Goal: Communication & Community: Answer question/provide support

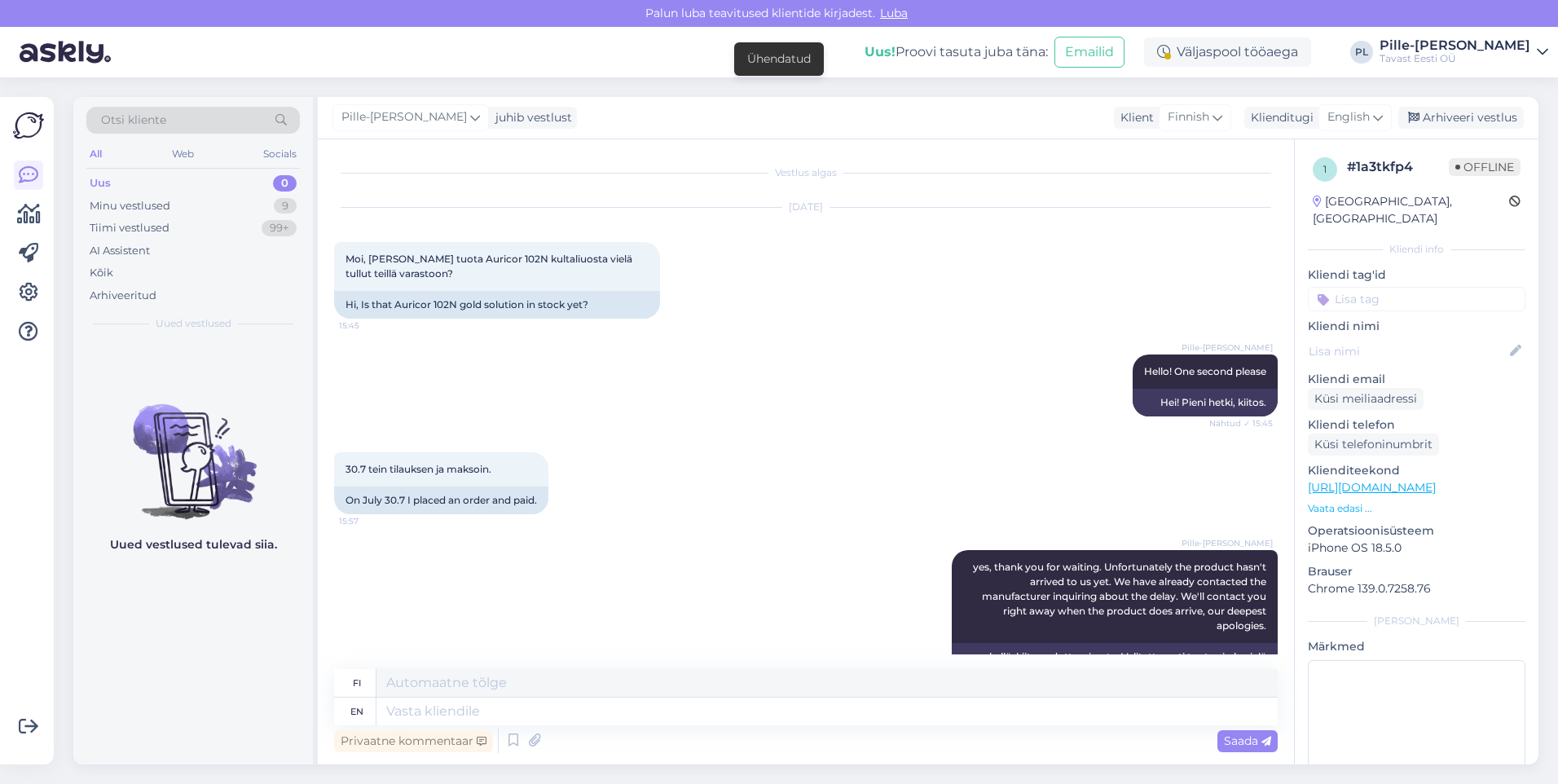
scroll to position [333, 0]
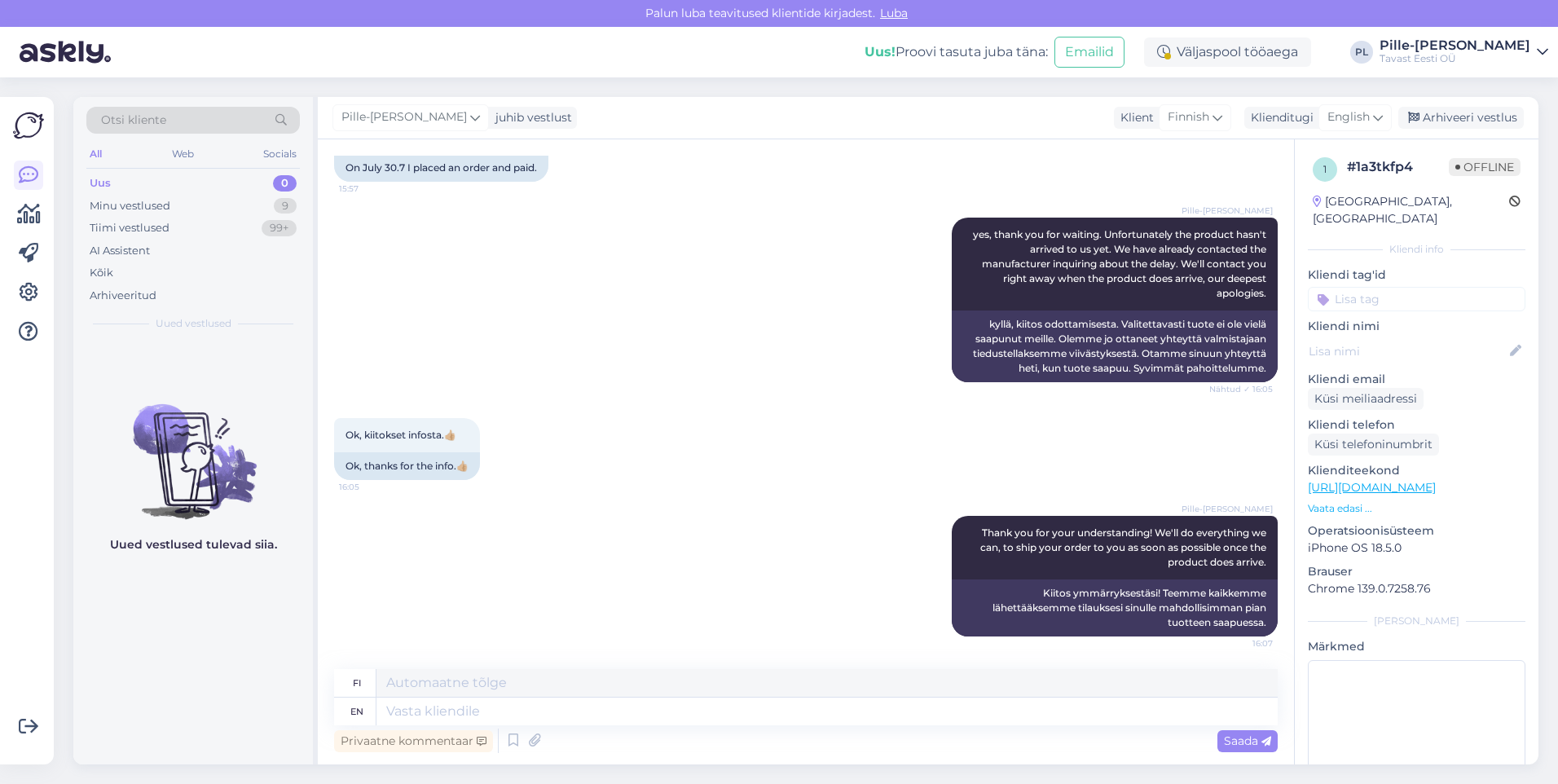
click at [185, 183] on div "Uus 0" at bounding box center [193, 183] width 214 height 23
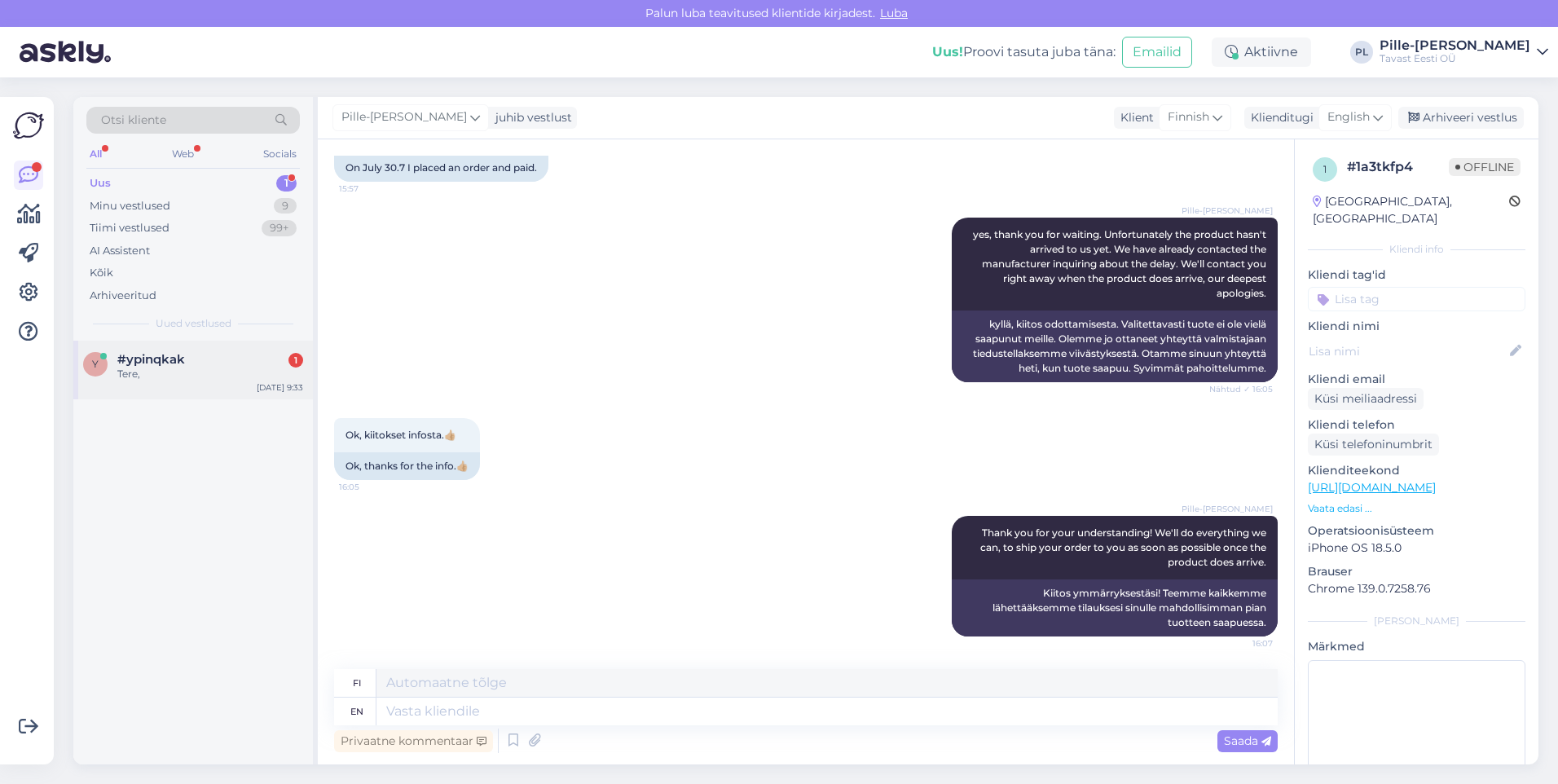
click at [133, 358] on span "#ypinqkak" at bounding box center [151, 359] width 68 height 15
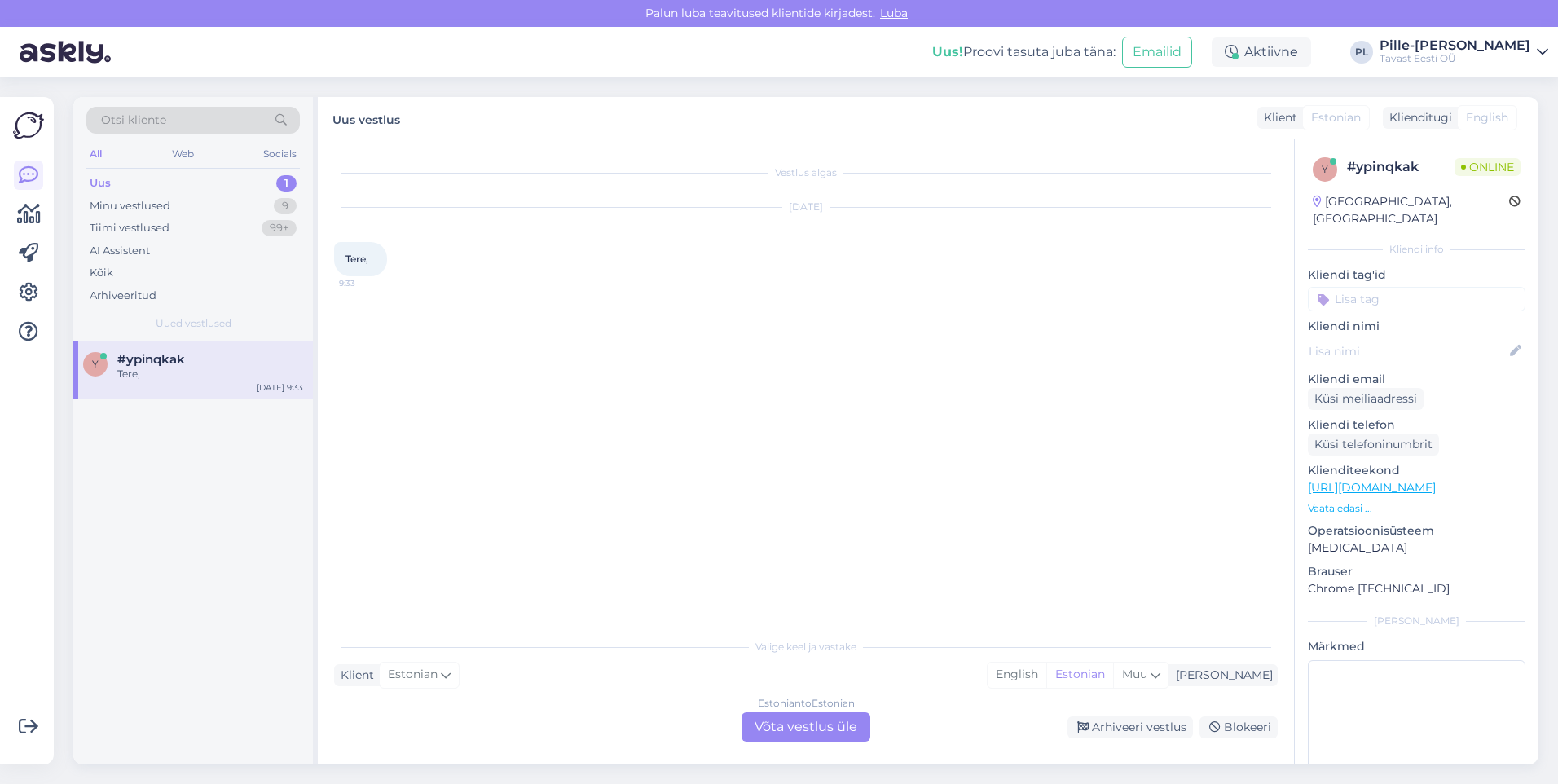
scroll to position [0, 0]
click at [806, 724] on div "Estonian to Estonian Võta vestlus üle" at bounding box center [806, 727] width 129 height 29
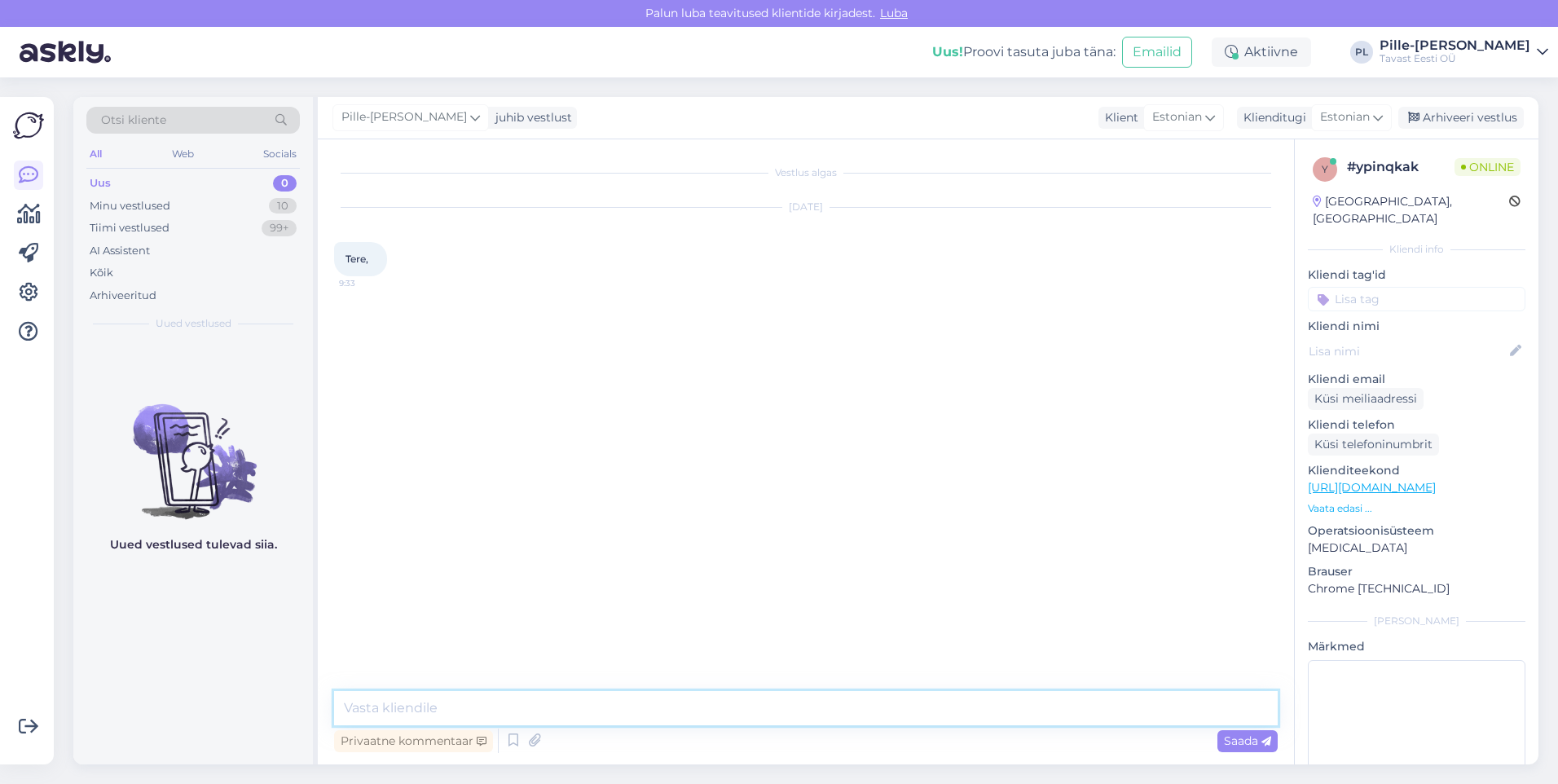
click at [744, 715] on textarea at bounding box center [806, 707] width 944 height 34
click at [749, 702] on textarea at bounding box center [806, 707] width 944 height 34
type textarea "Tere!"
type textarea "J"
type textarea "Kuidas saab aidata?"
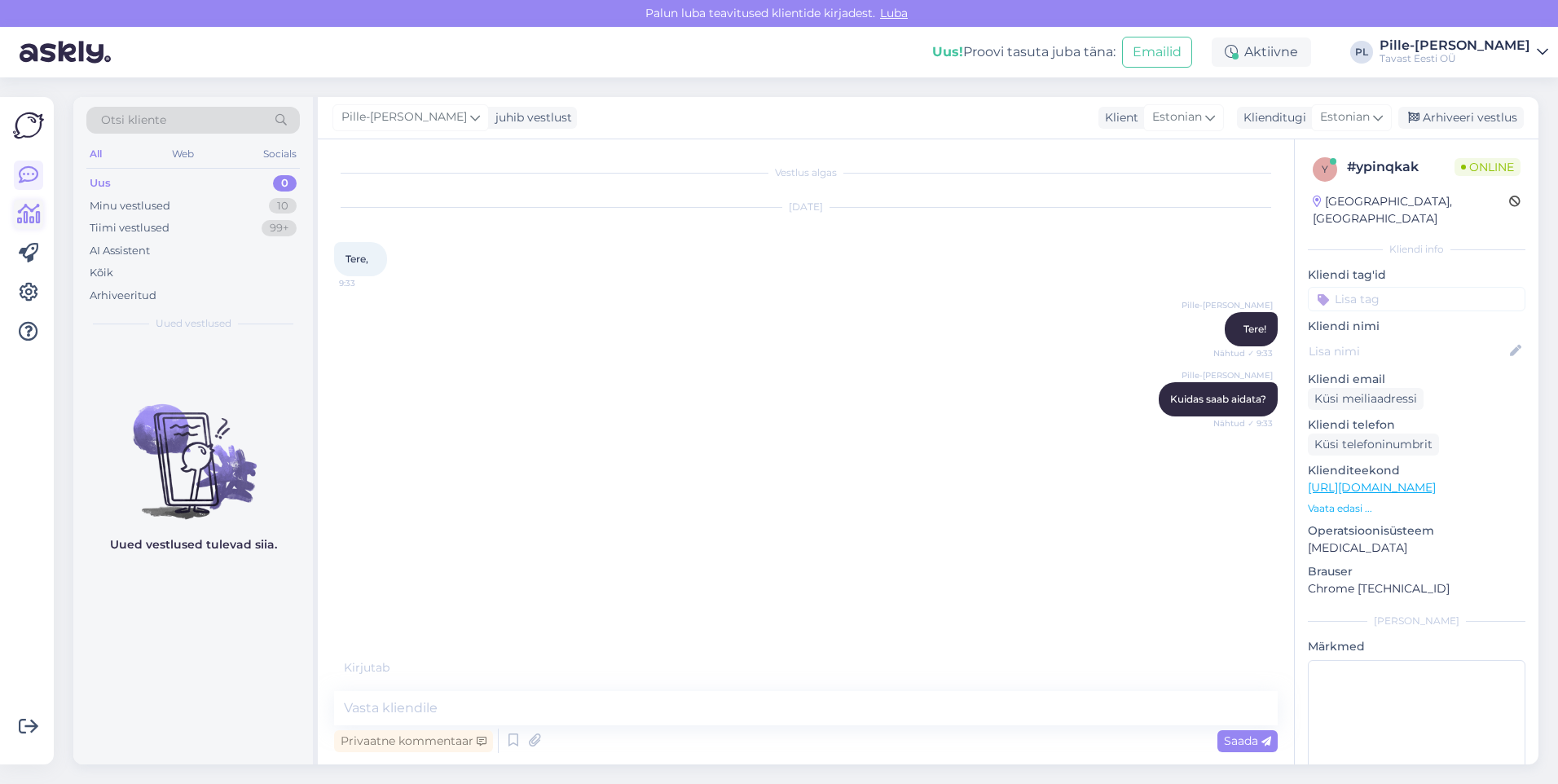
click at [41, 211] on link at bounding box center [28, 214] width 29 height 29
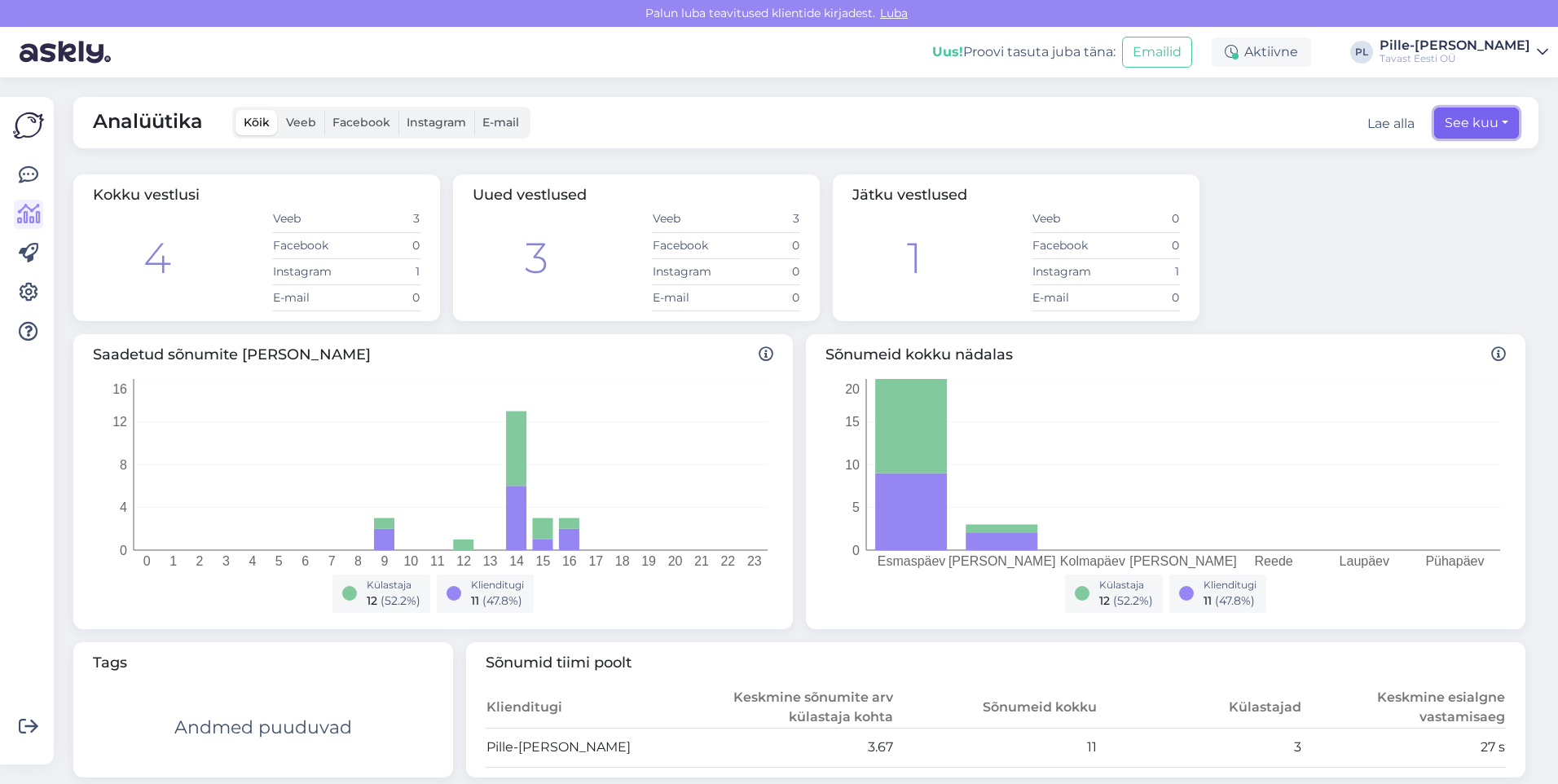
click at [1441, 131] on button "See kuu" at bounding box center [1476, 123] width 84 height 31
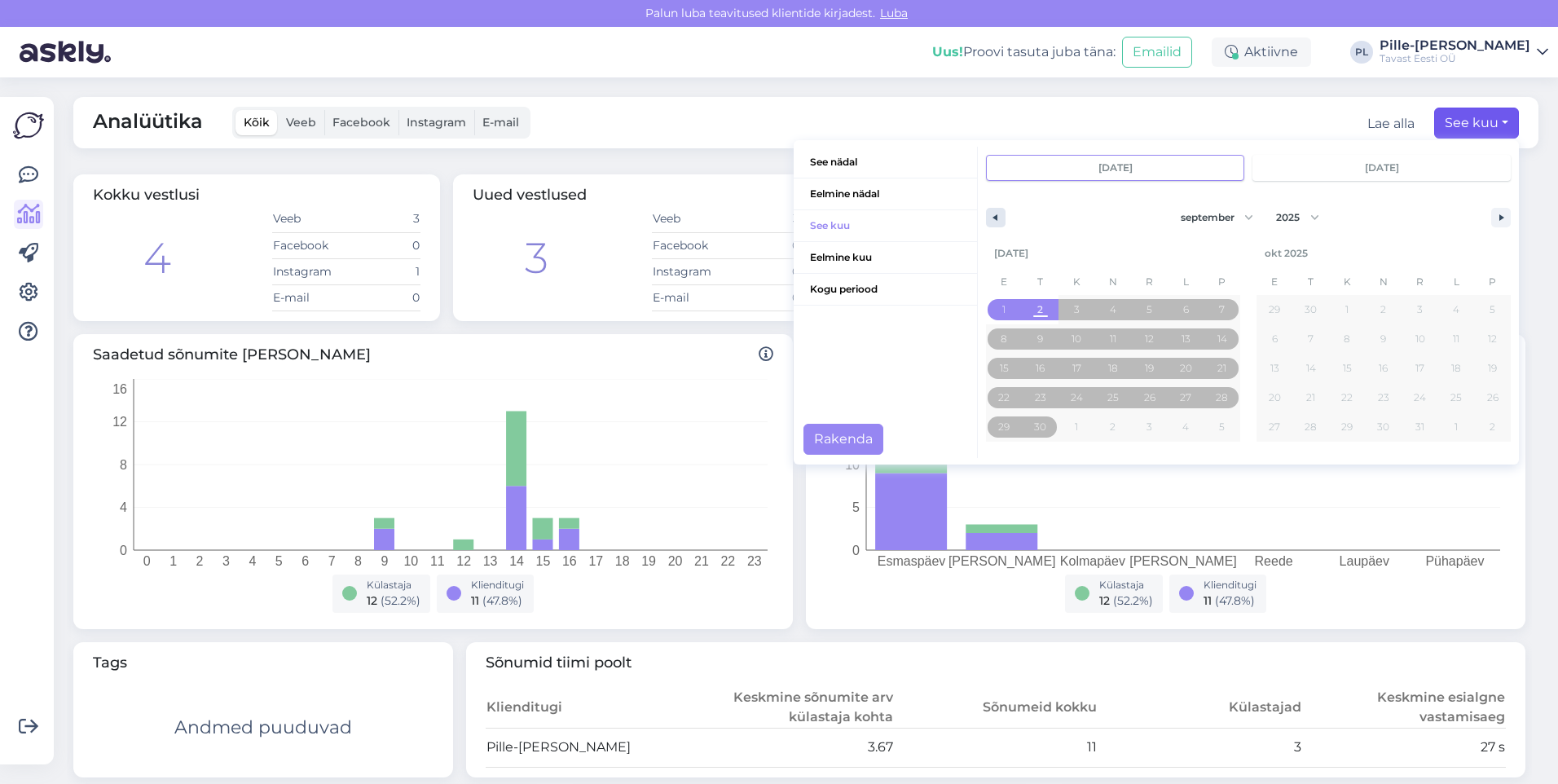
click at [988, 213] on button "button" at bounding box center [996, 217] width 19 height 19
select select "7"
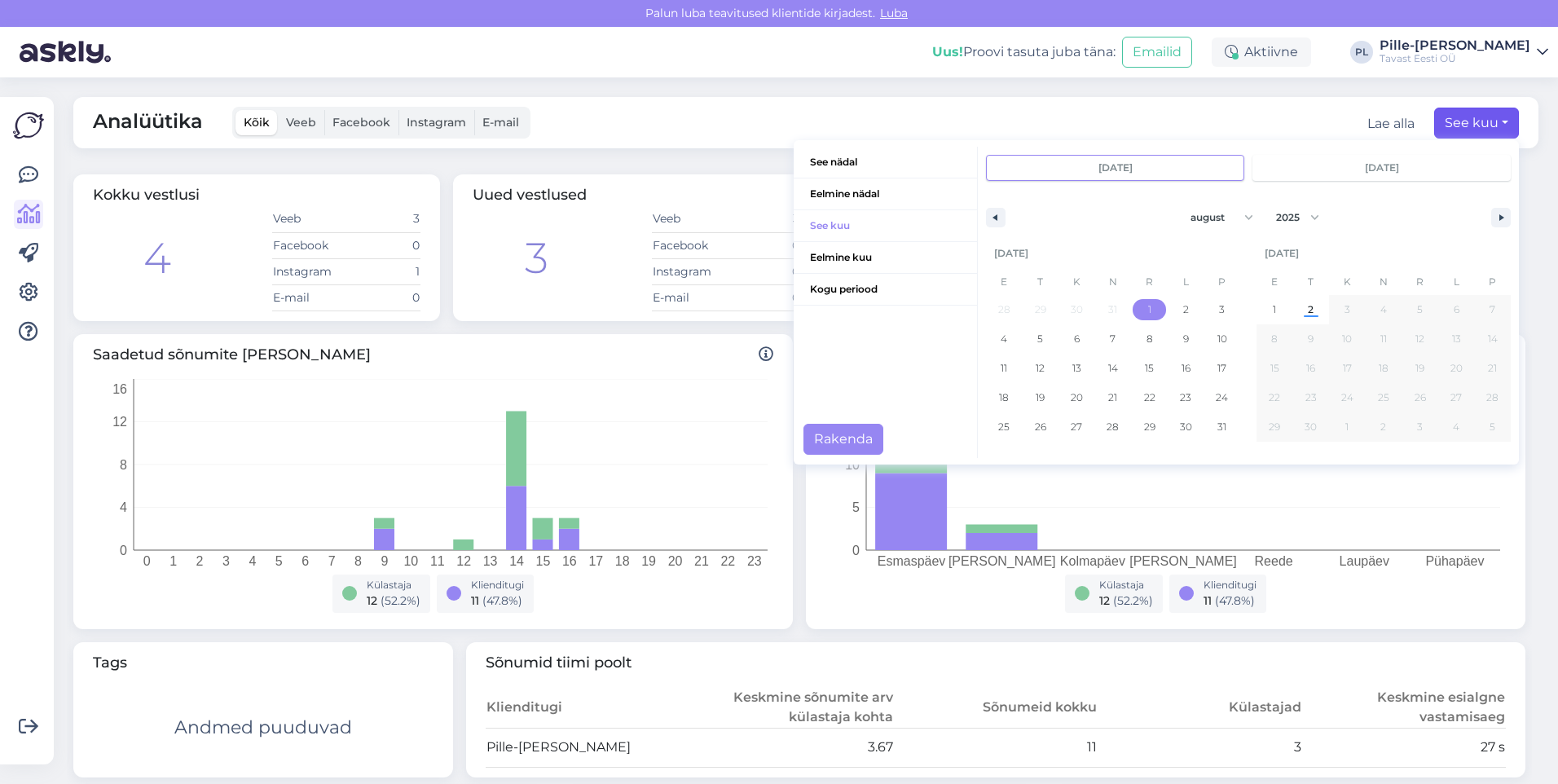
click at [1131, 310] on span "1" at bounding box center [1149, 310] width 37 height 21
type input "[DATE]"
click at [1309, 307] on span "2" at bounding box center [1311, 310] width 6 height 29
type input "[DATE]"
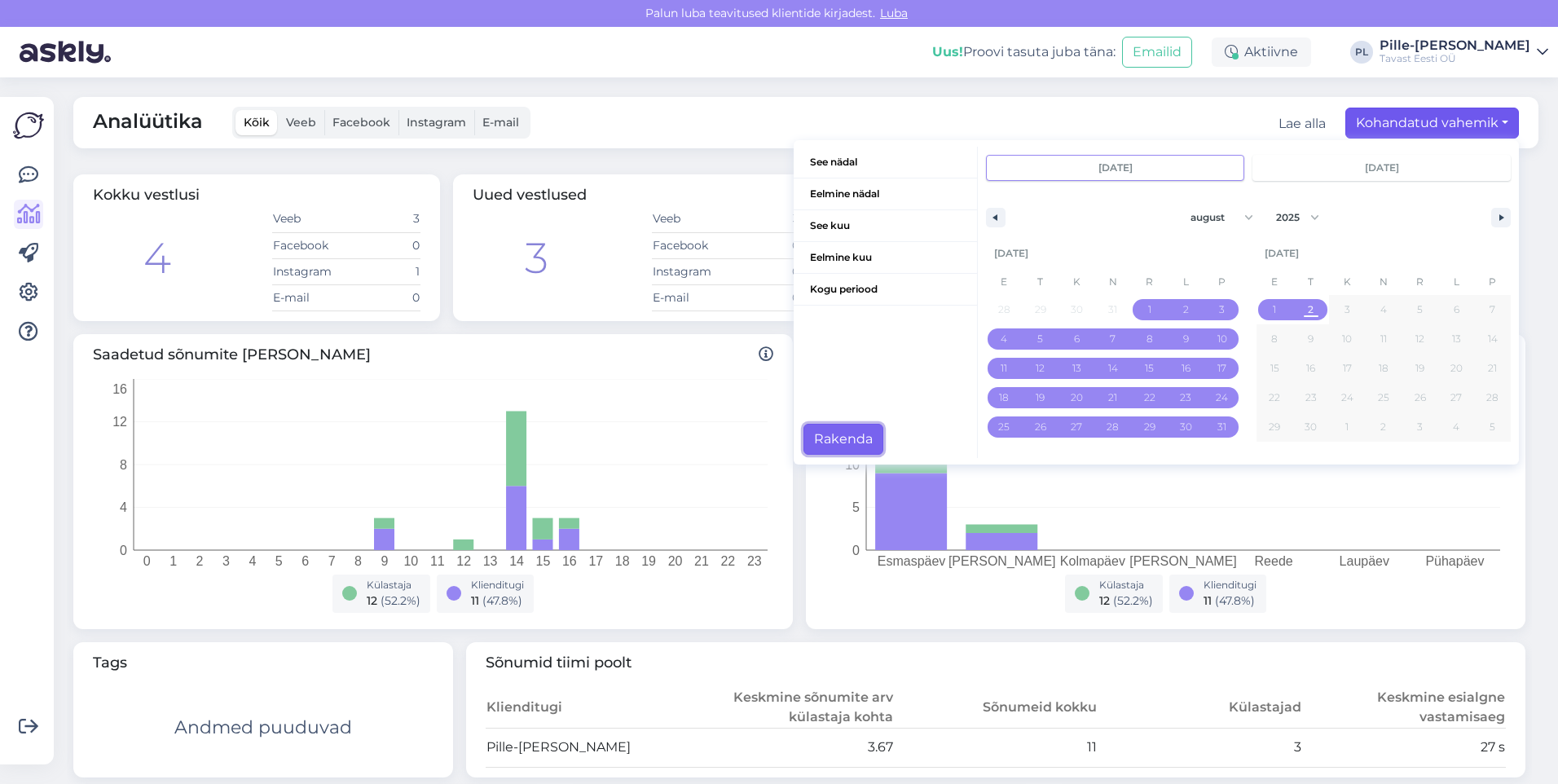
click at [852, 436] on button "Rakenda" at bounding box center [844, 440] width 80 height 31
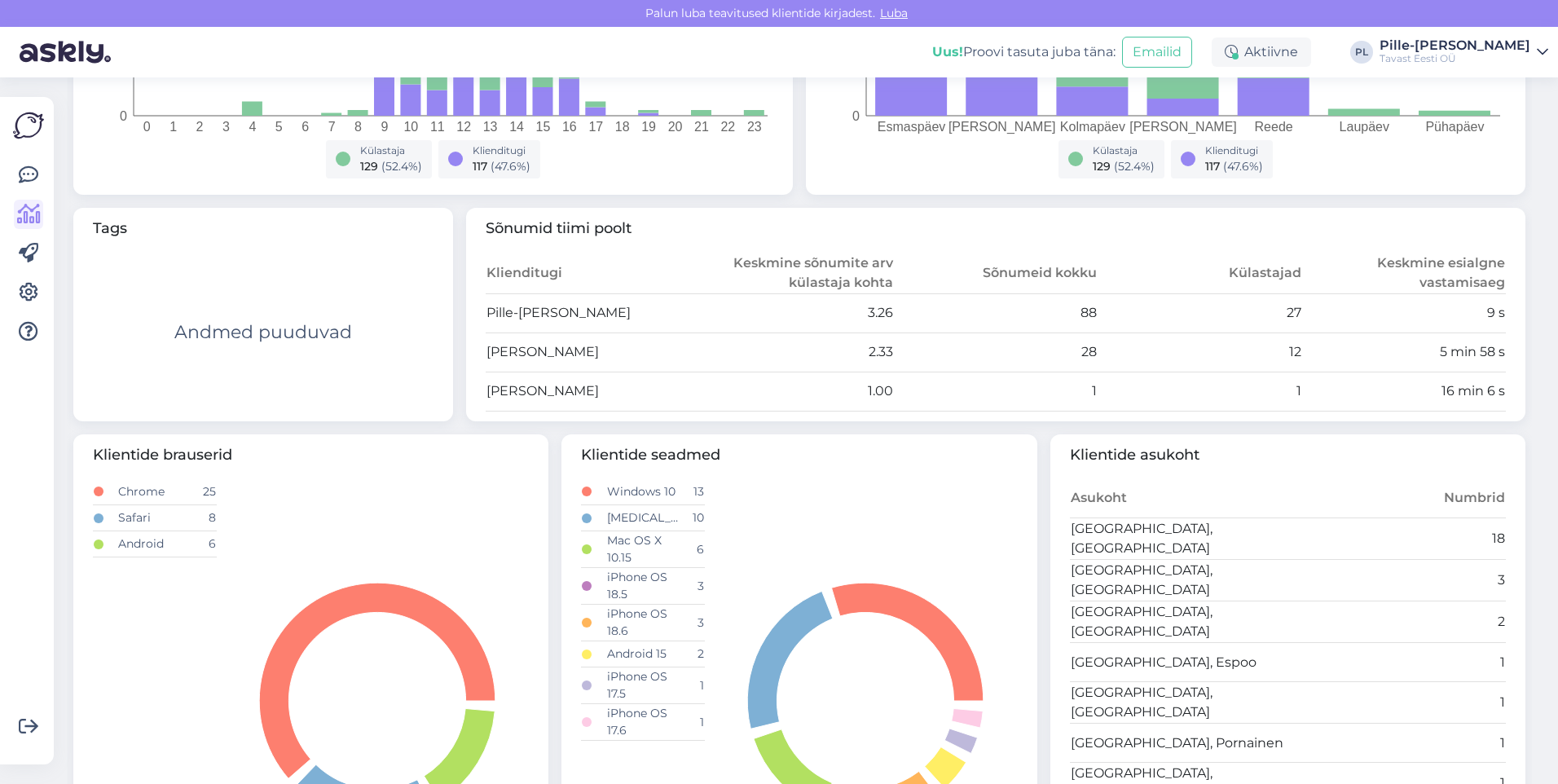
scroll to position [434, 0]
click at [29, 175] on icon at bounding box center [28, 175] width 19 height 19
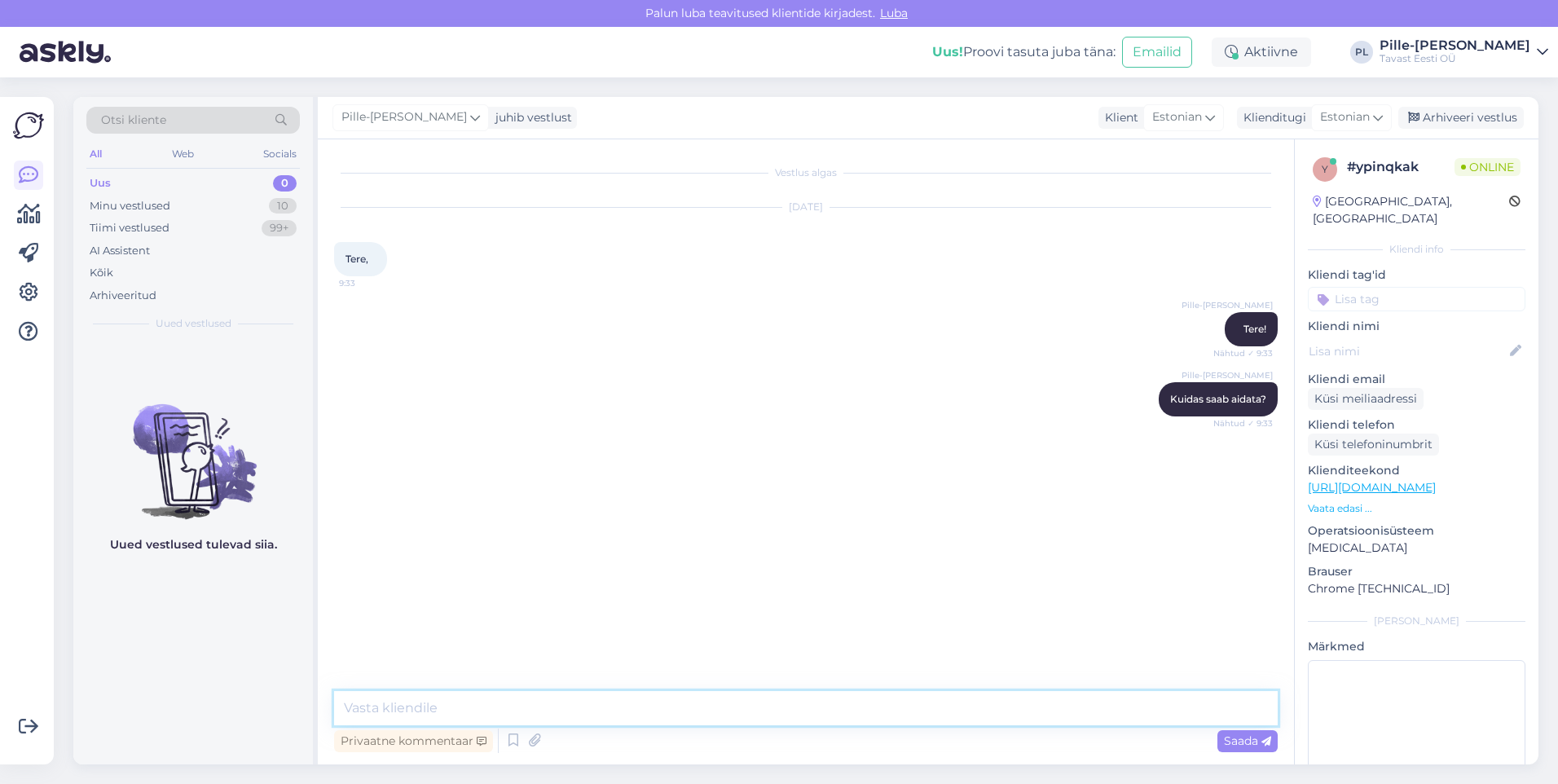
click at [719, 709] on textarea at bounding box center [806, 707] width 944 height 34
click at [1436, 480] on link "[URL][DOMAIN_NAME]" at bounding box center [1373, 487] width 128 height 15
click at [638, 702] on textarea at bounding box center [806, 707] width 944 height 34
click at [364, 711] on textarea "Jah on [PERSON_NAME]" at bounding box center [806, 707] width 944 height 34
click at [516, 691] on textarea "Jah, on [PERSON_NAME]" at bounding box center [806, 707] width 944 height 34
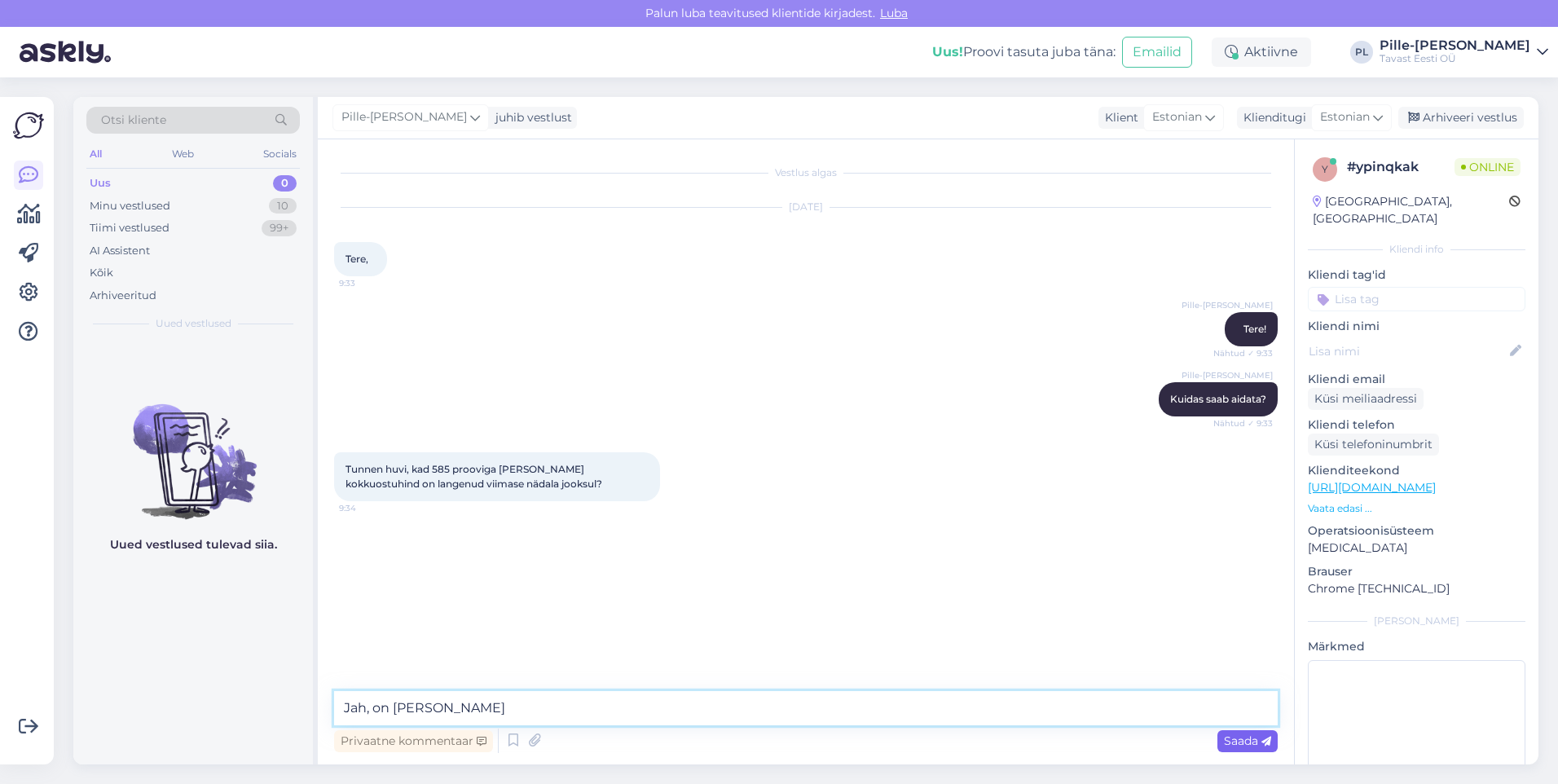
type textarea "Jah, on [PERSON_NAME]"
click at [1241, 740] on span "Saada" at bounding box center [1247, 740] width 48 height 15
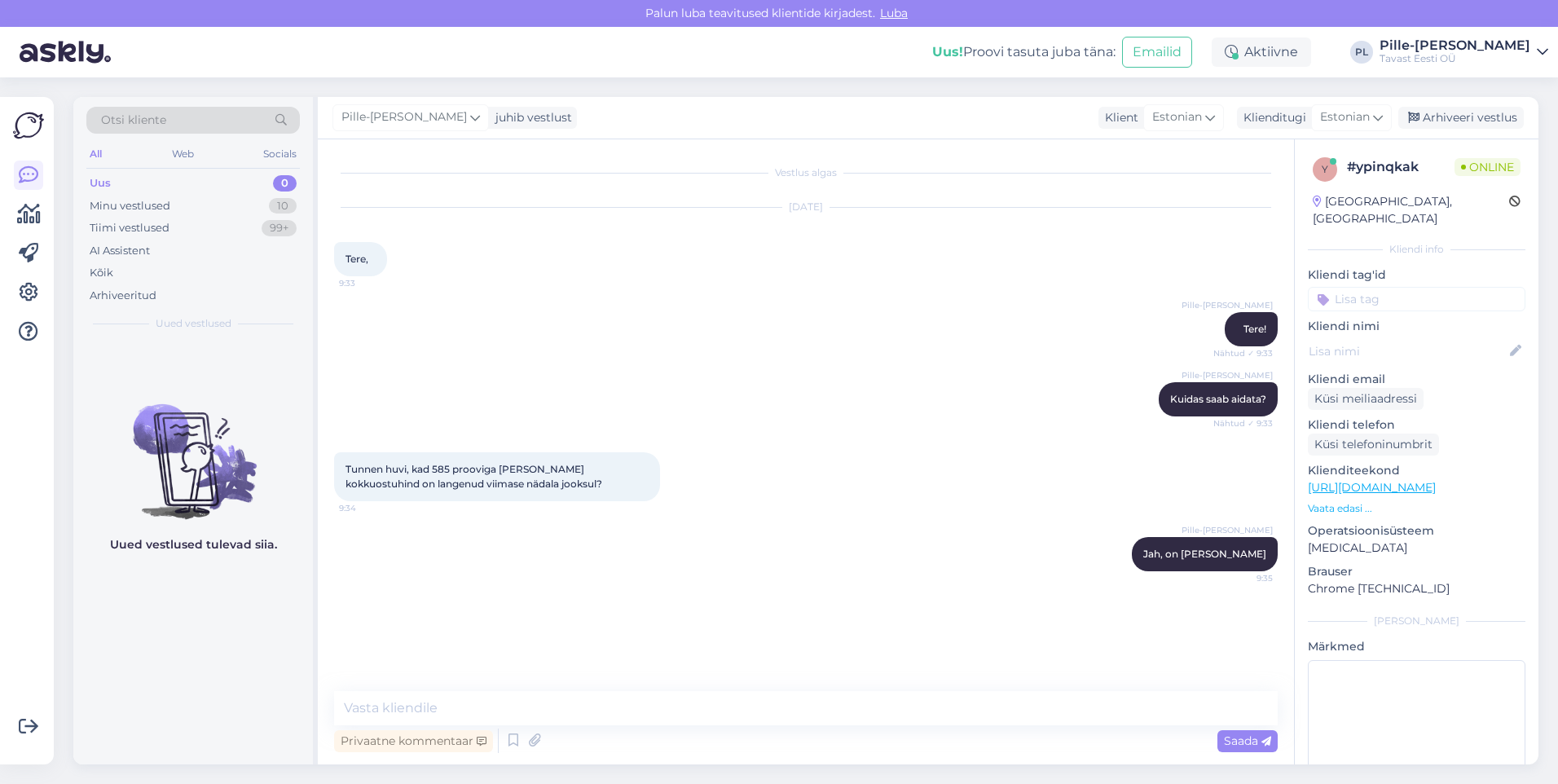
click at [890, 739] on div "Privaatne kommentaar Saada" at bounding box center [806, 740] width 944 height 31
click at [910, 719] on textarea at bounding box center [806, 707] width 944 height 34
click at [669, 709] on textarea at bounding box center [806, 707] width 944 height 34
click at [529, 714] on textarea "Kokkuostu hind sõltub börsihinnast" at bounding box center [806, 707] width 944 height 34
click at [639, 702] on textarea "Kokkuostu hind sõltub börsihinnast" at bounding box center [806, 707] width 944 height 34
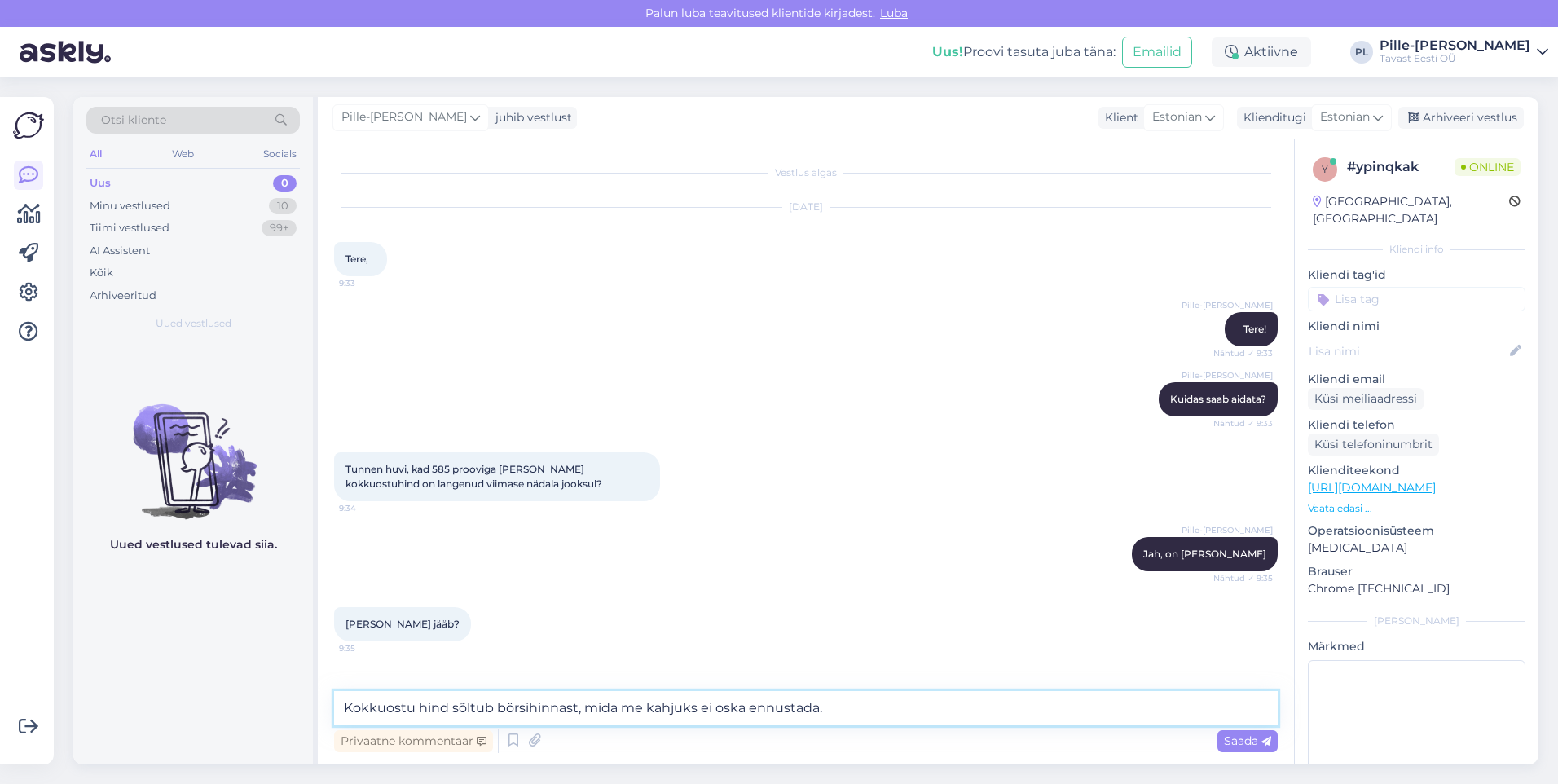
click at [528, 708] on textarea "Kokkuostu hind sõltub börsihinnast, mida me kahjuks ei oska ennustada." at bounding box center [806, 707] width 944 height 34
click at [802, 694] on textarea "Kokkuostu hind sõltub turuhinnast, mida me kahjuks ei oska ennustada." at bounding box center [806, 707] width 944 height 34
click at [841, 699] on textarea "Kokkuostu hind sõltub turuhinnast, mida me kahjuks ei oska ennustada." at bounding box center [806, 707] width 944 height 34
click at [489, 705] on textarea "Kokkuostu hind sõltub turuhinnast, mida me kahjuks ei oska ennustada." at bounding box center [806, 707] width 944 height 34
drag, startPoint x: 557, startPoint y: 709, endPoint x: 527, endPoint y: 706, distance: 30.1
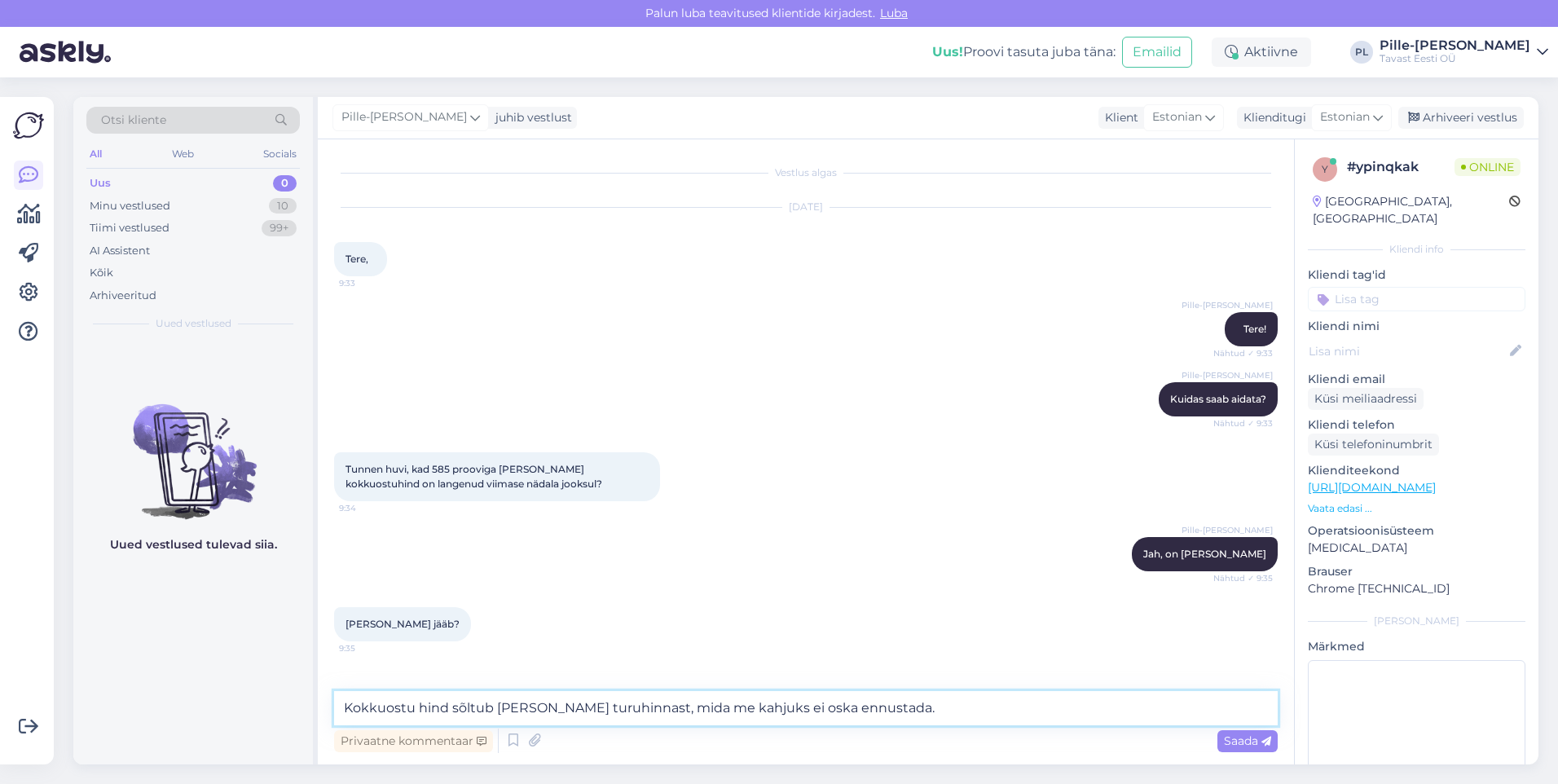
click at [527, 706] on textarea "Kokkuostu hind sõltub [PERSON_NAME] turuhinnast, mida me kahjuks ei oska ennust…" at bounding box center [806, 707] width 944 height 34
drag, startPoint x: 524, startPoint y: 705, endPoint x: 494, endPoint y: 710, distance: 30.4
click at [494, 710] on textarea "Kokkuostu hind sõltub [PERSON_NAME] börsihinnast, mida me kahjuks ei oska ennus…" at bounding box center [806, 707] width 944 height 34
click at [1009, 707] on textarea "Kokkuostu hind sõltub börsihinnast, mida me kahjuks ei oska ennustada." at bounding box center [806, 707] width 944 height 34
type textarea "Kokkuostu hind sõltub börsihinnast, mida me kahjuks ei oska ennustada."
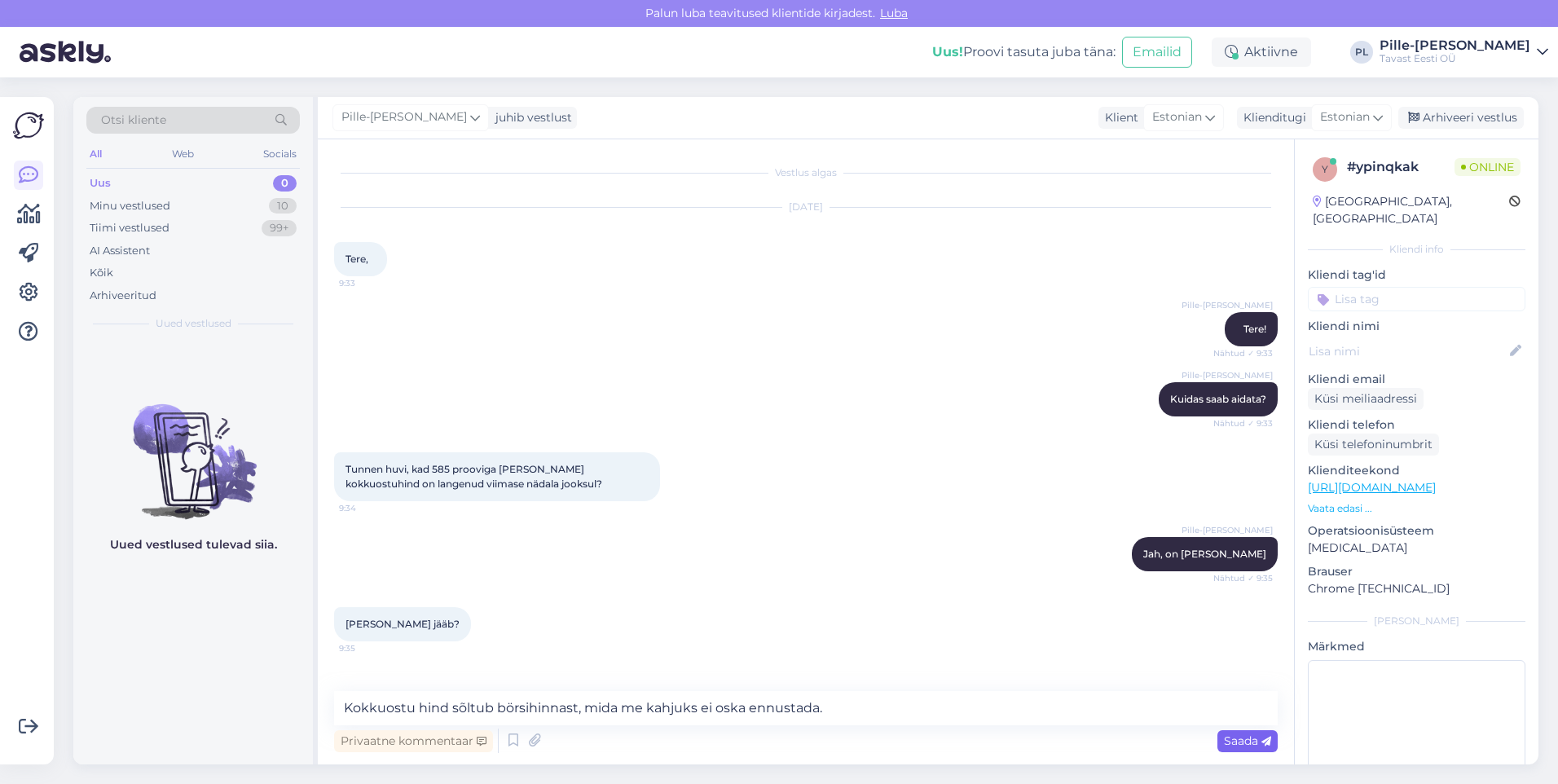
click at [1255, 739] on span "Saada" at bounding box center [1247, 740] width 48 height 15
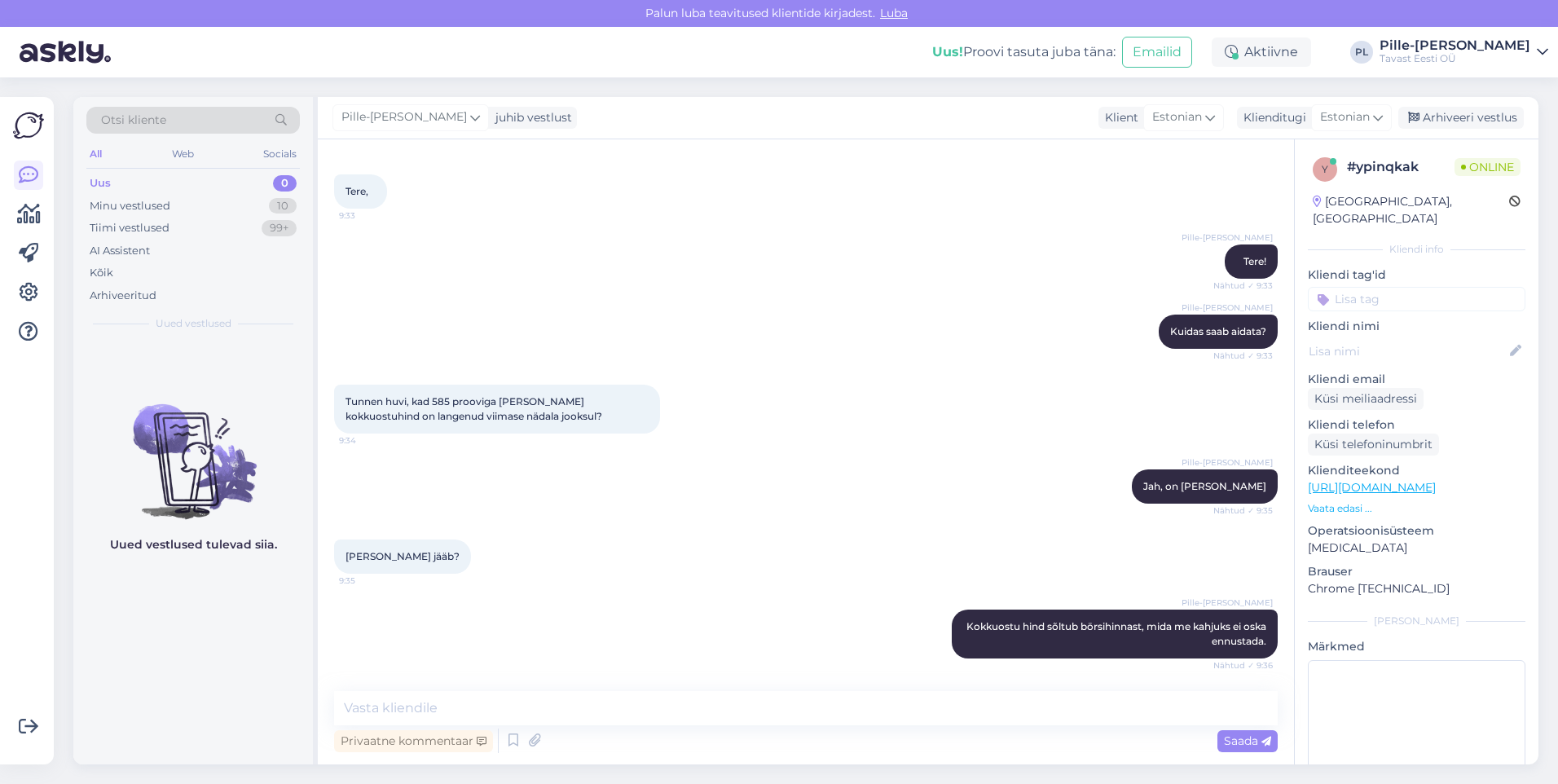
scroll to position [152, 0]
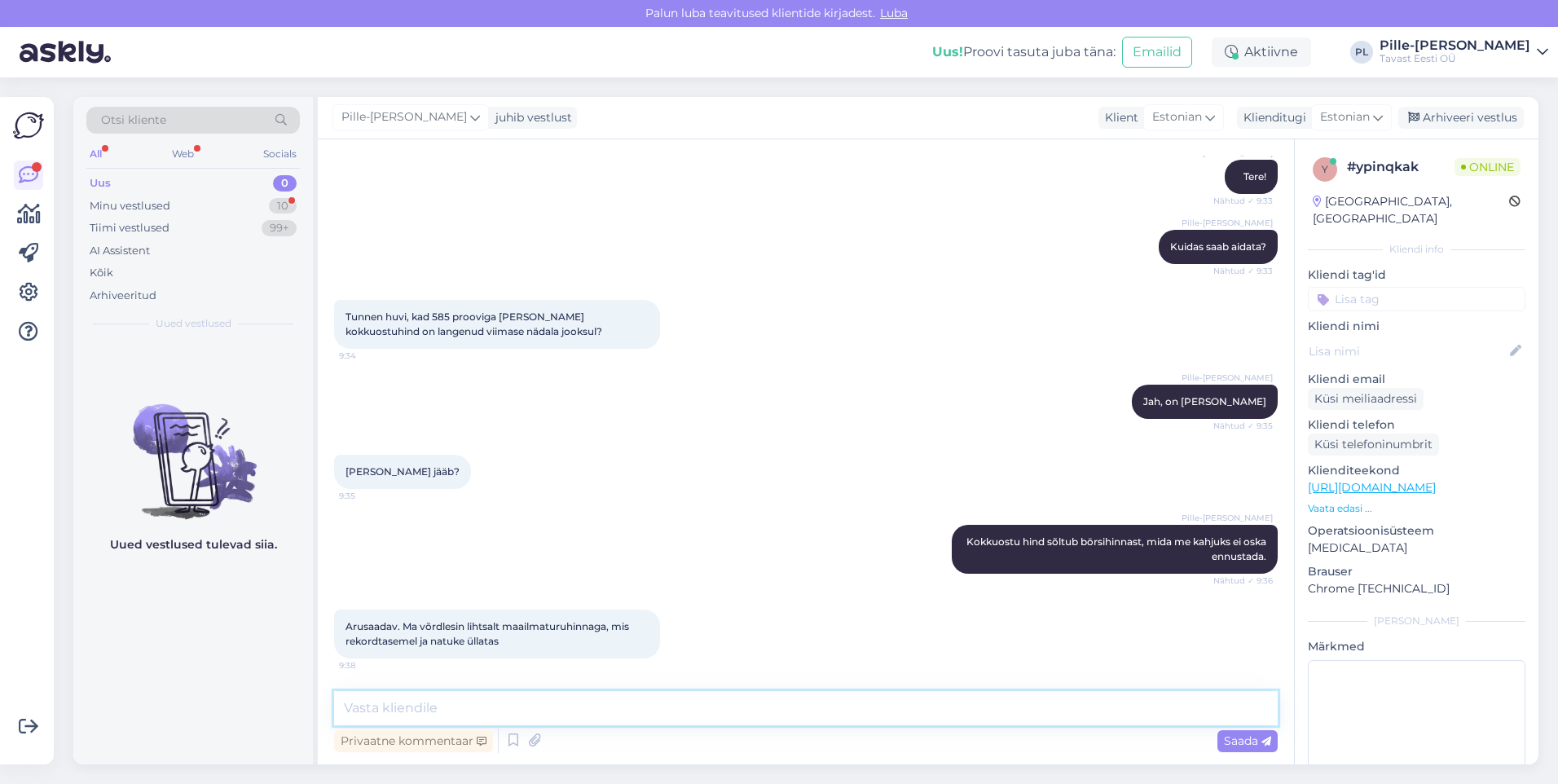
click at [658, 696] on textarea at bounding box center [806, 707] width 944 height 34
click at [704, 705] on textarea at bounding box center [806, 707] width 944 height 34
click at [559, 710] on textarea "Arusaadav, hetkel on hinnad jah sellised" at bounding box center [806, 707] width 944 height 34
click at [558, 703] on textarea "Arusaadav, hetkel on hinnad jah sellised" at bounding box center [806, 707] width 944 height 34
click at [621, 702] on textarea "Arusaadav, hetkel on hinnad jah sellised" at bounding box center [806, 707] width 944 height 34
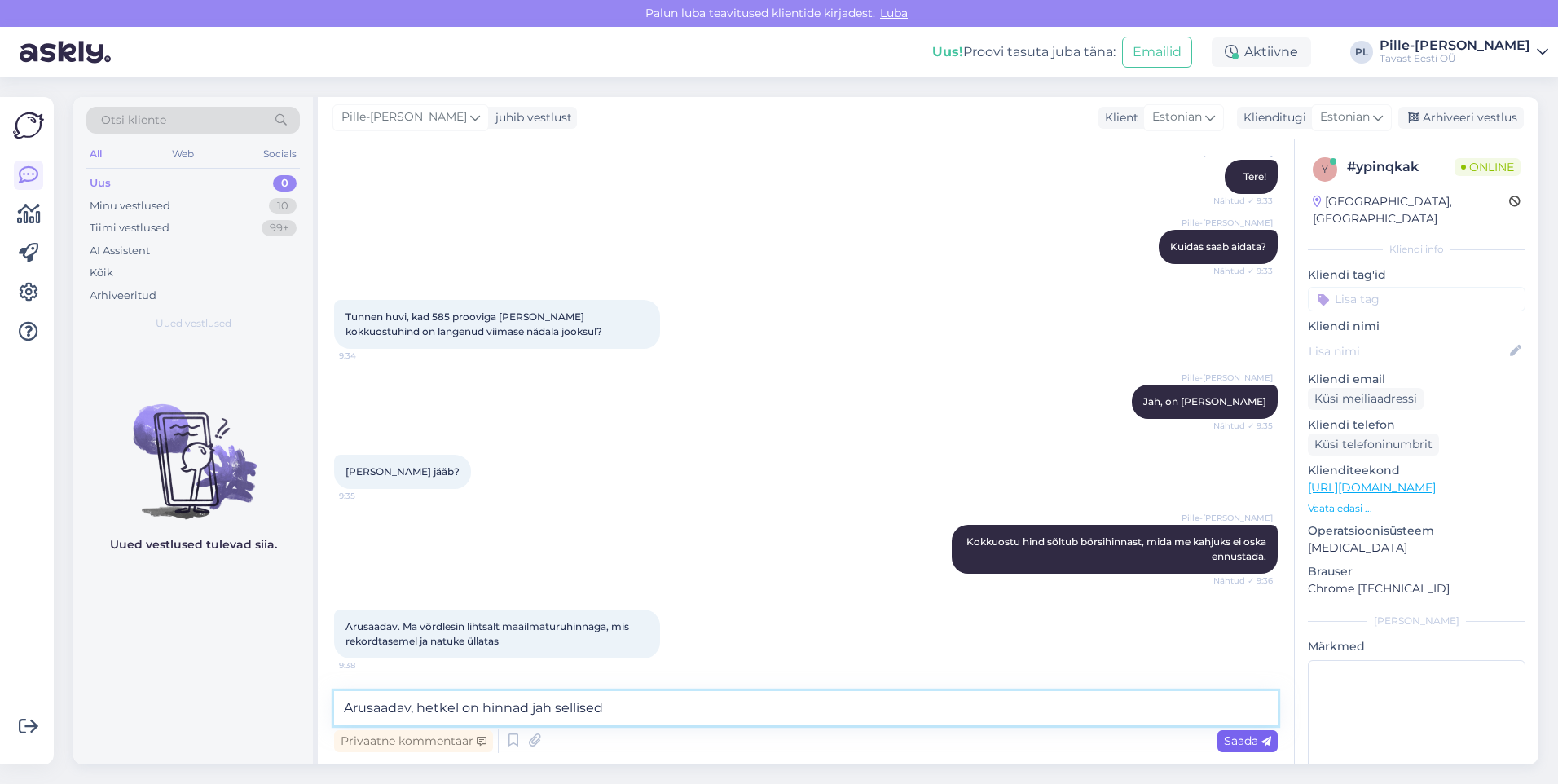
type textarea "Arusaadav, hetkel on hinnad jah sellised"
click at [1252, 739] on span "Saada" at bounding box center [1247, 740] width 48 height 15
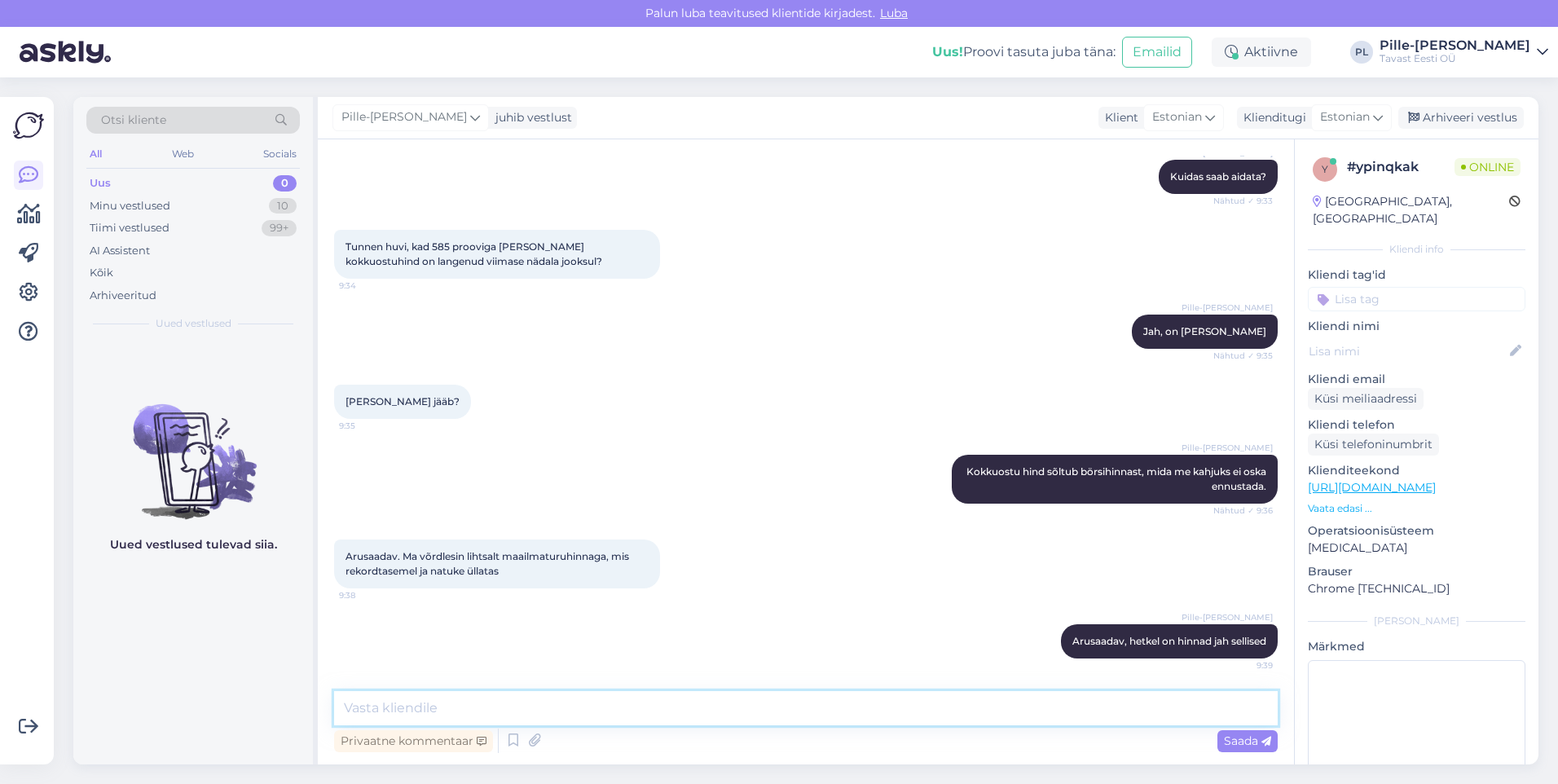
click at [1079, 724] on textarea at bounding box center [806, 707] width 944 height 34
type textarea "Kui on veel küsimusi, aitan meeleldi"
drag, startPoint x: 653, startPoint y: 703, endPoint x: 207, endPoint y: 729, distance: 446.8
click at [207, 729] on div "Otsi kliente All Web Socials Uus 0 Minu vestlused 10 Tiimi vestlused 99+ AI Ass…" at bounding box center [807, 431] width 1466 height 668
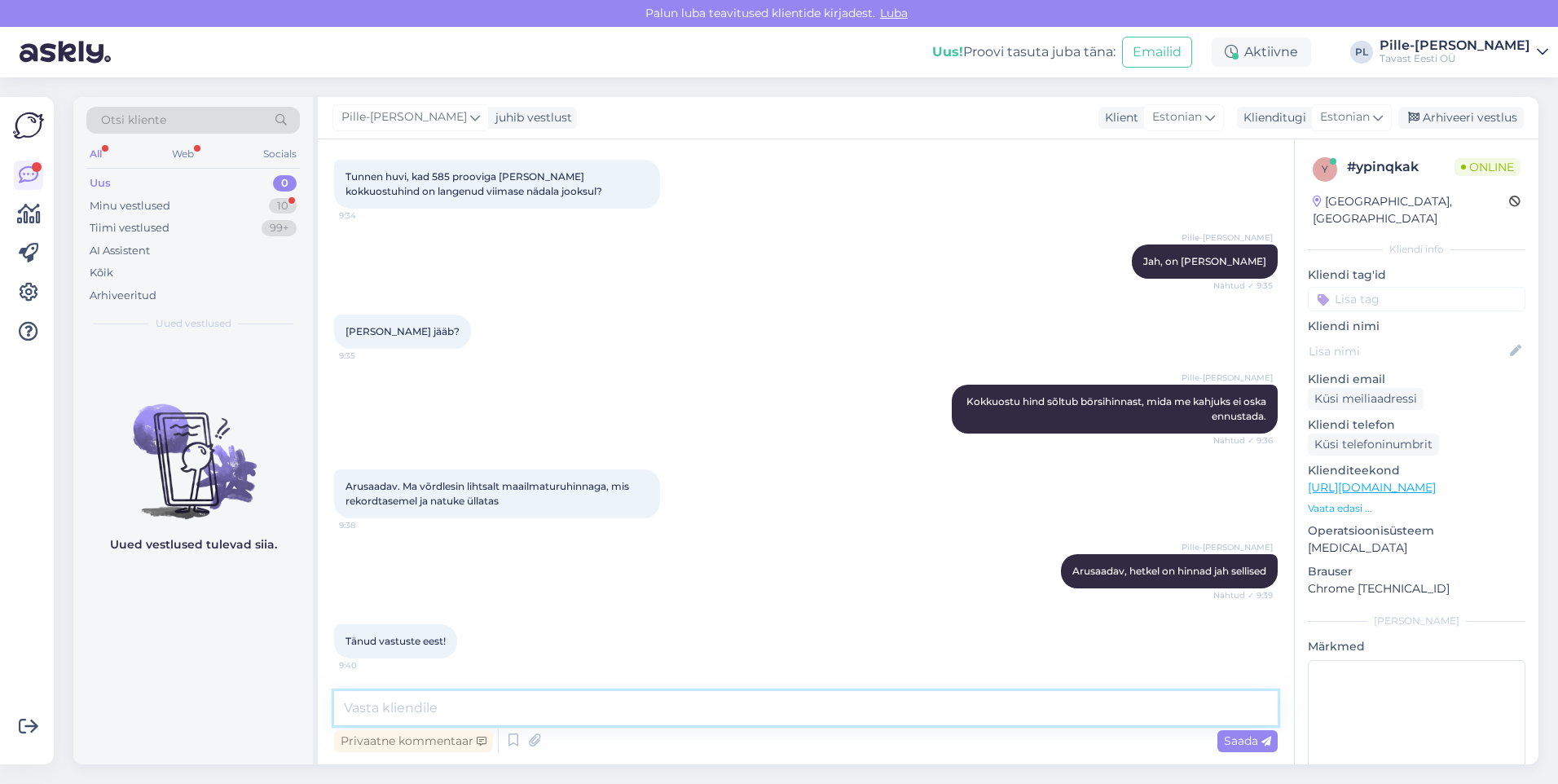
click at [592, 696] on textarea at bounding box center [806, 707] width 944 height 34
type textarea "A"
drag, startPoint x: 721, startPoint y: 705, endPoint x: 685, endPoint y: 713, distance: 36.9
click at [685, 713] on textarea "Kui Teil on veel küsimusi, aitan meeleldi! Ilusat päeva jätku!" at bounding box center [806, 707] width 944 height 34
click at [613, 708] on textarea "Kui Teil on veel küsimusi, aitan meeleldi! Ilusat päeva!" at bounding box center [806, 707] width 944 height 34
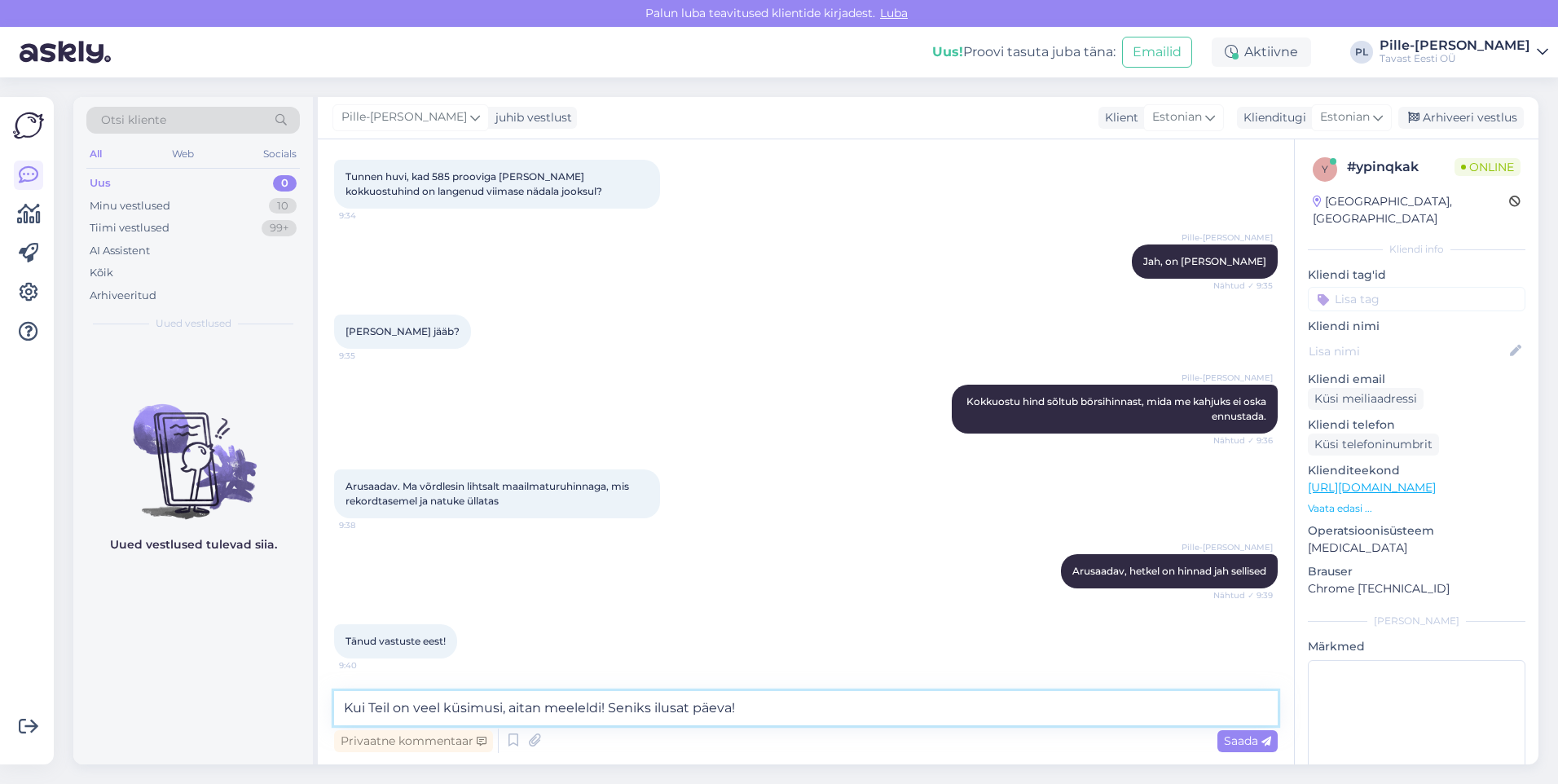
click at [888, 713] on textarea "Kui Teil on veel küsimusi, aitan meeleldi! Seniks ilusat päeva!" at bounding box center [806, 707] width 944 height 34
type textarea "Kui Teil on veel küsimusi, aitan meeleldi! Seniks ilusat päeva!"
click at [1247, 745] on span "Saada" at bounding box center [1247, 740] width 48 height 15
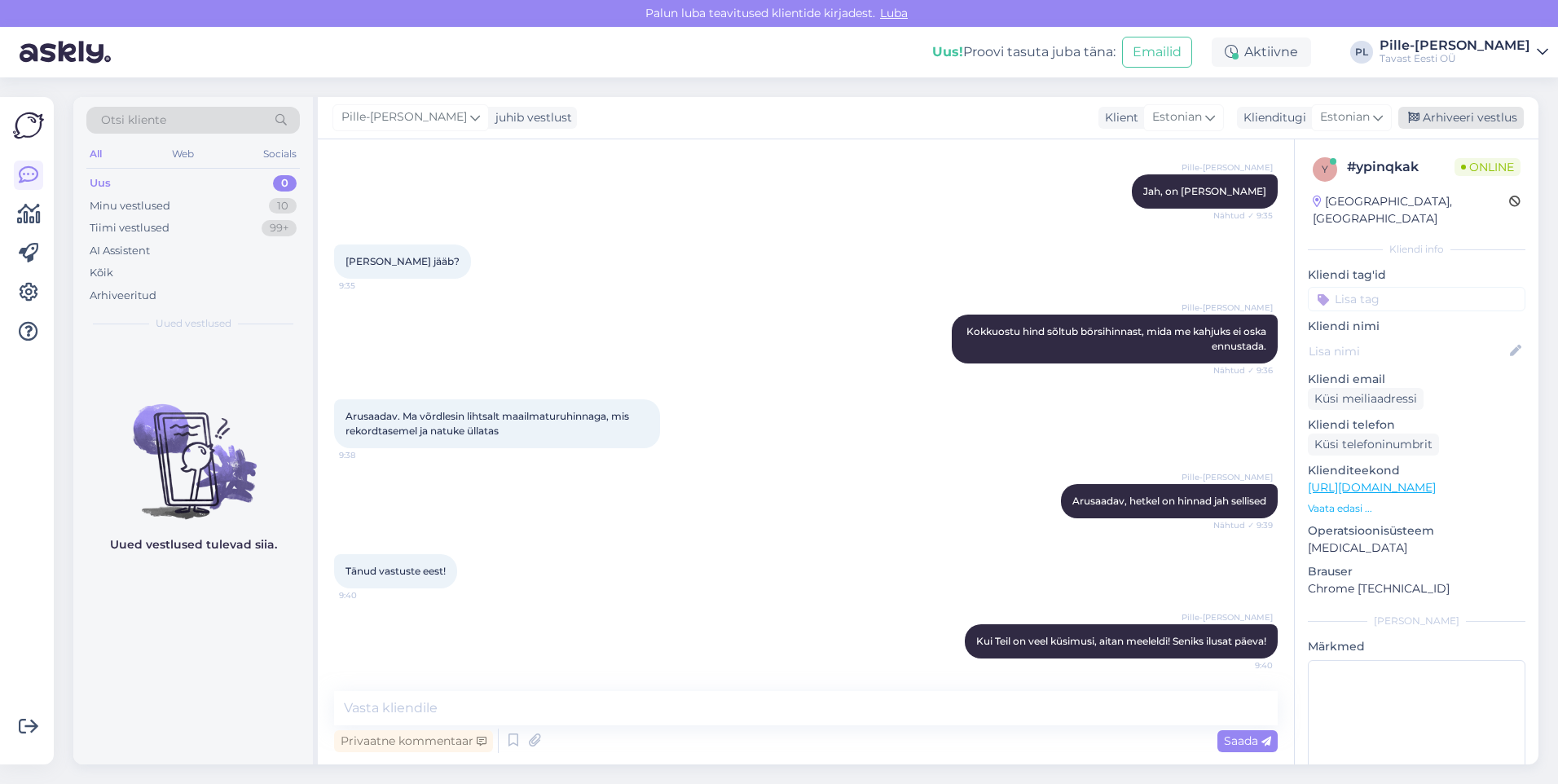
click at [1473, 114] on div "Arhiveeri vestlus" at bounding box center [1461, 117] width 125 height 22
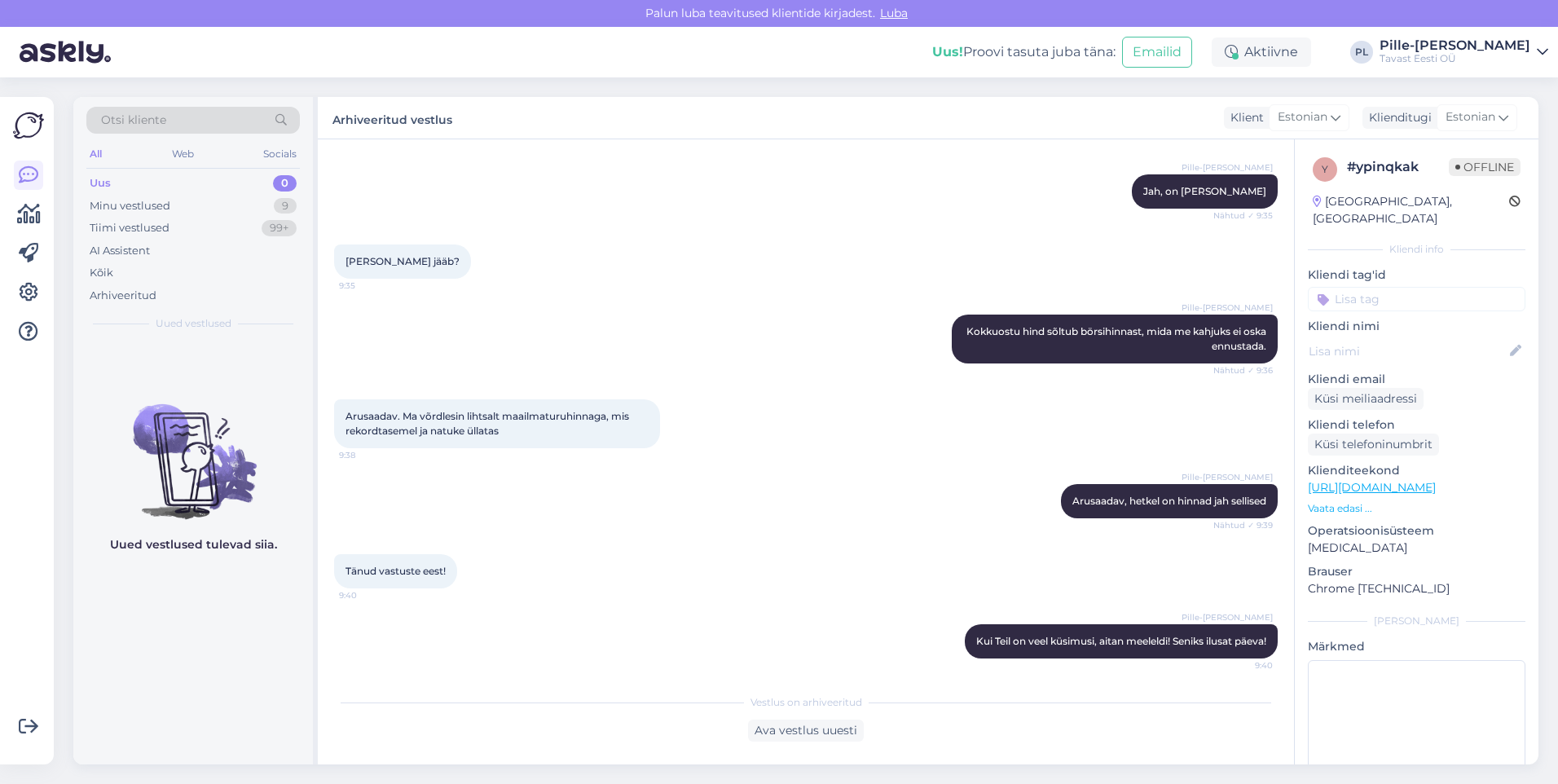
click at [1547, 661] on div "Otsi kliente All Web Socials Uus 0 Minu vestlused 9 Tiimi vestlused 99+ AI Assi…" at bounding box center [811, 431] width 1495 height 706
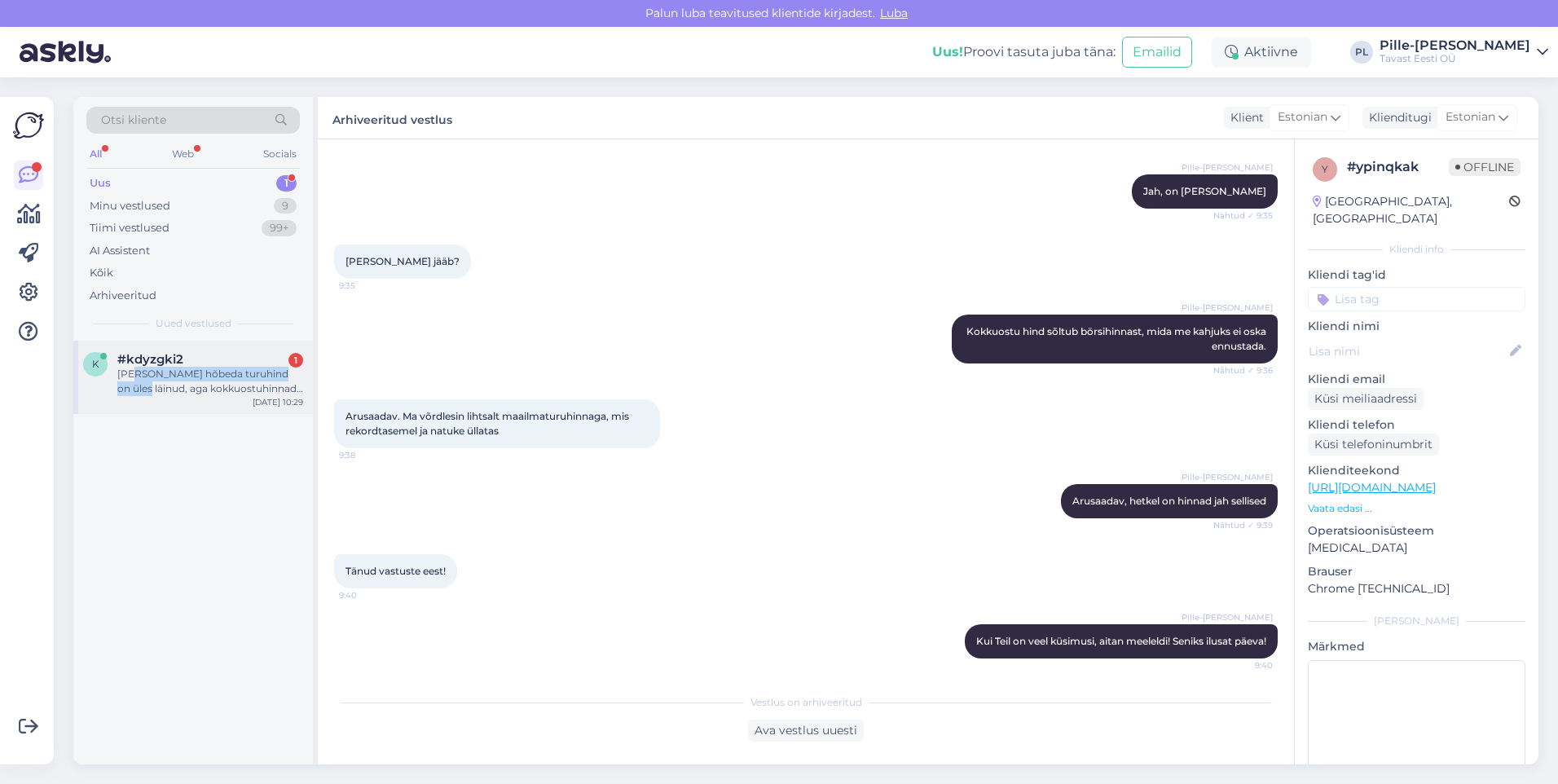
click at [134, 380] on div "[PERSON_NAME] hõbeda turuhind on üles läinud, aga kokkuostuhinnad justkui ei. K…" at bounding box center [210, 381] width 185 height 29
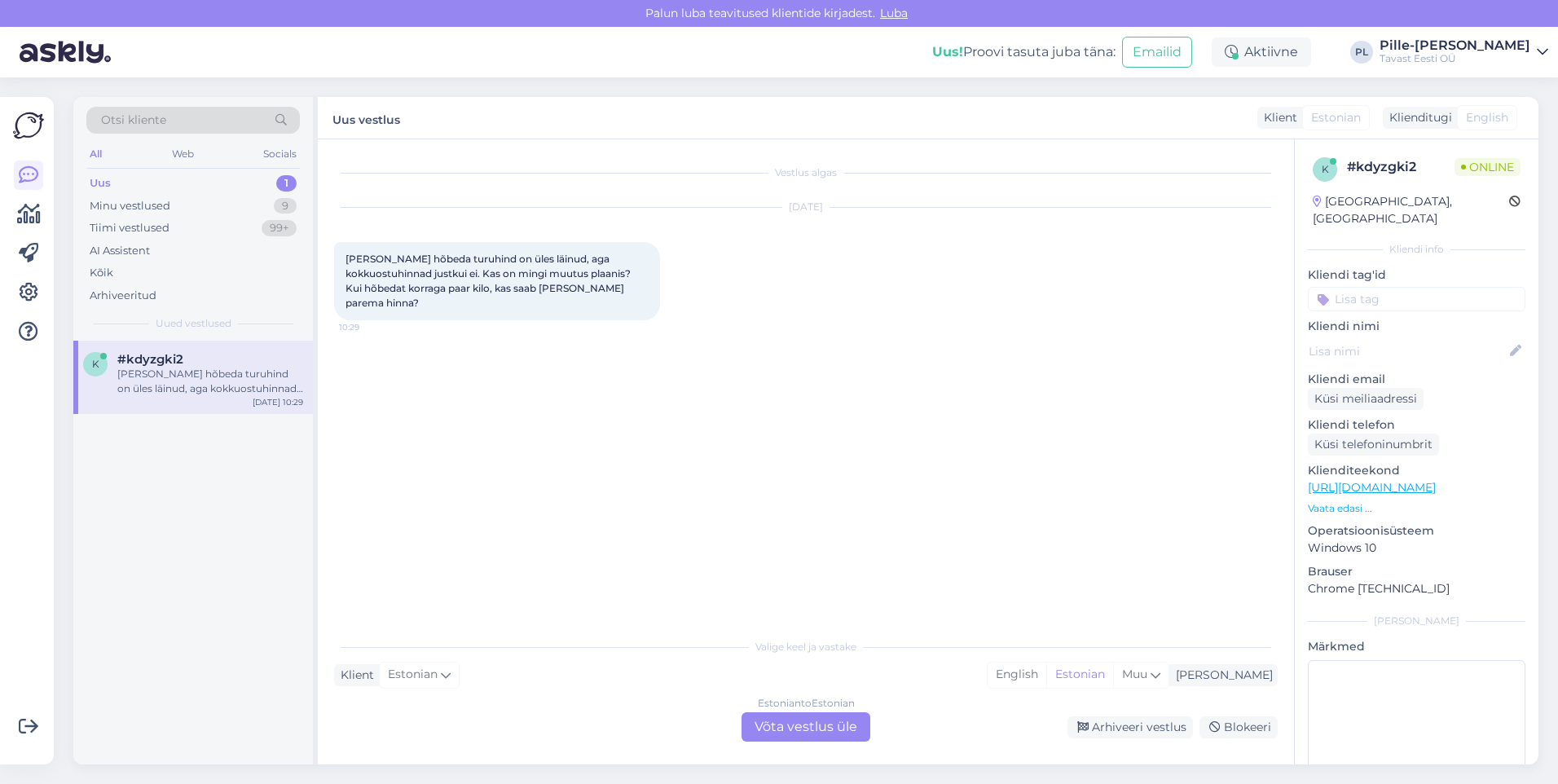
click at [788, 724] on div "Estonian to Estonian Võta vestlus üle" at bounding box center [806, 727] width 129 height 29
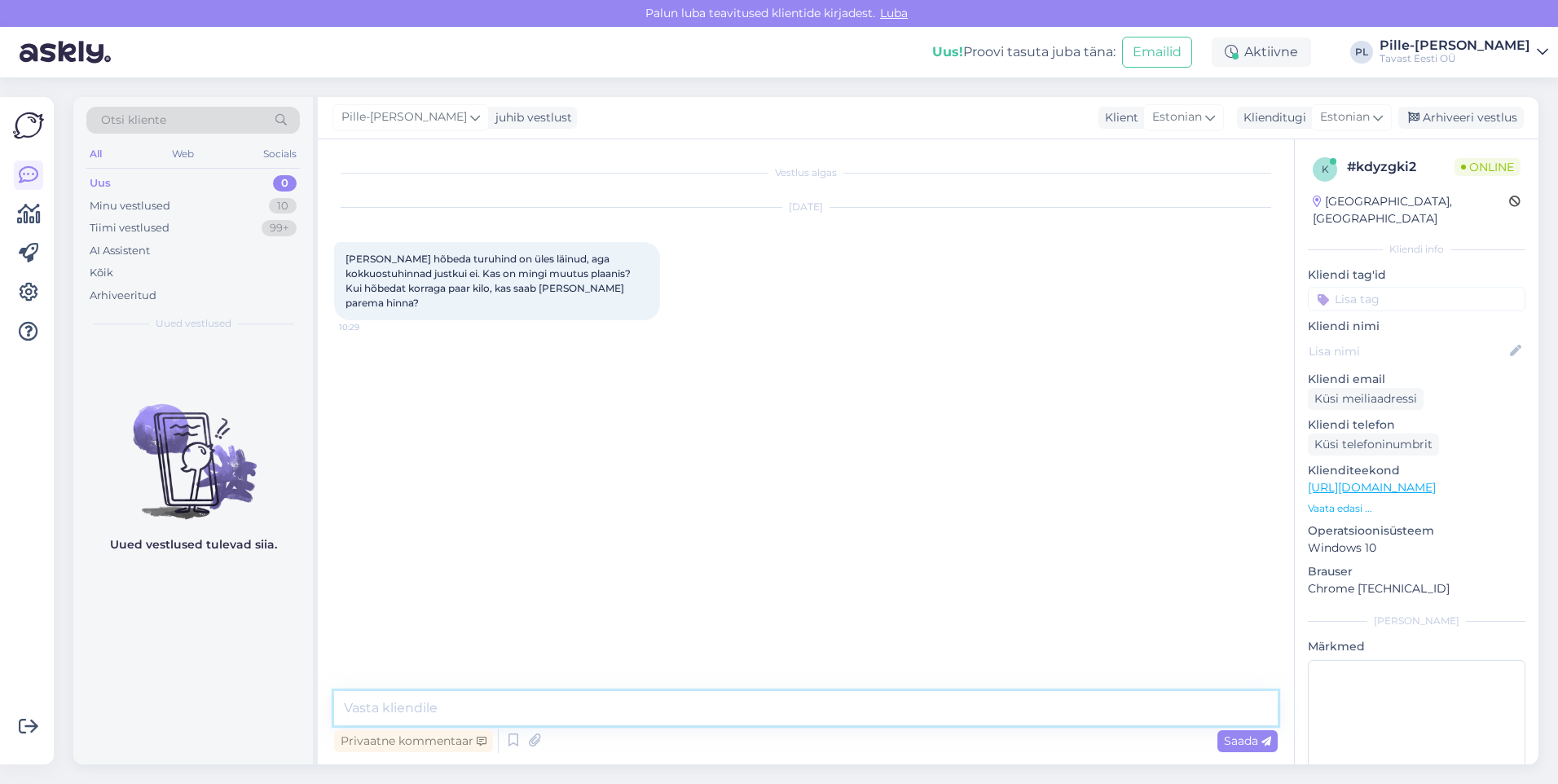
click at [786, 721] on textarea at bounding box center [806, 707] width 944 height 34
click at [604, 703] on textarea "Tere! Paari kilo puhul kehtib hinnakirja hind. [PERSON_NAME] kokkuostu hind on …" at bounding box center [806, 707] width 944 height 34
click at [594, 712] on textarea "Tere! Paari kilo puhul kehtib hinnakirja hind. [PERSON_NAME] kokkuostu hind on …" at bounding box center [806, 707] width 944 height 34
click at [443, 708] on textarea "Tere! Paari kilo puhul kehtib hinnakirja järgne hind. [PERSON_NAME] kokkuostu h…" at bounding box center [806, 707] width 944 height 34
click at [1180, 697] on textarea "Tere! Paari kilo hõbeda puhul kehtib hinnakirja järgne hind. [PERSON_NAME] kokk…" at bounding box center [806, 707] width 944 height 34
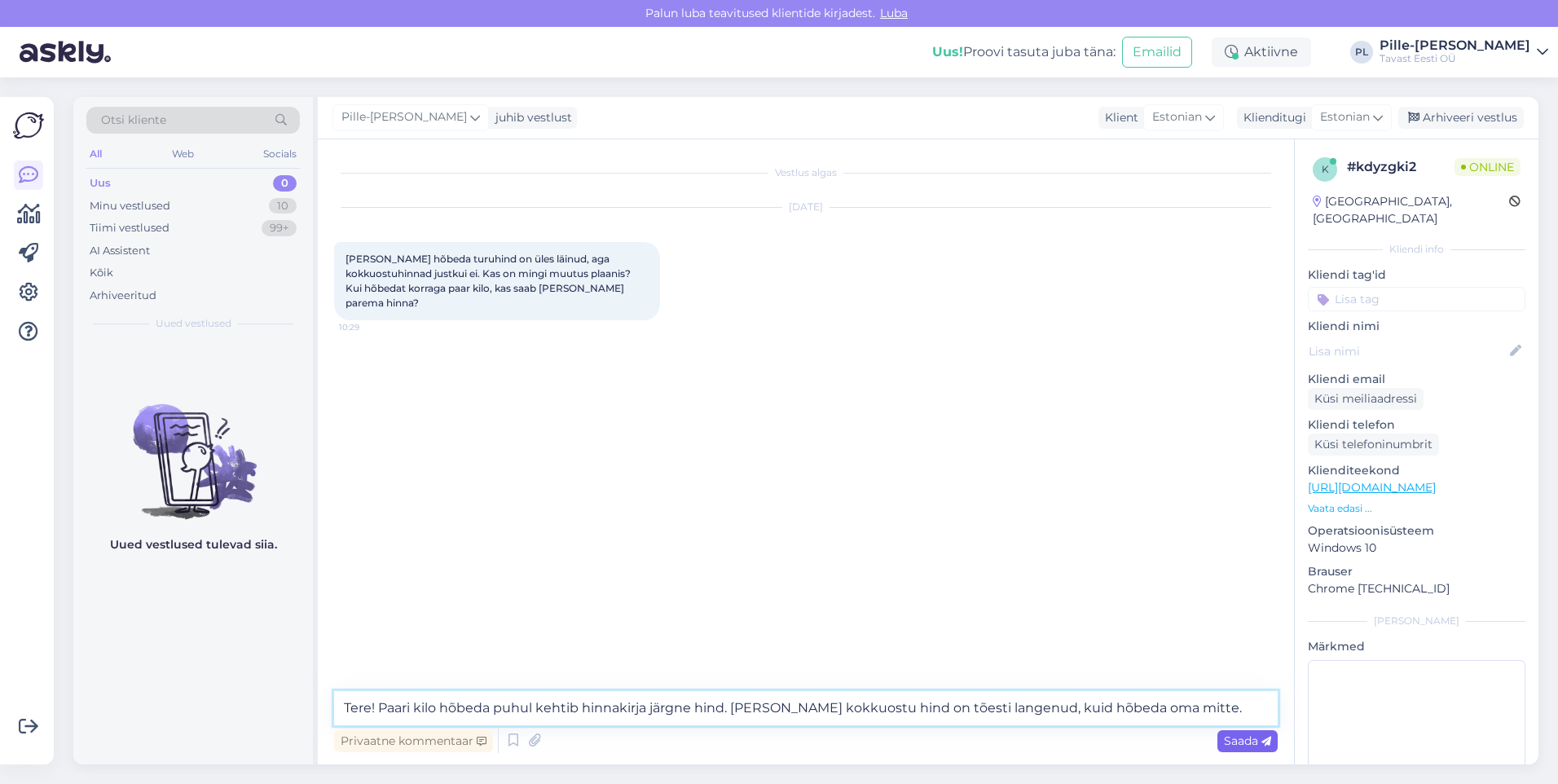
type textarea "Tere! Paari kilo hõbeda puhul kehtib hinnakirja järgne hind. [PERSON_NAME] kokk…"
click at [1244, 741] on span "Saada" at bounding box center [1247, 740] width 48 height 15
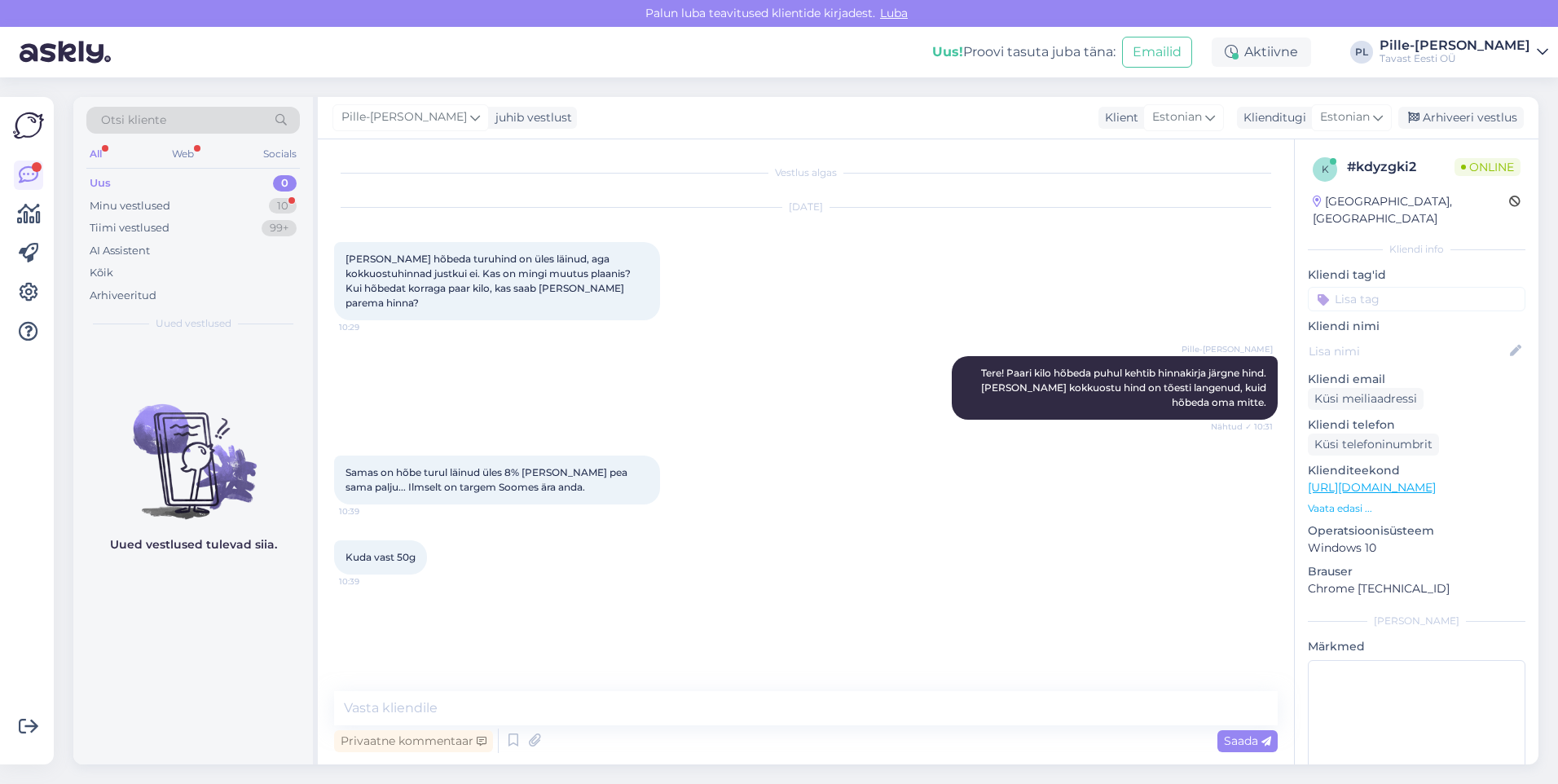
scroll to position [1, 0]
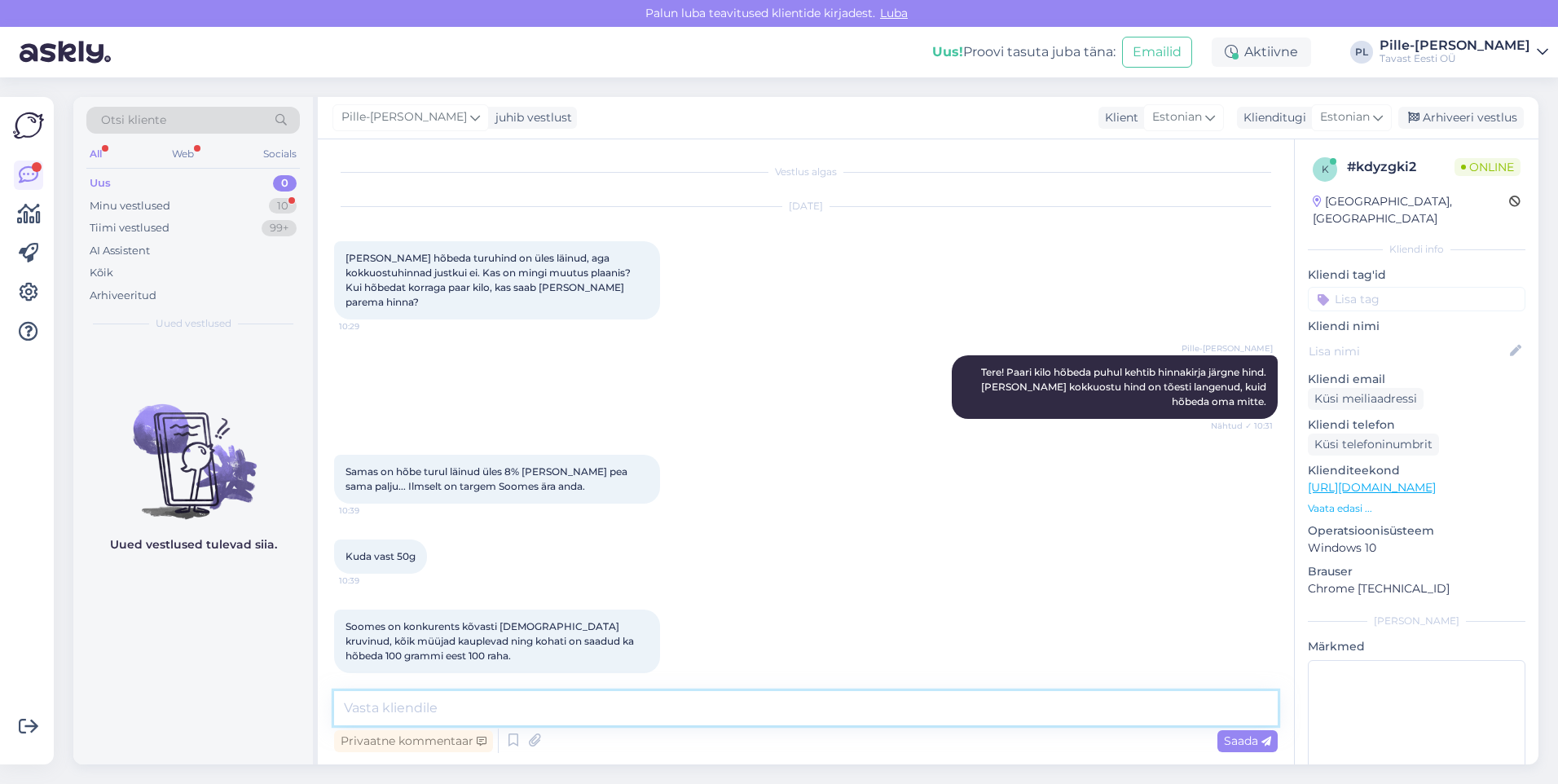
click at [861, 704] on textarea at bounding box center [806, 707] width 944 height 34
type textarea "S"
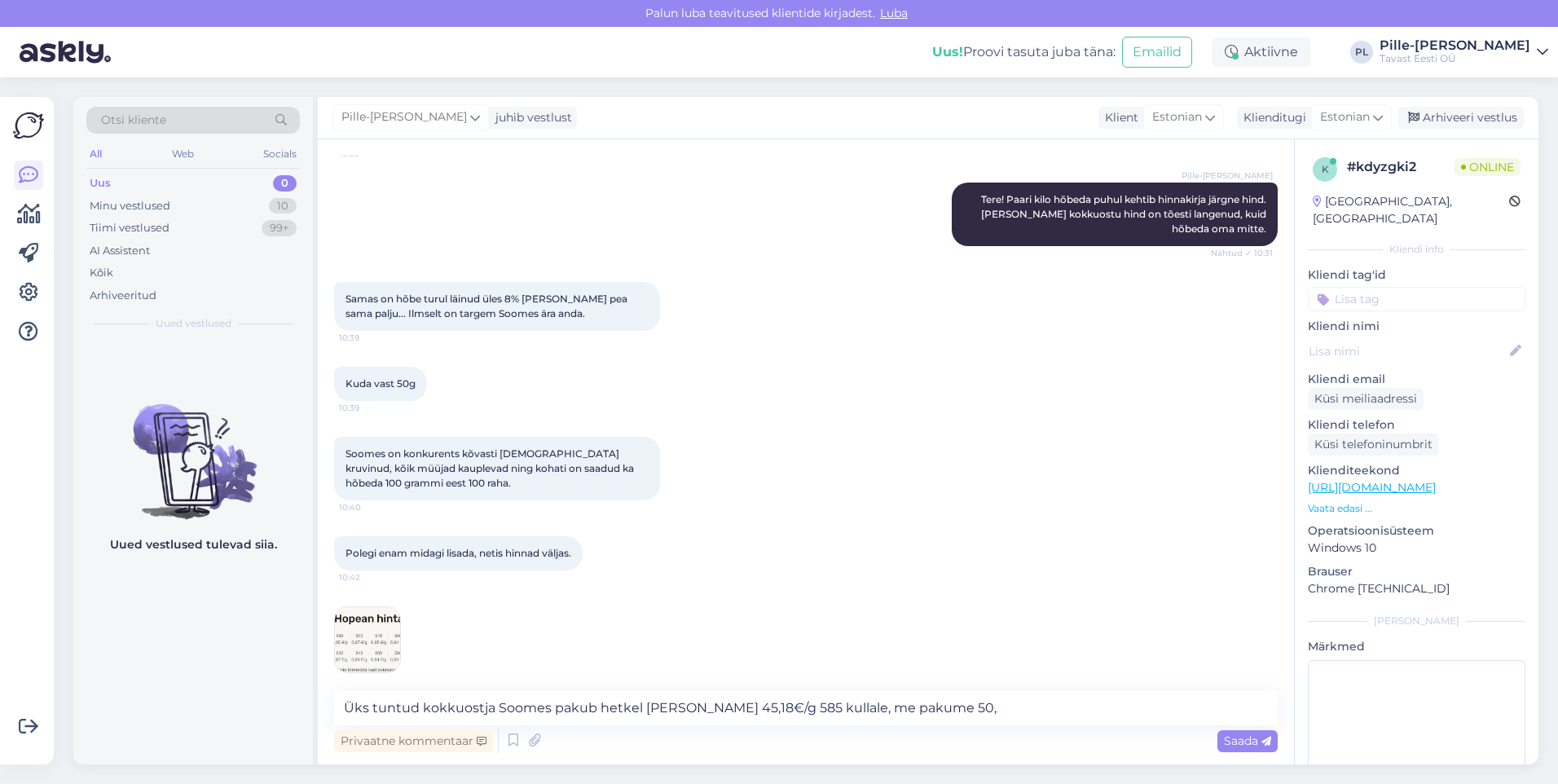
click at [358, 619] on img at bounding box center [367, 639] width 65 height 65
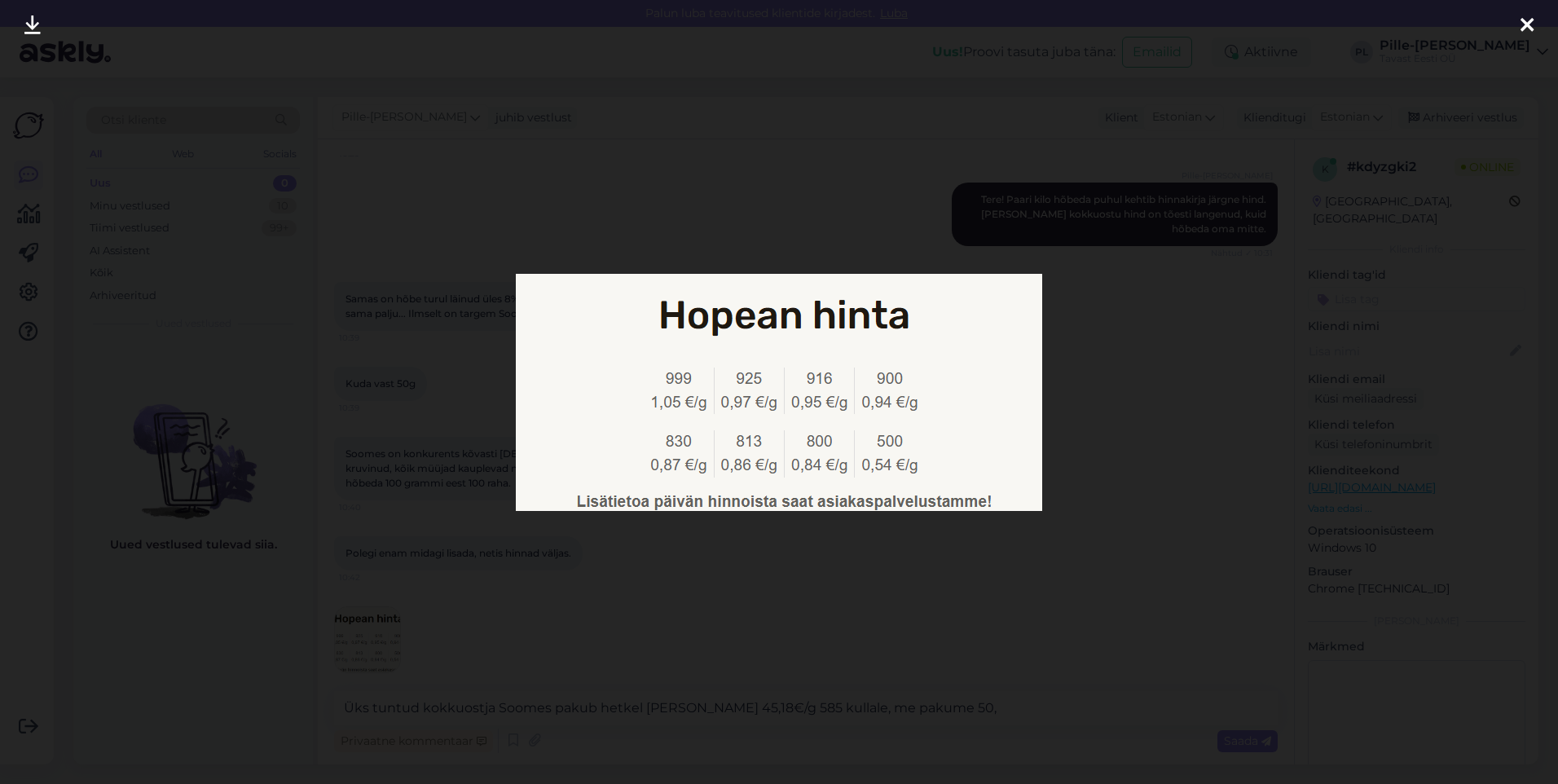
click at [955, 607] on div at bounding box center [779, 392] width 1558 height 784
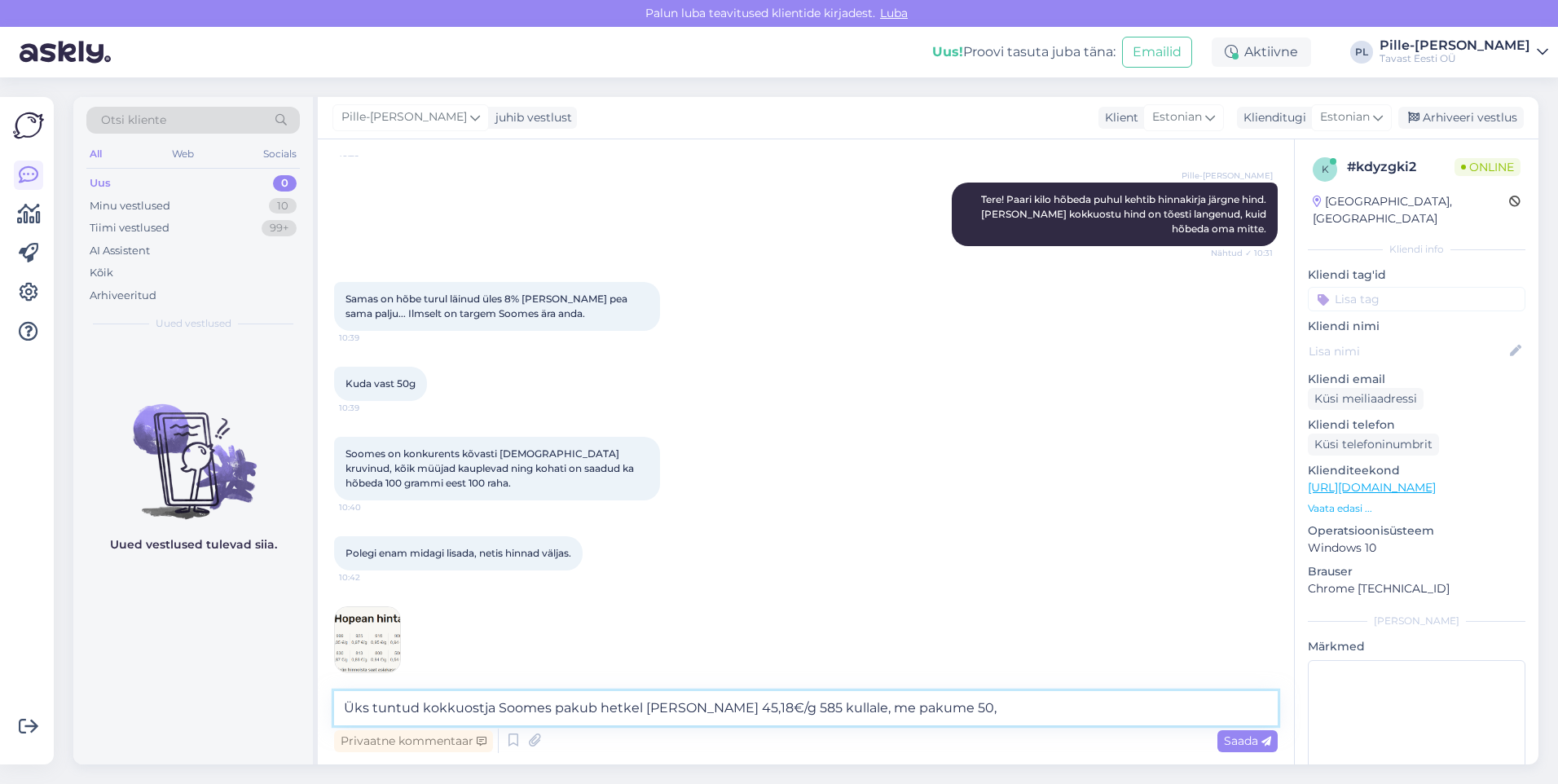
click at [1005, 709] on textarea "Üks tuntud kokkuostja Soomes pakub hetkel [PERSON_NAME] 45,18€/g 585 kullale, m…" at bounding box center [806, 707] width 944 height 34
click at [369, 647] on img at bounding box center [367, 639] width 65 height 65
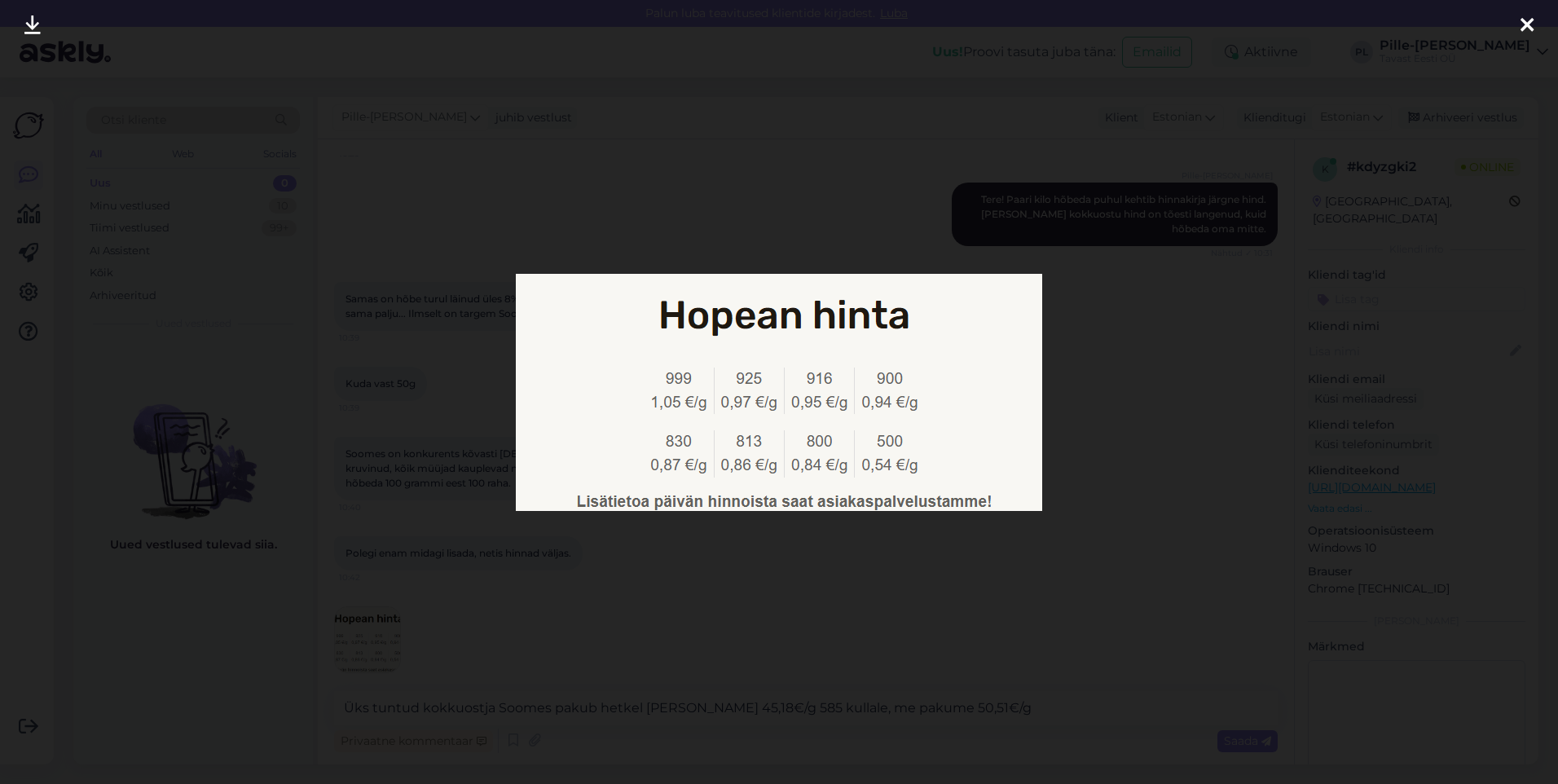
click at [1147, 460] on div at bounding box center [779, 392] width 1558 height 784
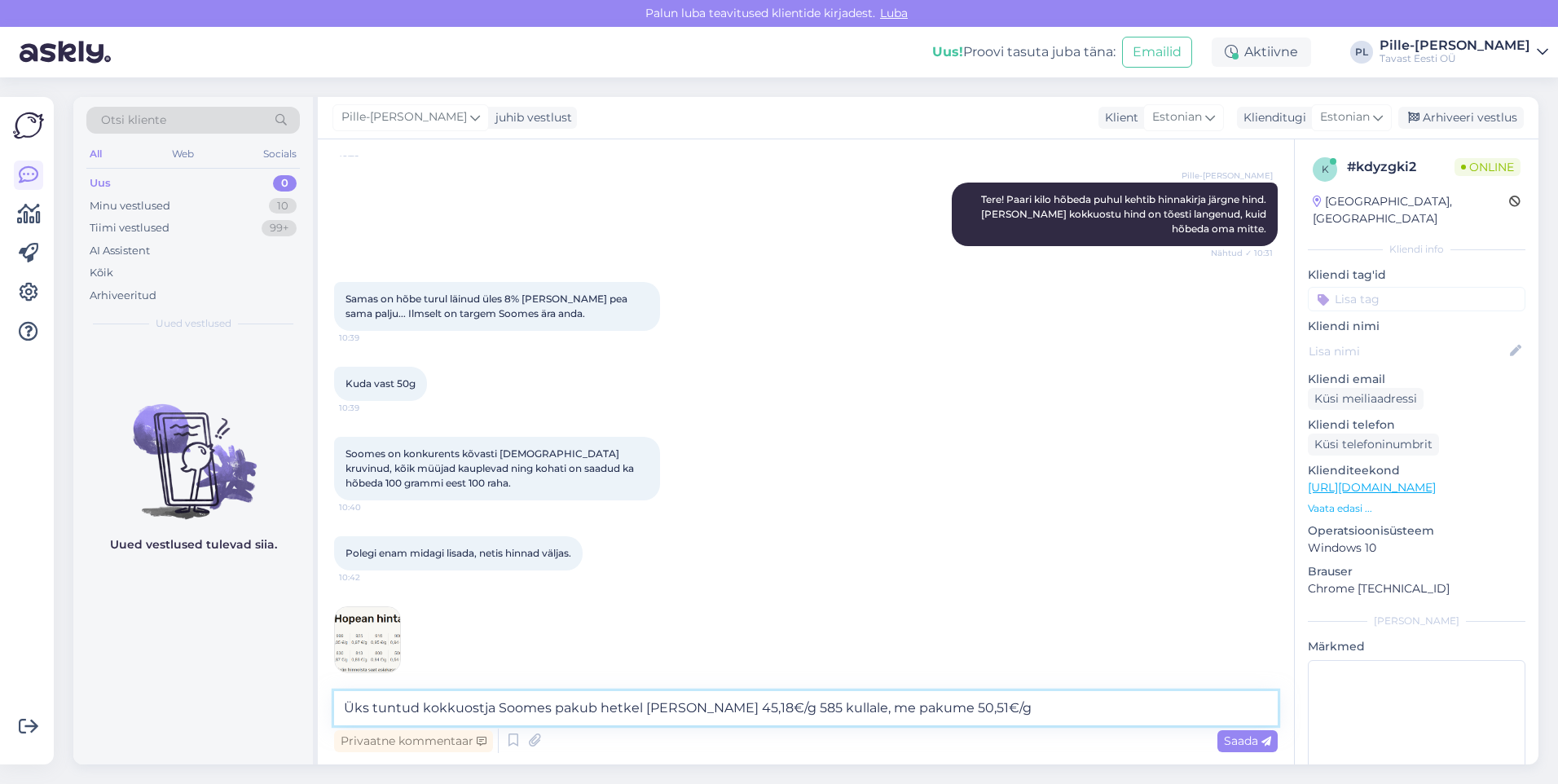
click at [1011, 699] on textarea "Üks tuntud kokkuostja Soomes pakub hetkel [PERSON_NAME] 45,18€/g 585 kullale, m…" at bounding box center [806, 707] width 944 height 34
drag, startPoint x: 1083, startPoint y: 703, endPoint x: 1074, endPoint y: 708, distance: 10.3
click at [1074, 708] on textarea "Üks tuntud kokkuostja Soomes pakub hetkel [PERSON_NAME] 45,18€/g 585 kullale, m…" at bounding box center [806, 707] width 944 height 34
click at [1009, 707] on textarea "Üks tuntud kokkuostja Soomes pakub hetkel [PERSON_NAME] 45,18€/g 585 kullale, m…" at bounding box center [806, 707] width 944 height 34
click at [1015, 706] on textarea "Üks tuntud kokkuostja Soomes pakub hetkel [PERSON_NAME] 45,18€/g 585 kullale, m…" at bounding box center [806, 707] width 944 height 34
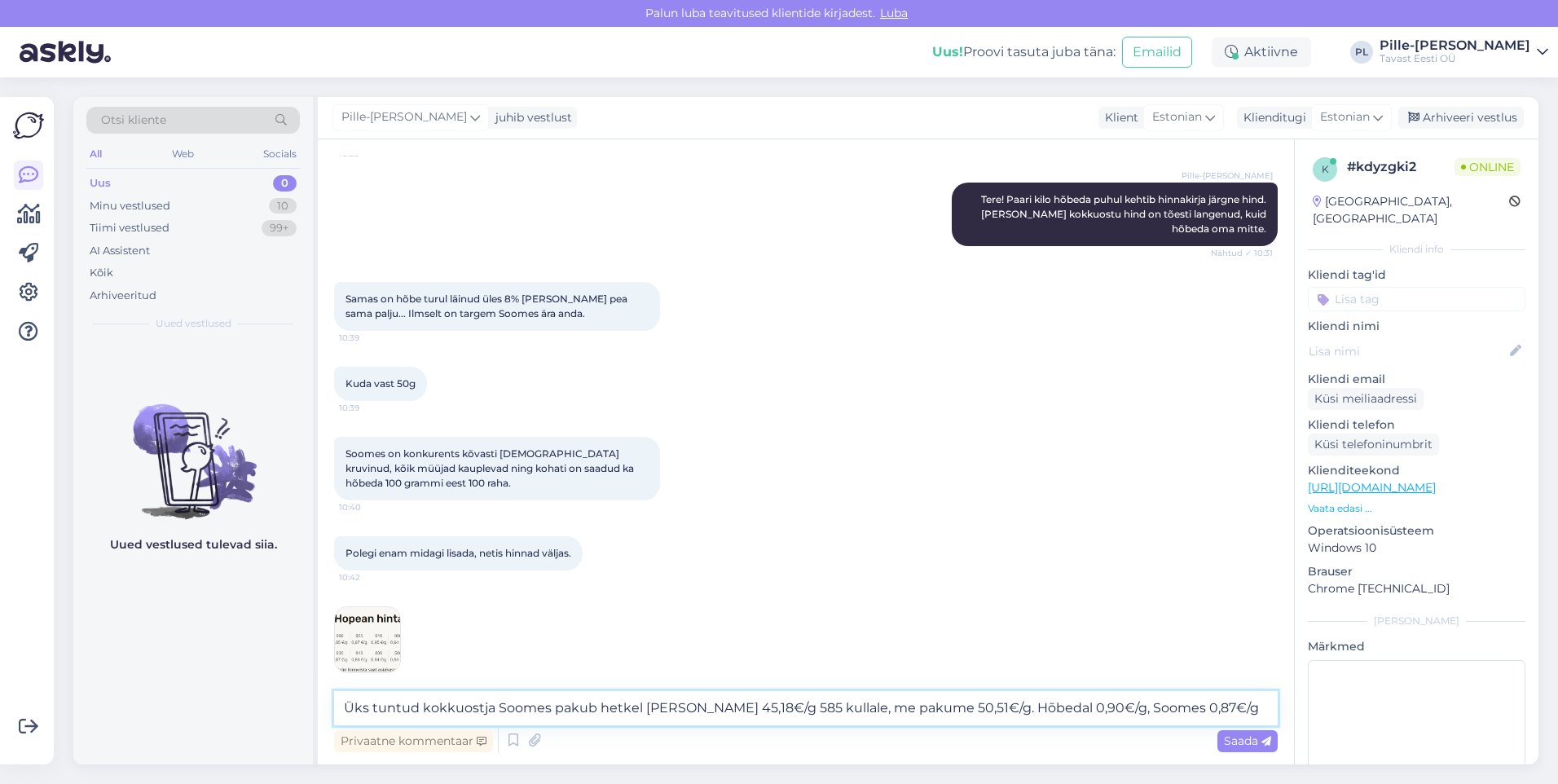
click at [1011, 709] on textarea "Üks tuntud kokkuostja Soomes pakub hetkel [PERSON_NAME] 45,18€/g 585 kullale, m…" at bounding box center [806, 707] width 944 height 34
click at [1015, 710] on textarea "Üks tuntud kokkuostja Soomes pakub hetkel [PERSON_NAME] 45,18€/g 585 kullale, m…" at bounding box center [806, 707] width 944 height 34
click at [973, 706] on textarea "Üks tuntud kokkuostja Soomes pakub hetkel [PERSON_NAME] 45,18€/g 585 kullale, m…" at bounding box center [806, 707] width 944 height 34
click at [969, 707] on textarea "Üks tuntud kokkuostja Soomes pakub hetkel [PERSON_NAME] 45,18€/g 585 kullale, m…" at bounding box center [806, 707] width 944 height 34
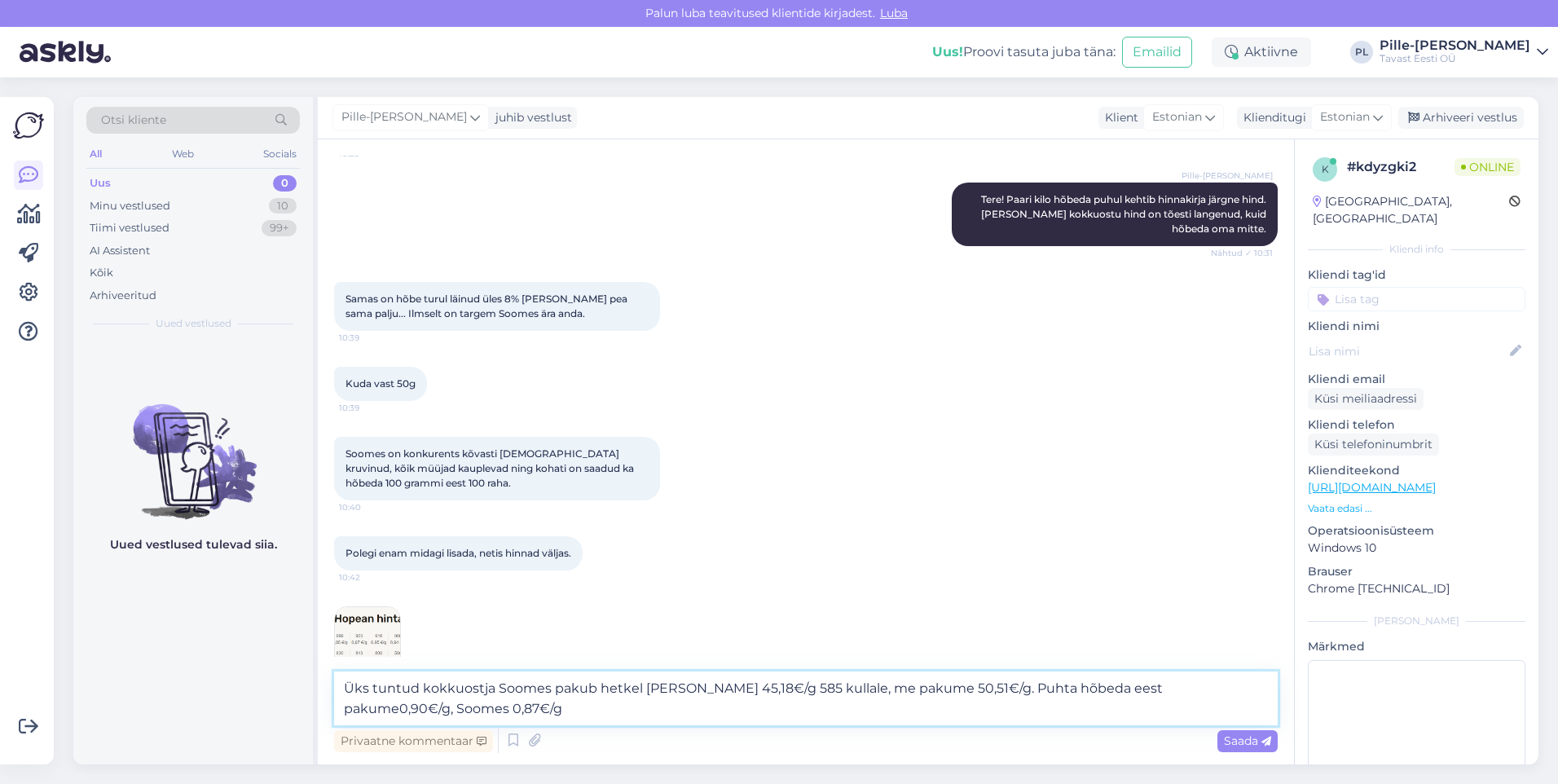
click at [1141, 691] on textarea "Üks tuntud kokkuostja Soomes pakub hetkel [PERSON_NAME] 45,18€/g 585 kullale, m…" at bounding box center [806, 698] width 944 height 53
click at [1258, 689] on textarea "Üks tuntud kokkuostja Soomes pakub hetkel [PERSON_NAME] 45,18€/g 585 kullale, m…" at bounding box center [806, 698] width 944 height 53
click at [368, 613] on img at bounding box center [367, 639] width 65 height 65
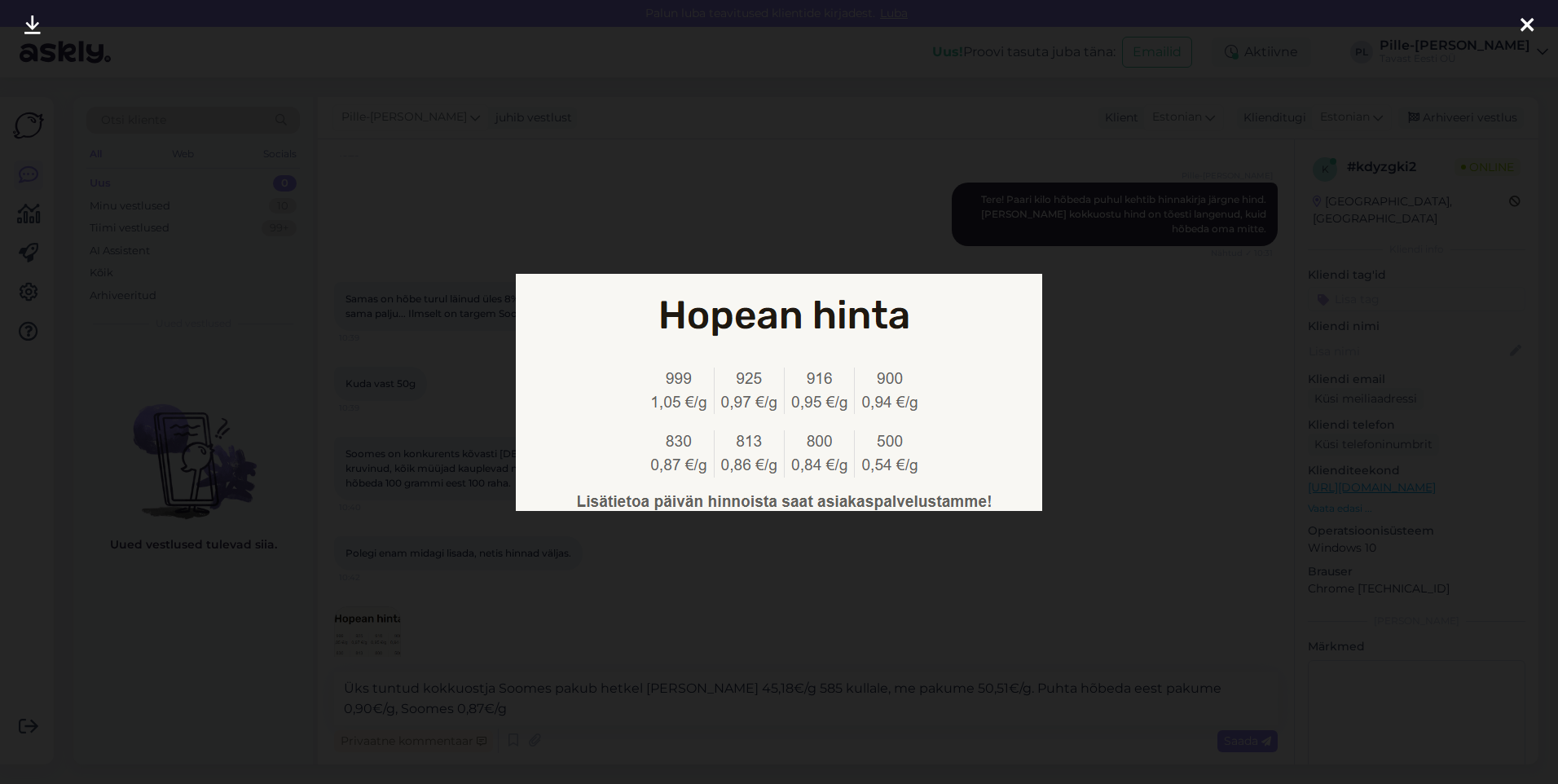
click at [786, 616] on div at bounding box center [779, 392] width 1558 height 784
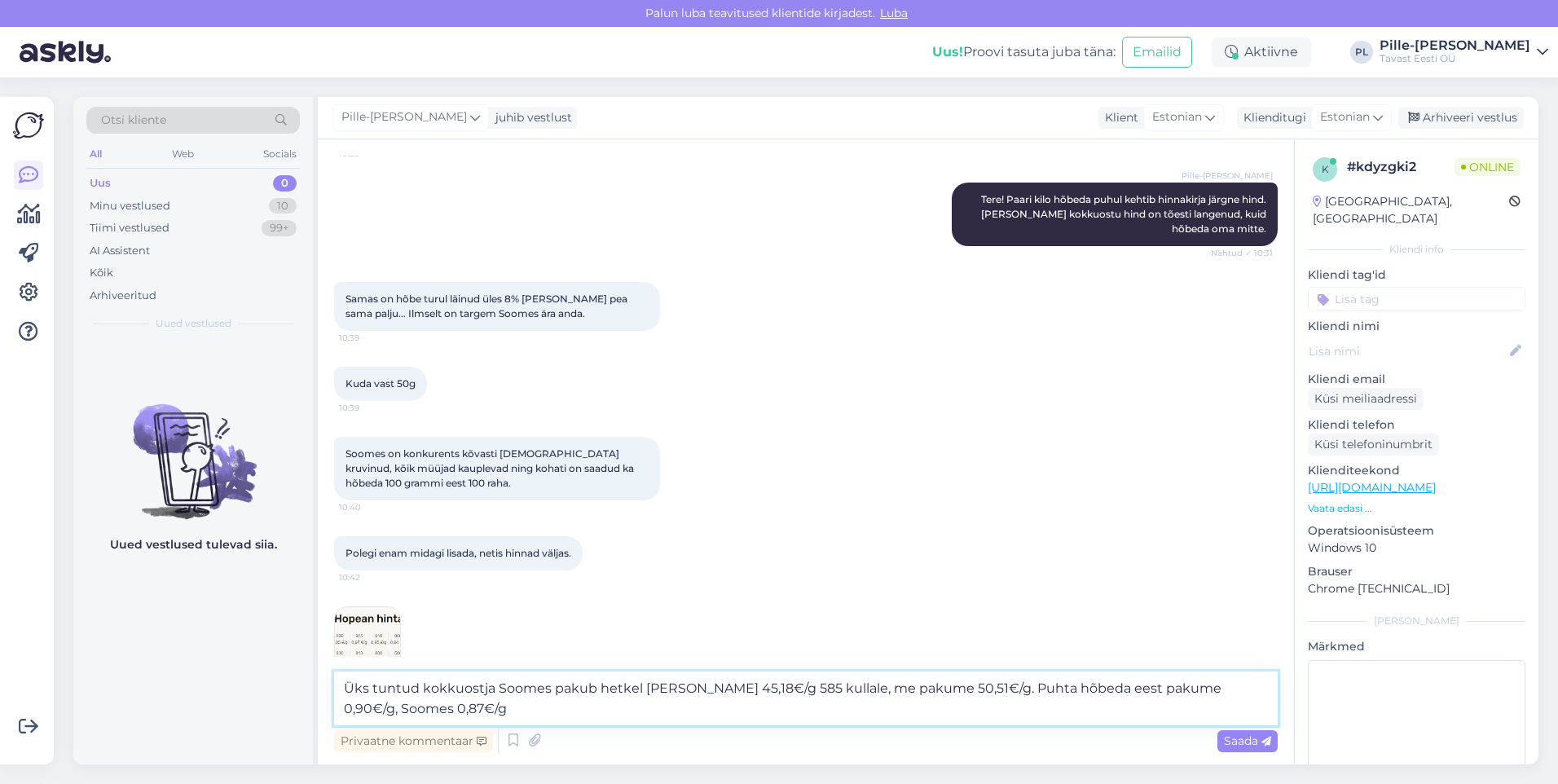
click at [618, 698] on textarea "Üks tuntud kokkuostja Soomes pakub hetkel [PERSON_NAME] 45,18€/g 585 kullale, m…" at bounding box center [806, 698] width 944 height 53
click at [473, 718] on textarea "Üks tuntud kokkuostja Soomes pakub hetkel [PERSON_NAME] 45,18€/g 585 kullale, m…" at bounding box center [806, 698] width 944 height 53
click at [350, 688] on textarea "Üks tuntud kokkuostja Soomes pakub hetkel [PERSON_NAME] 45,18€/g 585 kullale, m…" at bounding box center [806, 698] width 944 height 53
click at [351, 688] on textarea "Üks tuntud kokkuostja Soomes pakub hetkel [PERSON_NAME] 45,18€/g 585 kullale, m…" at bounding box center [806, 698] width 944 height 53
click at [344, 688] on textarea "Üks tuntud kokkuostja Soomes pakub hetkel [PERSON_NAME] 45,18€/g 585 kullale, m…" at bounding box center [806, 698] width 944 height 53
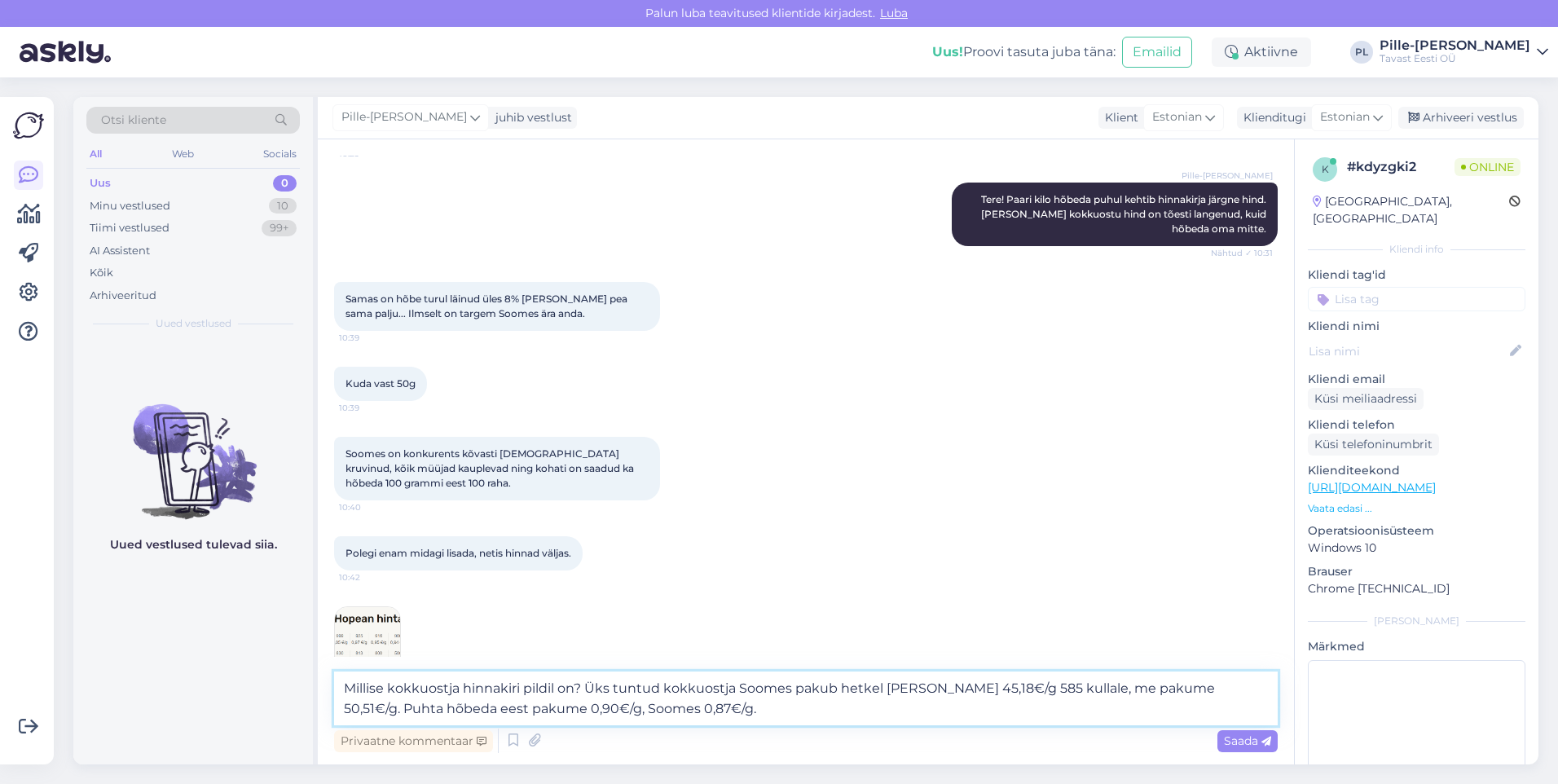
click at [882, 683] on textarea "Millise kokkuostja hinnakiri pildil on? Üks tuntud kokkuostja Soomes pakub hetk…" at bounding box center [806, 698] width 944 height 53
click at [1032, 702] on textarea "Millise kokkuostja hinnakiri pildil on? Üks tuntud kokkuostja Soomes pakub hetk…" at bounding box center [806, 698] width 944 height 53
click at [1063, 710] on textarea "Millise kokkuostja hinnakiri pildil on? Üks tuntud kokkuostja Soomes pakub hetk…" at bounding box center [806, 698] width 944 height 53
click at [812, 721] on textarea "Millise kokkuostja hinnakiri pildil on? Üks tuntud kokkuostja Soomes pakub hetk…" at bounding box center [806, 698] width 944 height 53
type textarea "Millise kokkuostja hinnakiri pildil on? Üks tuntud kokkuostja Soomes pakub hetk…"
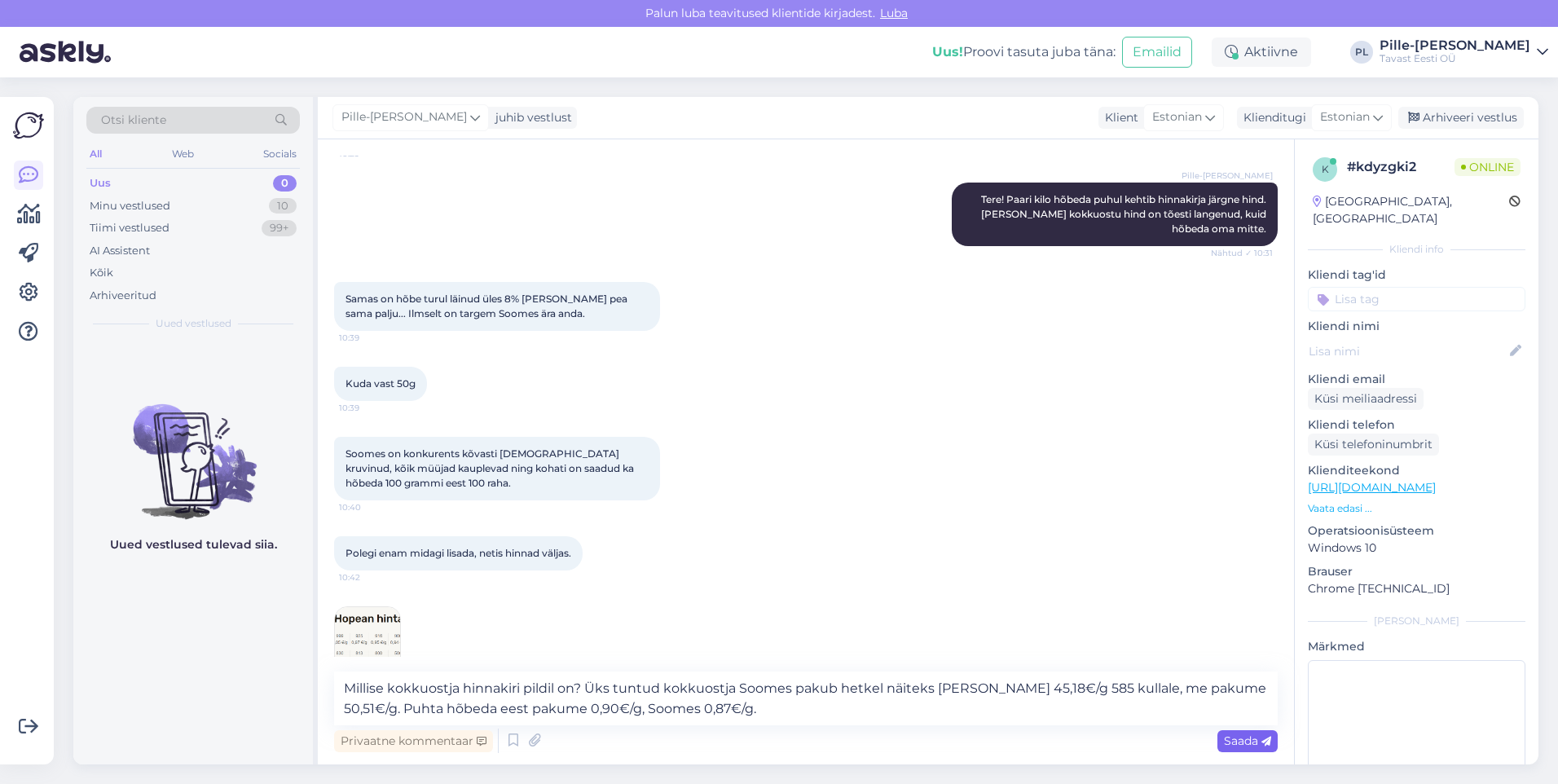
click at [1256, 740] on span "Saada" at bounding box center [1247, 740] width 48 height 15
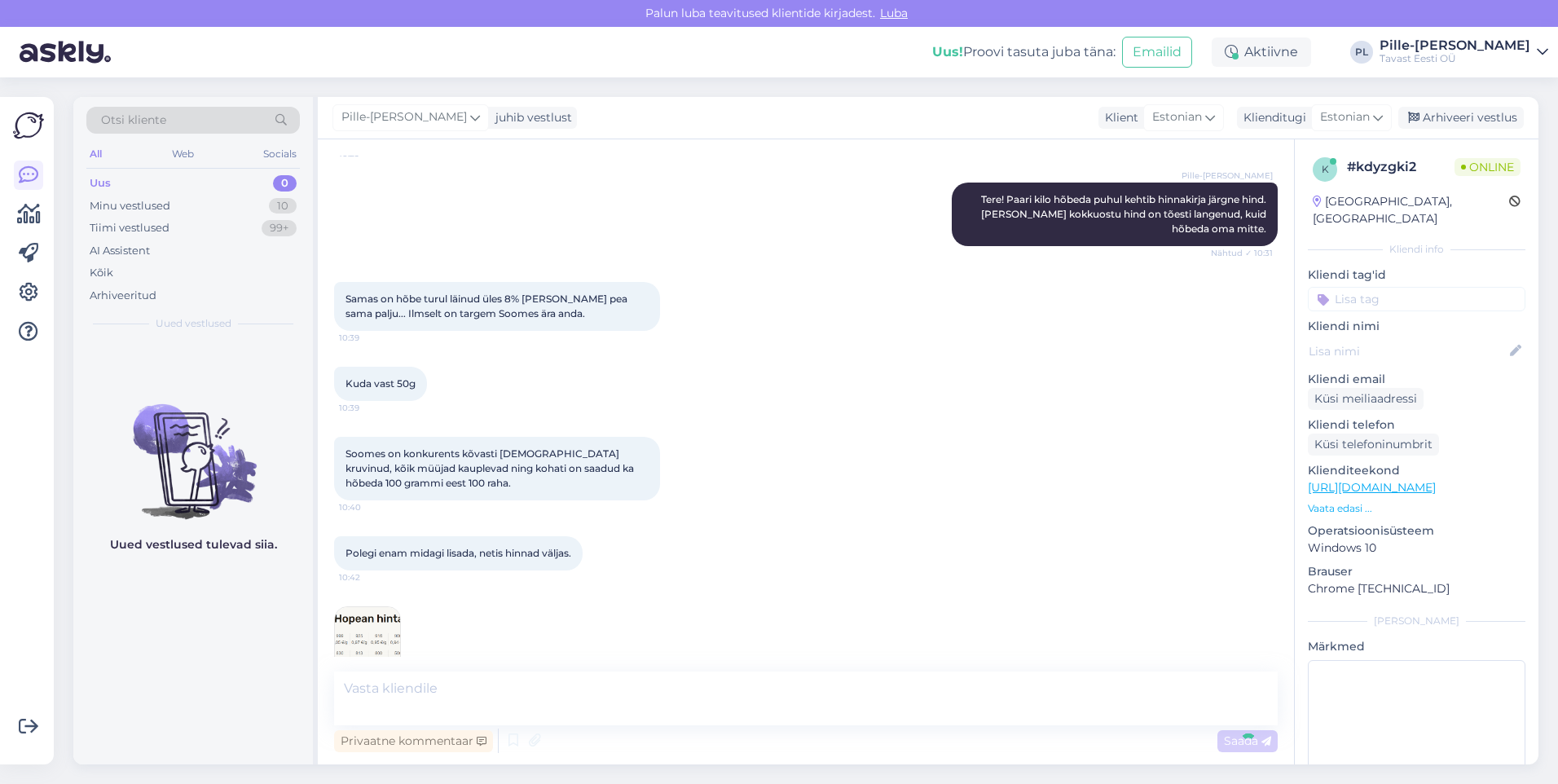
scroll to position [287, 0]
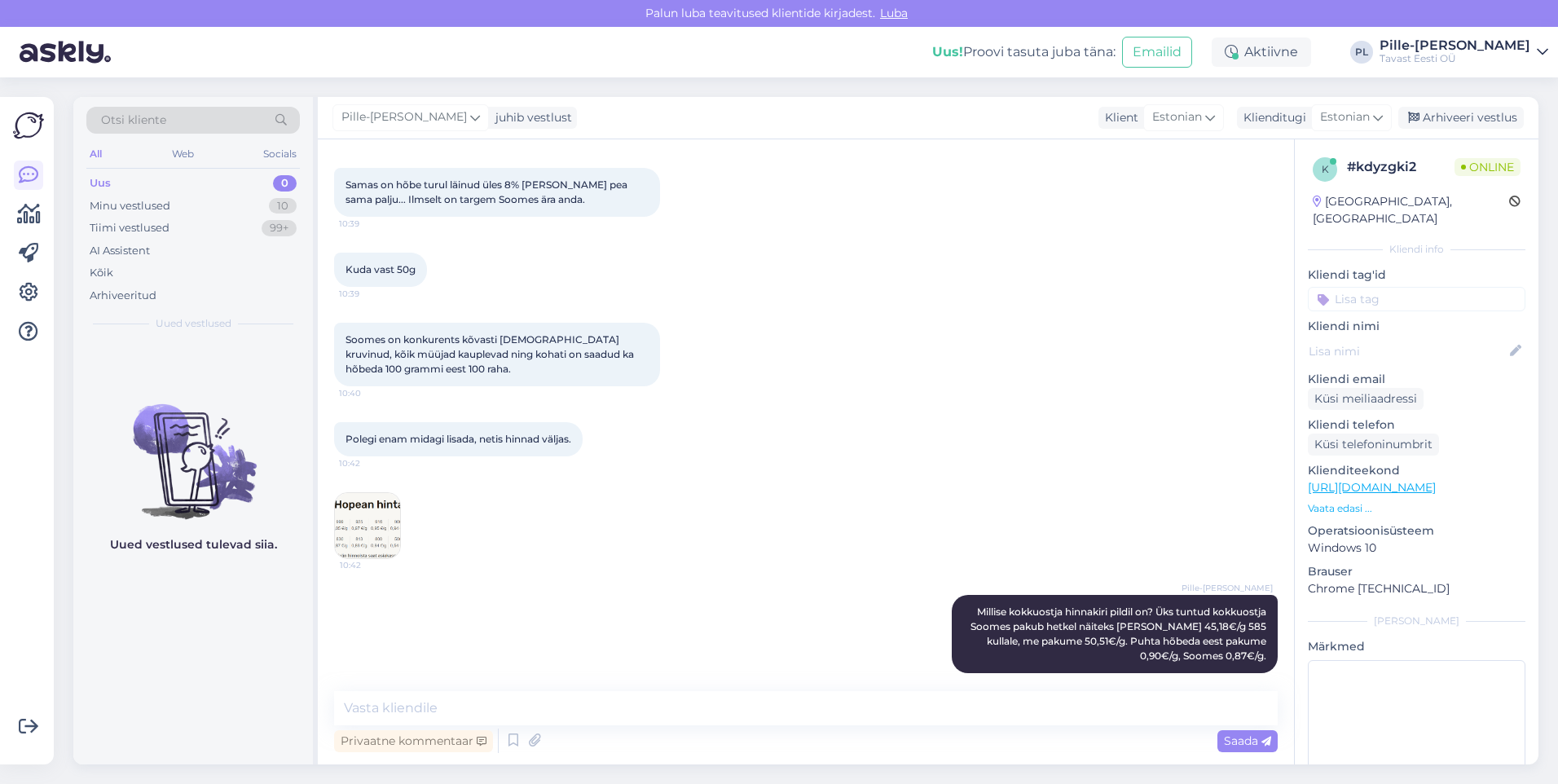
click at [386, 516] on img at bounding box center [367, 525] width 65 height 65
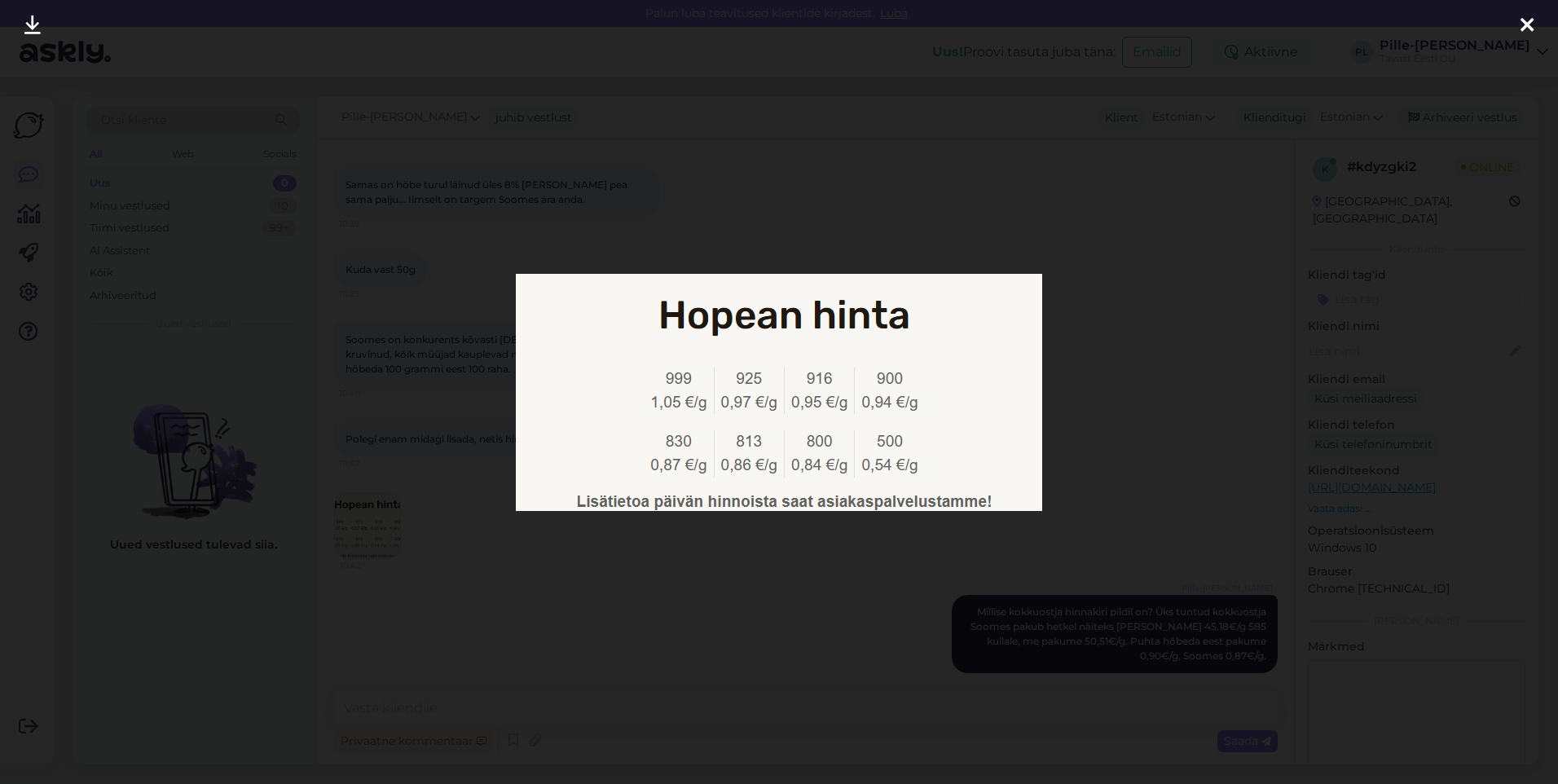
click at [999, 225] on div at bounding box center [779, 392] width 1558 height 784
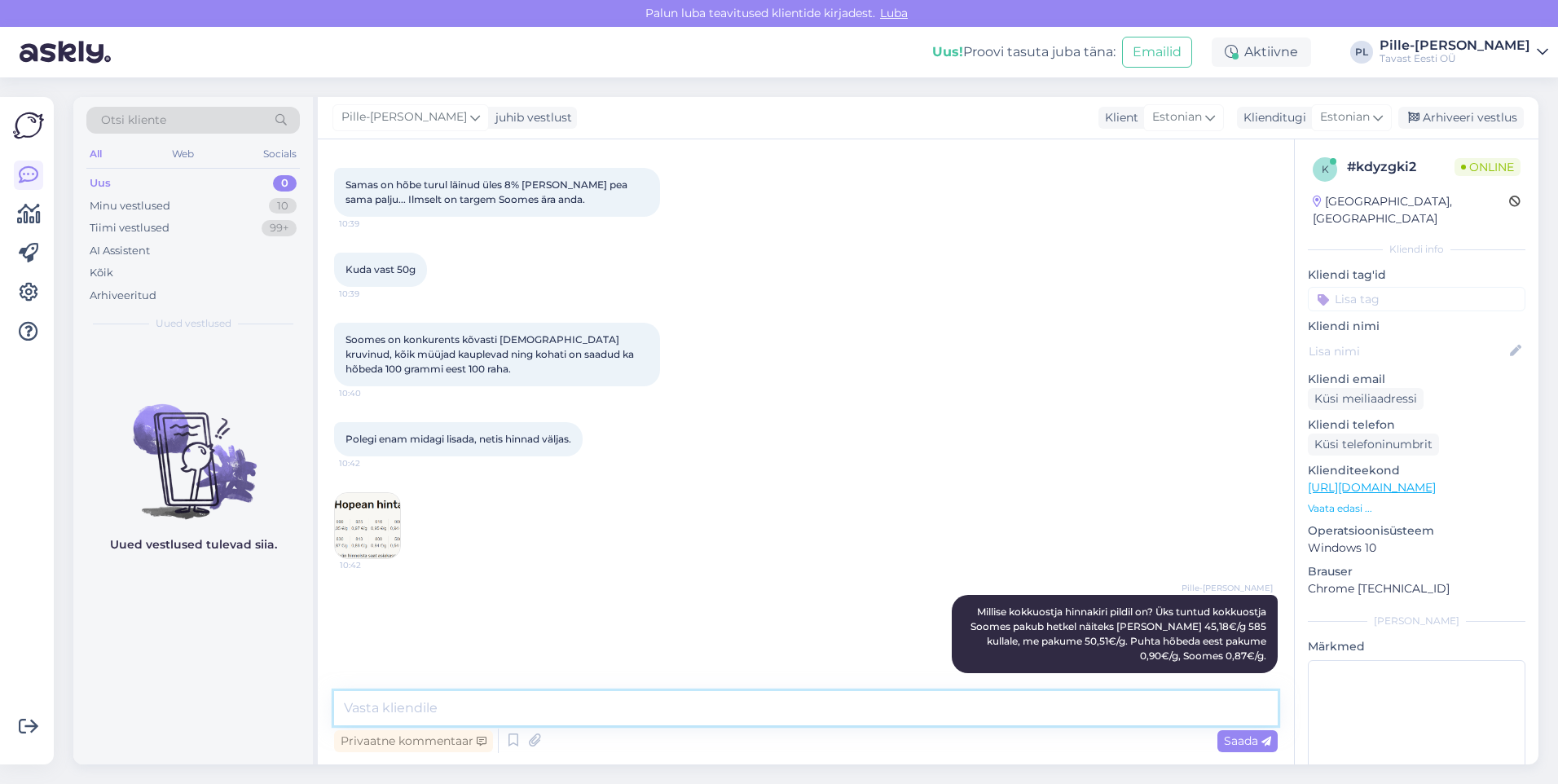
click at [745, 703] on textarea at bounding box center [806, 707] width 944 height 34
type textarea "O"
click at [358, 501] on img at bounding box center [367, 525] width 65 height 65
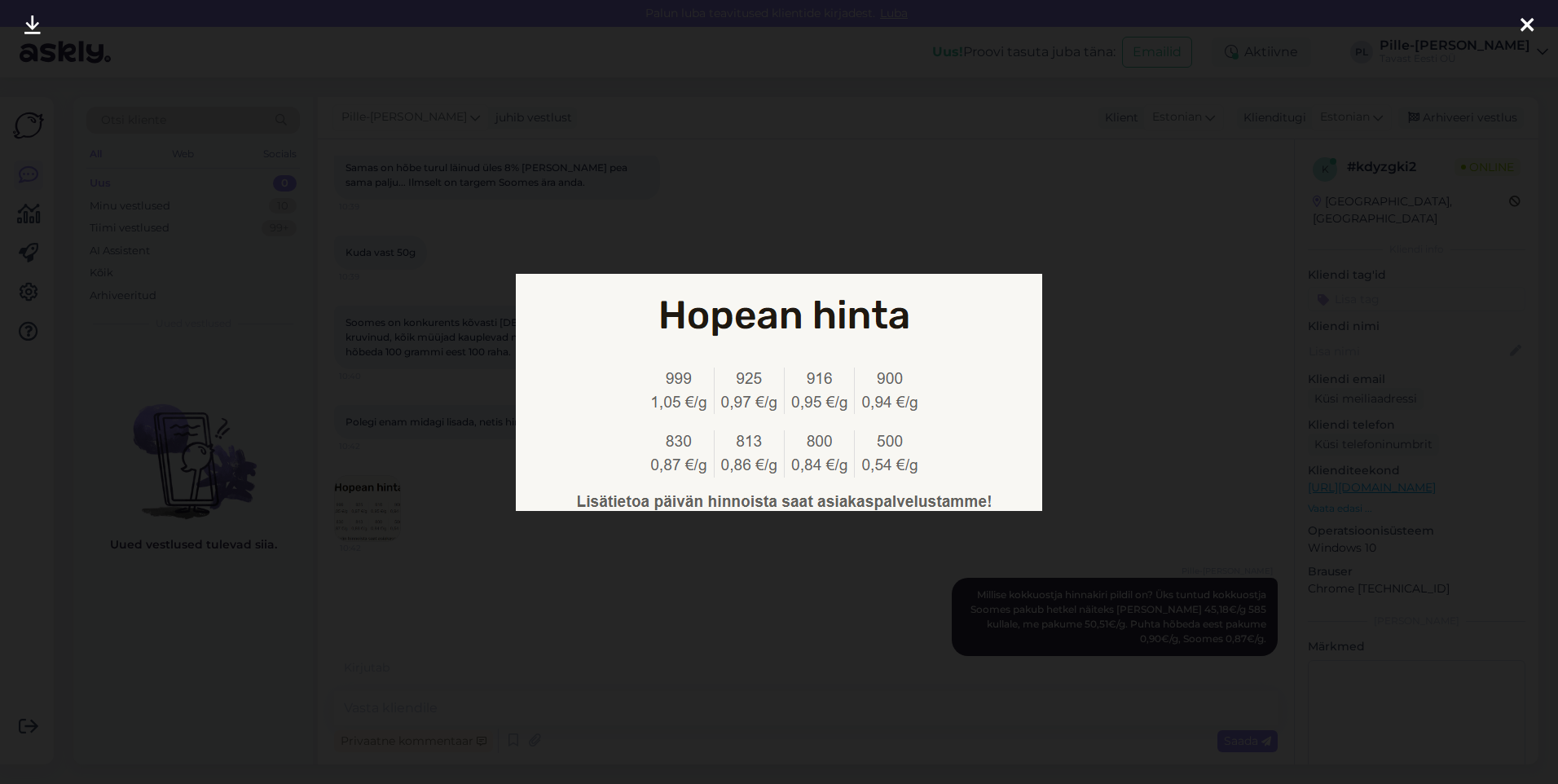
scroll to position [358, 0]
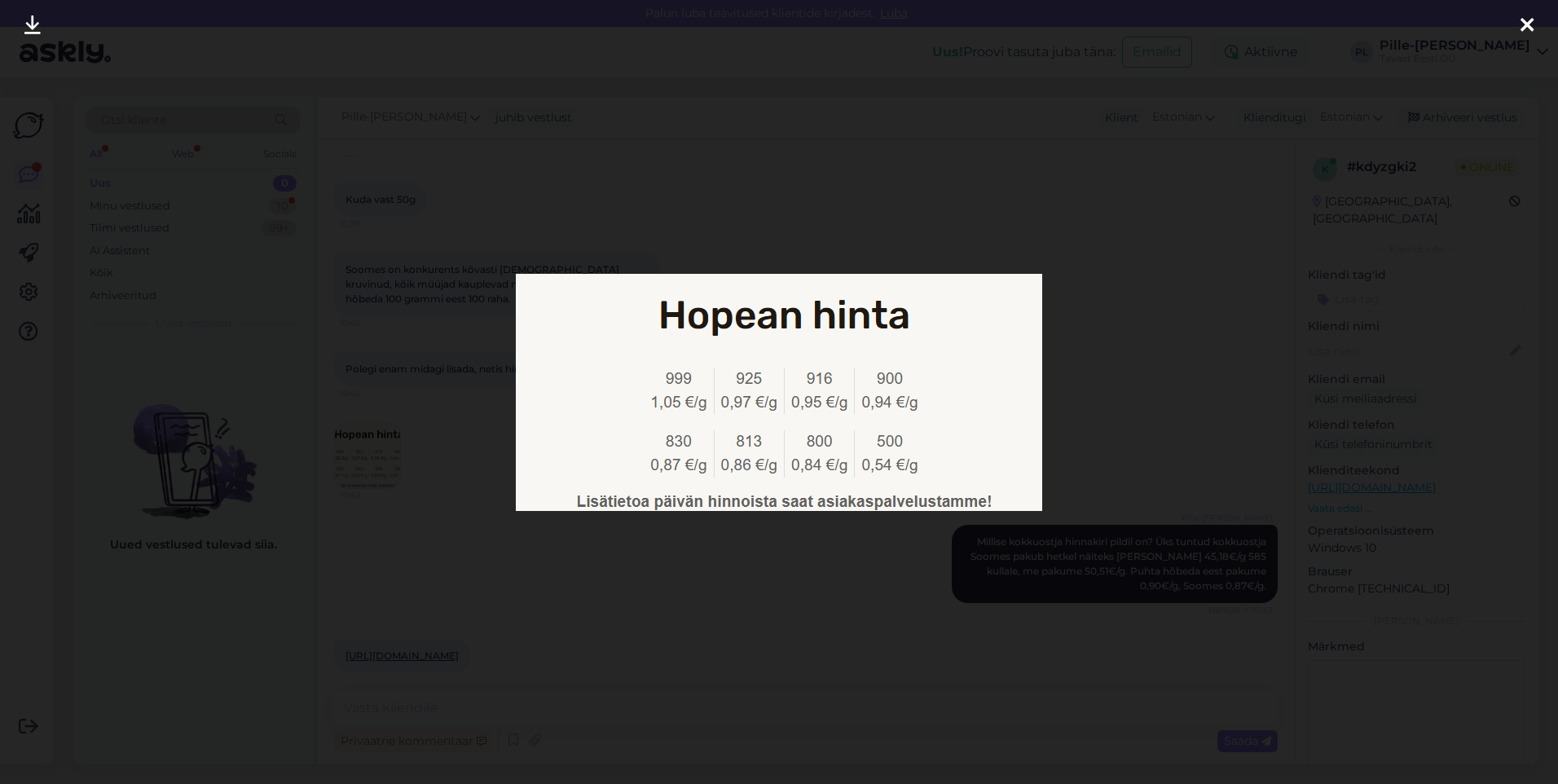
click at [928, 599] on div at bounding box center [779, 392] width 1558 height 784
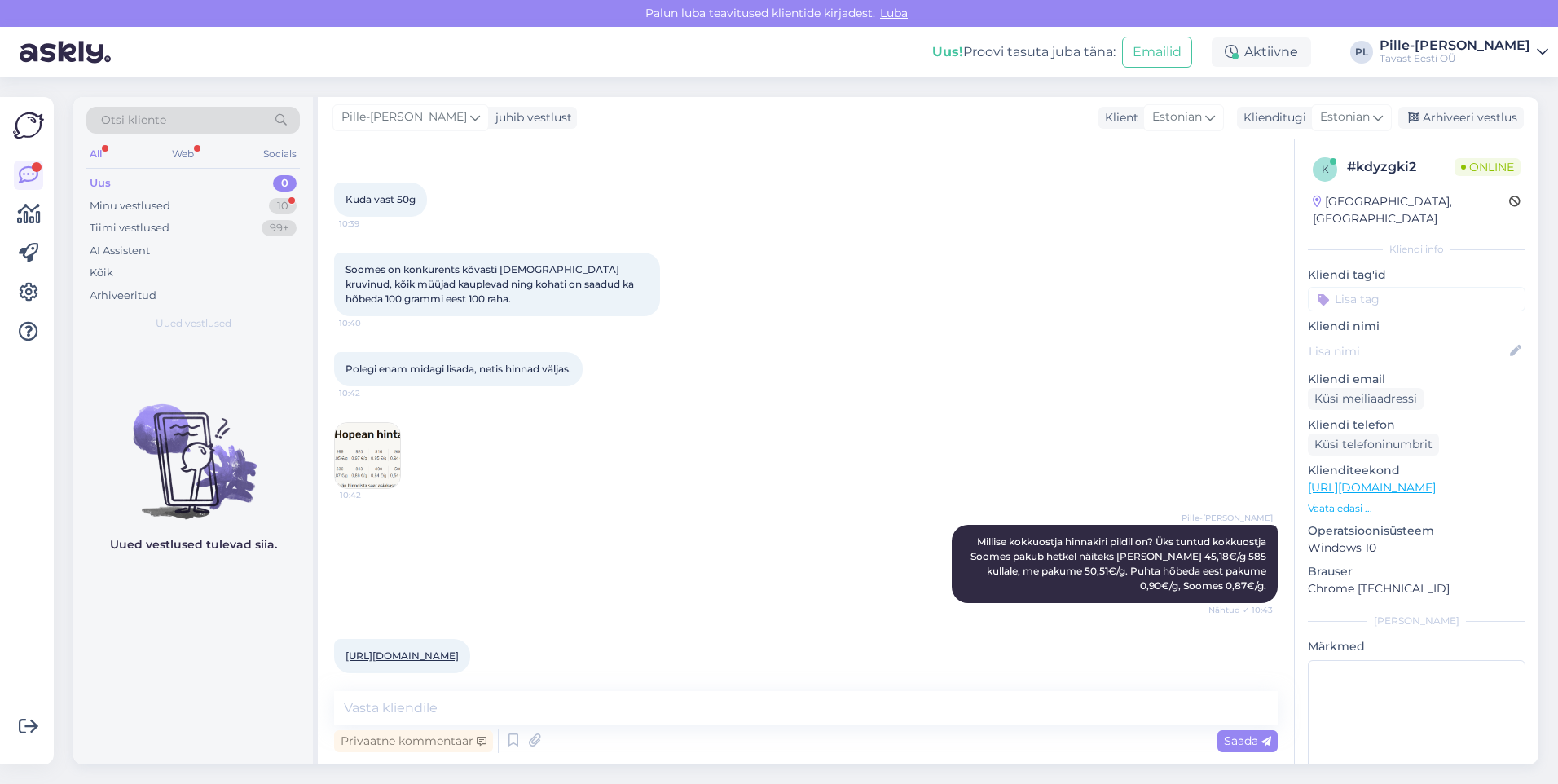
click at [459, 649] on link "[URL][DOMAIN_NAME]" at bounding box center [402, 655] width 114 height 13
click at [579, 704] on textarea at bounding box center [806, 707] width 944 height 34
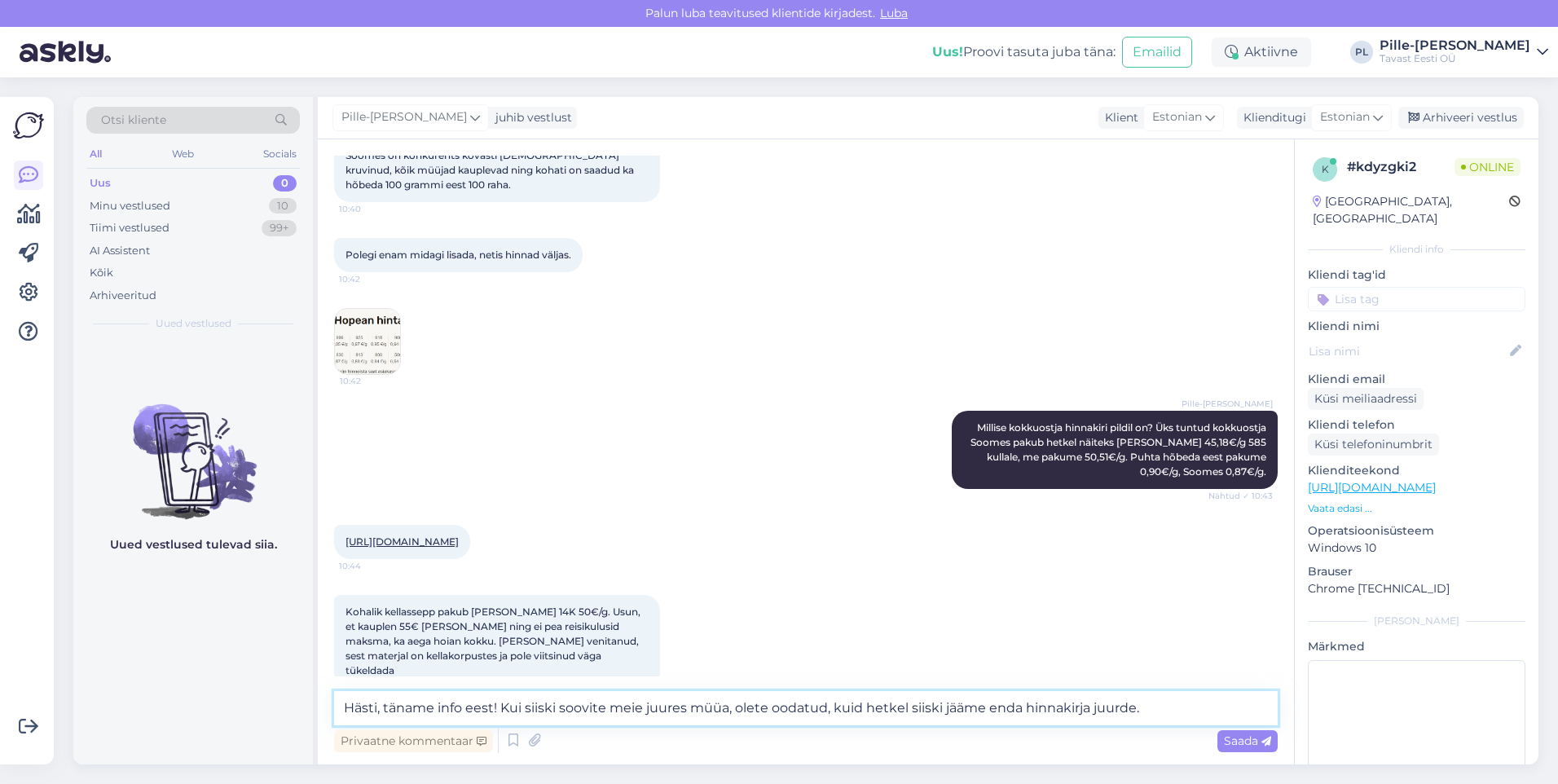
click at [821, 699] on textarea "Hästi, täname info eest! Kui siiski soovite meie juures müüa, olete oodatud, ku…" at bounding box center [806, 707] width 944 height 34
click at [826, 708] on textarea "Hästi, täname info eest! Kui siiski soovite meie juures müüa, olete oodatud, ku…" at bounding box center [806, 707] width 944 height 34
click at [917, 706] on textarea "Hästi, täname info eest! Kui siiski soovite meie juures müüa, olete oodatud, ku…" at bounding box center [806, 707] width 944 height 34
click at [1002, 708] on textarea "Hästi, täname info eest! Kui siiski soovite meie juures müüa, olete oodatud, ku…" at bounding box center [806, 707] width 944 height 34
click at [767, 709] on textarea "Hästi, täname info eest! Kui siiski soovite meie juures müüa, olete oodatud, ku…" at bounding box center [806, 707] width 944 height 34
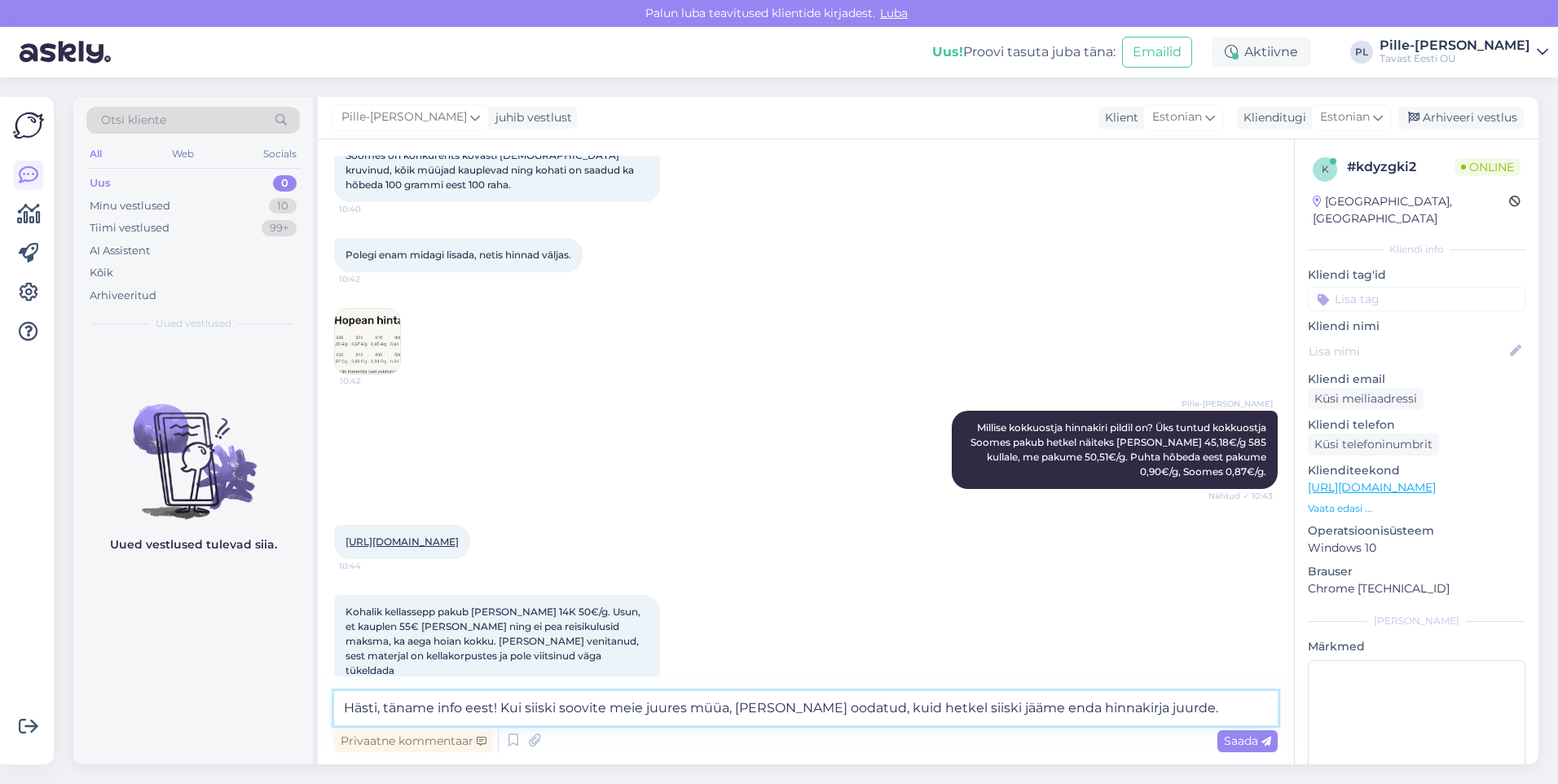
scroll to position [572, 0]
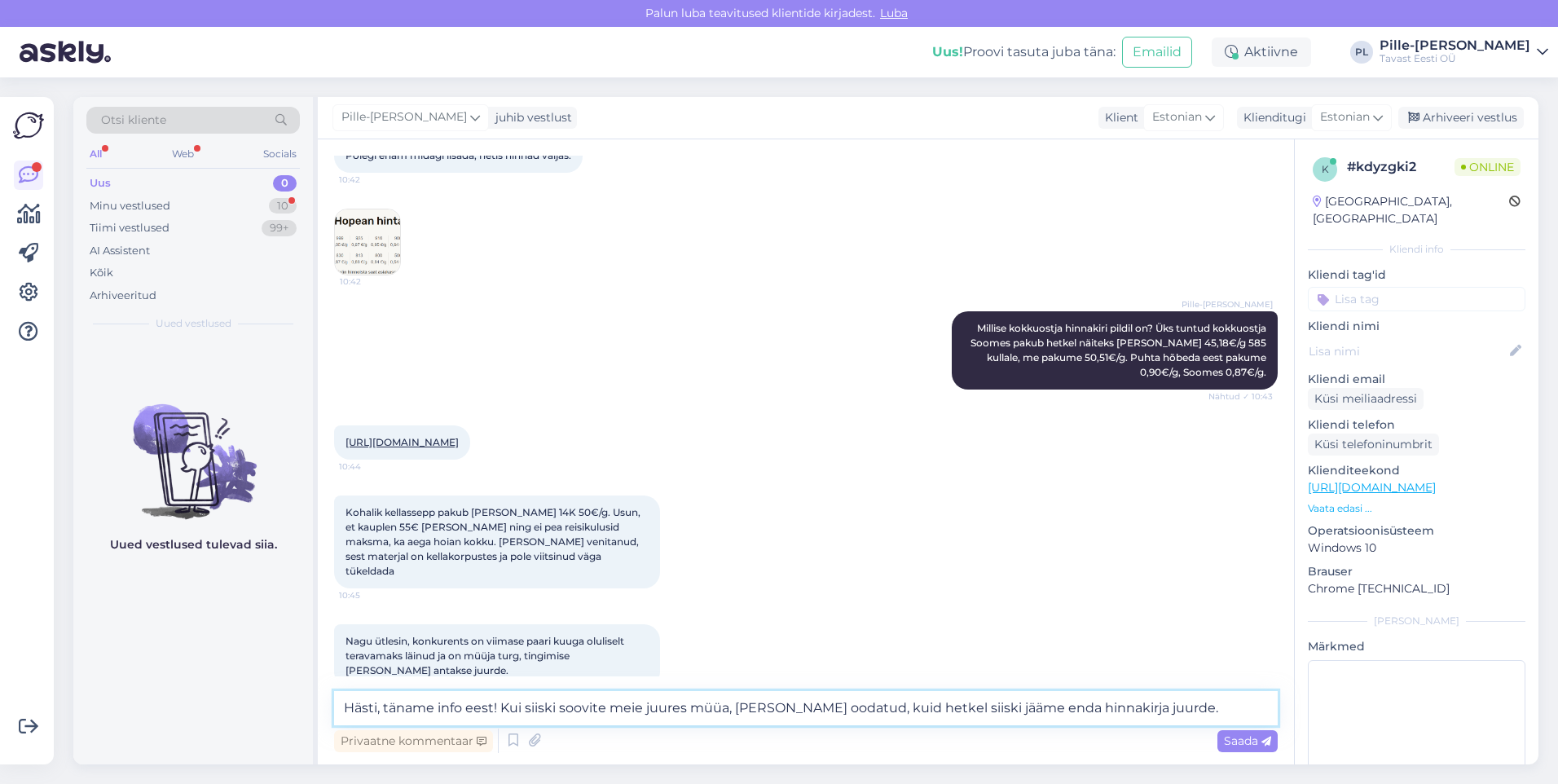
click at [506, 707] on textarea "Hästi, täname info eest! Kui siiski soovite meie juures müüa, [PERSON_NAME] ood…" at bounding box center [806, 707] width 944 height 34
click at [497, 705] on textarea "Hästi, täname info eest! [PERSON_NAME], kui siiski soovite meie juures müüa, [P…" at bounding box center [806, 707] width 944 height 34
type textarea "Hästi, täname info eest! [PERSON_NAME], kui siiski soovite meie juures müüa, [P…"
click at [1249, 742] on span "Saada" at bounding box center [1247, 740] width 48 height 15
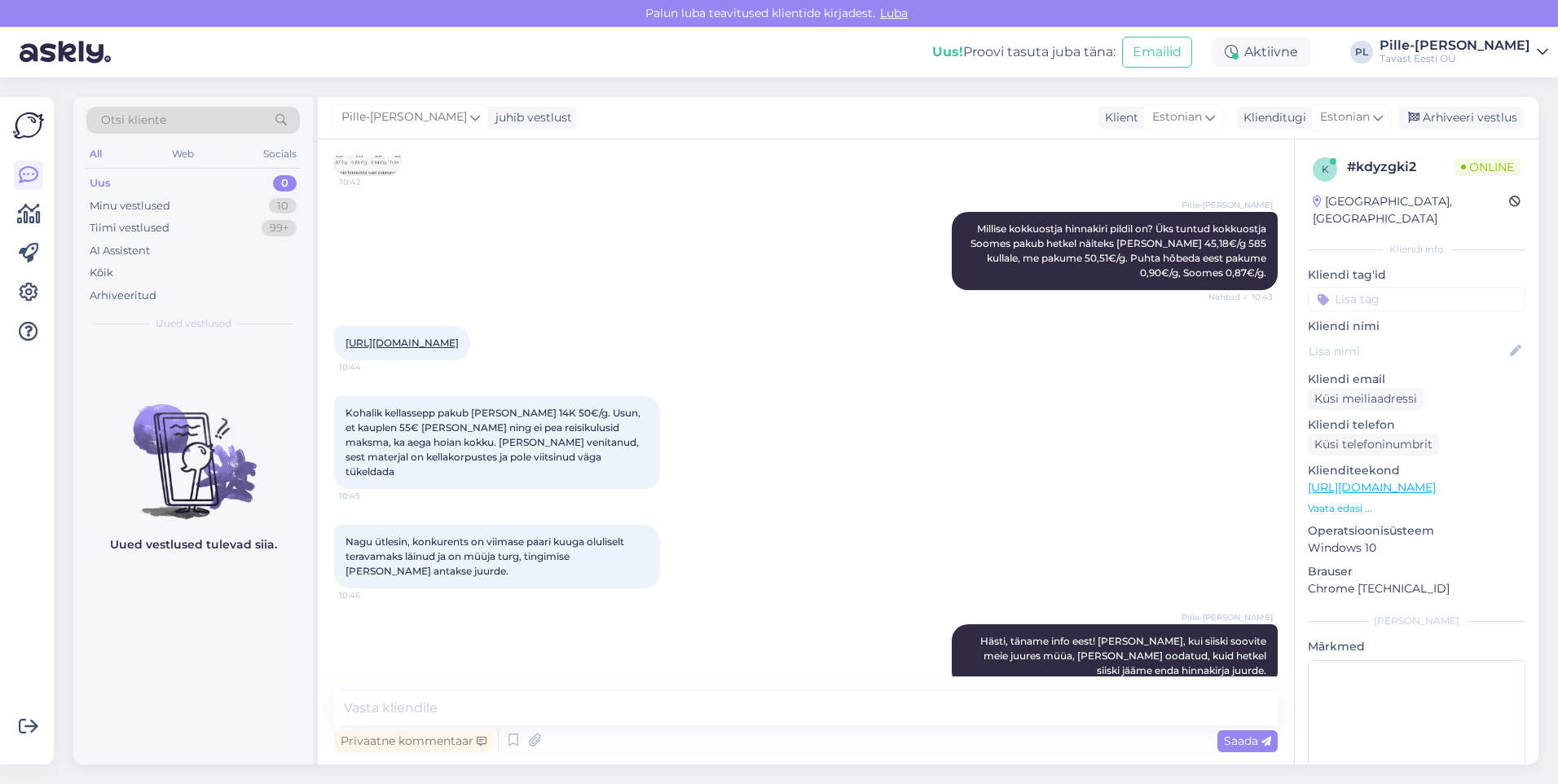
scroll to position [740, 0]
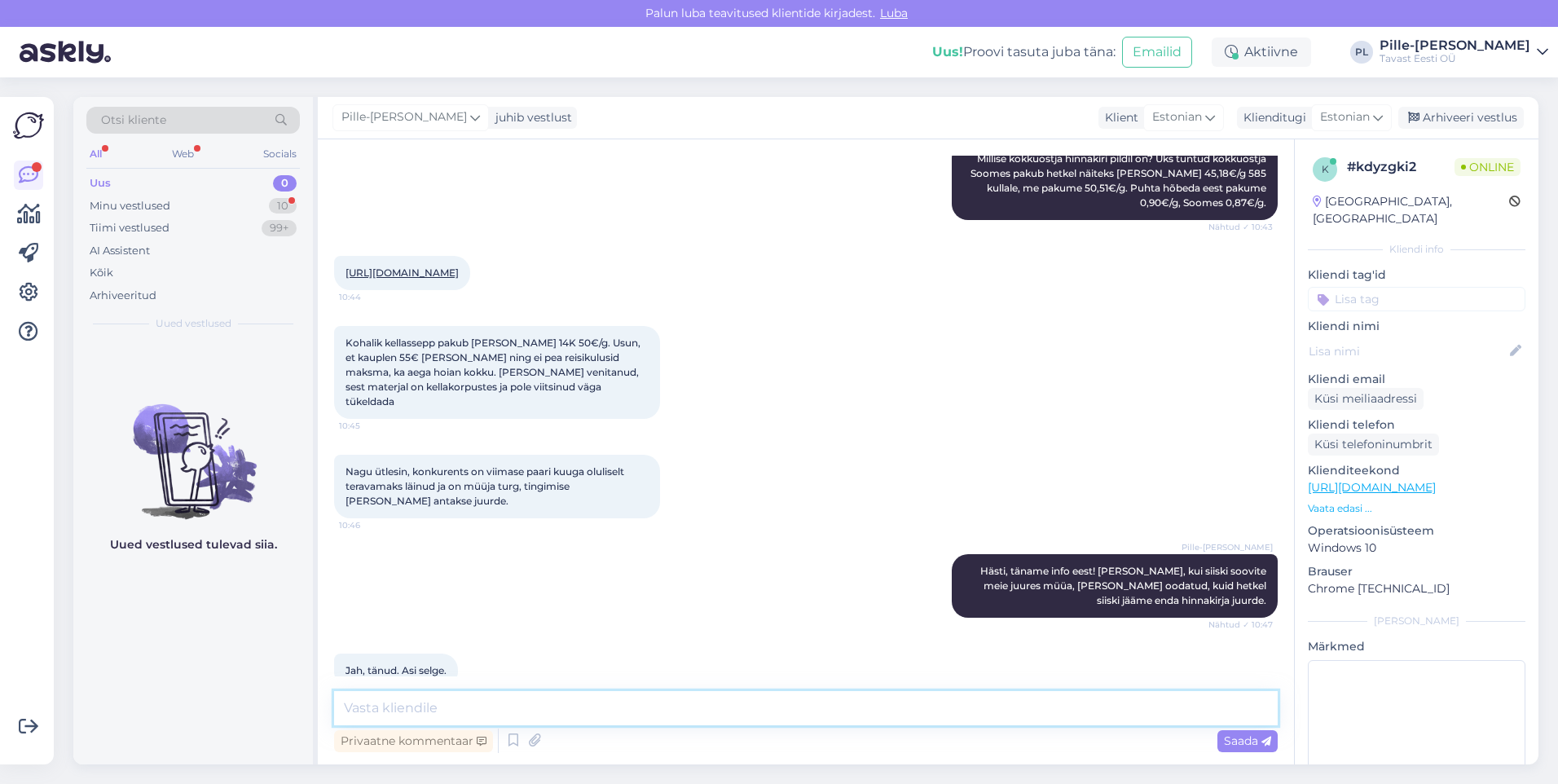
click at [937, 709] on textarea at bounding box center [806, 707] width 944 height 34
click at [383, 703] on textarea "Iluasta päeva!" at bounding box center [806, 707] width 944 height 34
click at [504, 705] on textarea "Ilusat päeva!" at bounding box center [806, 707] width 944 height 34
type textarea "Ilusat päeva! :)"
click at [1257, 736] on span "Saada" at bounding box center [1247, 740] width 48 height 15
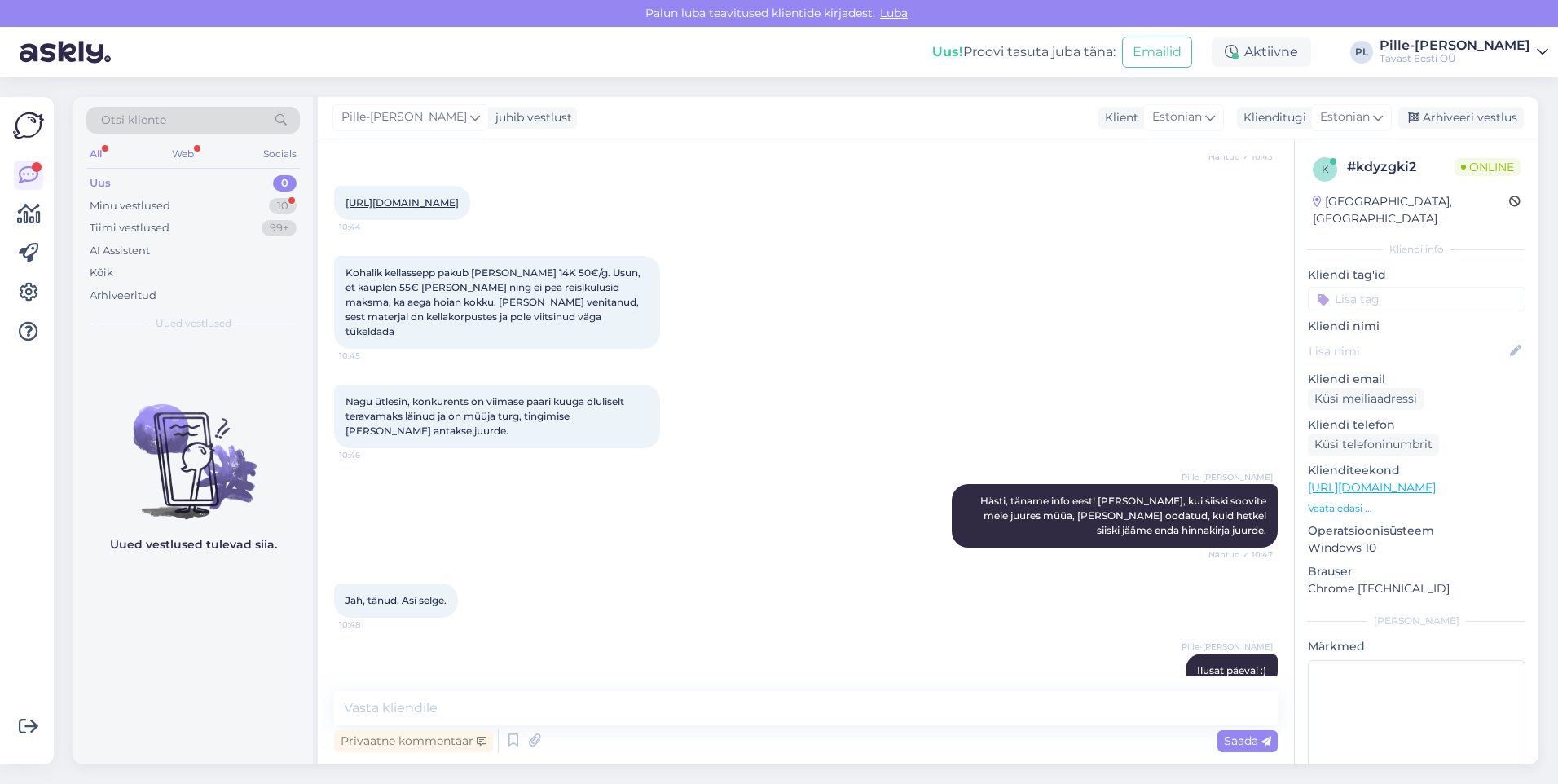
scroll to position [881, 0]
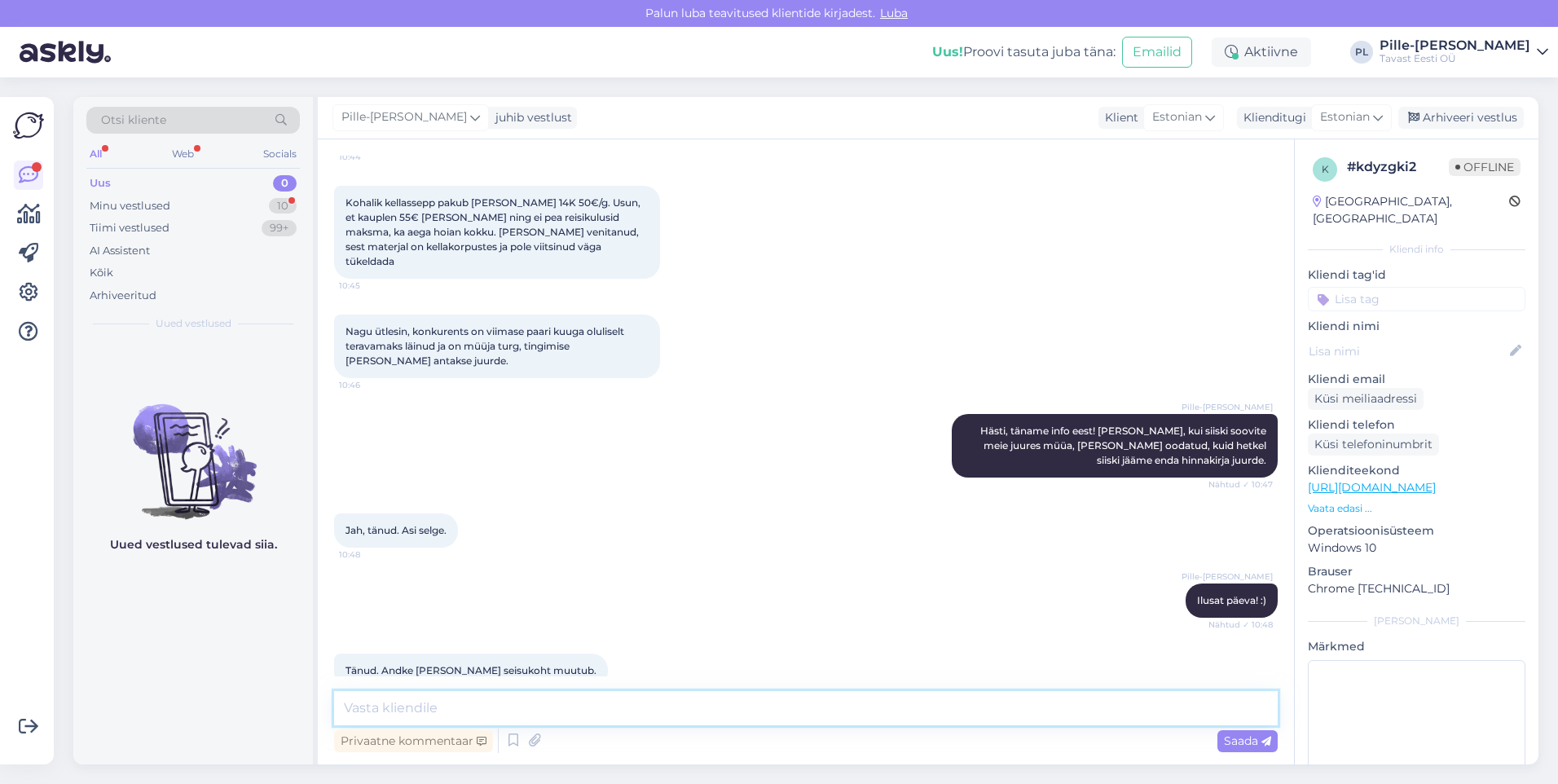
click at [729, 703] on textarea at bounding box center [806, 707] width 944 height 34
type textarea "V"
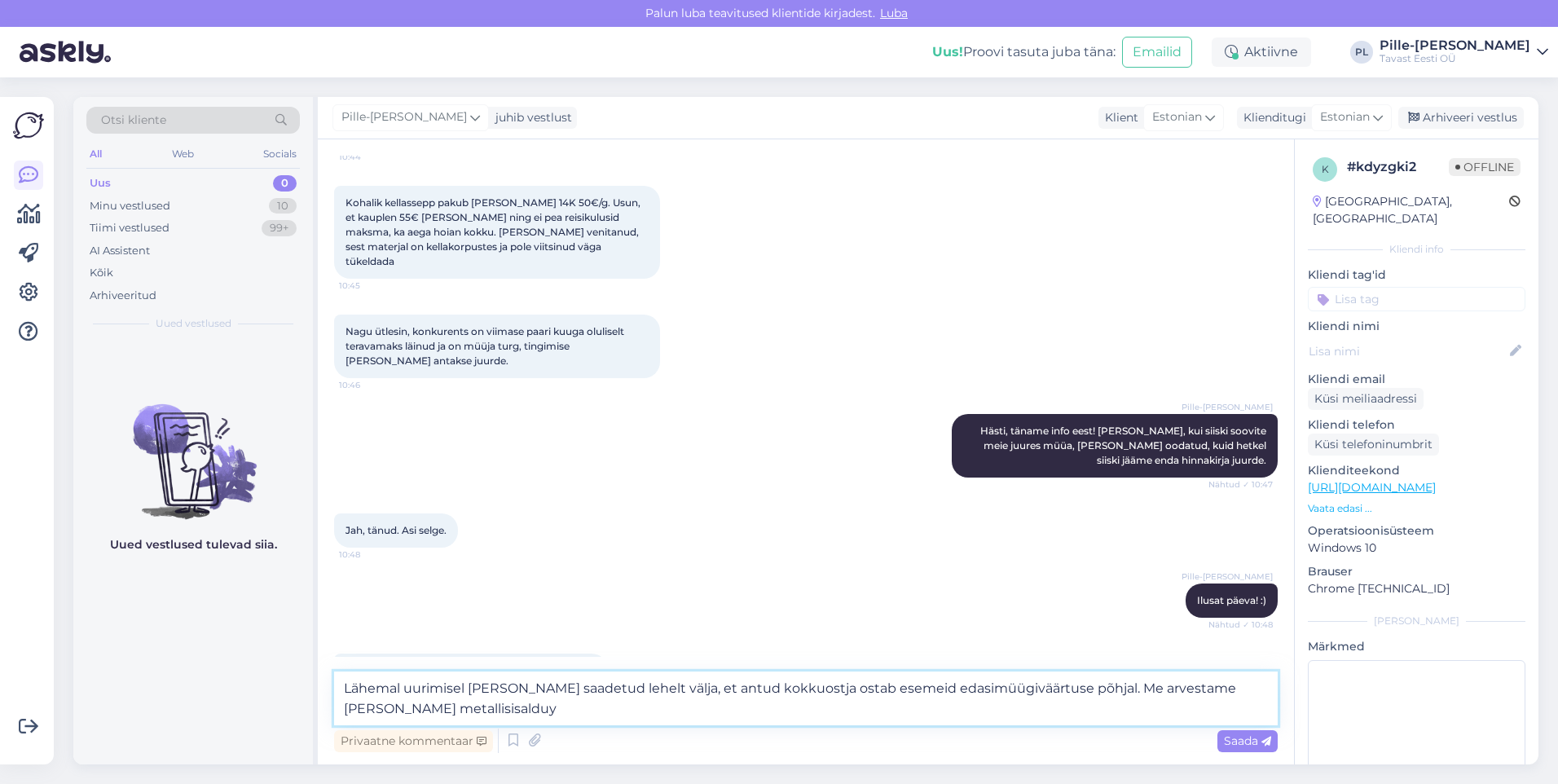
scroll to position [898, 0]
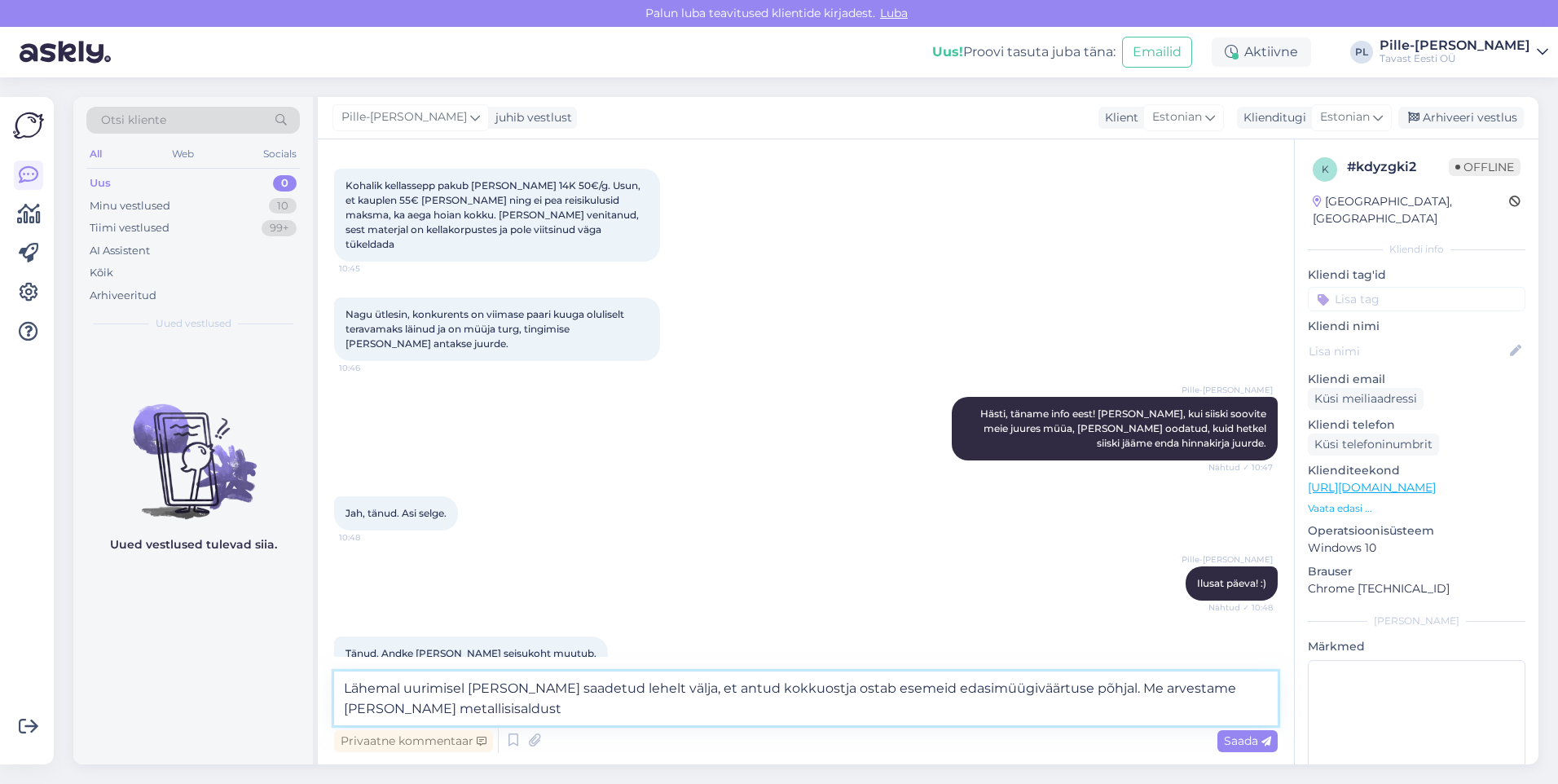
click at [1061, 703] on textarea "Lähemal uurimisel [PERSON_NAME] saadetud lehelt välja, et antud kokkuostja osta…" at bounding box center [806, 698] width 944 height 53
click at [968, 714] on textarea "Lähemal uurimisel [PERSON_NAME] saadetud lehelt välja, et antud kokkuostja osta…" at bounding box center [806, 698] width 944 height 53
click at [1076, 706] on textarea "Lähemal uurimisel [PERSON_NAME] saadetud lehelt välja, et antud kokkuostja osta…" at bounding box center [806, 698] width 944 height 53
click at [1020, 700] on textarea "Lähemal uurimisel [PERSON_NAME] saadetud lehelt välja, et antud kokkuostja osta…" at bounding box center [806, 698] width 944 height 53
click at [622, 709] on textarea "Lähemal uurimisel [PERSON_NAME] saadetud lehelt välja, et antud kokkuostja osta…" at bounding box center [806, 698] width 944 height 53
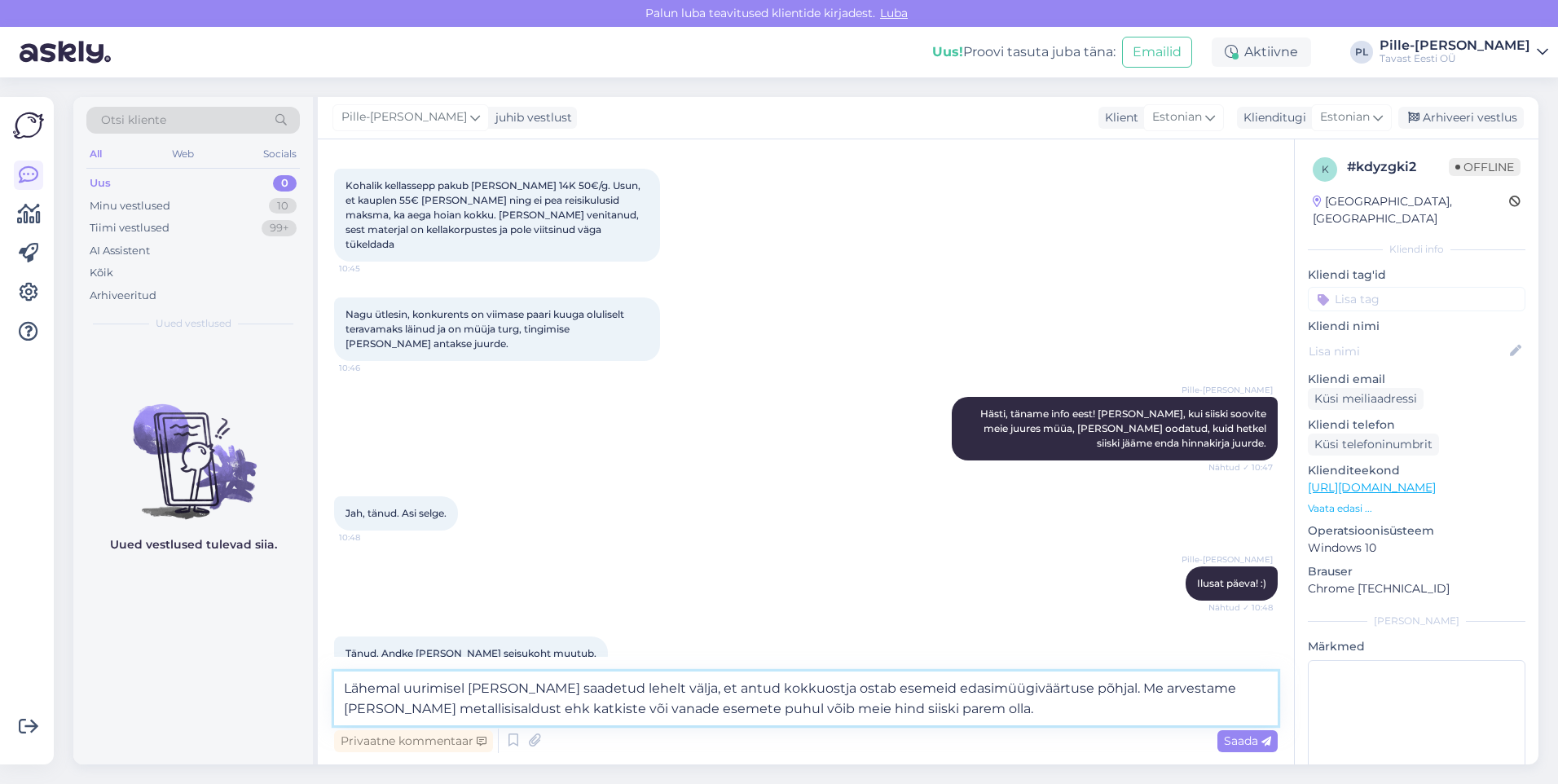
click at [749, 708] on textarea "Lähemal uurimisel [PERSON_NAME] saadetud lehelt välja, et antud kokkuostja osta…" at bounding box center [806, 698] width 944 height 53
click at [812, 705] on textarea "Lähemal uurimisel [PERSON_NAME] saadetud lehelt välja, et antud kokkuostja osta…" at bounding box center [806, 698] width 944 height 53
click at [846, 705] on textarea "Lähemal uurimisel [PERSON_NAME] saadetud lehelt välja, et antud kokkuostja osta…" at bounding box center [806, 698] width 944 height 53
drag, startPoint x: 893, startPoint y: 707, endPoint x: 800, endPoint y: 707, distance: 93.0
click at [890, 707] on textarea "Lähemal uurimisel [PERSON_NAME] saadetud lehelt välja, et antud kokkuostja osta…" at bounding box center [806, 698] width 944 height 53
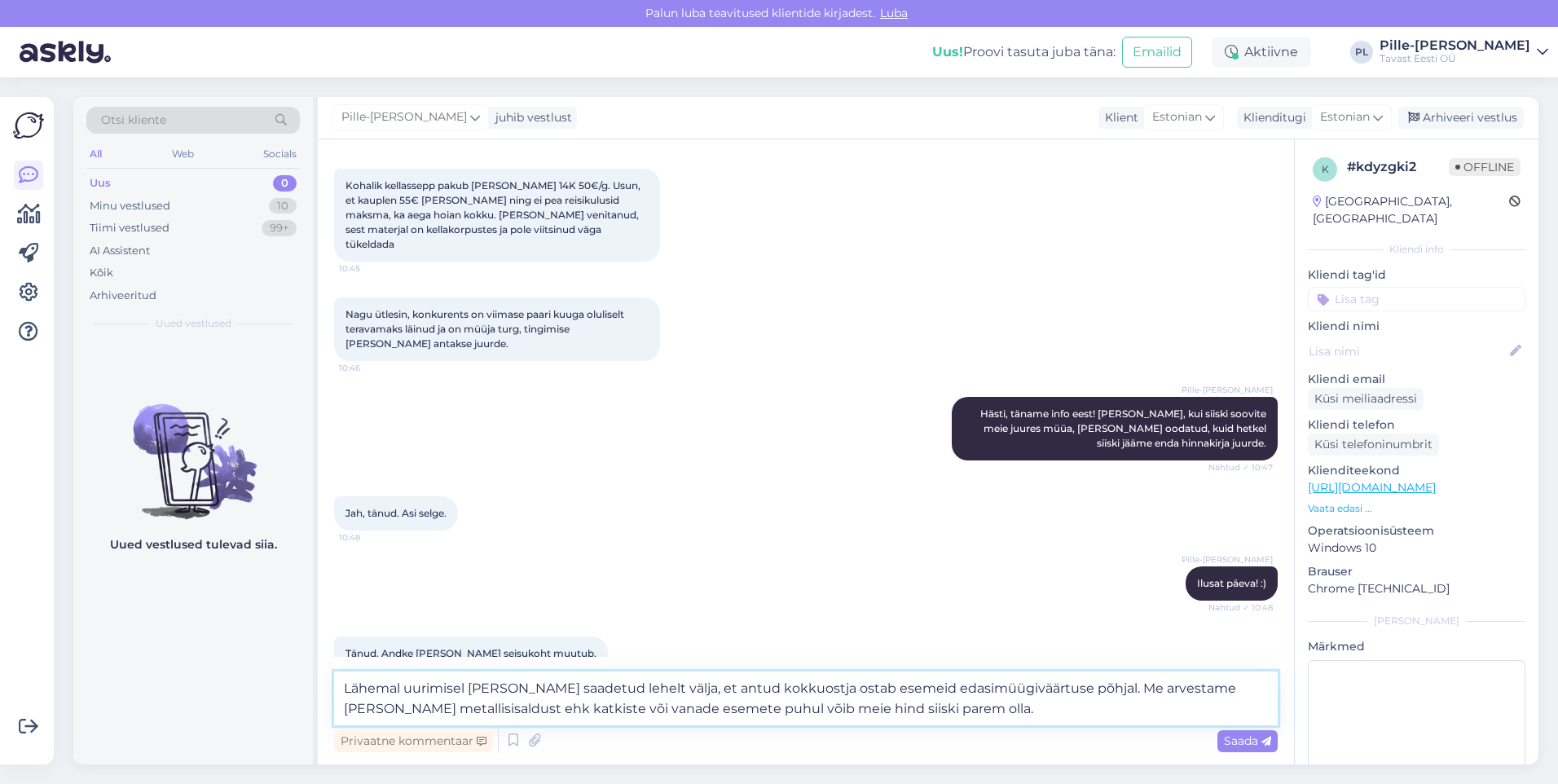
drag, startPoint x: 768, startPoint y: 707, endPoint x: 779, endPoint y: 709, distance: 11.2
click at [771, 708] on textarea "Lähemal uurimisel [PERSON_NAME] saadetud lehelt välja, et antud kokkuostja osta…" at bounding box center [806, 698] width 944 height 53
click at [992, 710] on textarea "Lähemal uurimisel [PERSON_NAME] saadetud lehelt välja, et antud kokkuostja osta…" at bounding box center [806, 698] width 944 height 53
drag, startPoint x: 994, startPoint y: 710, endPoint x: 741, endPoint y: 719, distance: 253.2
click at [741, 719] on textarea "Lähemal uurimisel [PERSON_NAME] saadetud lehelt välja, et antud kokkuostja osta…" at bounding box center [806, 698] width 944 height 53
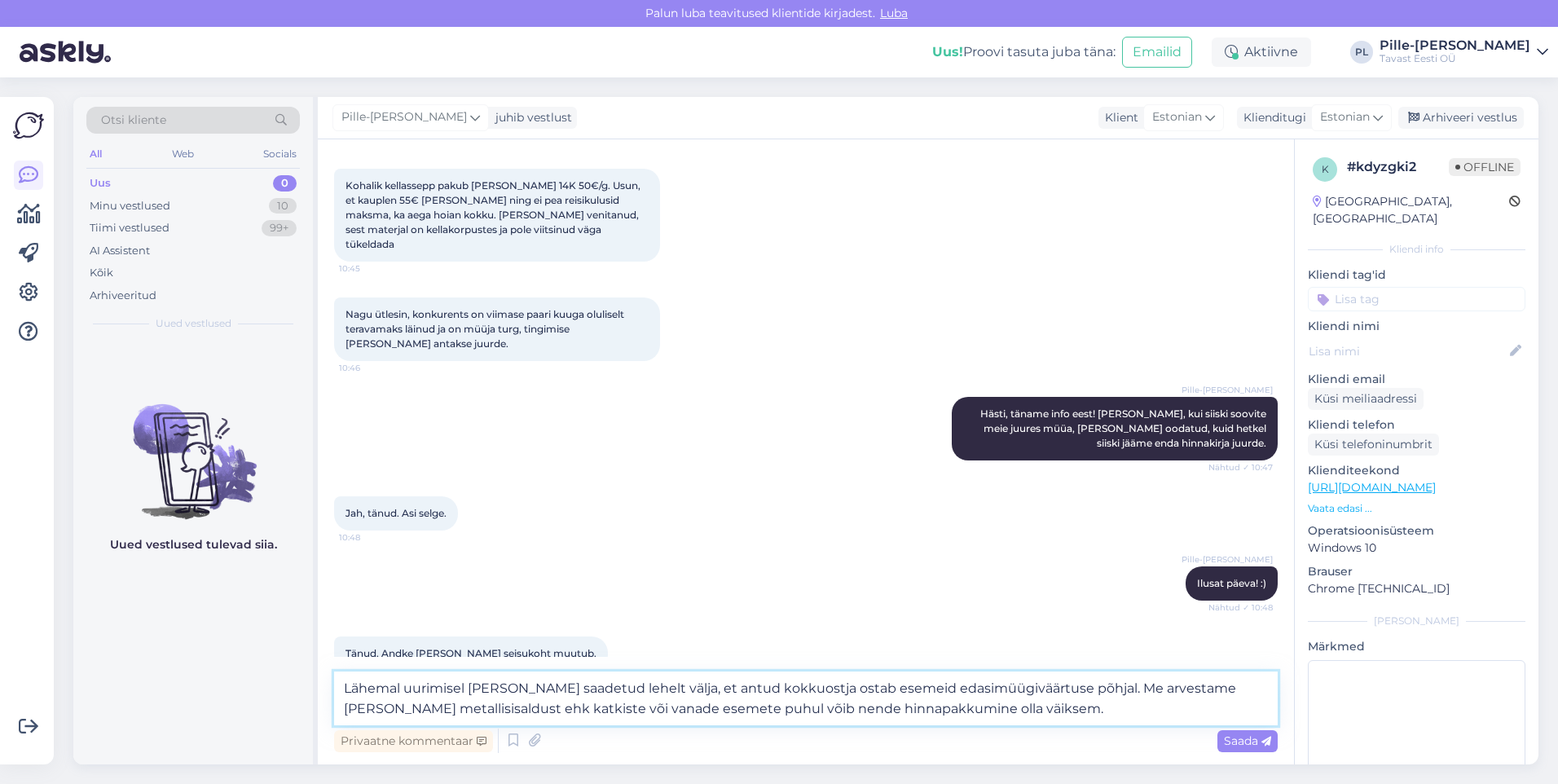
click at [697, 703] on textarea "Lähemal uurimisel [PERSON_NAME] saadetud lehelt välja, et antud kokkuostja osta…" at bounding box center [806, 698] width 944 height 53
click at [613, 694] on textarea "Lähemal uurimisel [PERSON_NAME] saadetud lehelt välja, et antud kokkuostja osta…" at bounding box center [806, 698] width 944 height 53
click at [646, 694] on textarea "Lähemal uurimisel [PERSON_NAME] saadetud lehelt välja, et antud kokkuostja osta…" at bounding box center [806, 698] width 944 height 53
click at [718, 694] on textarea "Lähemal uurimisel [PERSON_NAME] saadetud lehelt välja, et antud kokkuostja osta…" at bounding box center [806, 698] width 944 height 53
drag, startPoint x: 633, startPoint y: 691, endPoint x: 338, endPoint y: 686, distance: 295.0
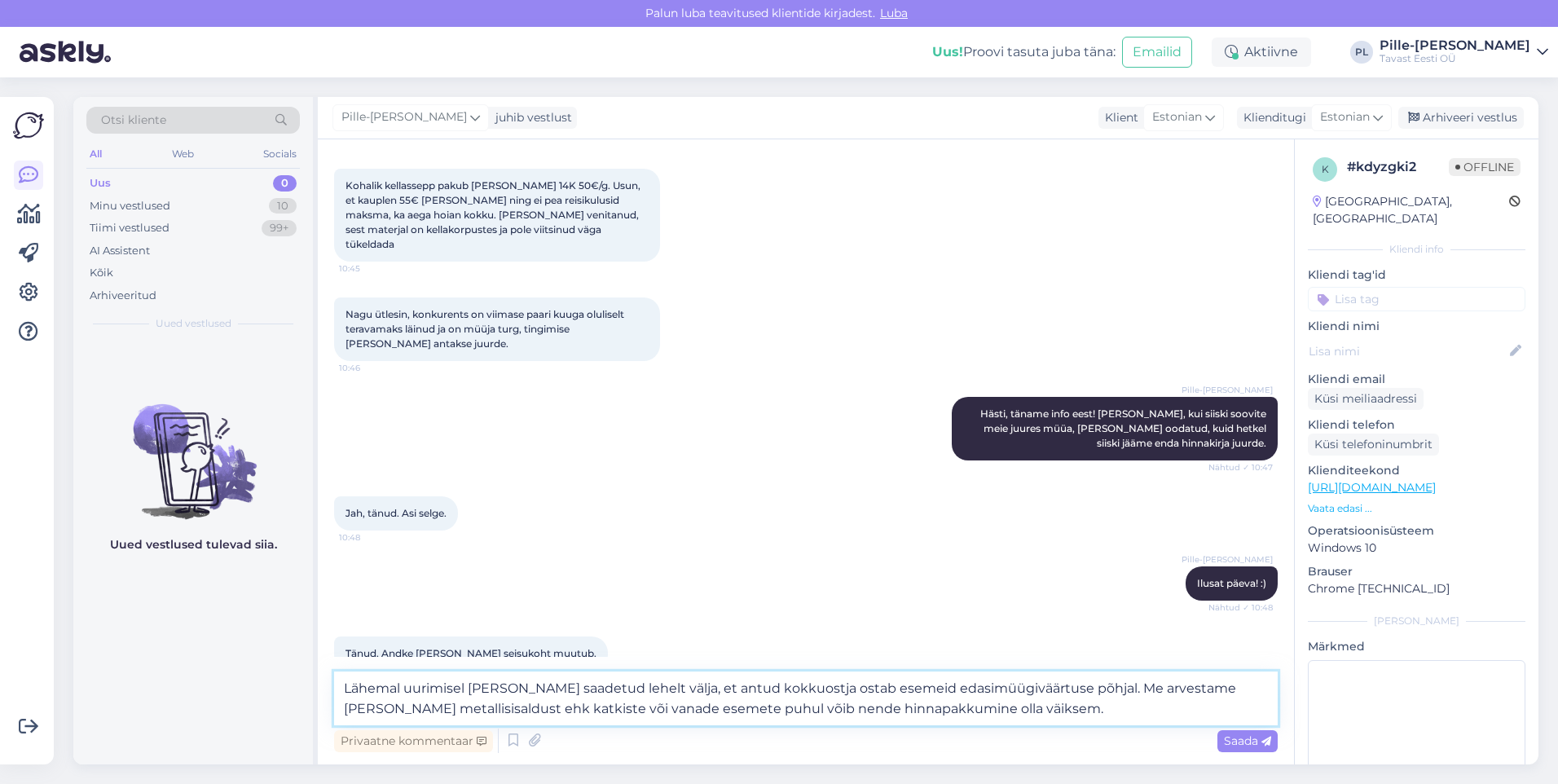
click at [338, 686] on textarea "Lähemal uurimisel [PERSON_NAME] saadetud lehelt välja, et antud kokkuostja osta…" at bounding box center [806, 698] width 944 height 53
click at [839, 702] on textarea "Mainin, et lähemal uurimisel jääb [PERSON_NAME], et antud kokkuostja ostab esem…" at bounding box center [806, 698] width 944 height 53
click at [887, 709] on textarea "Mainin, et lähemal uurimisel jääb [PERSON_NAME], et antud kokkuostja ostab esem…" at bounding box center [806, 698] width 944 height 53
click at [881, 700] on textarea "Mainin, et lähemal uurimisel jääb [PERSON_NAME], et antud kokkuostja ostab esem…" at bounding box center [806, 698] width 944 height 53
click at [898, 708] on textarea "Mainin, et lähemal uurimisel jääb [PERSON_NAME], et antud kokkuostja ostab esem…" at bounding box center [806, 698] width 944 height 53
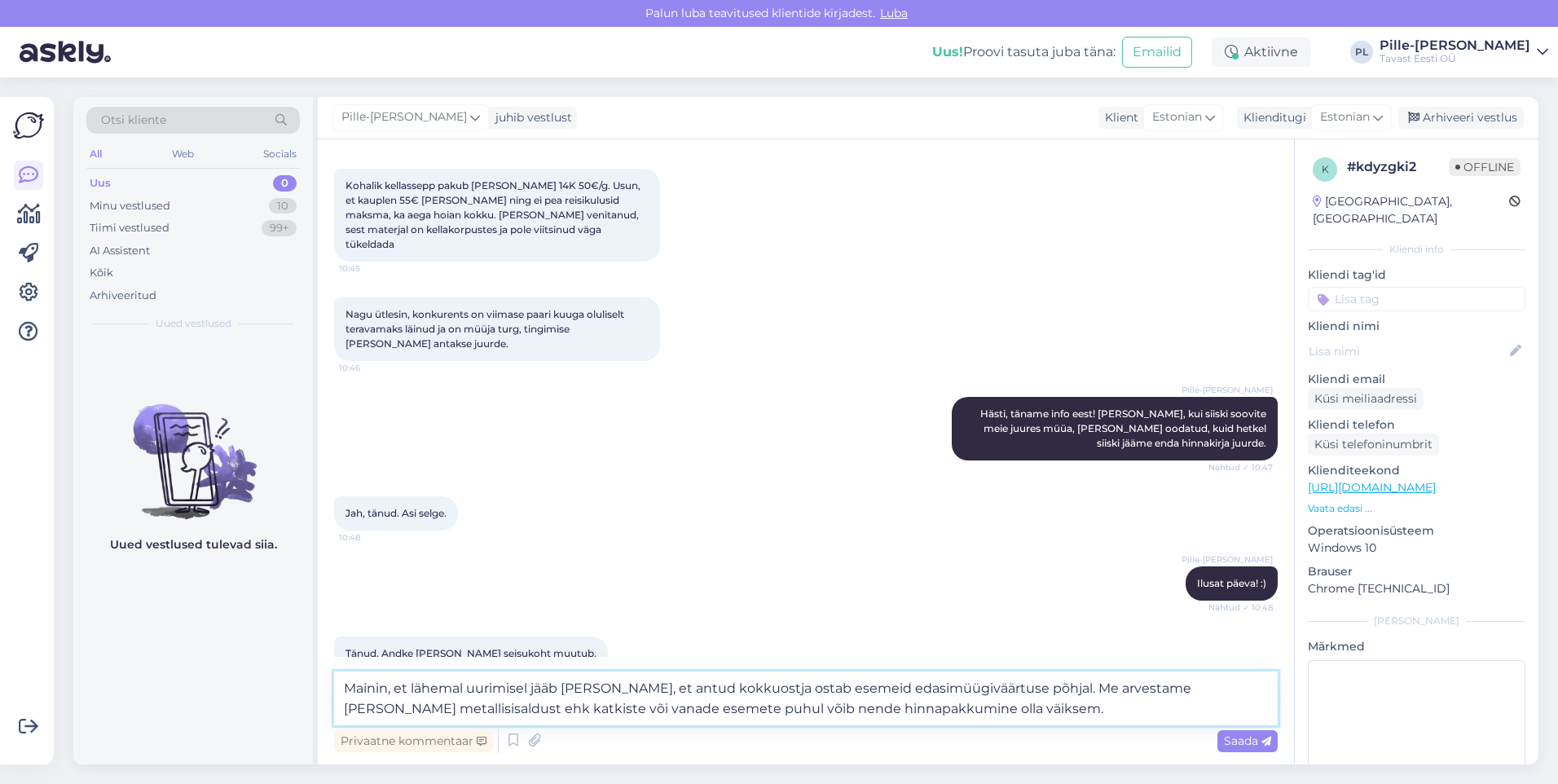
click at [1022, 688] on textarea "Mainin, et lähemal uurimisel jääb [PERSON_NAME], et antud kokkuostja ostab esem…" at bounding box center [806, 698] width 944 height 53
click at [1022, 704] on textarea "Mainin, et lähemal uurimisel jääb [PERSON_NAME], et antud kokkuostja ostab esem…" at bounding box center [806, 698] width 944 height 53
click at [1031, 694] on textarea "Mainin, et lähemal uurimisel jääb [PERSON_NAME], et antud kokkuostja ostab esem…" at bounding box center [806, 698] width 944 height 53
click at [1077, 685] on textarea "Mainin, et lähemal uurimisel jääb [PERSON_NAME], et antud kokkuostja ostab esem…" at bounding box center [806, 698] width 944 height 53
click at [1256, 686] on textarea "Mainin, et lähemal uurimisel jääb [PERSON_NAME], et antud kokkuostja ostab esem…" at bounding box center [806, 698] width 944 height 53
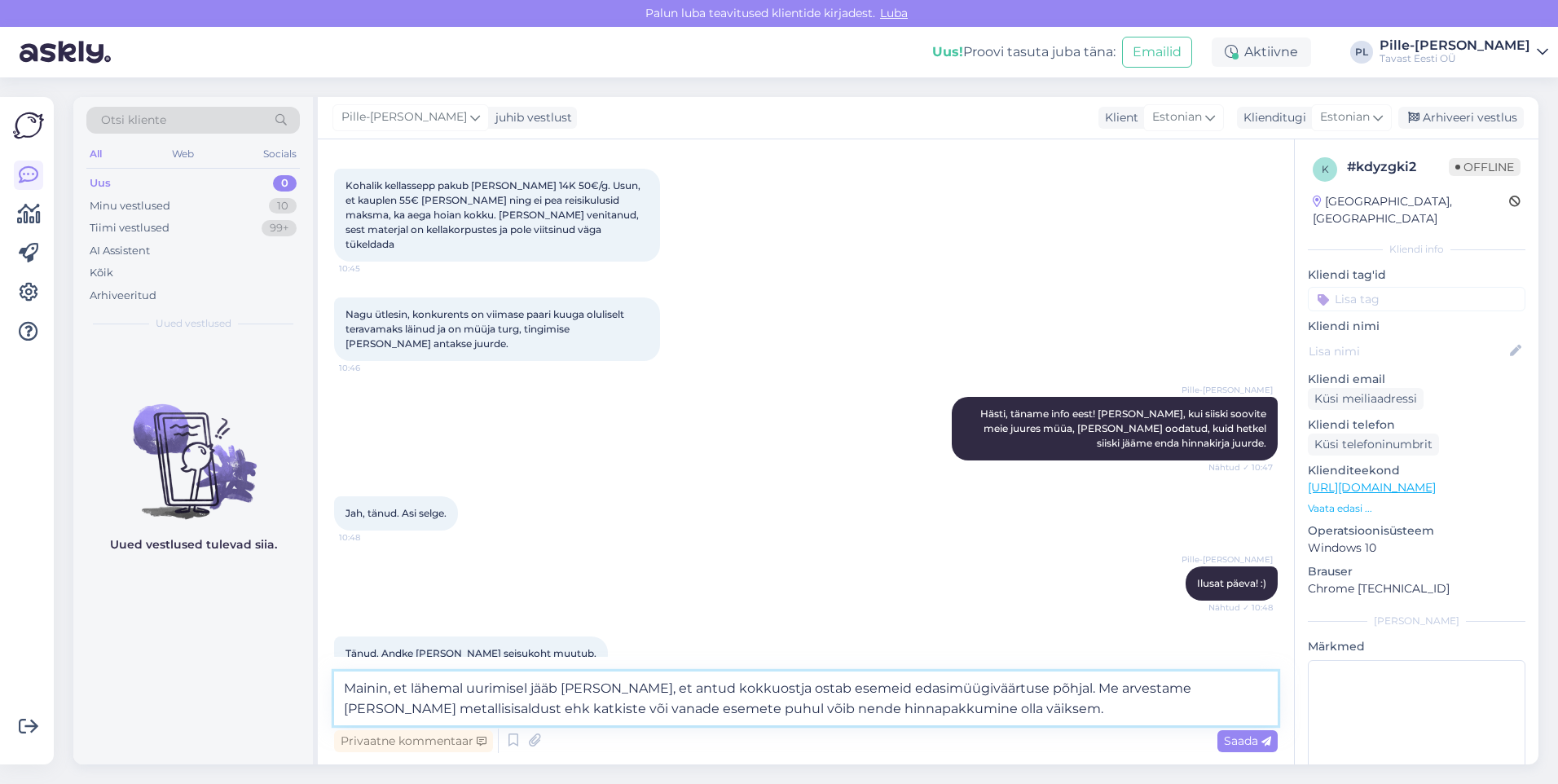
click at [1110, 698] on textarea "Mainin, et lähemal uurimisel jääb [PERSON_NAME], et antud kokkuostja ostab esem…" at bounding box center [806, 698] width 944 height 53
click at [1220, 689] on textarea "Mainin, et lähemal uurimisel jääb [PERSON_NAME], et antud kokkuostja ostab esem…" at bounding box center [806, 698] width 944 height 53
click at [1247, 686] on textarea "Mainin, et lähemal uurimisel jääb [PERSON_NAME], et antud kokkuostja ostab esem…" at bounding box center [806, 698] width 944 height 53
click at [1121, 686] on textarea "Mainin, et lähemal uurimisel jääb [PERSON_NAME], et antud kokkuostja ostab esem…" at bounding box center [806, 698] width 944 height 53
click at [1051, 709] on textarea "Mainin, et lähemal uurimisel jääb [PERSON_NAME], et antud kokkuostja ostab esem…" at bounding box center [806, 698] width 944 height 53
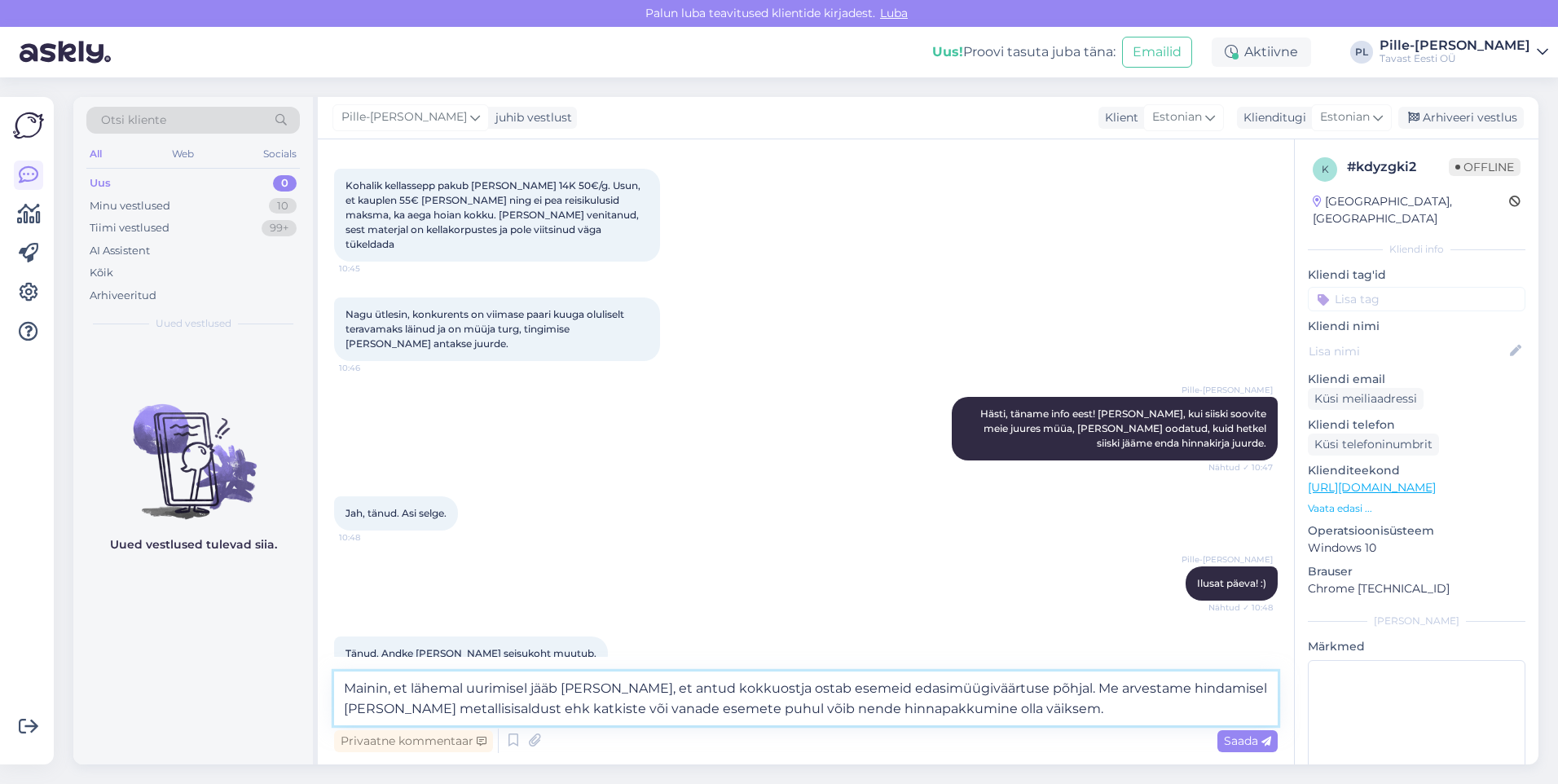
click at [1040, 710] on textarea "Mainin, et lähemal uurimisel jääb [PERSON_NAME], et antud kokkuostja ostab esem…" at bounding box center [806, 698] width 944 height 53
click at [1012, 692] on textarea "Mainin, et lähemal uurimisel jääb [PERSON_NAME], et antud kokkuostja ostab esem…" at bounding box center [806, 698] width 944 height 53
click at [1025, 701] on textarea "Mainin, et lähemal uurimisel jääb [PERSON_NAME], et antud kokkuostja ostab esem…" at bounding box center [806, 698] width 944 height 53
click at [1024, 713] on textarea "Mainin, et lähemal uurimisel jääb [PERSON_NAME], et antud kokkuostja ostab esem…" at bounding box center [806, 698] width 944 height 53
click at [1000, 688] on textarea "Mainin, et lähemal uurimisel jääb [PERSON_NAME], et antud kokkuostja ostab esem…" at bounding box center [806, 698] width 944 height 53
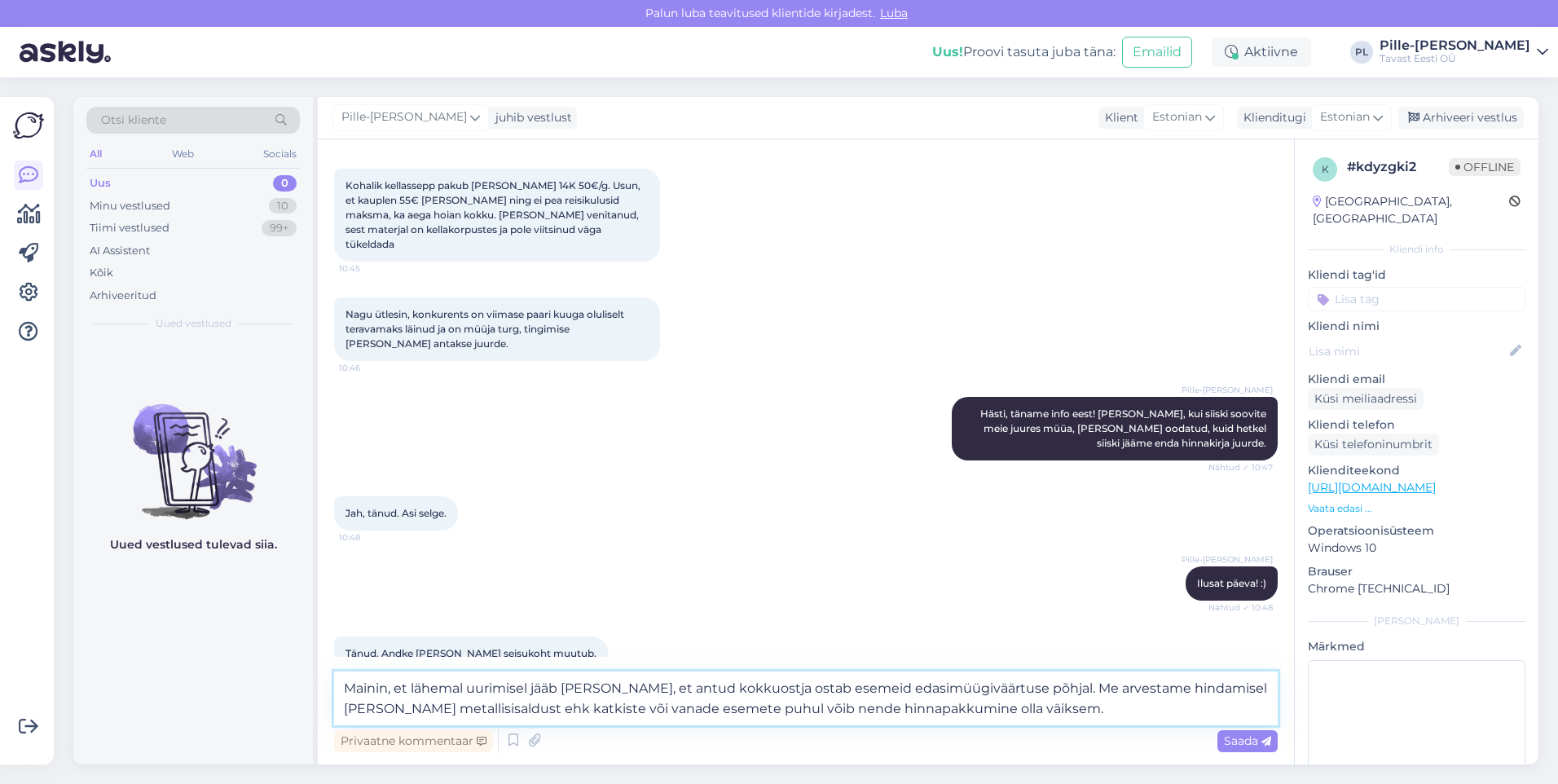
click at [1053, 710] on textarea "Mainin, et lähemal uurimisel jääb [PERSON_NAME], et antud kokkuostja ostab esem…" at bounding box center [806, 698] width 944 height 53
click at [1032, 708] on textarea "Mainin, et lähemal uurimisel jääb [PERSON_NAME], et antud kokkuostja ostab esem…" at bounding box center [806, 698] width 944 height 53
click at [1035, 708] on textarea "Mainin, et lähemal uurimisel jääb [PERSON_NAME], et antud kokkuostja ostab esem…" at bounding box center [806, 698] width 944 height 53
click at [1029, 691] on textarea "Mainin, et lähemal uurimisel jääb [PERSON_NAME], et antud kokkuostja ostab esem…" at bounding box center [806, 698] width 944 height 53
click at [1119, 696] on textarea "Mainin, et lähemal uurimisel jääb [PERSON_NAME], et antud kokkuostja ostab esem…" at bounding box center [806, 698] width 944 height 53
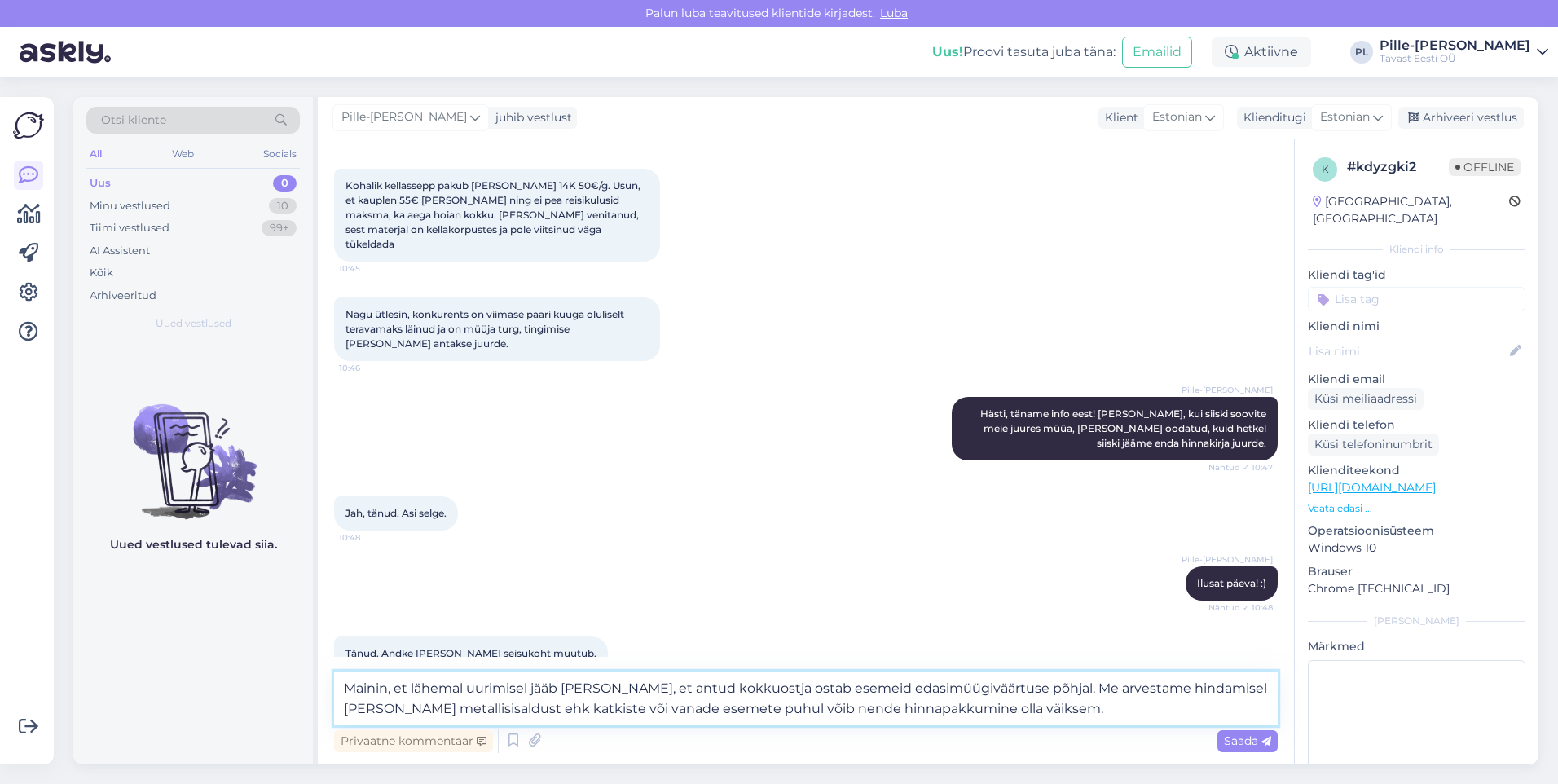
click at [1020, 723] on textarea "Mainin, et lähemal uurimisel jääb [PERSON_NAME], et antud kokkuostja ostab esem…" at bounding box center [806, 698] width 944 height 53
click at [769, 687] on textarea "Mainin, et lähemal uurimisel jääb [PERSON_NAME], et antud kokkuostja ostab esem…" at bounding box center [806, 698] width 944 height 53
drag, startPoint x: 922, startPoint y: 694, endPoint x: 949, endPoint y: 698, distance: 27.3
click at [924, 694] on textarea "Mainin, et lähemal uurimisel jääb [PERSON_NAME], et antud kokkuostja ostab esem…" at bounding box center [806, 698] width 944 height 53
click at [1008, 704] on textarea "Mainin, et lähemal uurimisel jääb [PERSON_NAME], et antud kokkuostja ostab esem…" at bounding box center [806, 698] width 944 height 53
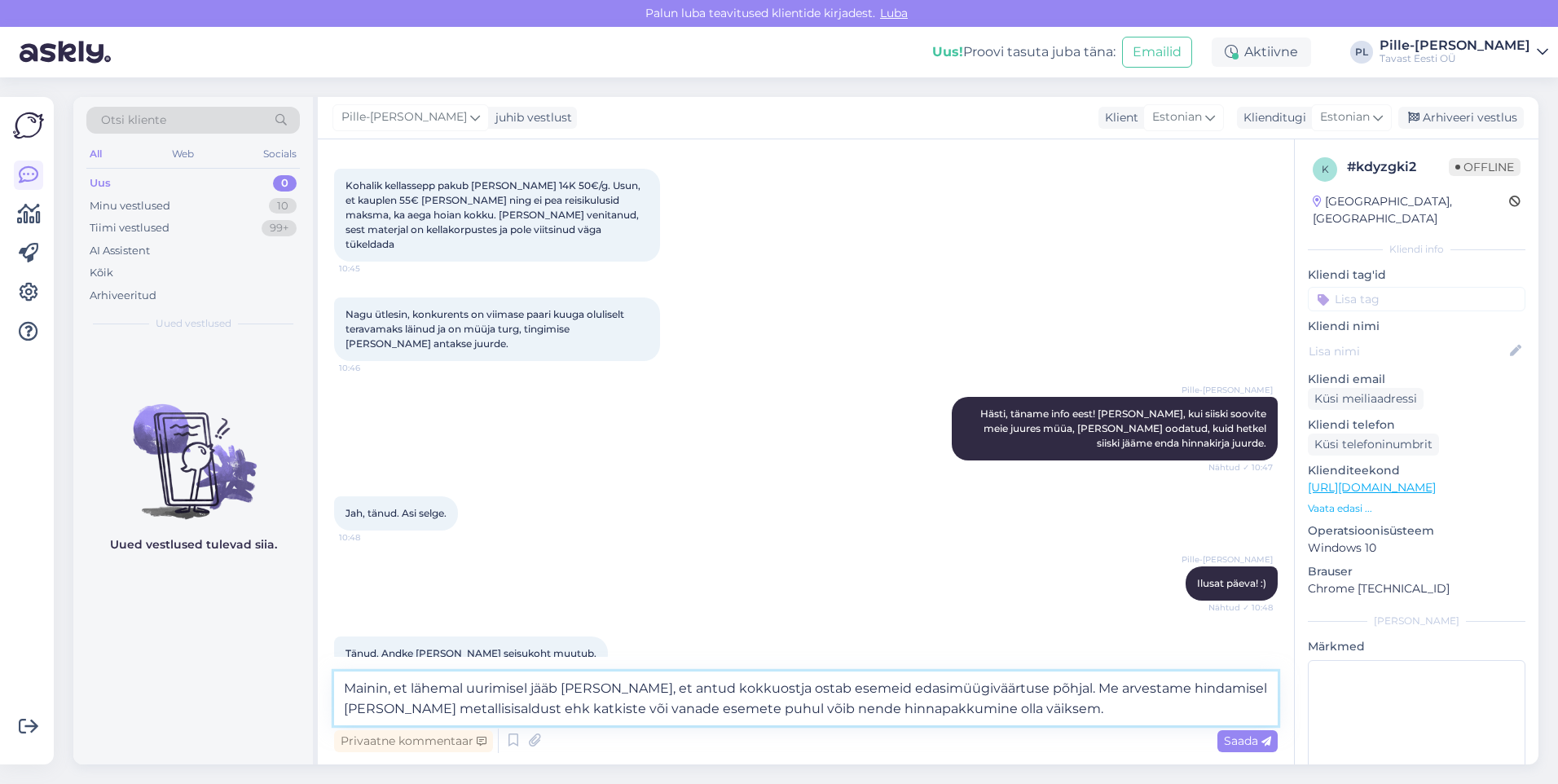
click at [978, 711] on textarea "Mainin, et lähemal uurimisel jääb [PERSON_NAME], et antud kokkuostja ostab esem…" at bounding box center [806, 698] width 944 height 53
click at [1130, 698] on textarea "Mainin, et lähemal uurimisel jääb [PERSON_NAME], et antud kokkuostja ostab esem…" at bounding box center [806, 698] width 944 height 53
click at [1125, 714] on textarea "Mainin, et lähemal uurimisel jääb [PERSON_NAME], et antud kokkuostja ostab esem…" at bounding box center [806, 698] width 944 height 53
click at [1110, 702] on textarea "Mainin, et lähemal uurimisel jääb [PERSON_NAME], et antud kokkuostja ostab esem…" at bounding box center [806, 698] width 944 height 53
click at [1106, 708] on textarea "Mainin, et lähemal uurimisel jääb [PERSON_NAME], et antud kokkuostja ostab esem…" at bounding box center [806, 698] width 944 height 53
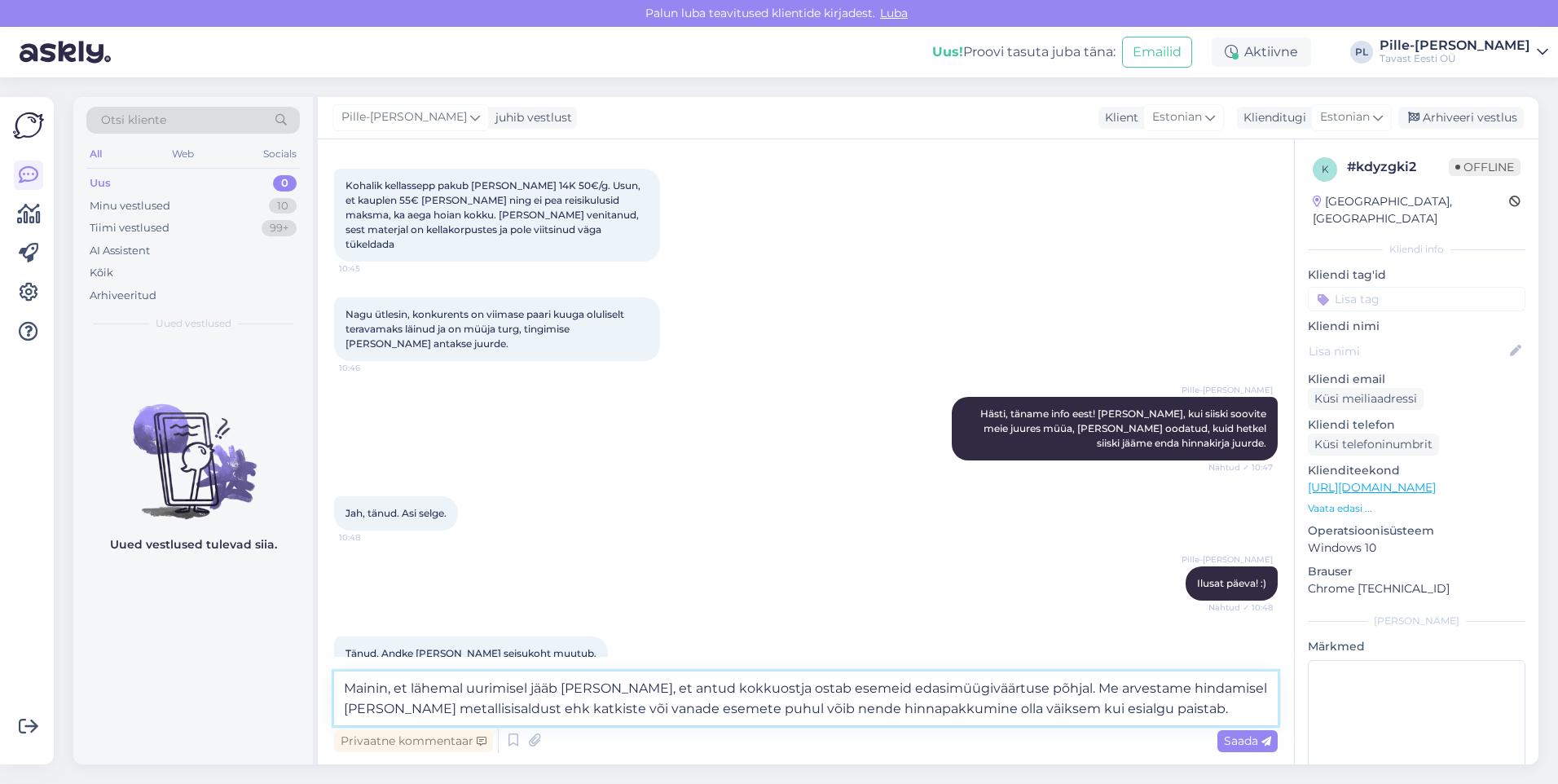
click at [1103, 712] on textarea "Mainin, et lähemal uurimisel jääb [PERSON_NAME], et antud kokkuostja ostab esem…" at bounding box center [806, 698] width 944 height 53
click at [1101, 710] on textarea "Mainin, et lähemal uurimisel jääb [PERSON_NAME], et antud kokkuostja ostab esem…" at bounding box center [806, 698] width 944 height 53
drag, startPoint x: 1101, startPoint y: 710, endPoint x: 1054, endPoint y: 710, distance: 47.0
click at [1054, 710] on textarea "Mainin, et lähemal uurimisel jääb [PERSON_NAME], et antud kokkuostja ostab esem…" at bounding box center [806, 698] width 944 height 53
click at [1124, 710] on textarea "Mainin, et lähemal uurimisel jääb [PERSON_NAME], et antud kokkuostja ostab esem…" at bounding box center [806, 698] width 944 height 53
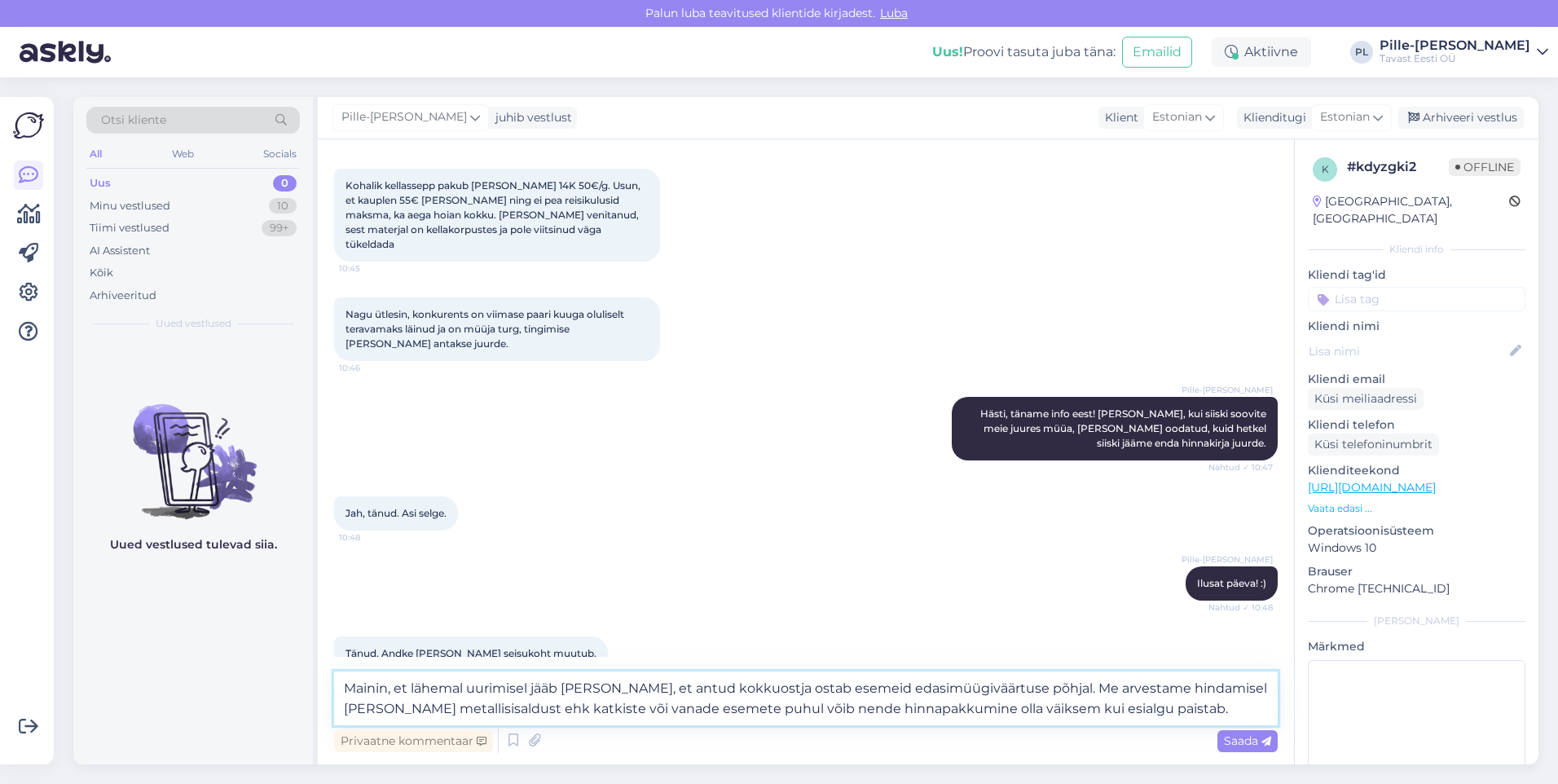
drag, startPoint x: 1110, startPoint y: 712, endPoint x: 978, endPoint y: 711, distance: 132.0
click at [978, 711] on textarea "Mainin, et lähemal uurimisel jääb [PERSON_NAME], et antud kokkuostja ostab esem…" at bounding box center [806, 698] width 944 height 53
click at [1007, 714] on textarea "Mainin, et lähemal uurimisel jääb [PERSON_NAME], et antud kokkuostja ostab esem…" at bounding box center [806, 698] width 944 height 53
drag, startPoint x: 386, startPoint y: 684, endPoint x: 346, endPoint y: 686, distance: 40.0
click at [346, 686] on textarea "Mainin, et lähemal uurimisel jääb [PERSON_NAME], et antud kokkuostja ostab esem…" at bounding box center [806, 698] width 944 height 53
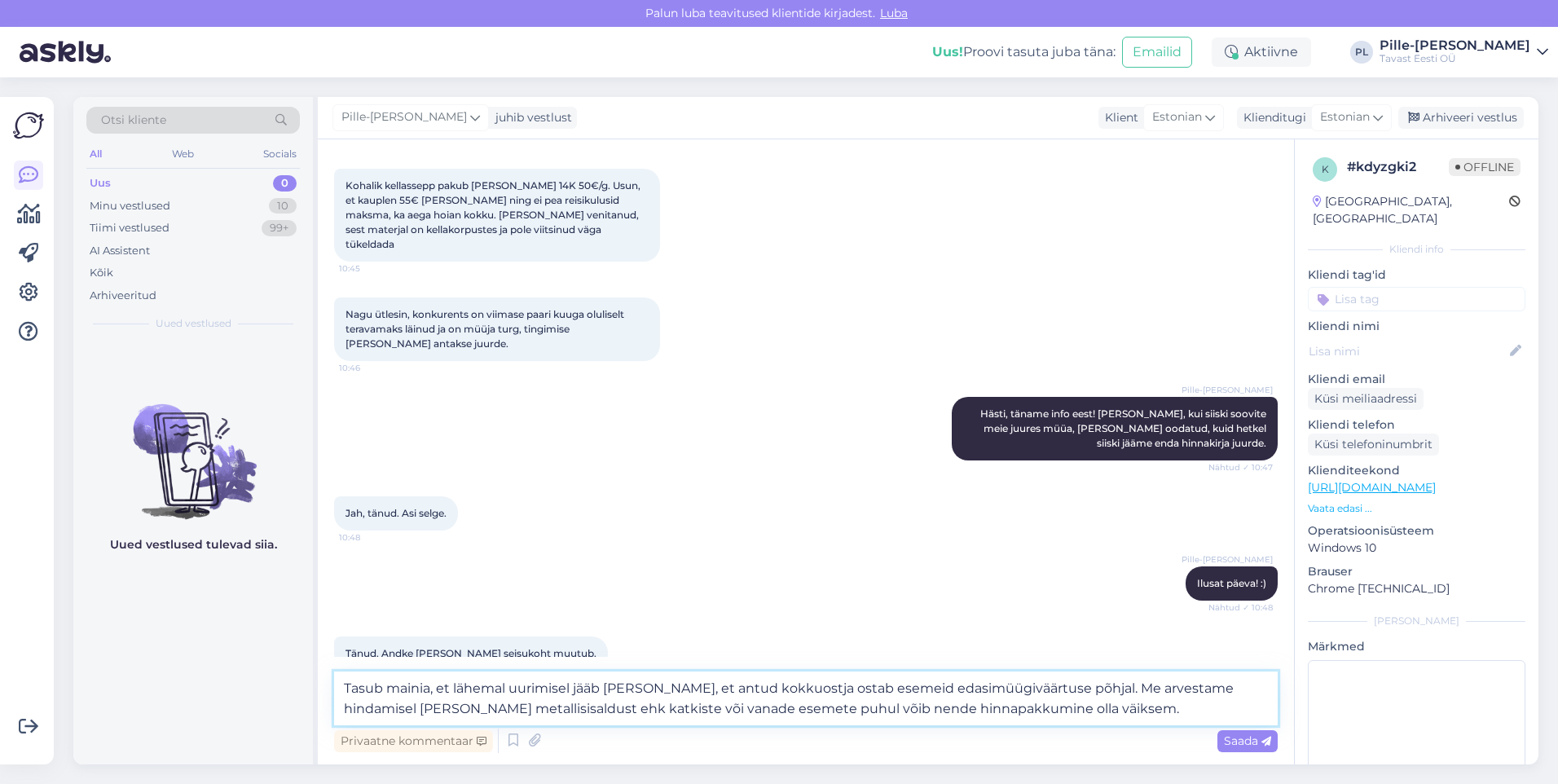
click at [425, 689] on textarea "Tasub mainia, et lähemal uurimisel jääb [PERSON_NAME], et antud kokkuostja osta…" at bounding box center [806, 698] width 944 height 53
click at [914, 712] on textarea "Tasub mainida, et lähemal uurimisel jääb [PERSON_NAME], et antud kokkuostja ost…" at bounding box center [806, 698] width 944 height 53
click at [1013, 709] on textarea "Tasub mainida, et lähemal uurimisel jääb [PERSON_NAME], et antud kokkuostja ost…" at bounding box center [806, 698] width 944 height 53
drag, startPoint x: 440, startPoint y: 688, endPoint x: 342, endPoint y: 691, distance: 98.0
click at [342, 691] on textarea "Tasub mainida, et lähemal uurimisel jääb [PERSON_NAME], et antud kokkuostja ost…" at bounding box center [806, 698] width 944 height 53
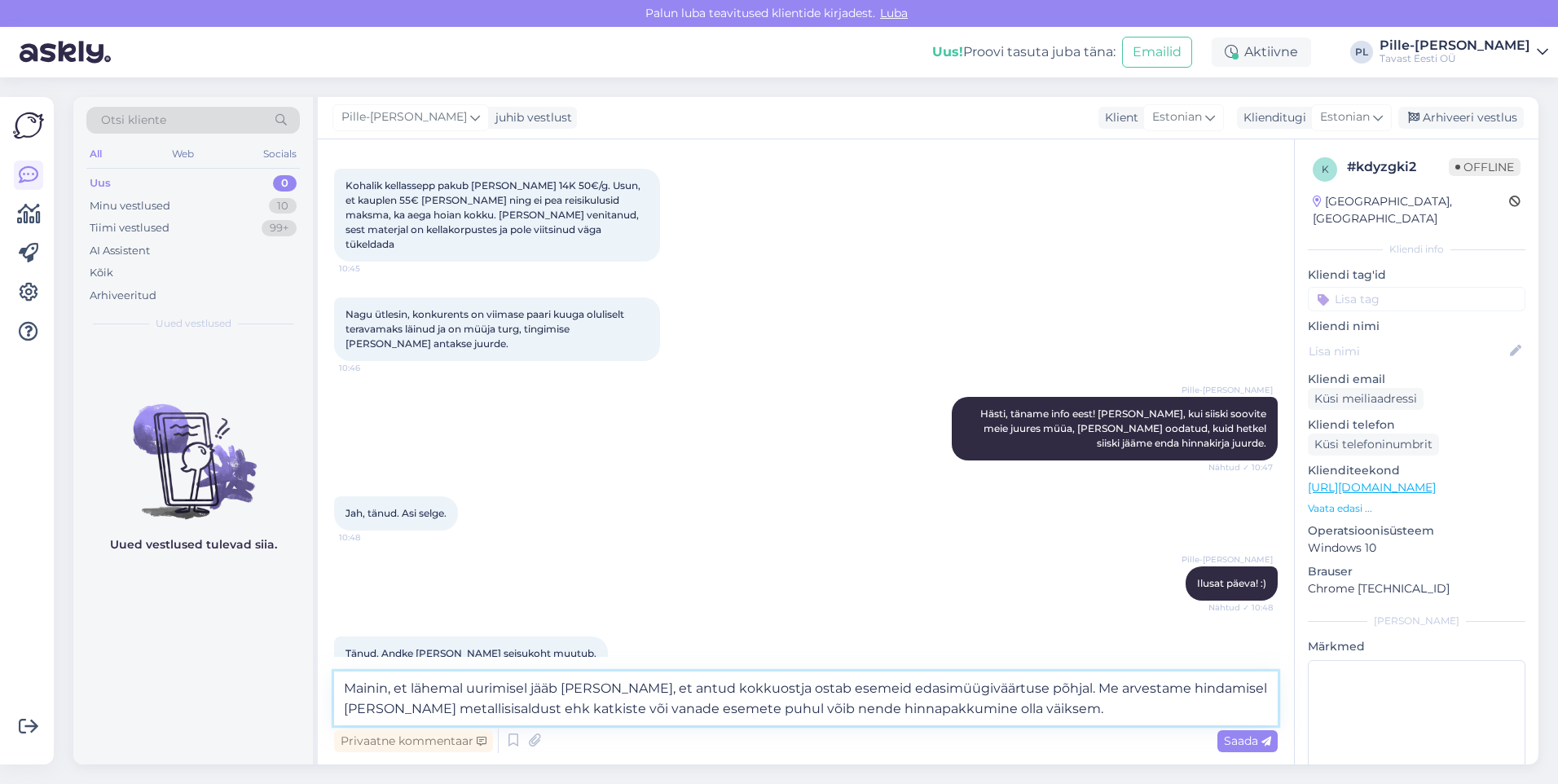
click at [1049, 714] on textarea "Mainin, et lähemal uurimisel jääb [PERSON_NAME], et antud kokkuostja ostab esem…" at bounding box center [806, 698] width 944 height 53
drag, startPoint x: 406, startPoint y: 686, endPoint x: 323, endPoint y: 694, distance: 83.4
click at [323, 694] on div "Vestlus algas [DATE] [PERSON_NAME] hõbeda turuhind on üles läinud, aga kokkuost…" at bounding box center [806, 452] width 977 height 625
click at [600, 709] on textarea "Väike tähelepanek- lähemal uurimisel jääb [PERSON_NAME], et antud kokkuostja os…" at bounding box center [806, 698] width 944 height 53
click at [816, 710] on textarea "Väike tähelepanek- lähemal uurimisel jääb [PERSON_NAME], et antud kokkuostja os…" at bounding box center [806, 698] width 944 height 53
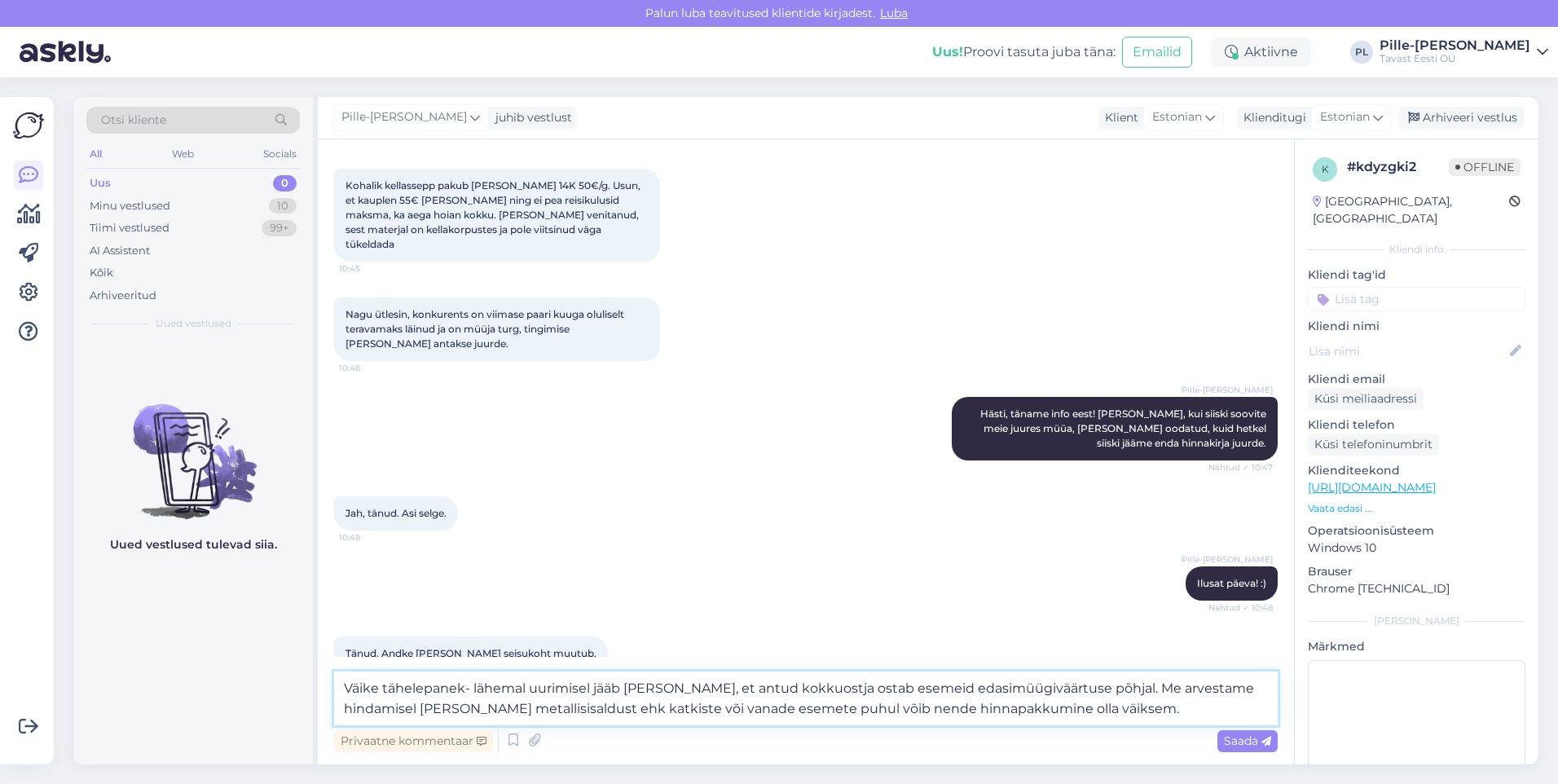
click at [1030, 706] on textarea "Väike tähelepanek- lähemal uurimisel jääb [PERSON_NAME], et antud kokkuostja os…" at bounding box center [806, 698] width 944 height 53
click at [722, 687] on textarea "Väike tähelepanek- lähemal uurimisel jääb [PERSON_NAME], et antud kokkuostja os…" at bounding box center [806, 698] width 944 height 53
click at [809, 684] on textarea "Väike tähelepanek- lähemal uurimisel jääb [PERSON_NAME], et antud kokkuostja os…" at bounding box center [806, 698] width 944 height 53
click at [906, 701] on textarea "Väike tähelepanek- lähemal uurimisel jääb [PERSON_NAME], et antud kokkuostja os…" at bounding box center [806, 698] width 944 height 53
click at [1099, 716] on textarea "Väike tähelepanek- lähemal uurimisel jääb [PERSON_NAME], et antud kokkuostja os…" at bounding box center [806, 698] width 944 height 53
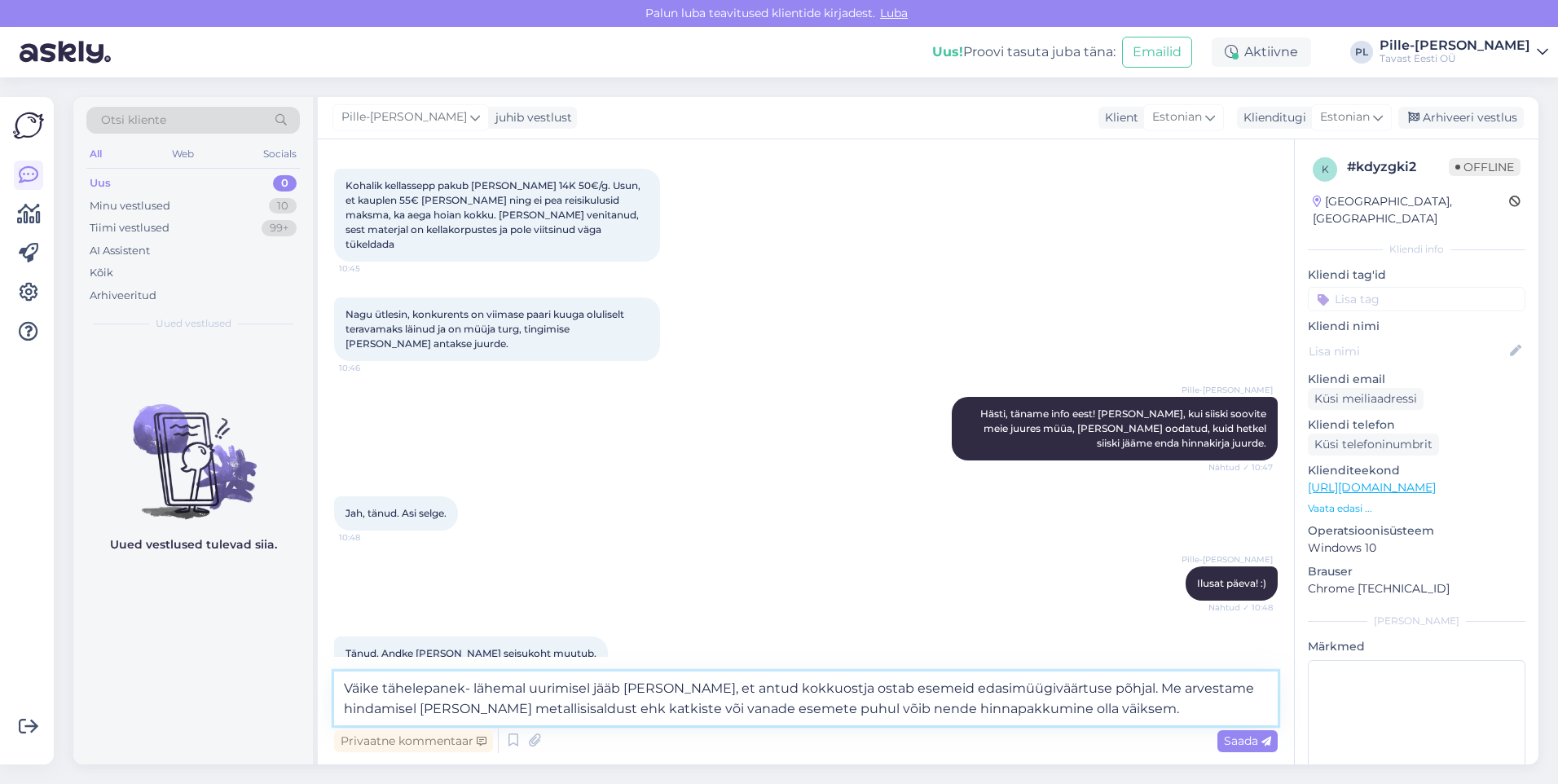
click at [1017, 685] on textarea "Väike tähelepanek- lähemal uurimisel jääb [PERSON_NAME], et antud kokkuostja os…" at bounding box center [806, 698] width 944 height 53
click at [1066, 717] on textarea "Väike tähelepanek- lähemal uurimisel jääb [PERSON_NAME], et antud kokkuostja os…" at bounding box center [806, 698] width 944 height 53
click at [700, 710] on textarea "Väike tähelepanek- lähemal uurimisel jääb [PERSON_NAME], et antud kokkuostja os…" at bounding box center [806, 698] width 944 height 53
click at [596, 705] on textarea "Väike tähelepanek- lähemal uurimisel jääb [PERSON_NAME], et antud kokkuostja os…" at bounding box center [806, 698] width 944 height 53
click at [647, 707] on textarea "Väike tähelepanek- lähemal uurimisel jääb [PERSON_NAME], et antud kokkuostja os…" at bounding box center [806, 698] width 944 height 53
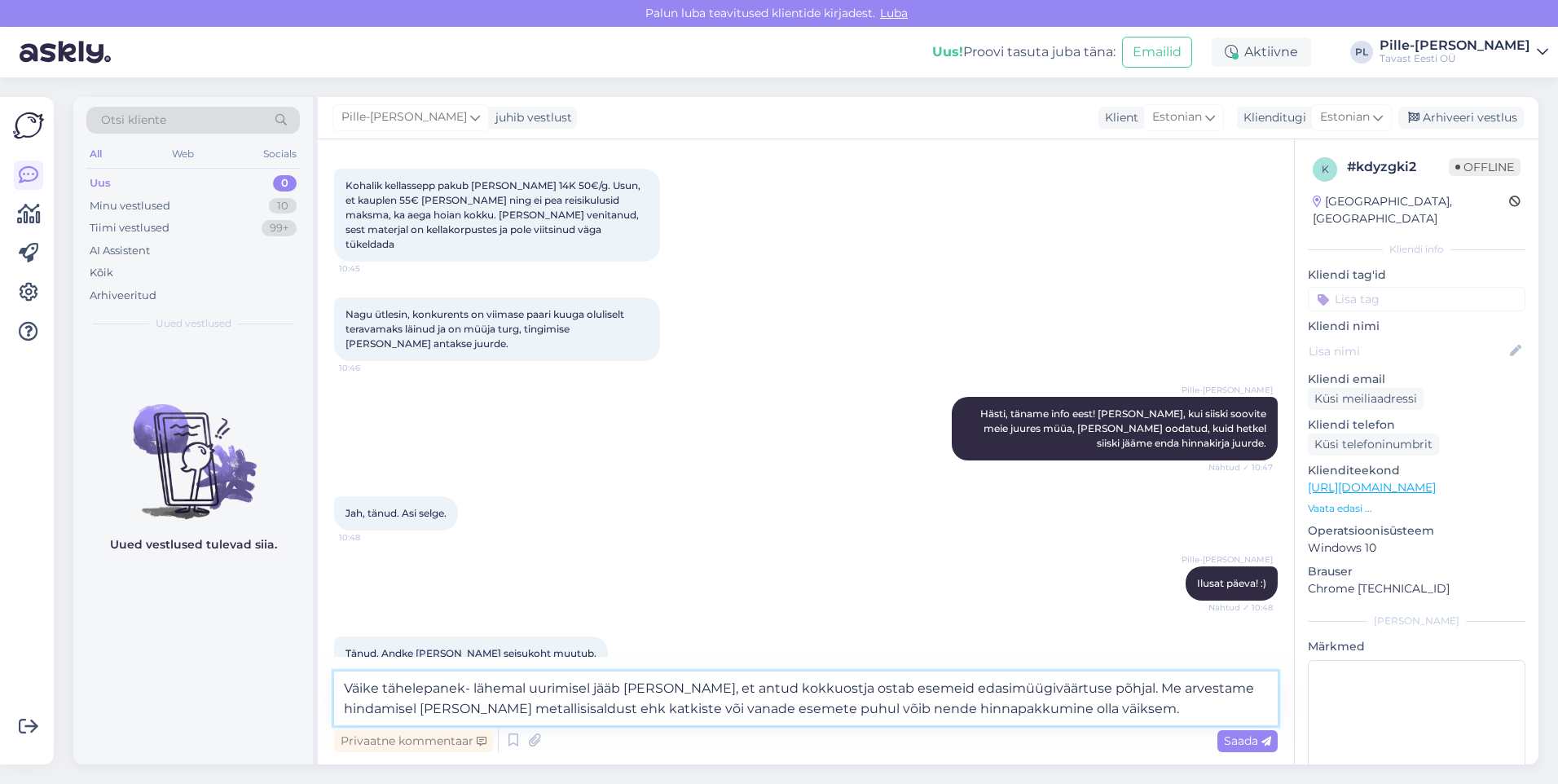
click at [719, 710] on textarea "Väike tähelepanek- lähemal uurimisel jääb [PERSON_NAME], et antud kokkuostja os…" at bounding box center [806, 698] width 944 height 53
click at [728, 708] on textarea "Väike tähelepanek- lähemal uurimisel jääb [PERSON_NAME], et antud kokkuostja os…" at bounding box center [806, 698] width 944 height 53
click at [741, 709] on textarea "Väike tähelepanek- lähemal uurimisel jääb [PERSON_NAME], et antud kokkuostja os…" at bounding box center [806, 698] width 944 height 53
click at [730, 710] on textarea "Väike tähelepanek- lähemal uurimisel jääb [PERSON_NAME], et antud kokkuostja os…" at bounding box center [806, 698] width 944 height 53
click at [734, 710] on textarea "Väike tähelepanek- lähemal uurimisel jääb [PERSON_NAME], et antud kokkuostja os…" at bounding box center [806, 698] width 944 height 53
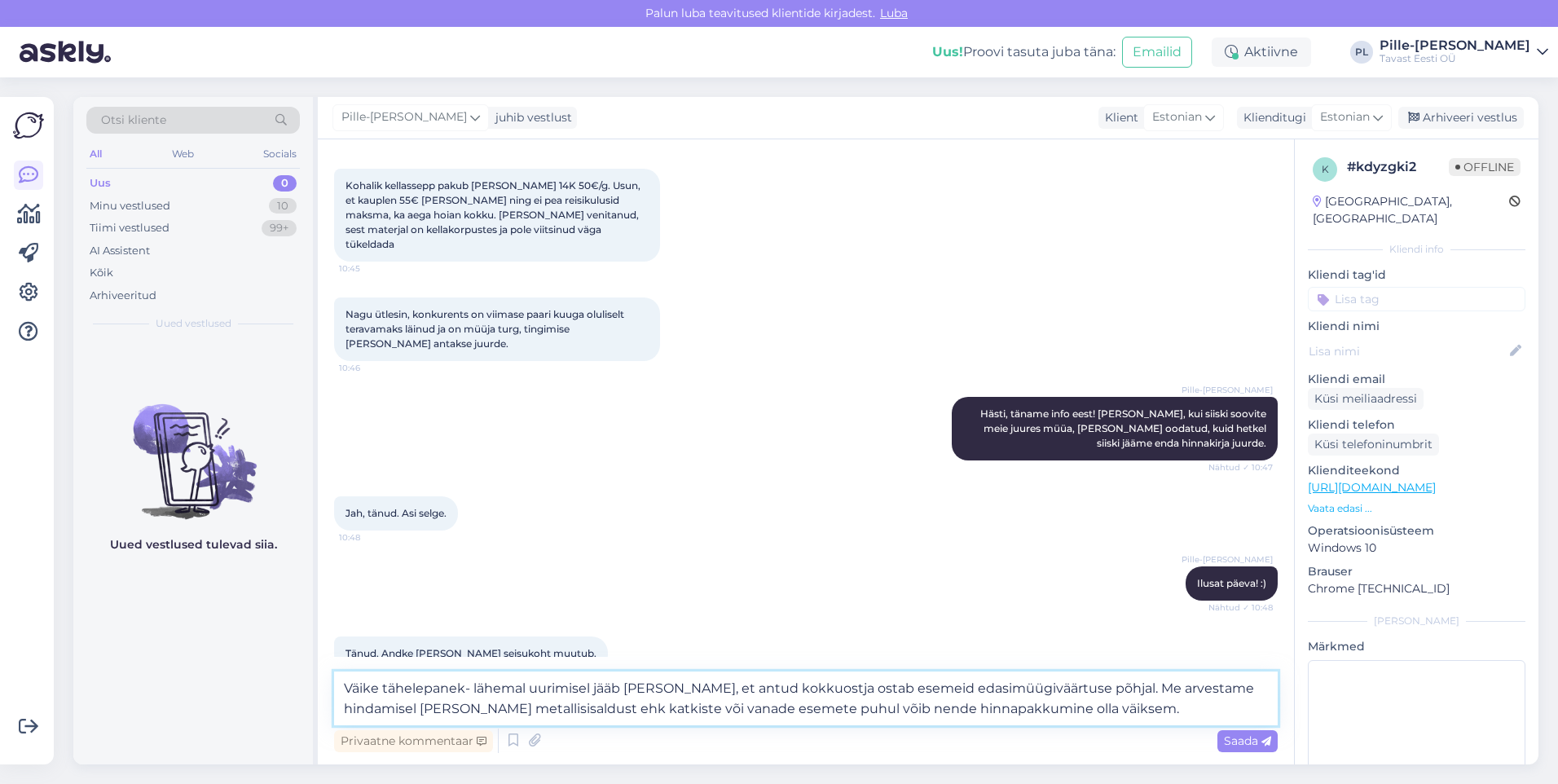
click at [1078, 697] on textarea "Väike tähelepanek- lähemal uurimisel jääb [PERSON_NAME], et antud kokkuostja os…" at bounding box center [806, 698] width 944 height 53
click at [1085, 709] on textarea "Väike tähelepanek- lähemal uurimisel jääb [PERSON_NAME], et antud kokkuostja os…" at bounding box center [806, 698] width 944 height 53
click at [464, 697] on textarea "Väike tähelepanek- lähemal uurimisel jääb [PERSON_NAME], et antud kokkuostja os…" at bounding box center [806, 698] width 944 height 53
click at [1043, 713] on textarea "Väike tähelepanek - lähemal uurimisel jääb [PERSON_NAME], et antud kokkuostja o…" at bounding box center [806, 698] width 944 height 53
paste textarea "Tuotteet, jotka eivät kelpaa enää markkinoille, arvioimme perinteisin keinoin h…"
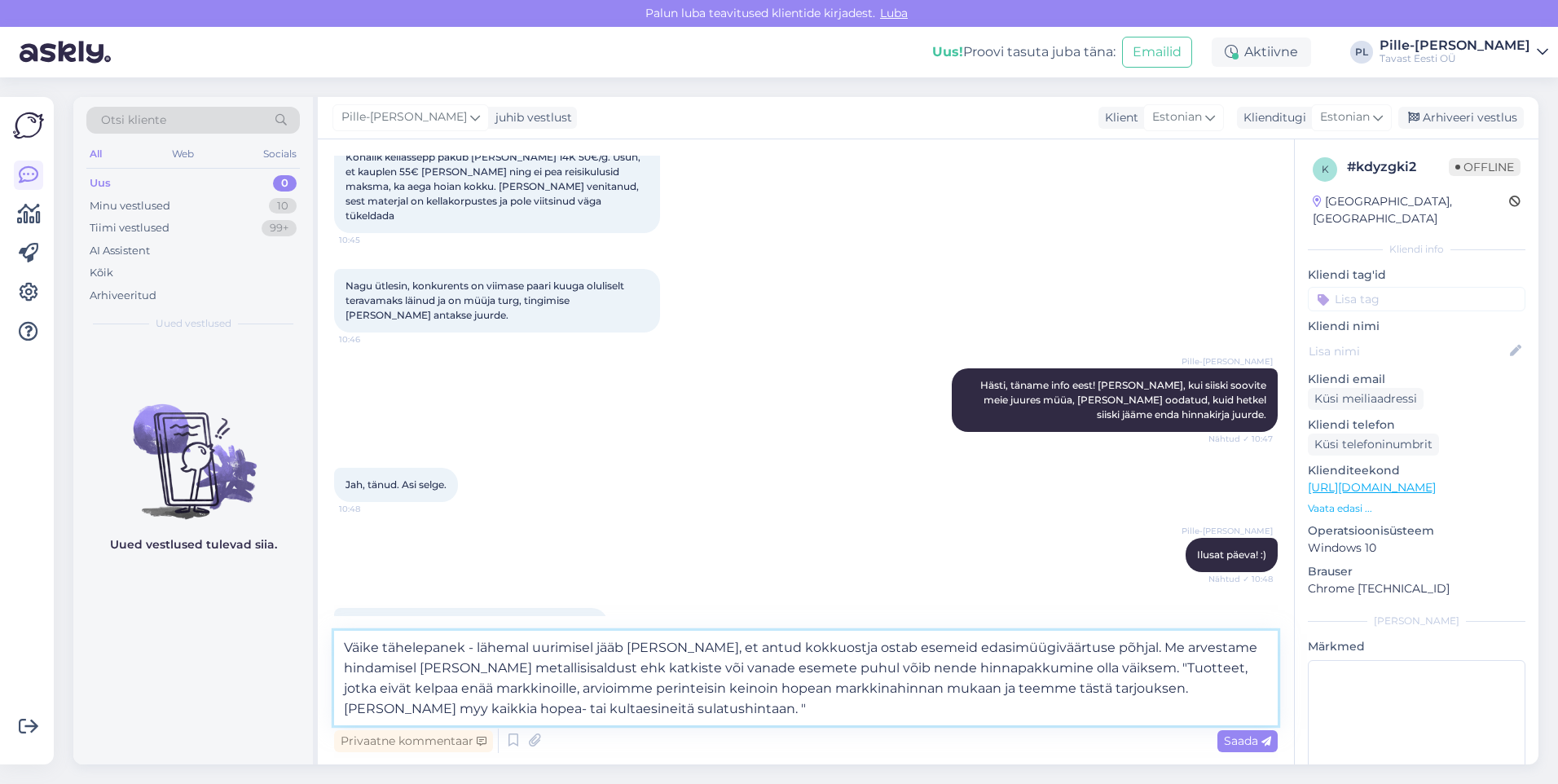
scroll to position [941, 0]
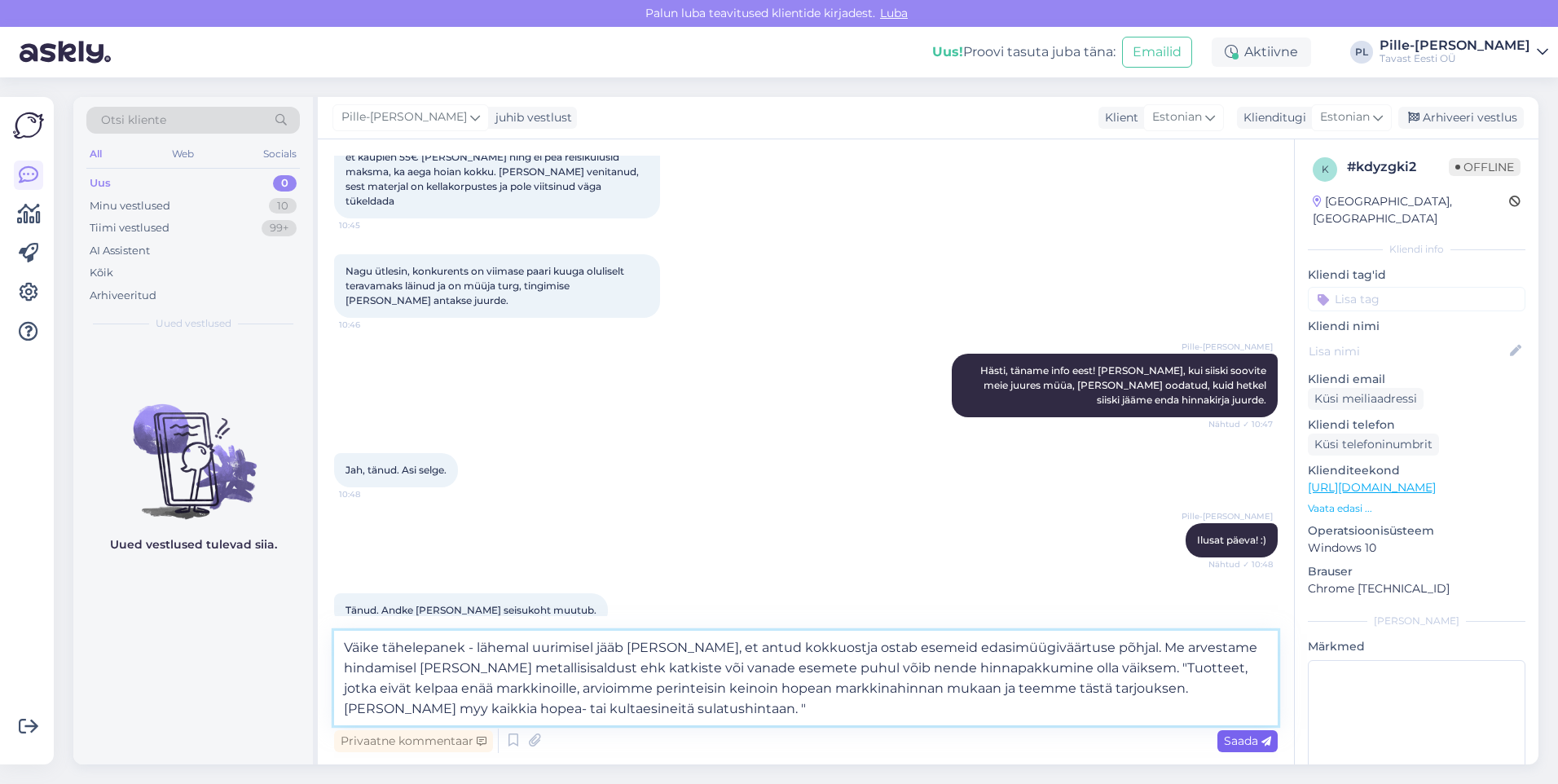
type textarea "Väike tähelepanek - lähemal uurimisel jääb [PERSON_NAME], et antud kokkuostja o…"
click at [1242, 739] on span "Saada" at bounding box center [1247, 740] width 48 height 15
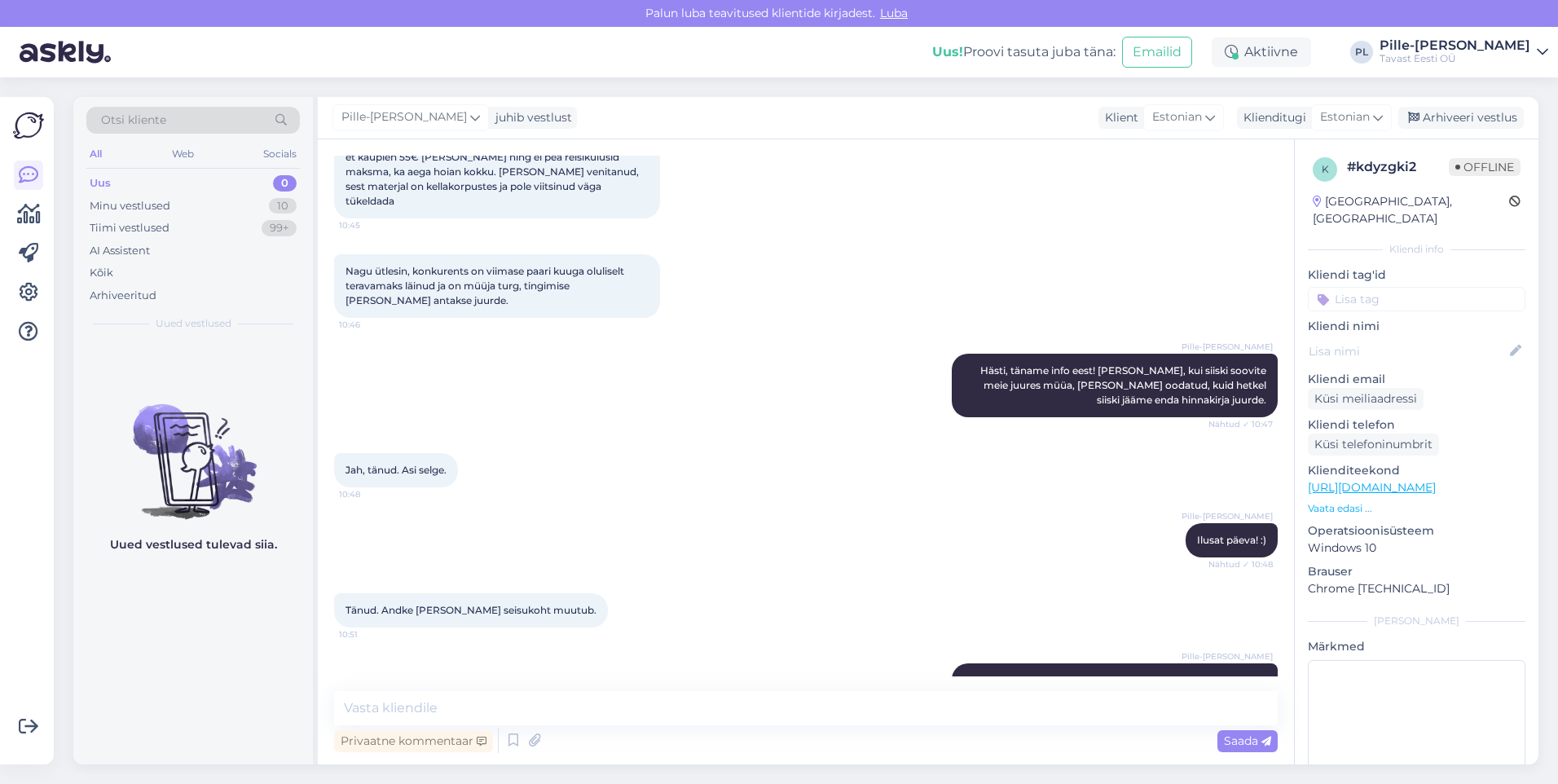
scroll to position [1054, 0]
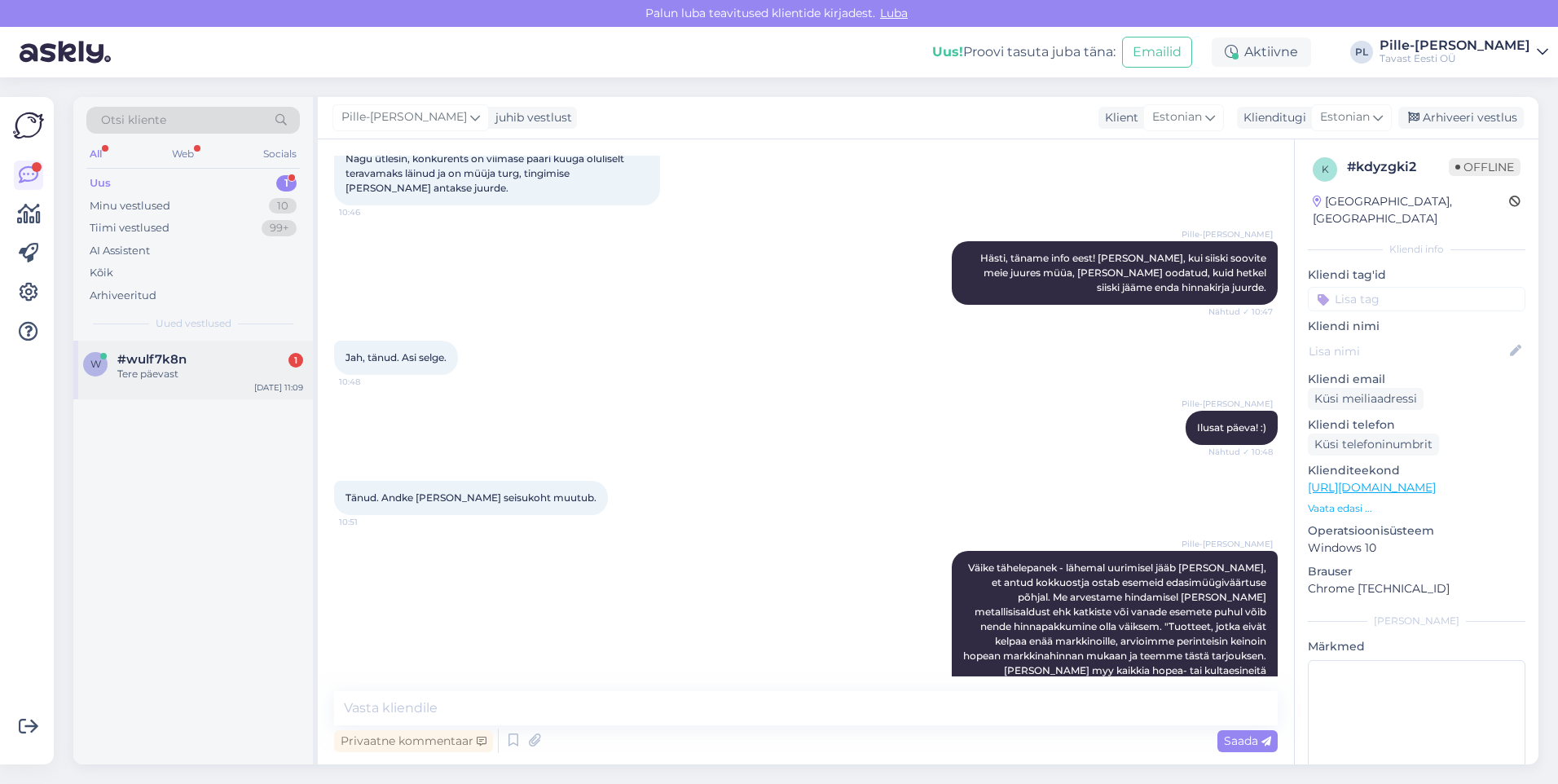
click at [197, 372] on div "Tere päevast" at bounding box center [210, 374] width 185 height 15
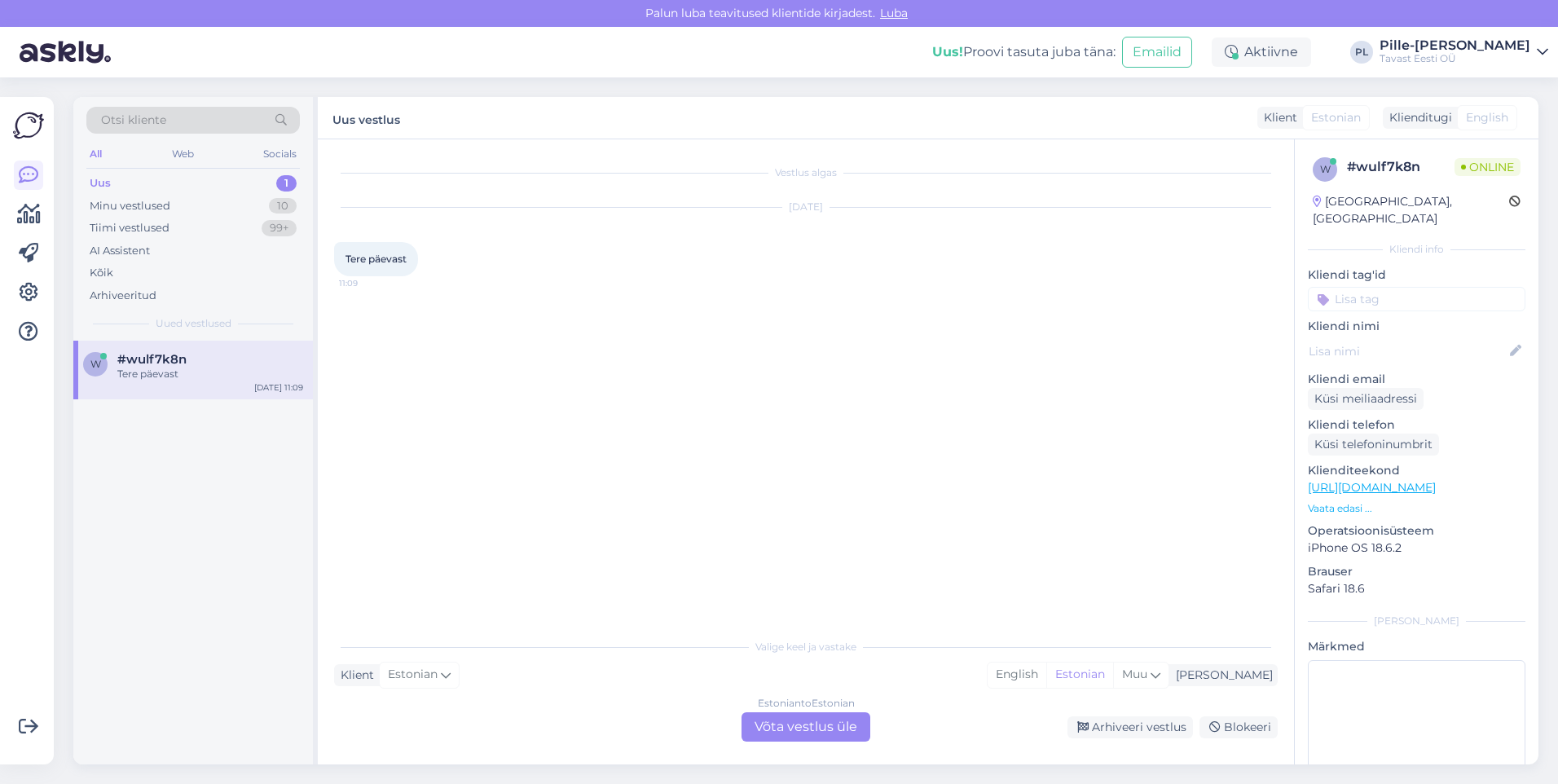
scroll to position [0, 0]
click at [838, 728] on div "Estonian to Estonian Võta vestlus üle" at bounding box center [806, 727] width 129 height 29
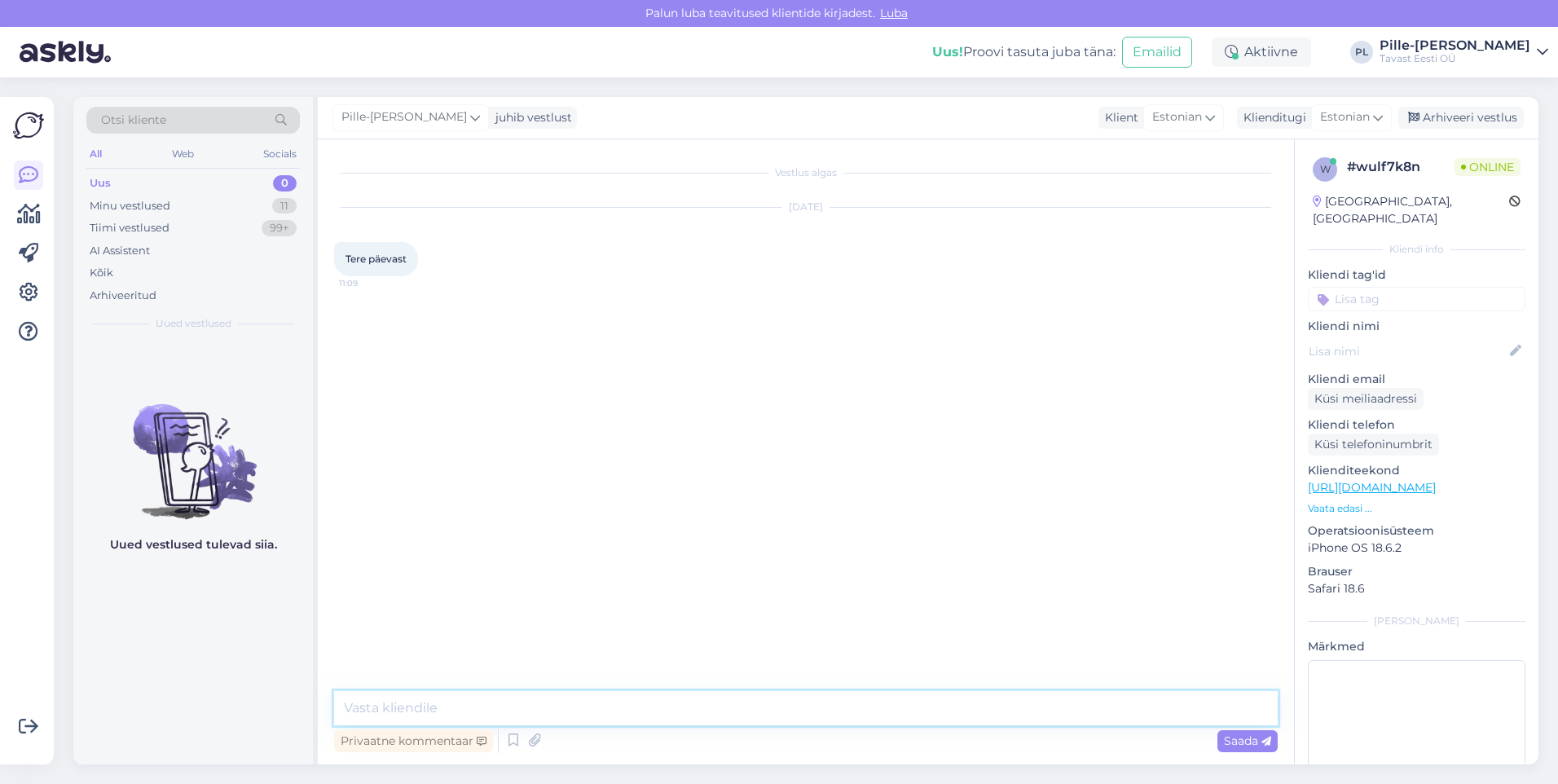
click at [830, 711] on textarea at bounding box center [806, 707] width 944 height 34
type textarea "Tere!"
type textarea "Kuidas saab aidata?"
click at [659, 708] on textarea at bounding box center [806, 707] width 944 height 34
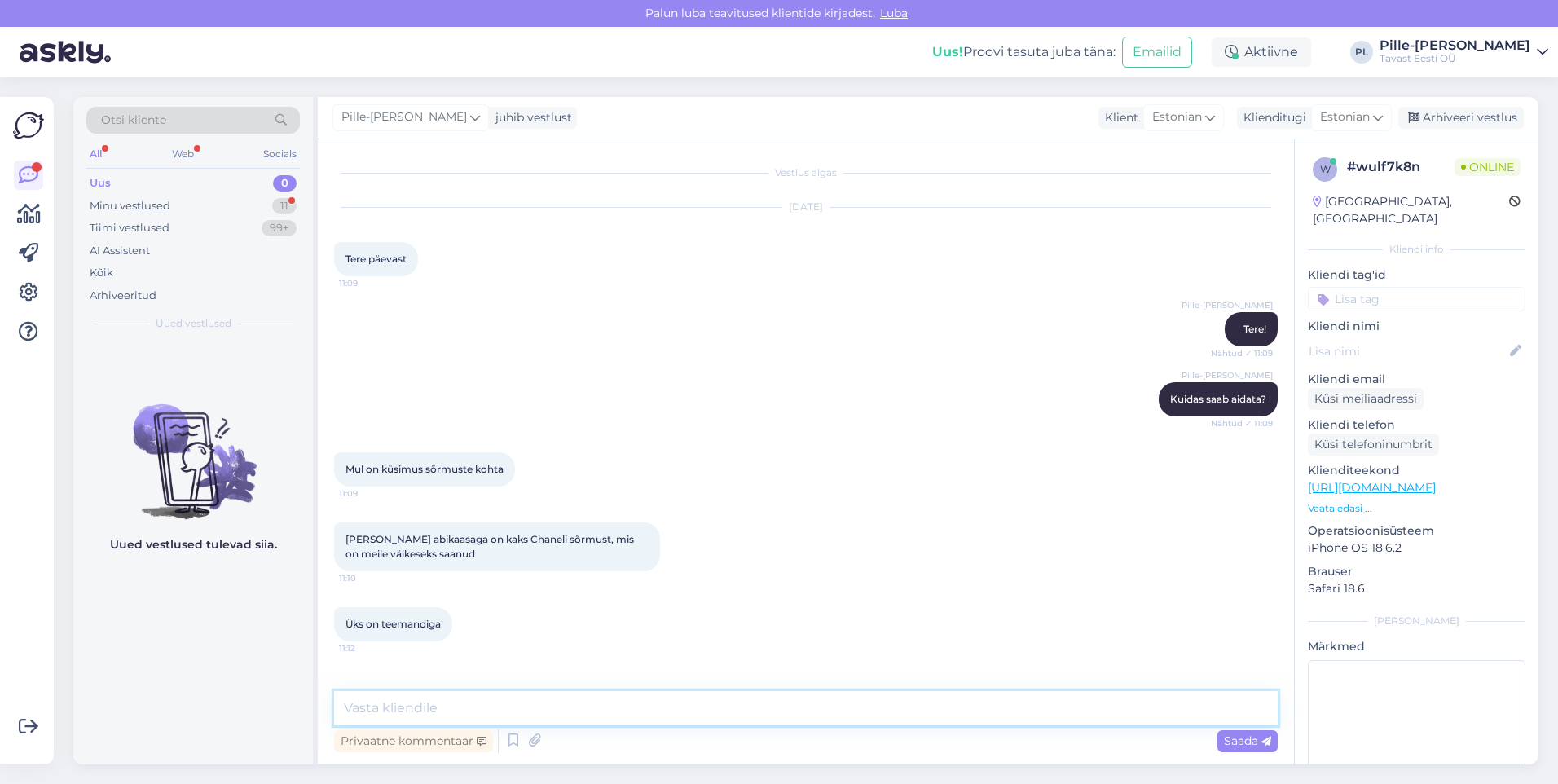
click at [648, 702] on textarea at bounding box center [806, 707] width 944 height 34
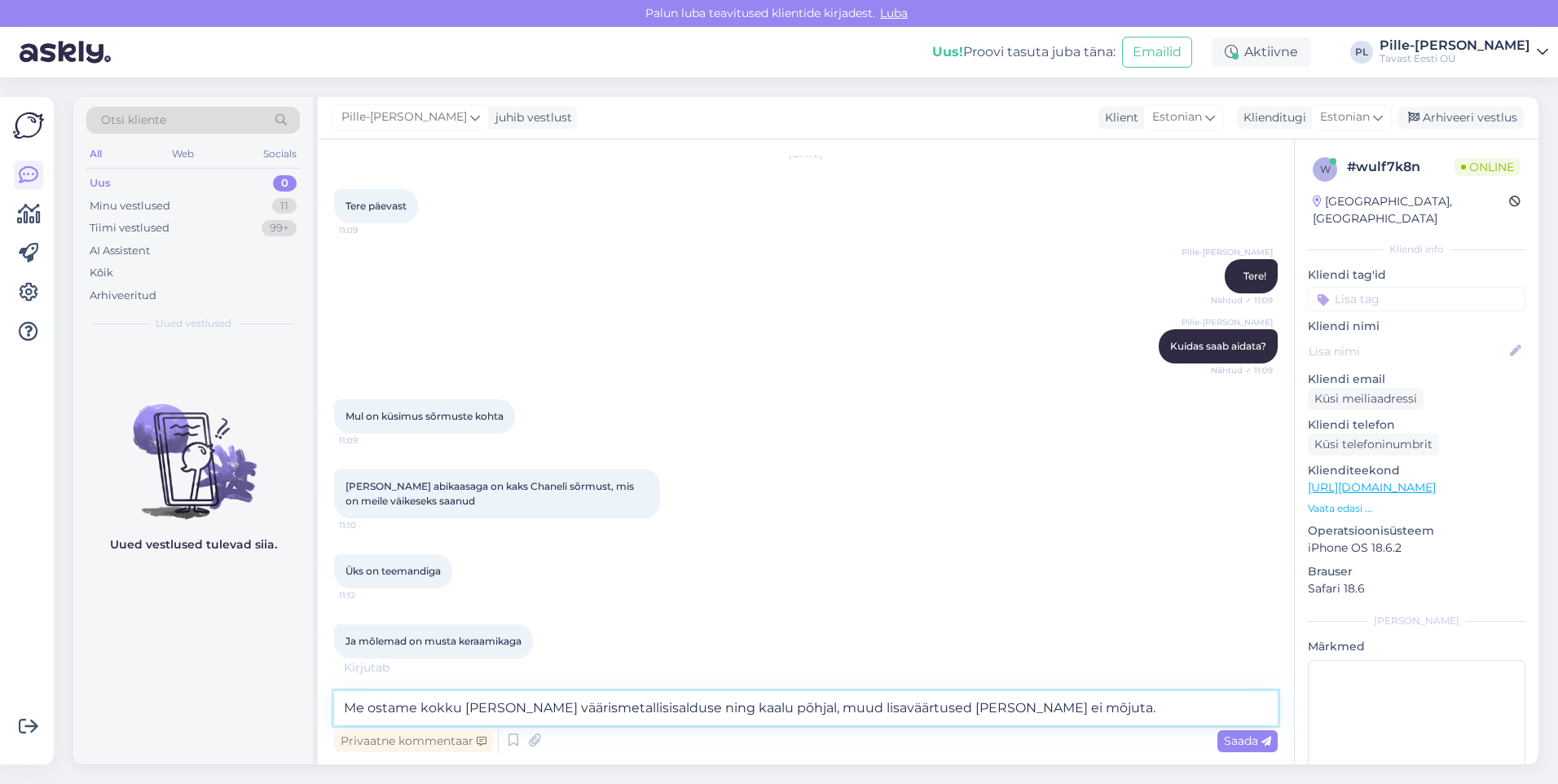
scroll to position [123, 0]
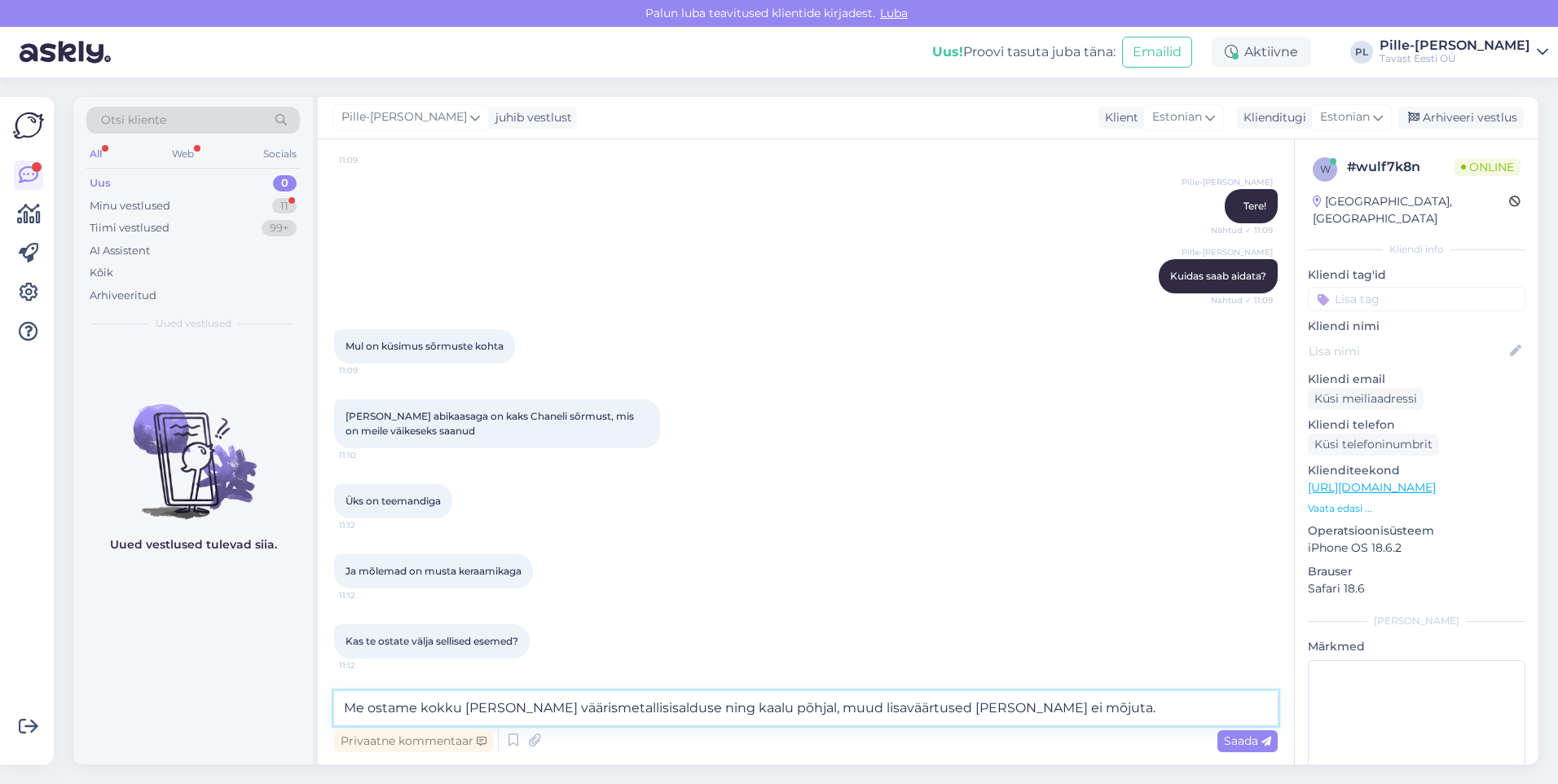
click at [889, 705] on textarea "Me ostame kokku [PERSON_NAME] väärismetallisisalduse ning kaalu põhjal, muud li…" at bounding box center [806, 707] width 944 height 34
drag, startPoint x: 461, startPoint y: 703, endPoint x: 326, endPoint y: 708, distance: 135.1
click at [326, 708] on div "Vestlus algas [DATE] Tere päevast 11:09 Pille-Riin Lilleorg Tere! Nähtud ✓ 11:0…" at bounding box center [806, 452] width 977 height 625
click at [1044, 702] on textarea "Ostame [PERSON_NAME], kuid [PERSON_NAME] väärismetallisisalduse ning kaalu põhj…" at bounding box center [806, 707] width 944 height 34
click at [1071, 699] on textarea "Ostame [PERSON_NAME], kuid [PERSON_NAME] väärismetallisisalduse ning kaalu põhj…" at bounding box center [806, 707] width 944 height 34
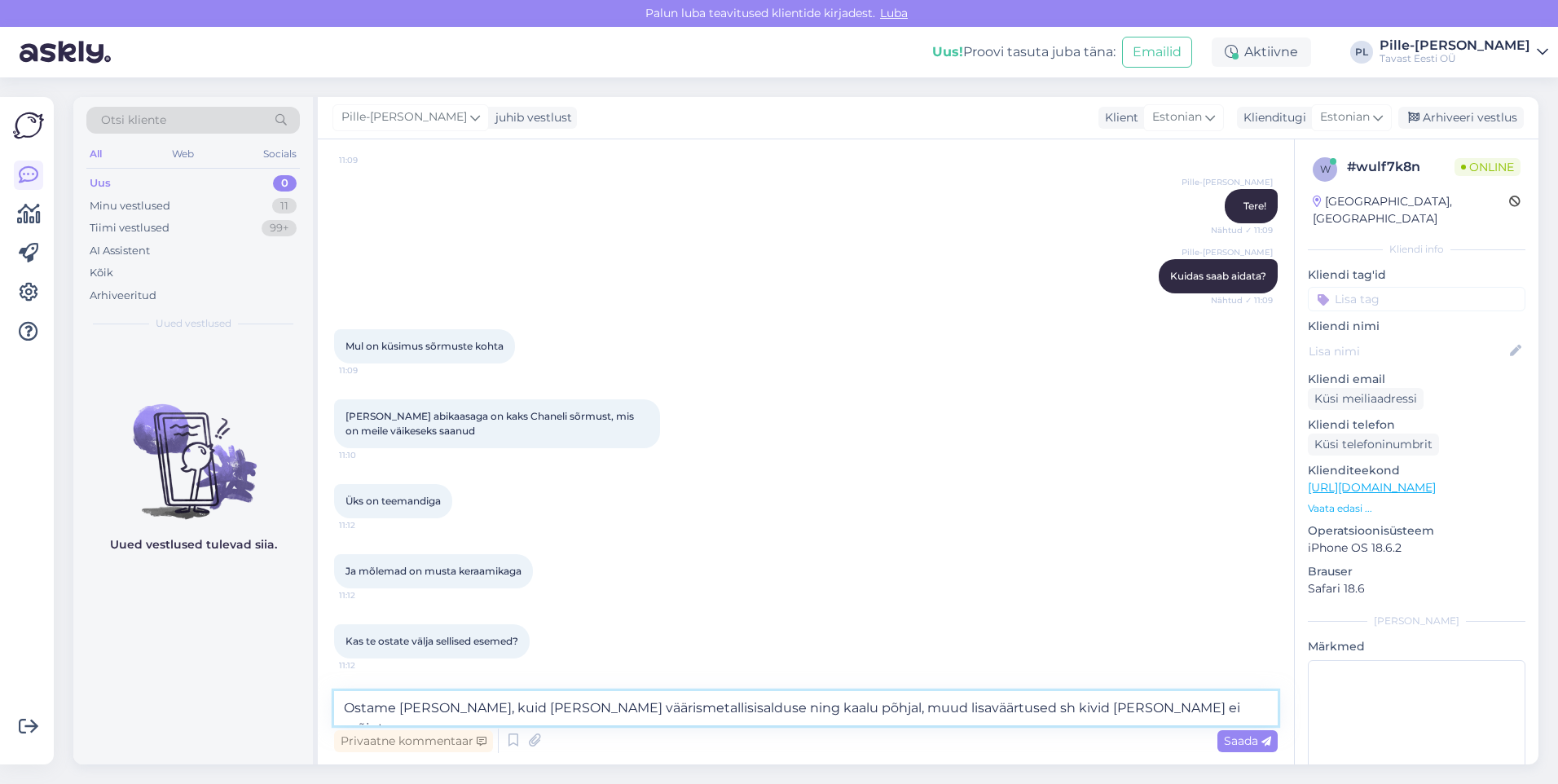
click at [942, 706] on textarea "Ostame [PERSON_NAME], kuid [PERSON_NAME] väärismetallisisalduse ning kaalu põhj…" at bounding box center [806, 707] width 944 height 34
click at [1111, 699] on textarea "Ostame [PERSON_NAME], kuid [PERSON_NAME] väärismetallisisalduse ning kaalu põhj…" at bounding box center [806, 707] width 944 height 34
type textarea "Ostame [PERSON_NAME], kuid [PERSON_NAME] väärismetallisisalduse ning kaalu põhj…"
click at [1243, 748] on div "Saada" at bounding box center [1247, 740] width 60 height 22
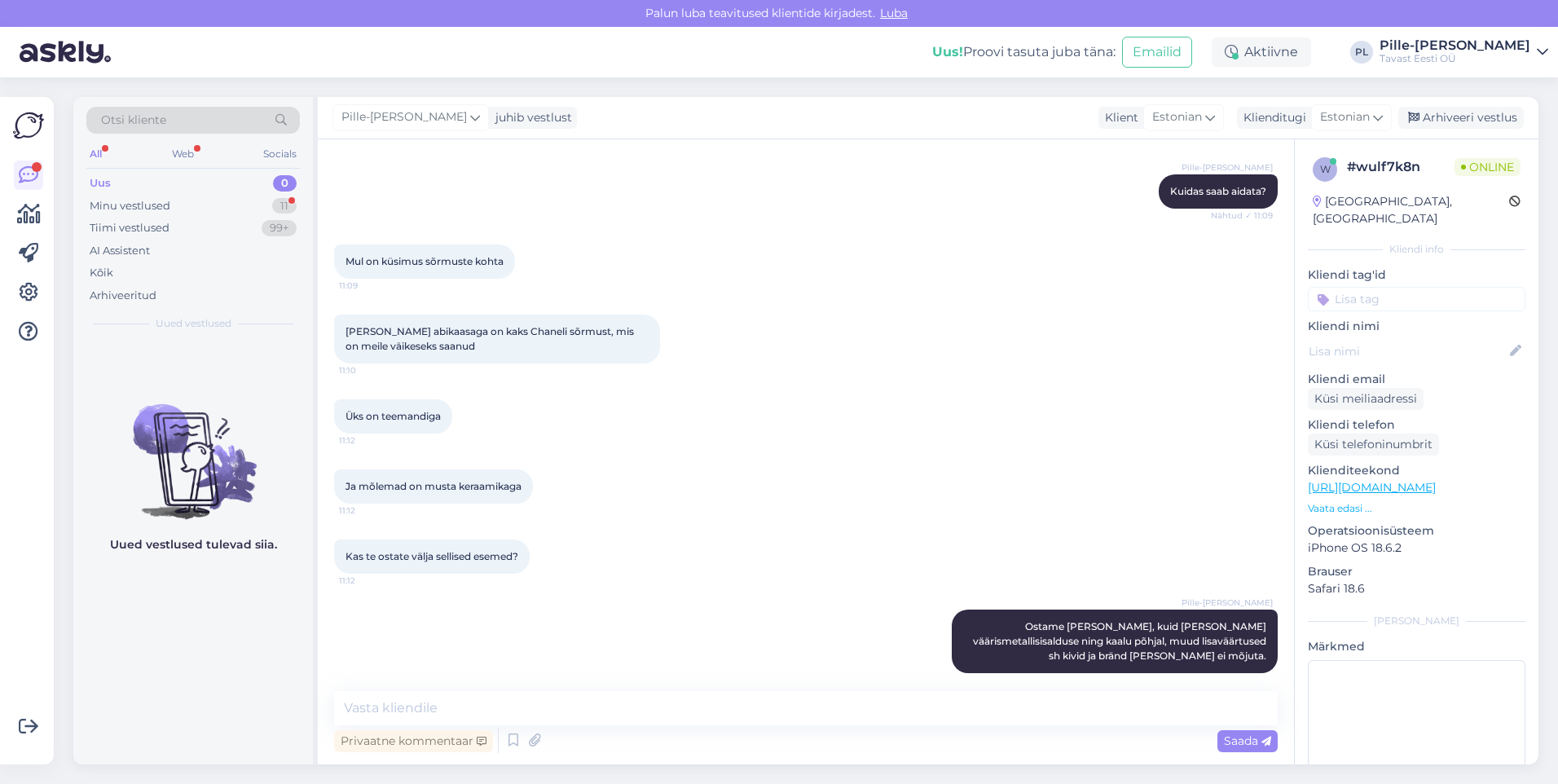
scroll to position [292, 0]
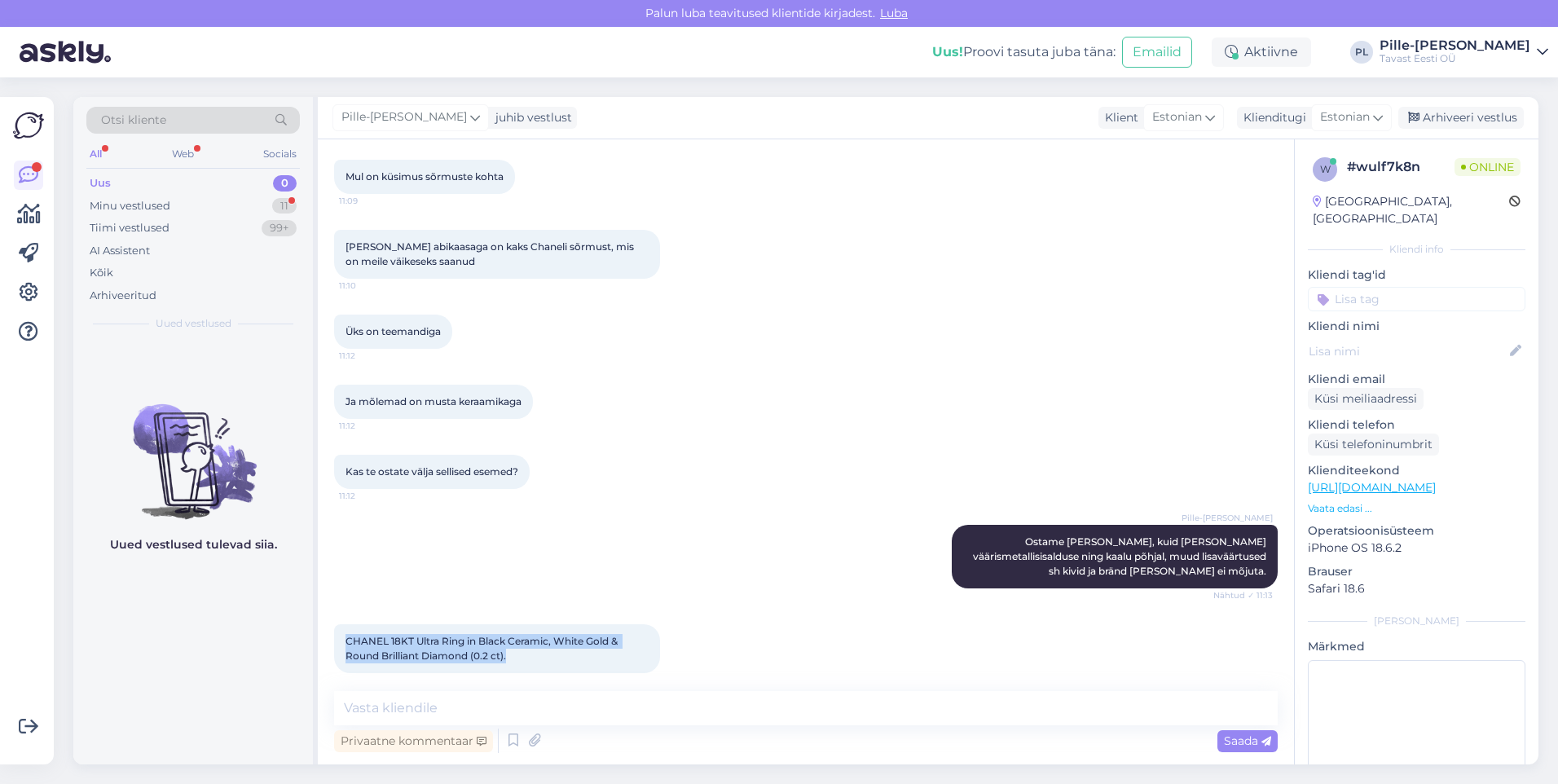
drag, startPoint x: 523, startPoint y: 642, endPoint x: 331, endPoint y: 620, distance: 193.3
click at [331, 620] on div "Vestlus algas [DATE] Tere päevast 11:09 Pille-Riin Lilleorg Tere! Nähtud ✓ 11:0…" at bounding box center [806, 452] width 977 height 625
drag, startPoint x: 331, startPoint y: 620, endPoint x: 410, endPoint y: 638, distance: 81.0
copy span "CHANEL 18KT Ultra Ring in Black Ceramic, White Gold & Round Brilliant Diamond (…"
click at [877, 606] on div "CHANEL 18KT Ultra Ring in Black Ceramic, White Gold & Round Brilliant Diamond (…" at bounding box center [806, 648] width 944 height 84
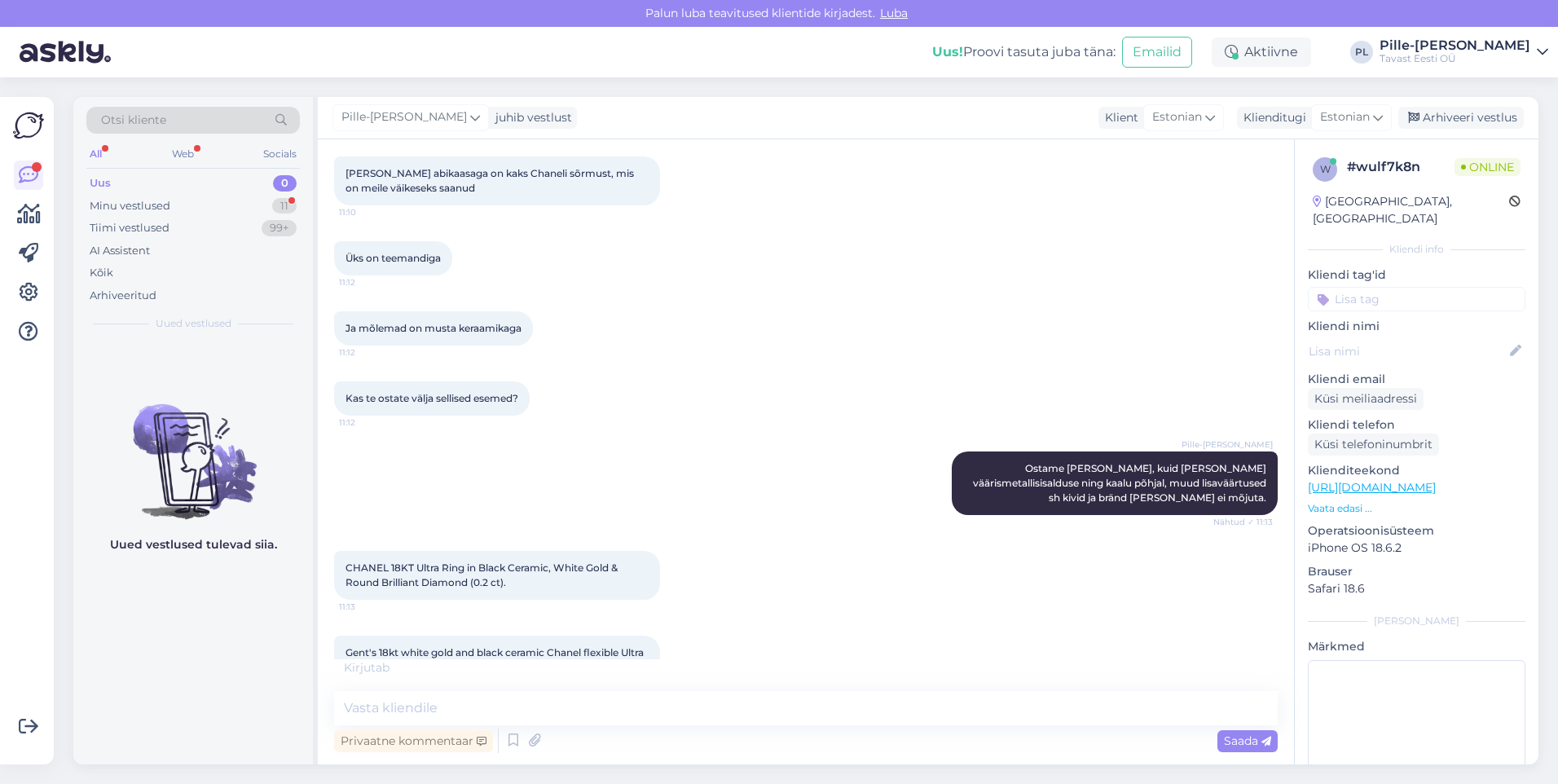
scroll to position [394, 0]
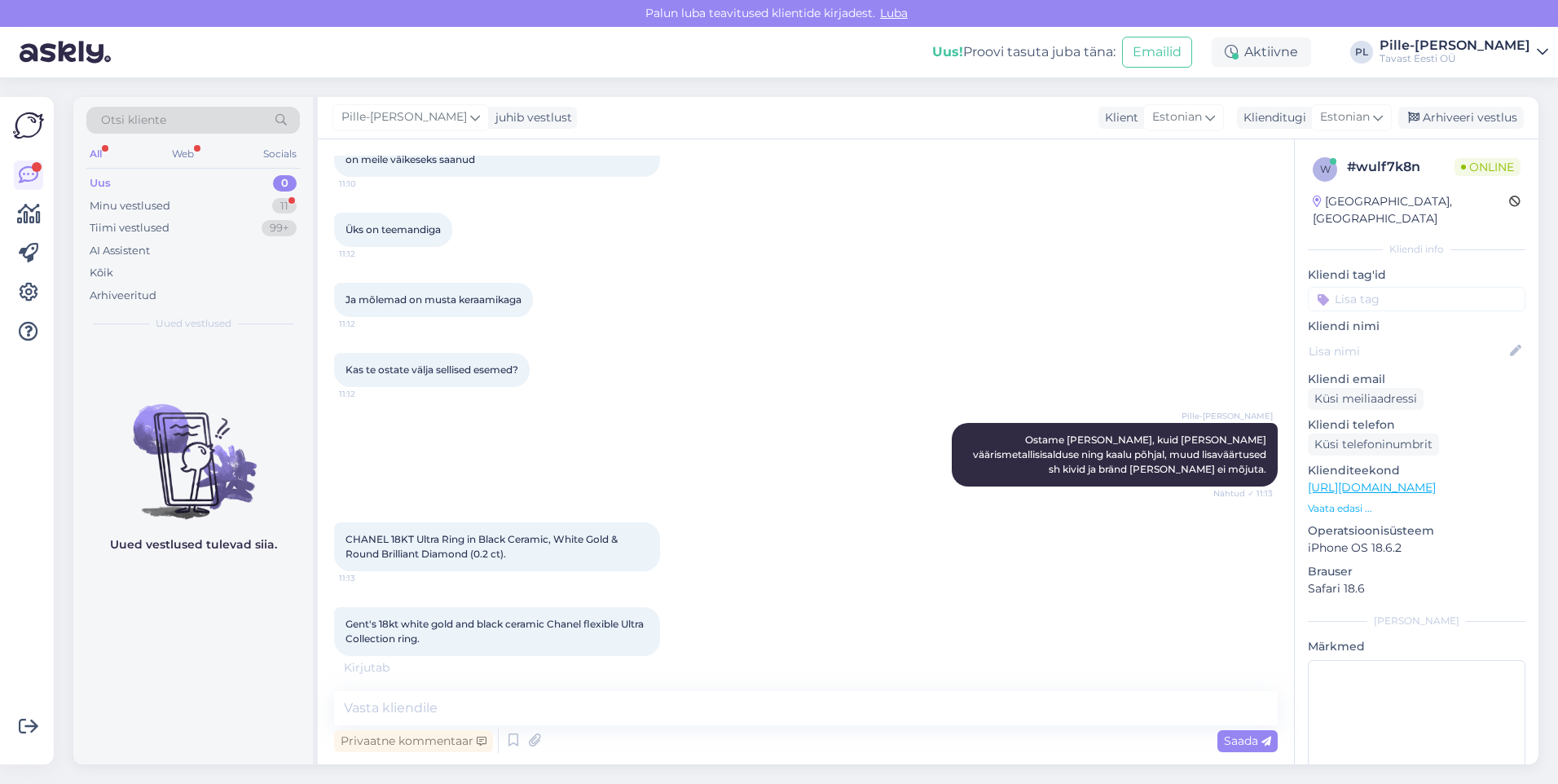
click at [249, 184] on div "Uus 0" at bounding box center [193, 183] width 214 height 23
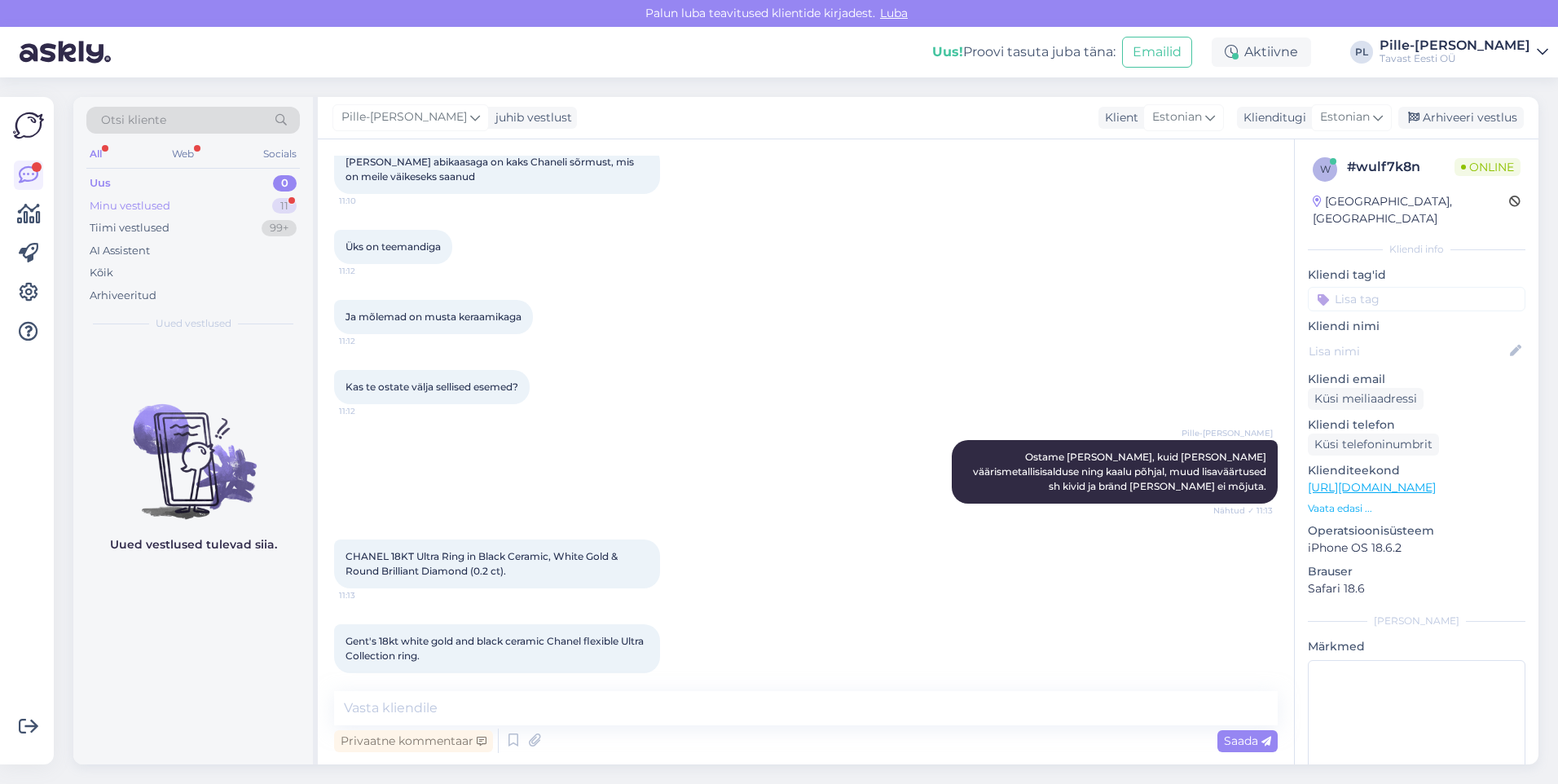
click at [256, 208] on div "Minu vestlused 11" at bounding box center [193, 207] width 214 height 23
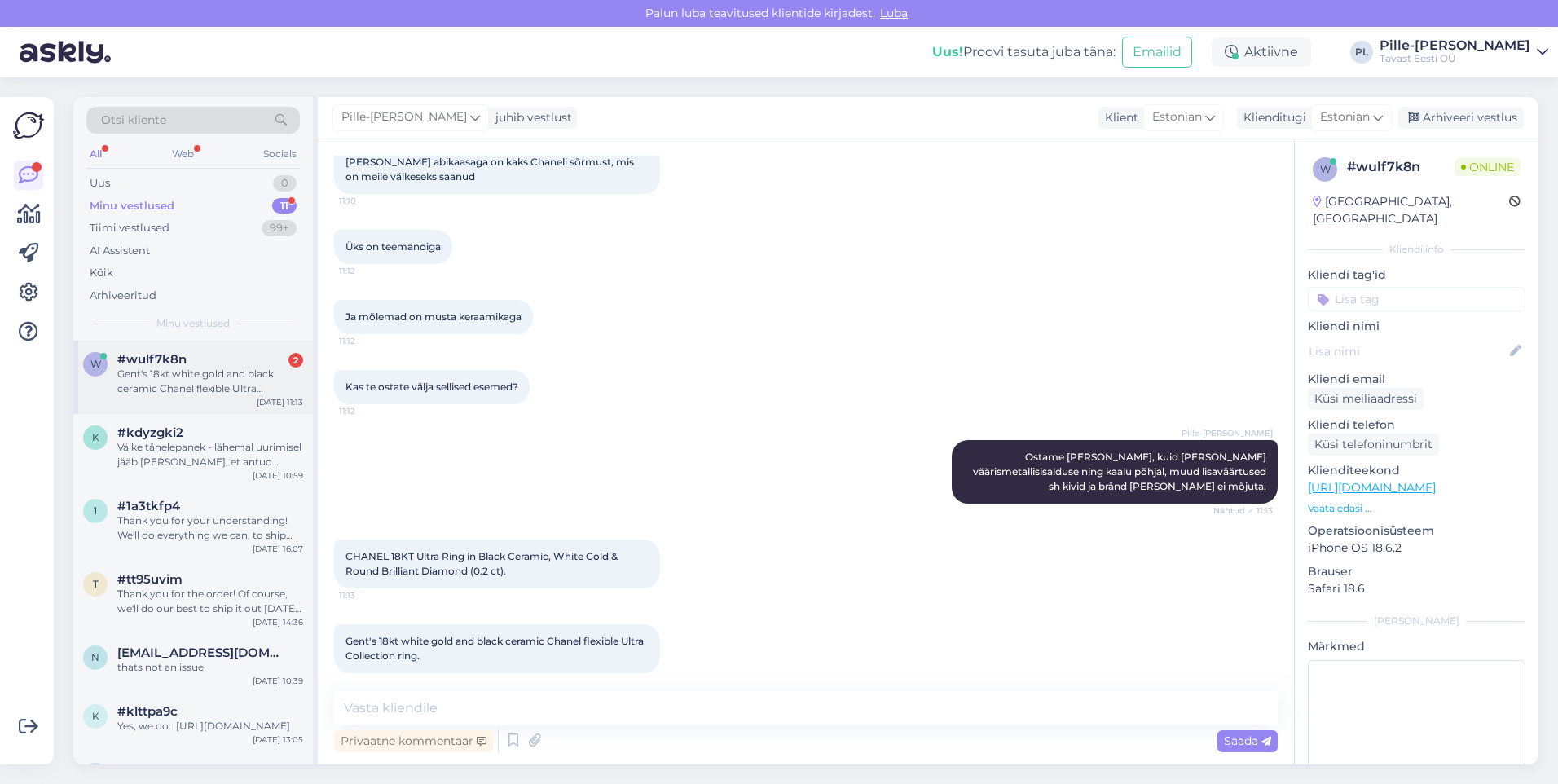
click at [244, 360] on div "#wulf7k8n 2" at bounding box center [210, 359] width 185 height 15
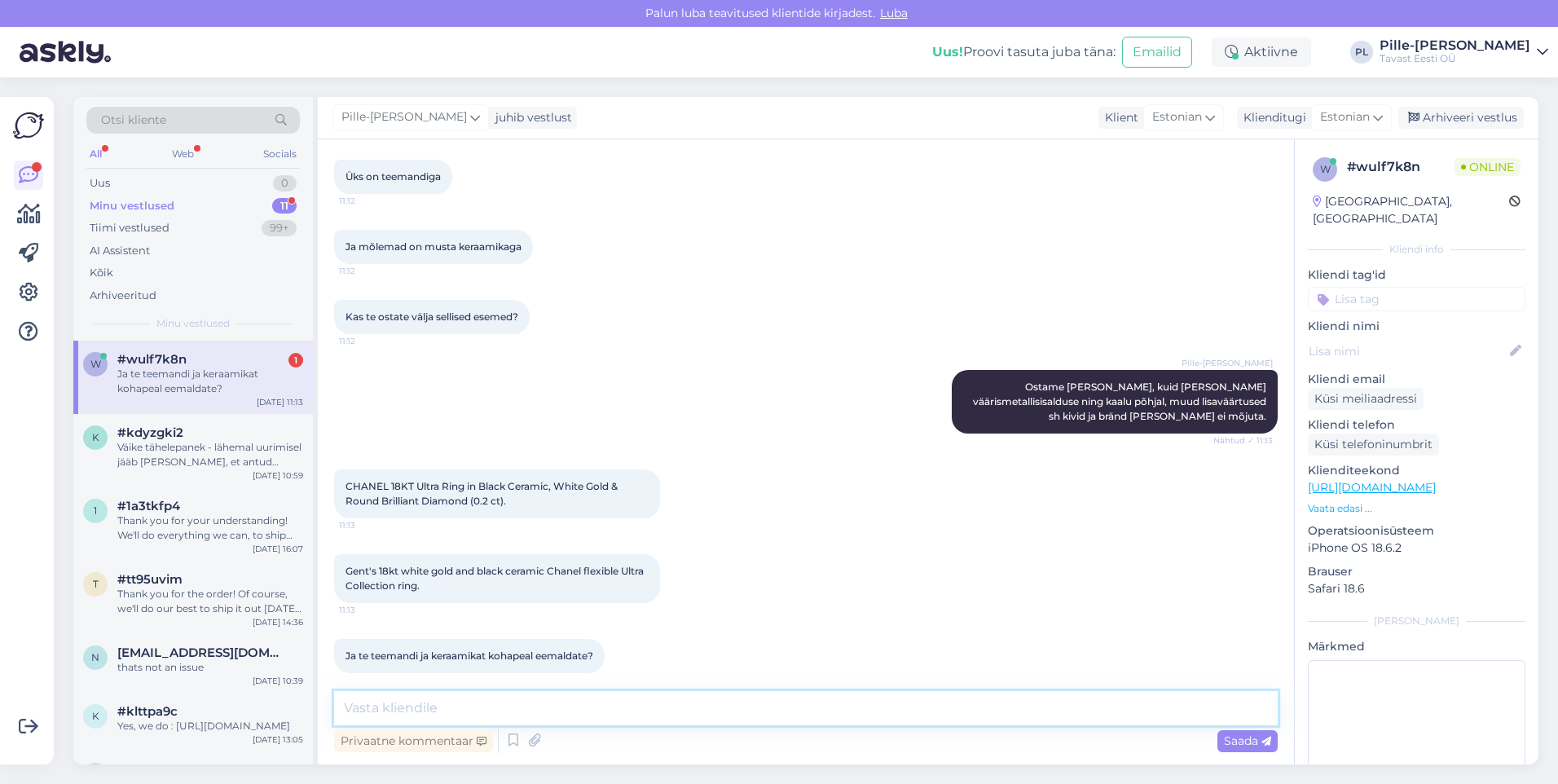
click at [617, 701] on textarea at bounding box center [806, 707] width 944 height 34
type textarea "M"
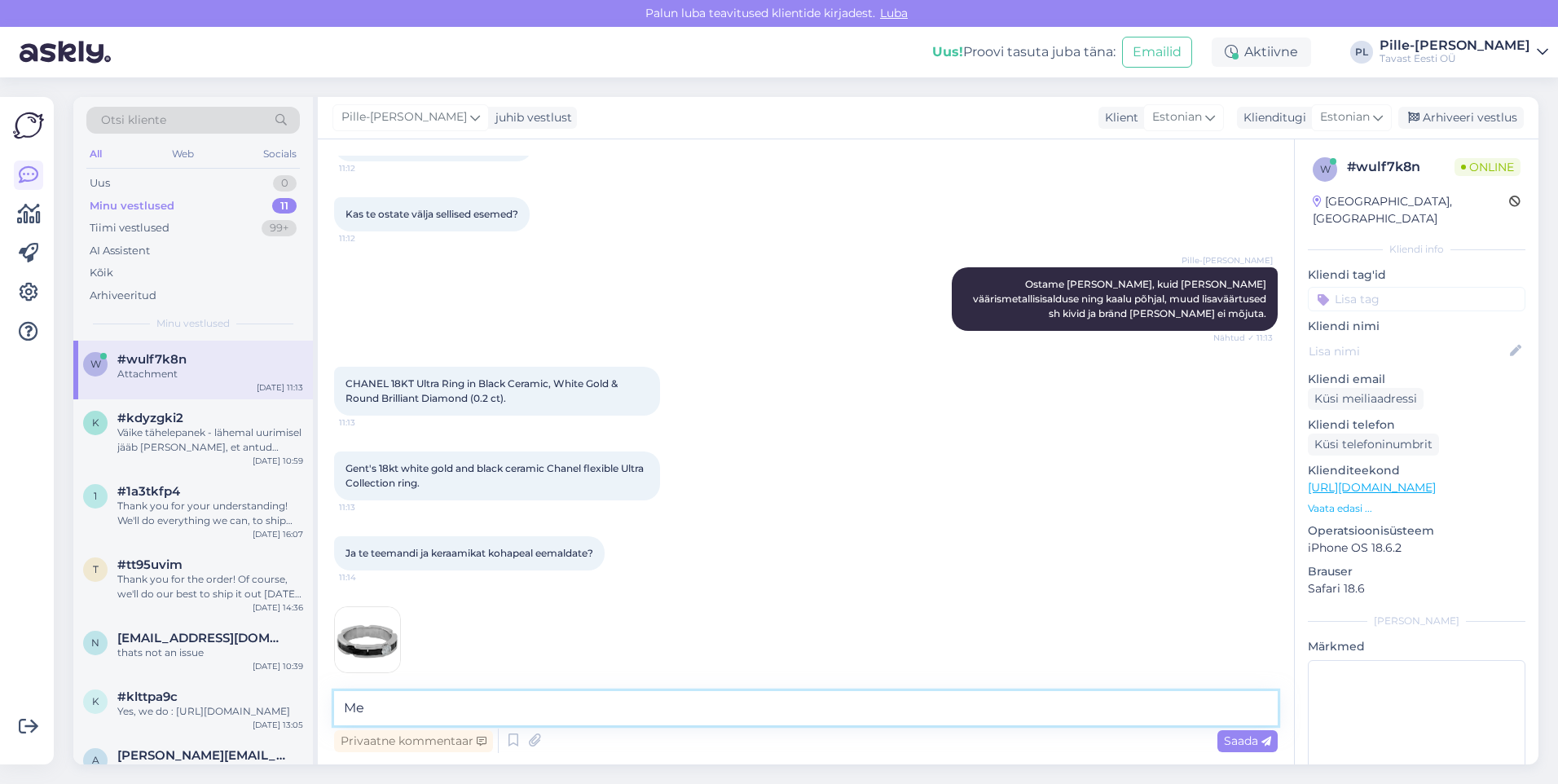
type textarea "M"
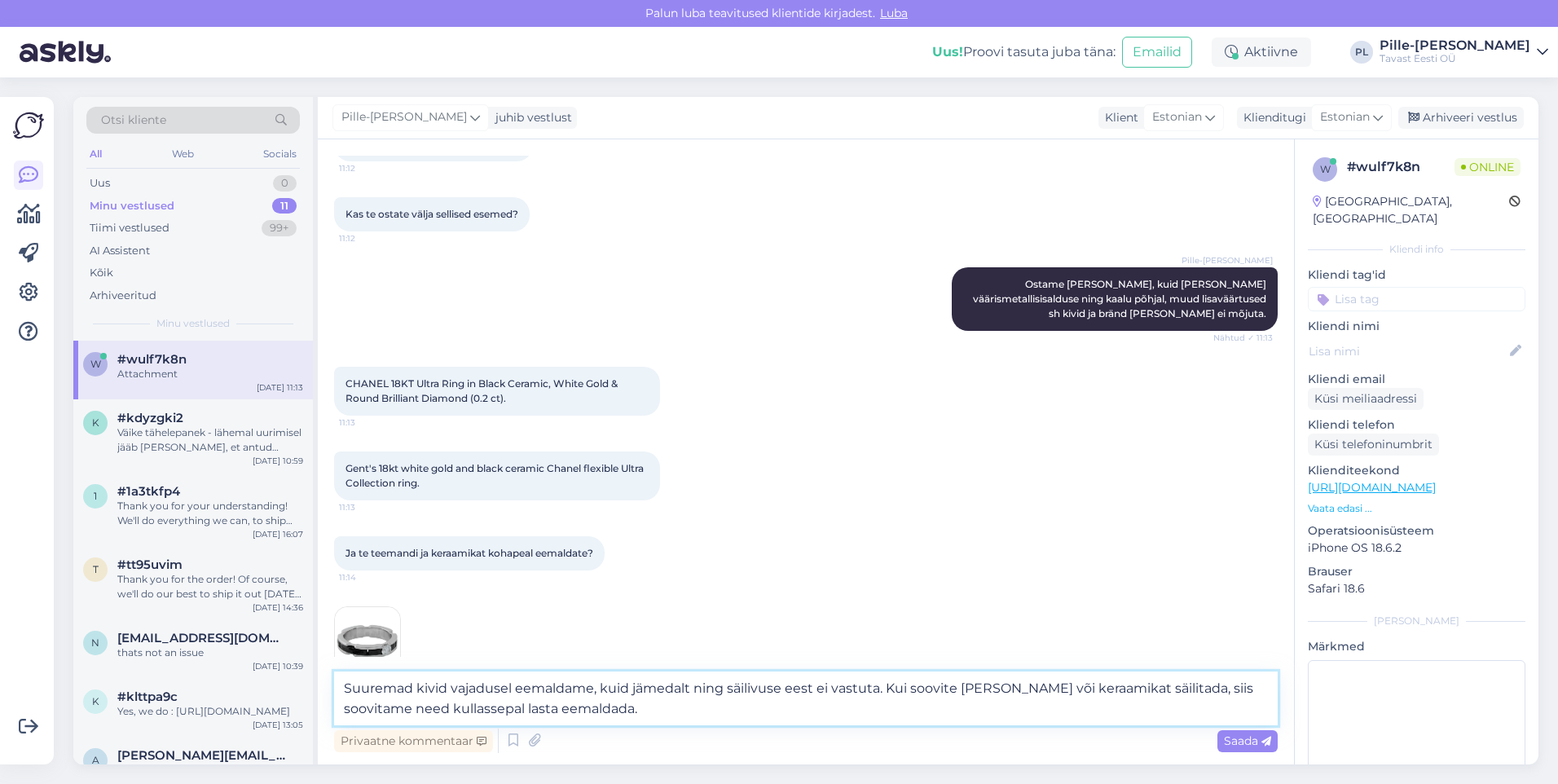
click at [613, 721] on textarea "Suuremad kivid vajadusel eemaldame, kuid jämedalt ning säilivuse eest ei vastut…" at bounding box center [806, 698] width 944 height 53
click at [374, 708] on textarea "Suuremad kivid vajadusel eemaldame, kuid jämedalt ning säilivuse eest ei vastut…" at bounding box center [806, 698] width 944 height 53
click at [798, 692] on textarea "Suuremad kivid vajadusel eemaldame, kuid jämedalt ning säilivuse eest ei vastut…" at bounding box center [806, 698] width 944 height 53
click at [841, 699] on textarea "Suuremad kivid vajadusel eemaldame, kuid jämedalt ning säilivuse eest ei vastut…" at bounding box center [806, 698] width 944 height 53
click at [705, 683] on textarea "Suuremad kivid vajadusel eemaldame, kuid jämedalt ning säilivuse eest ei vastut…" at bounding box center [806, 698] width 944 height 53
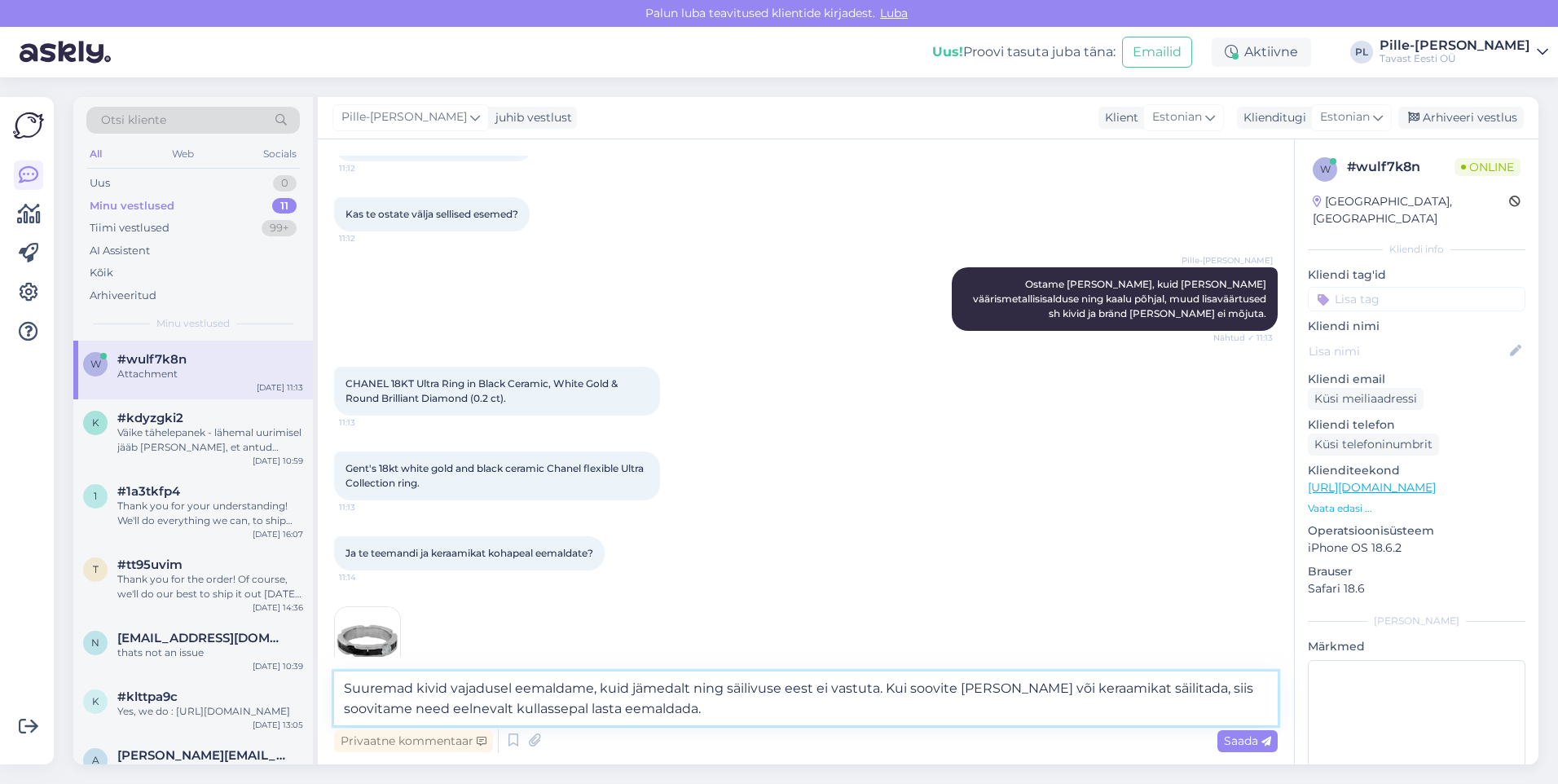
click at [629, 688] on textarea "Suuremad kivid vajadusel eemaldame, kuid jämedalt ning säilivuse eest ei vastut…" at bounding box center [806, 698] width 944 height 53
click at [688, 687] on textarea "Suuremad kivid vajadusel eemaldame, kuid jämedalt ning säilivuse eest ei vastut…" at bounding box center [806, 698] width 944 height 53
drag, startPoint x: 692, startPoint y: 688, endPoint x: 628, endPoint y: 693, distance: 64.2
click at [628, 693] on textarea "Suuremad kivid vajadusel eemaldame, kuid jämedalt ning säilivuse eest ei vastut…" at bounding box center [806, 698] width 944 height 53
click at [978, 724] on textarea "Suuremad kivid vajadusel eemaldame, kuid [PERSON_NAME] ole kohapeal kullasseppa…" at bounding box center [806, 698] width 944 height 53
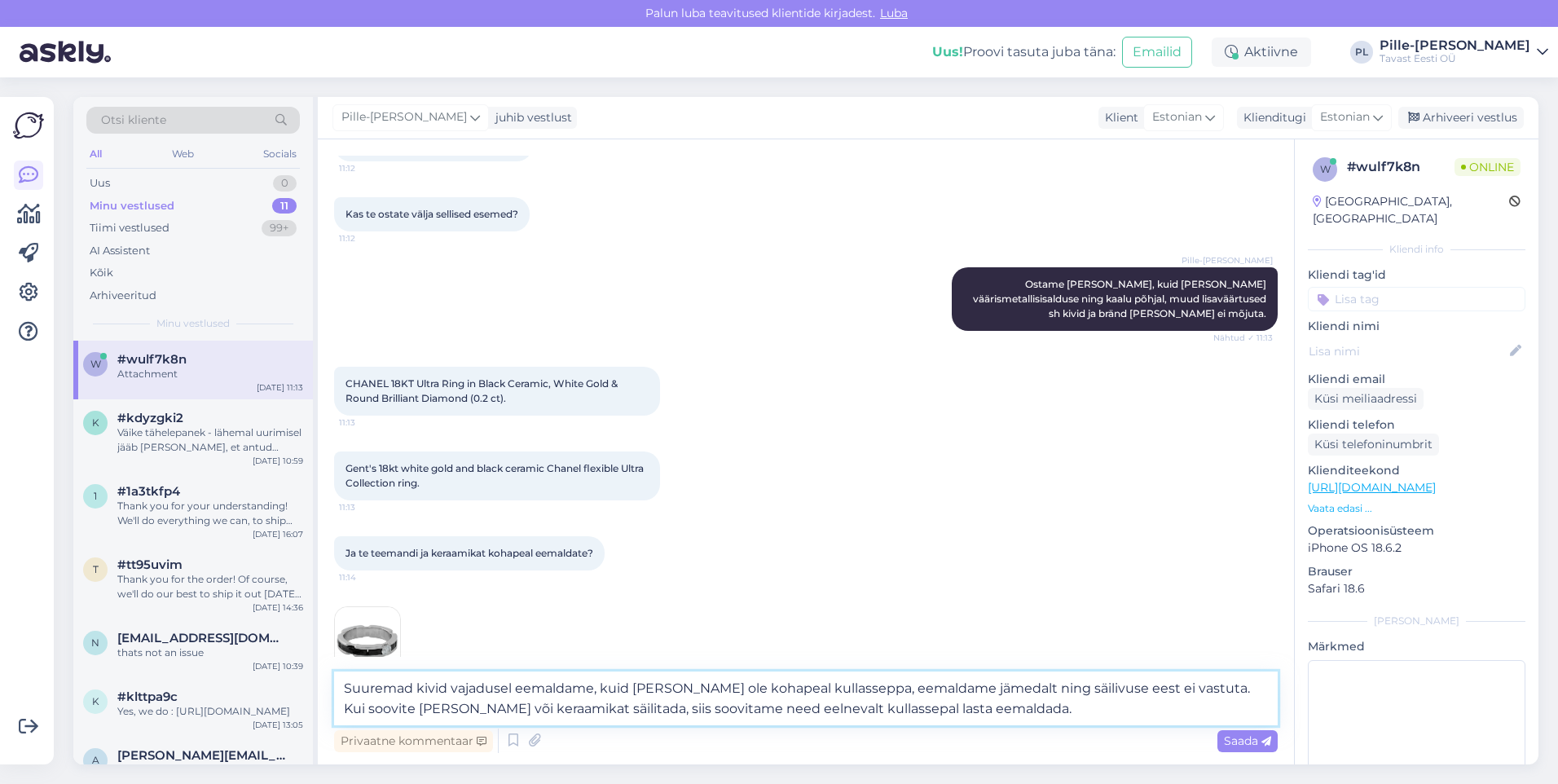
click at [1034, 703] on textarea "Suuremad kivid vajadusel eemaldame, kuid [PERSON_NAME] ole kohapeal kullasseppa…" at bounding box center [806, 698] width 944 height 53
type textarea "Suuremad kivid vajadusel eemaldame, kuid [PERSON_NAME] ole kohapeal kullasseppa…"
click at [1253, 735] on span "Saada" at bounding box center [1247, 740] width 48 height 15
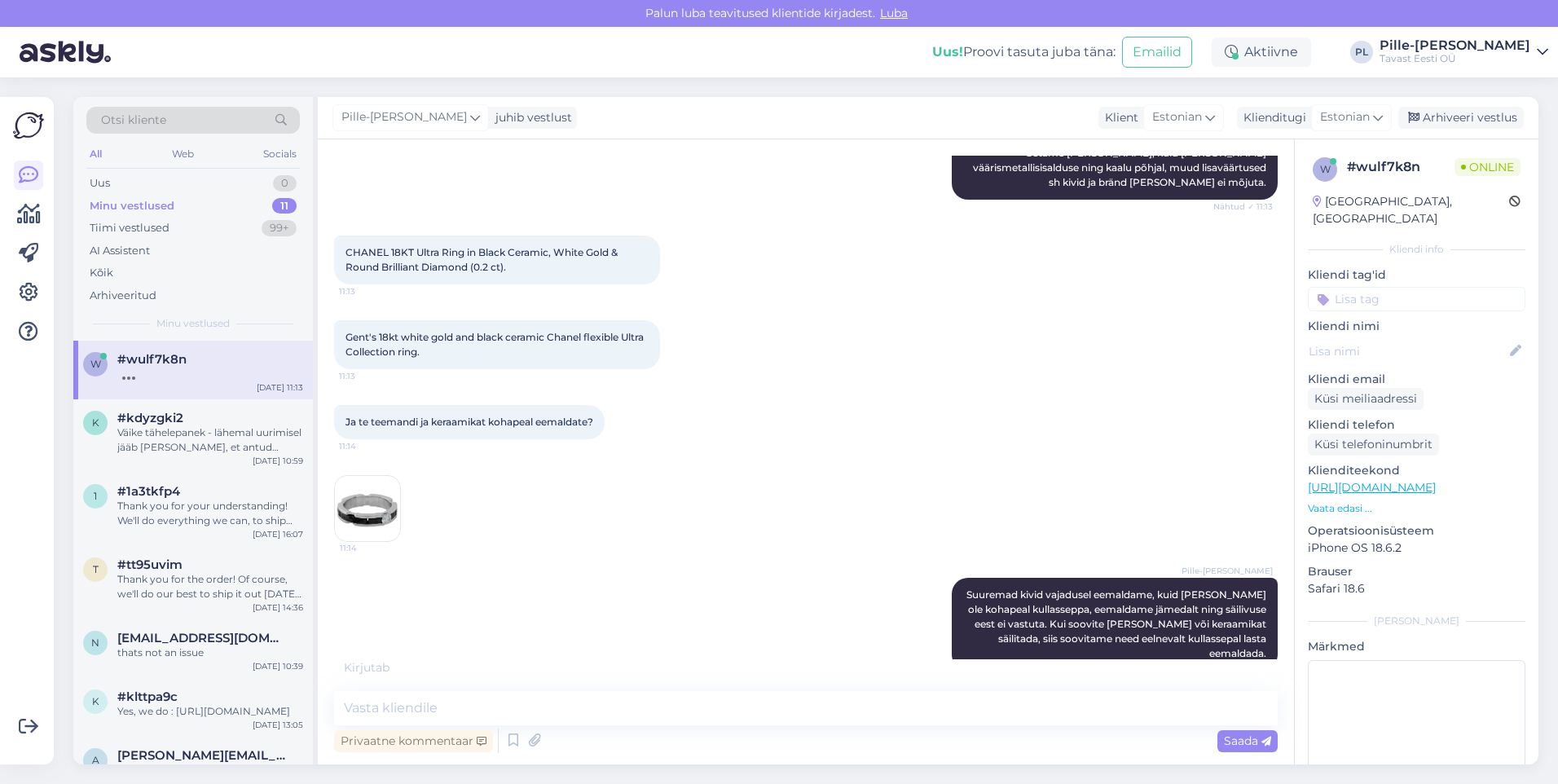
scroll to position [734, 0]
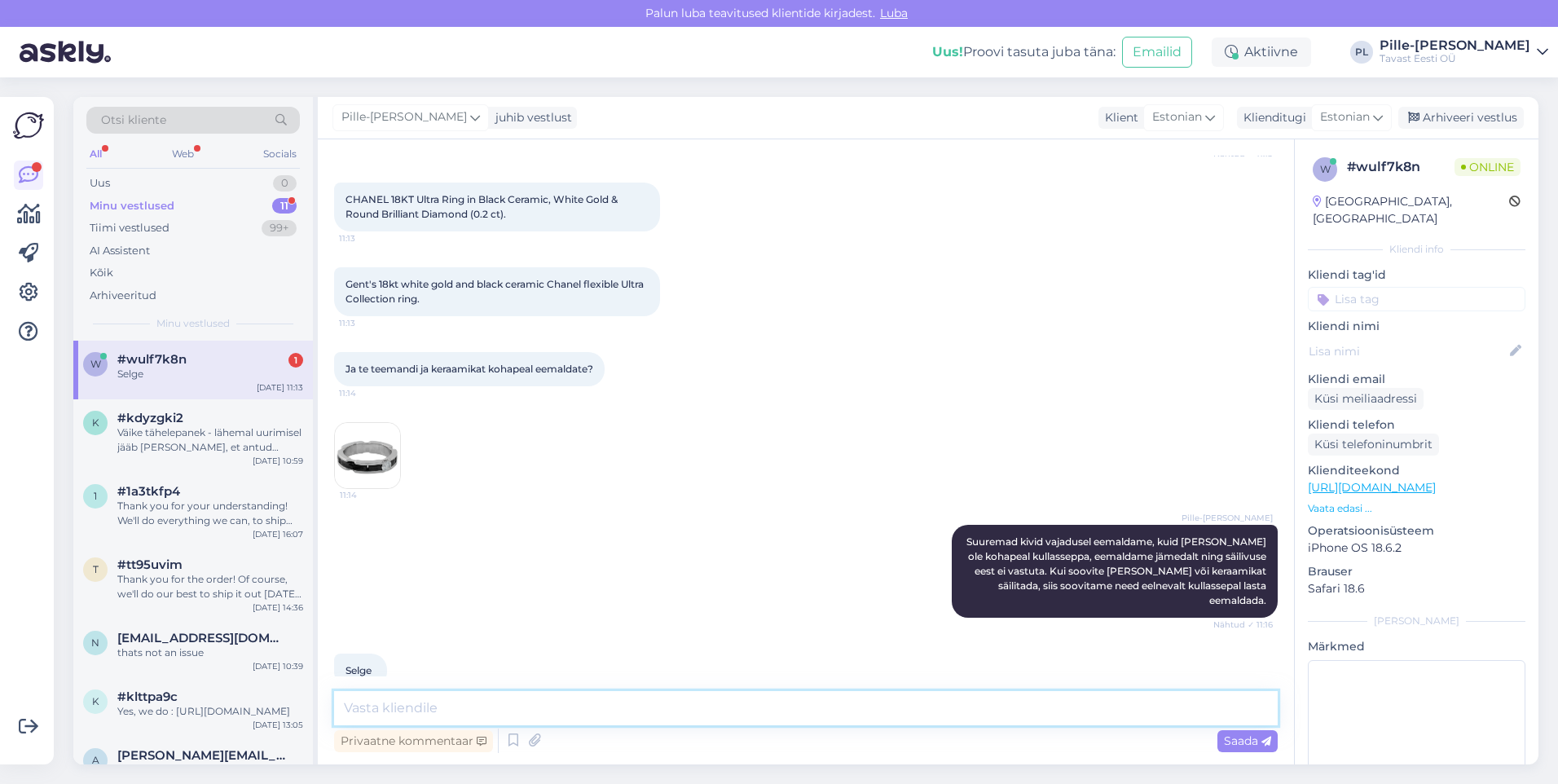
click at [847, 703] on textarea at bounding box center [806, 707] width 944 height 34
type textarea "Kui Teil on veel küsimusi, aitan meeleldi."
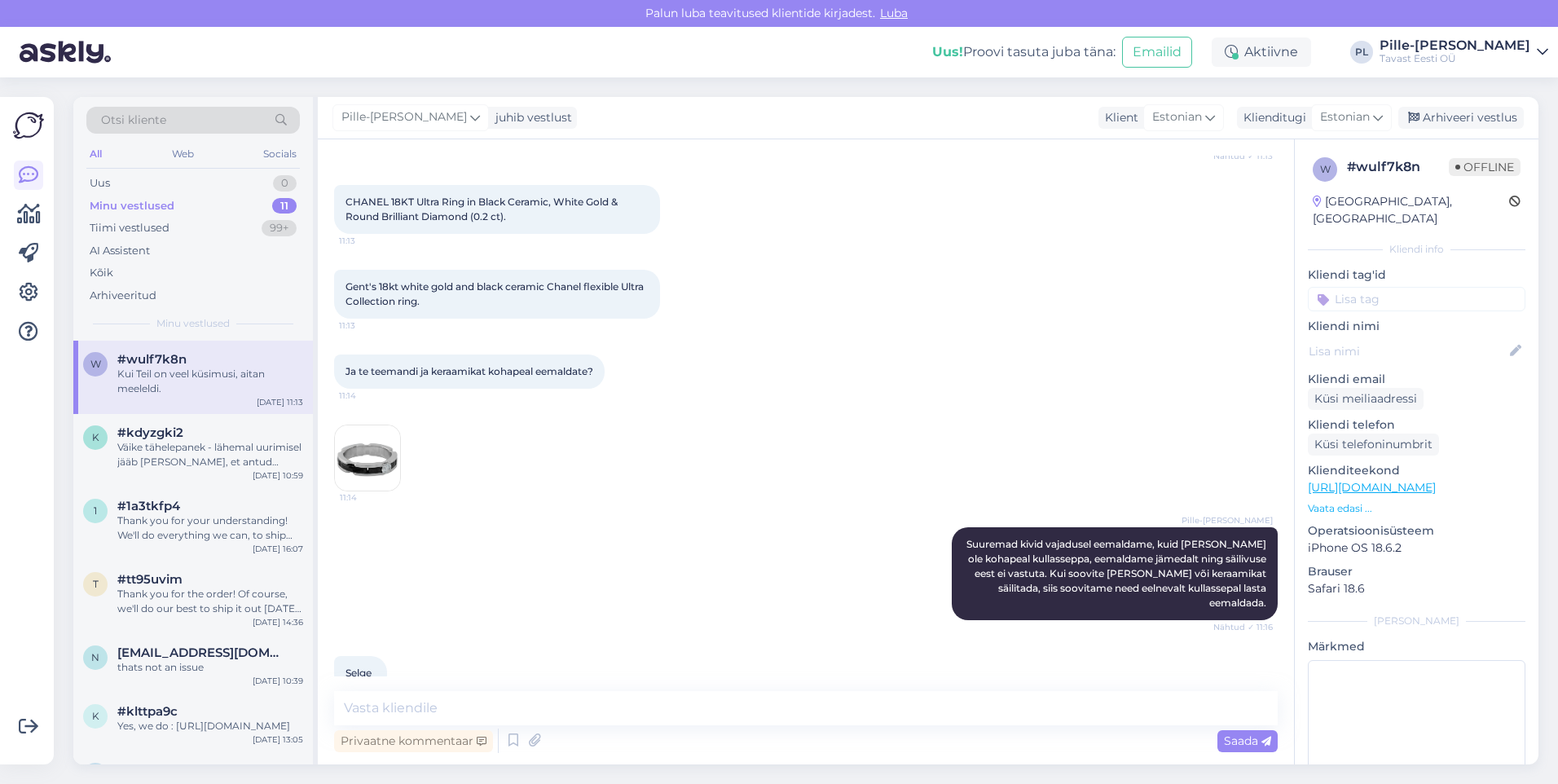
scroll to position [804, 0]
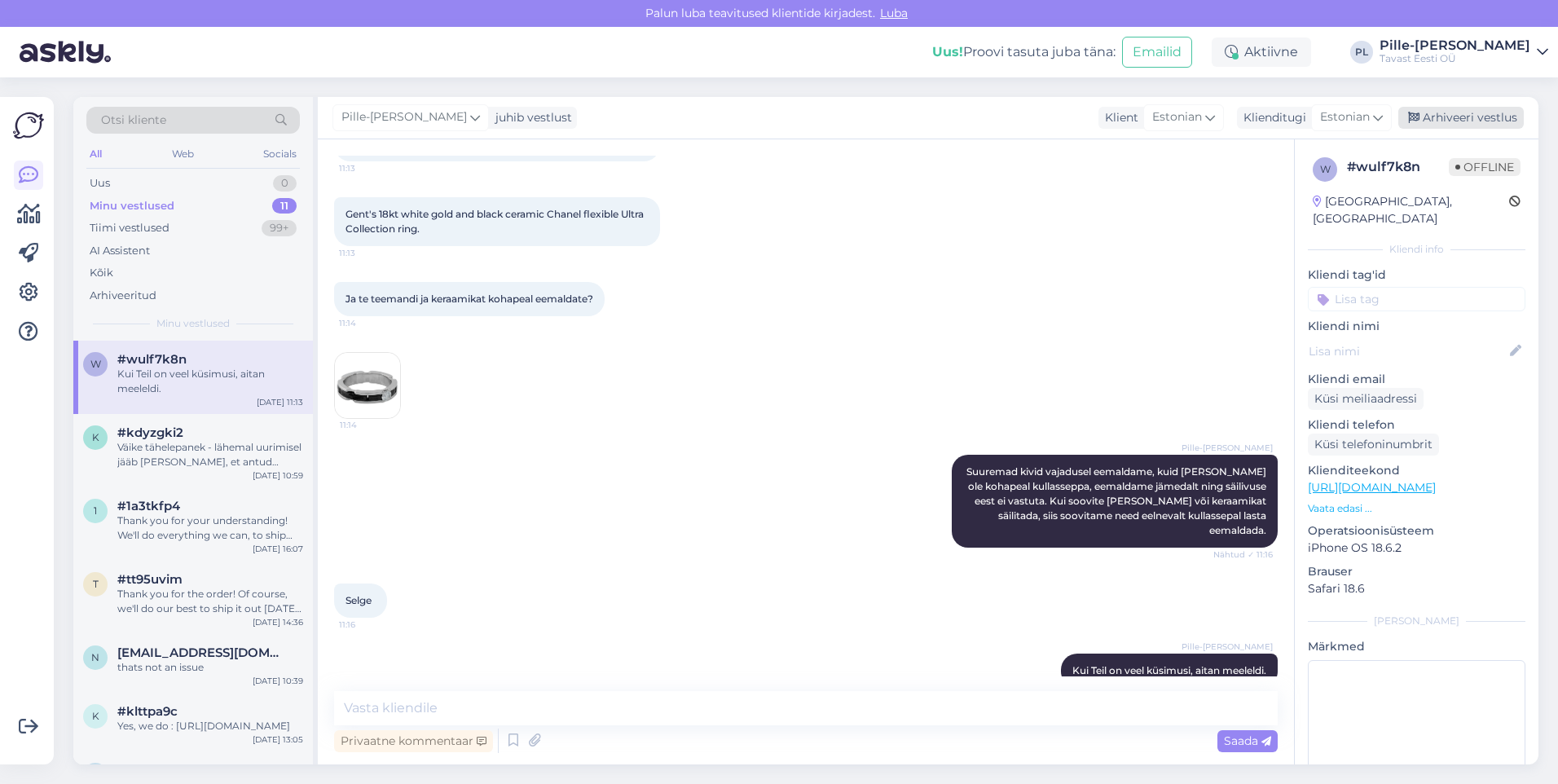
click at [1502, 119] on div "Arhiveeri vestlus" at bounding box center [1461, 117] width 125 height 22
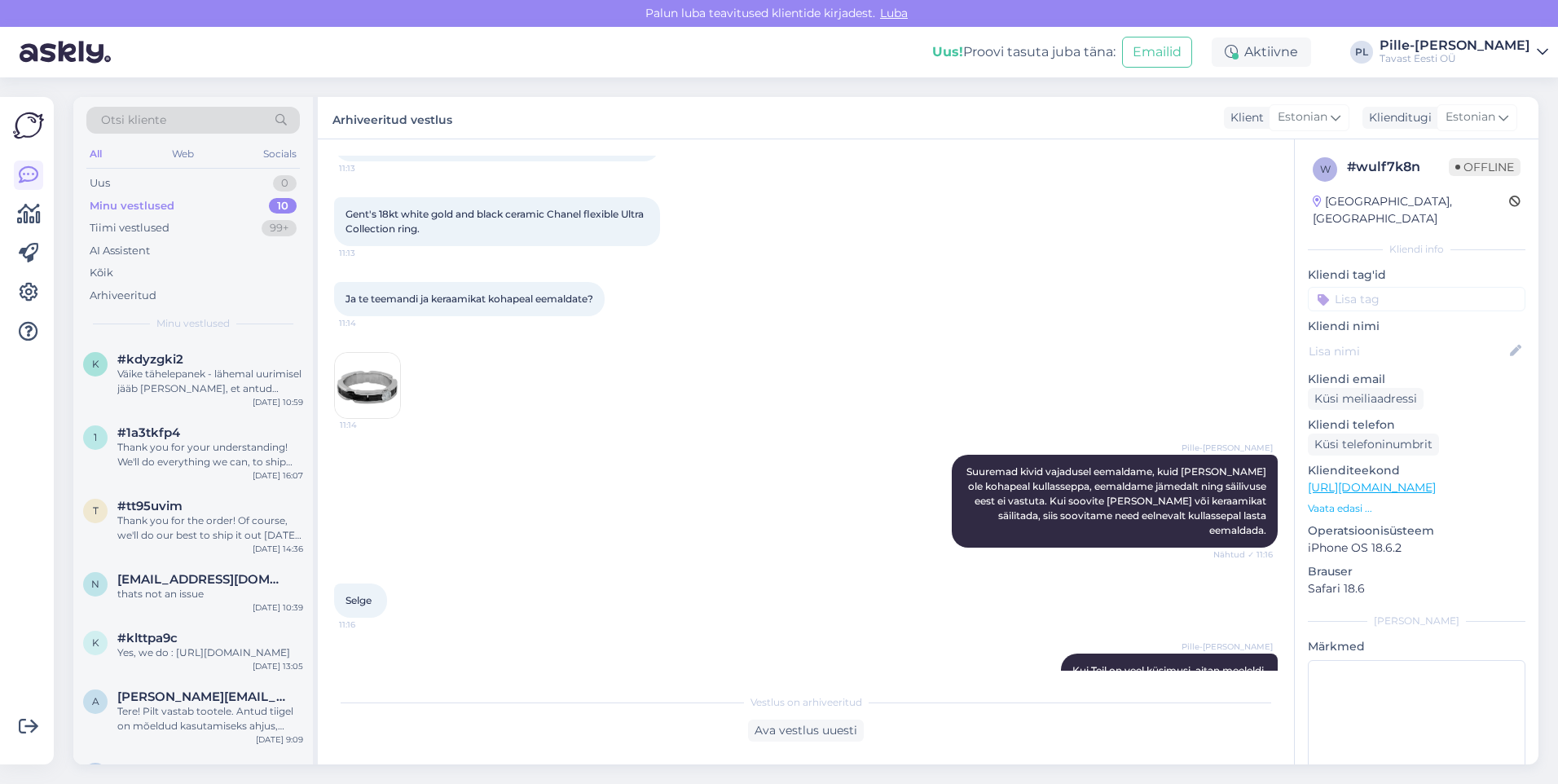
scroll to position [723, 0]
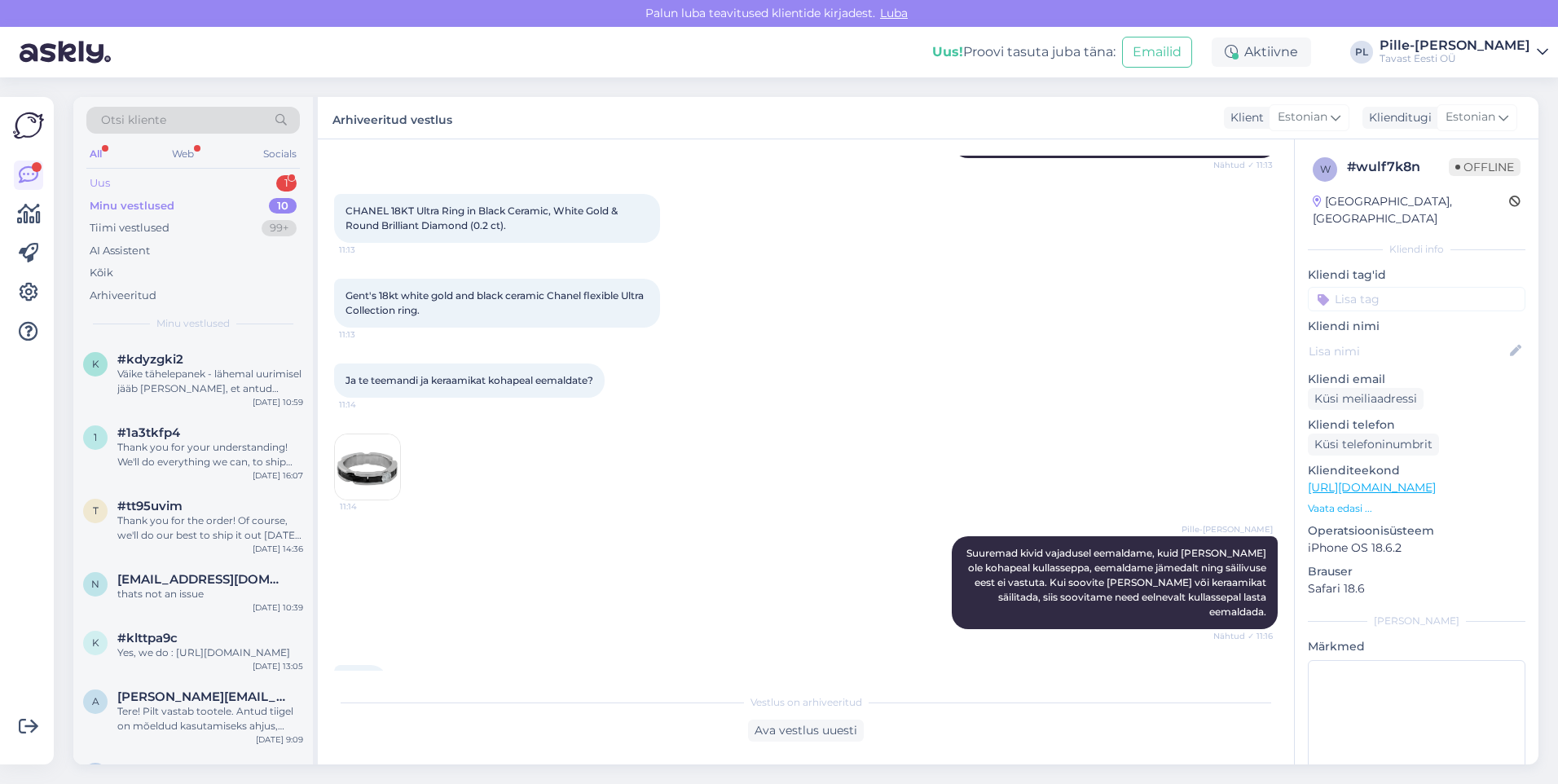
click at [176, 174] on div "Uus 1" at bounding box center [193, 183] width 214 height 23
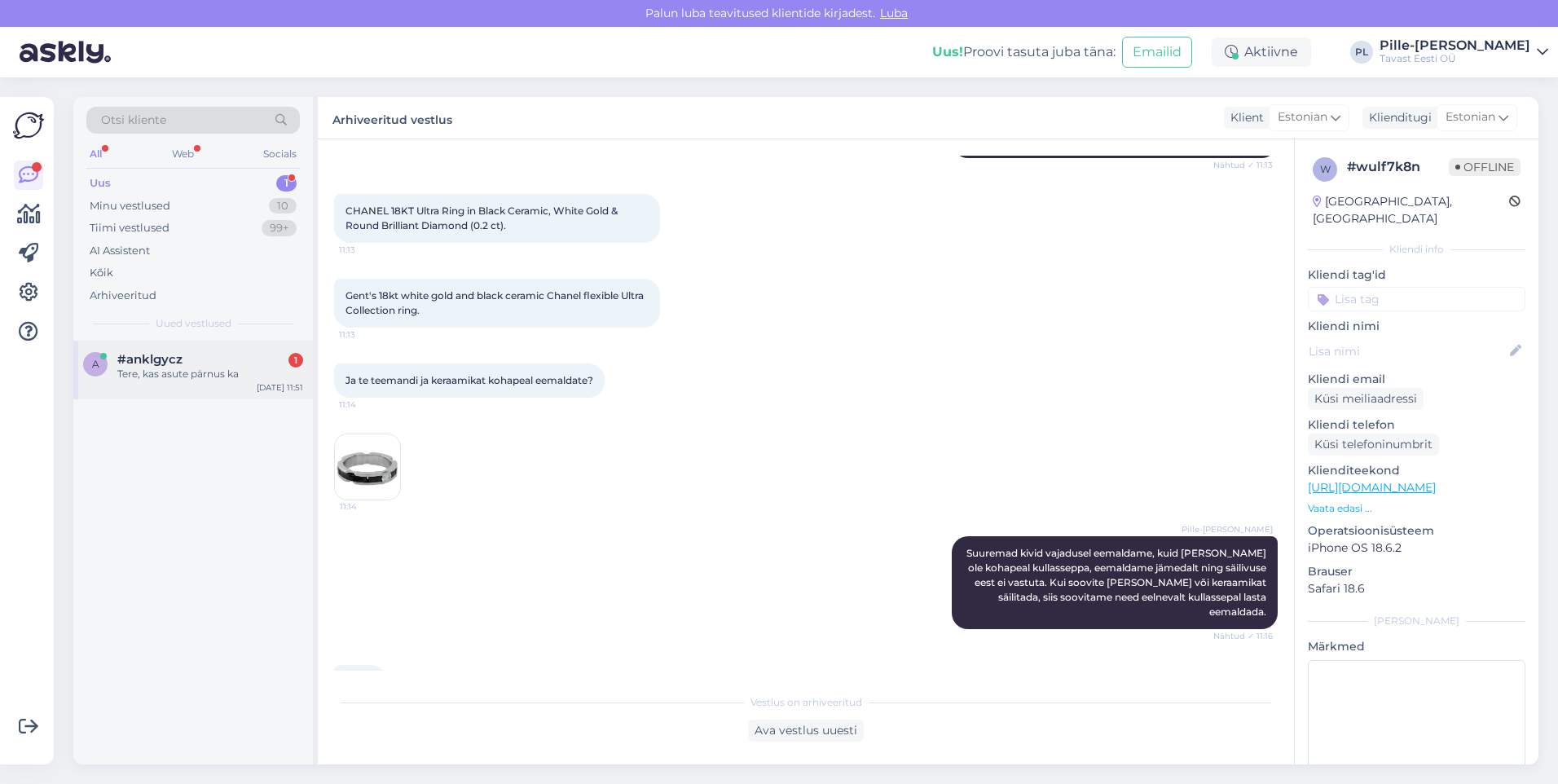
click at [187, 369] on div "Tere, kas asute pärnus ka" at bounding box center [210, 374] width 185 height 15
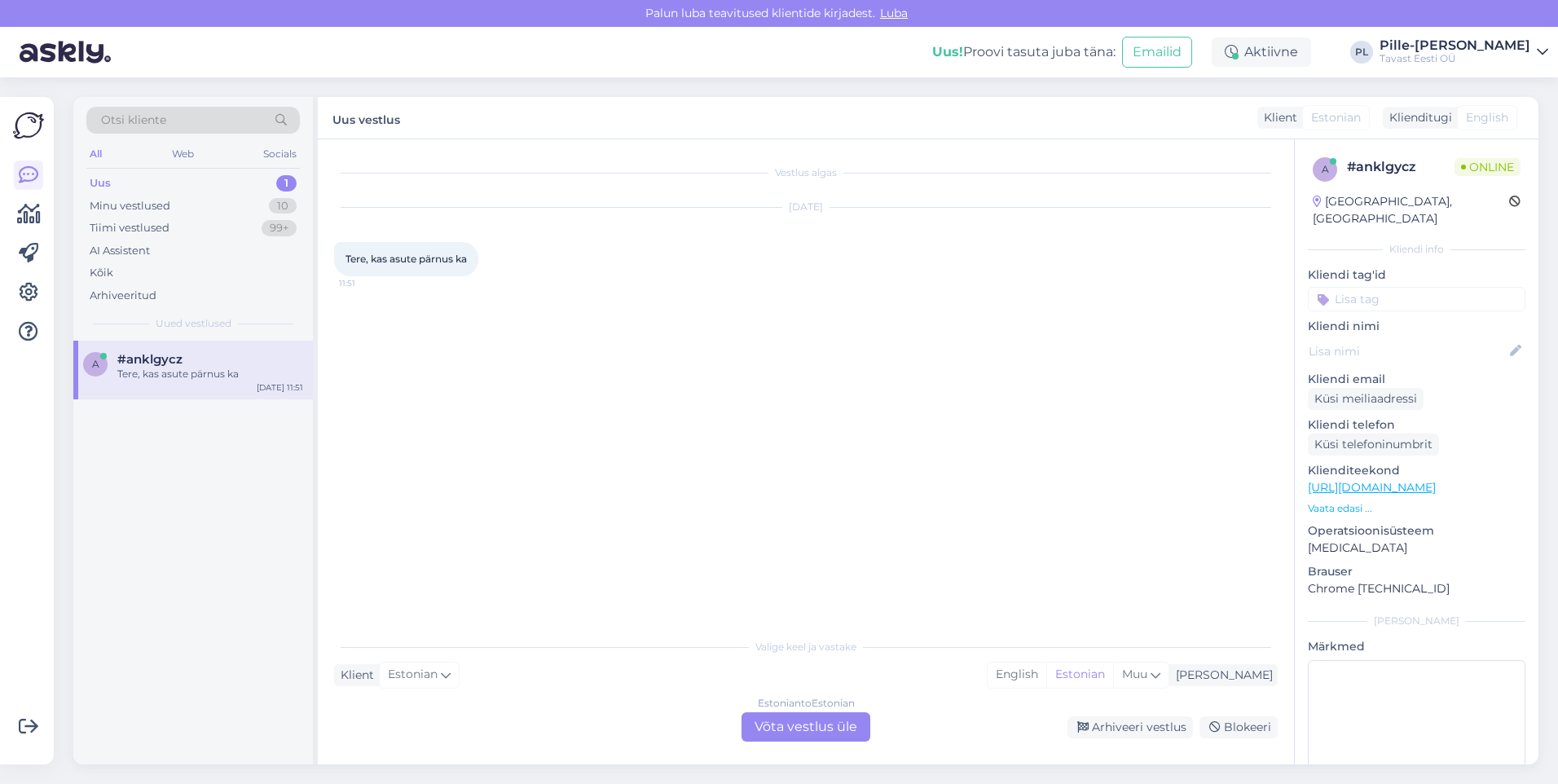
click at [789, 730] on div "Estonian to Estonian Võta vestlus üle" at bounding box center [806, 727] width 129 height 29
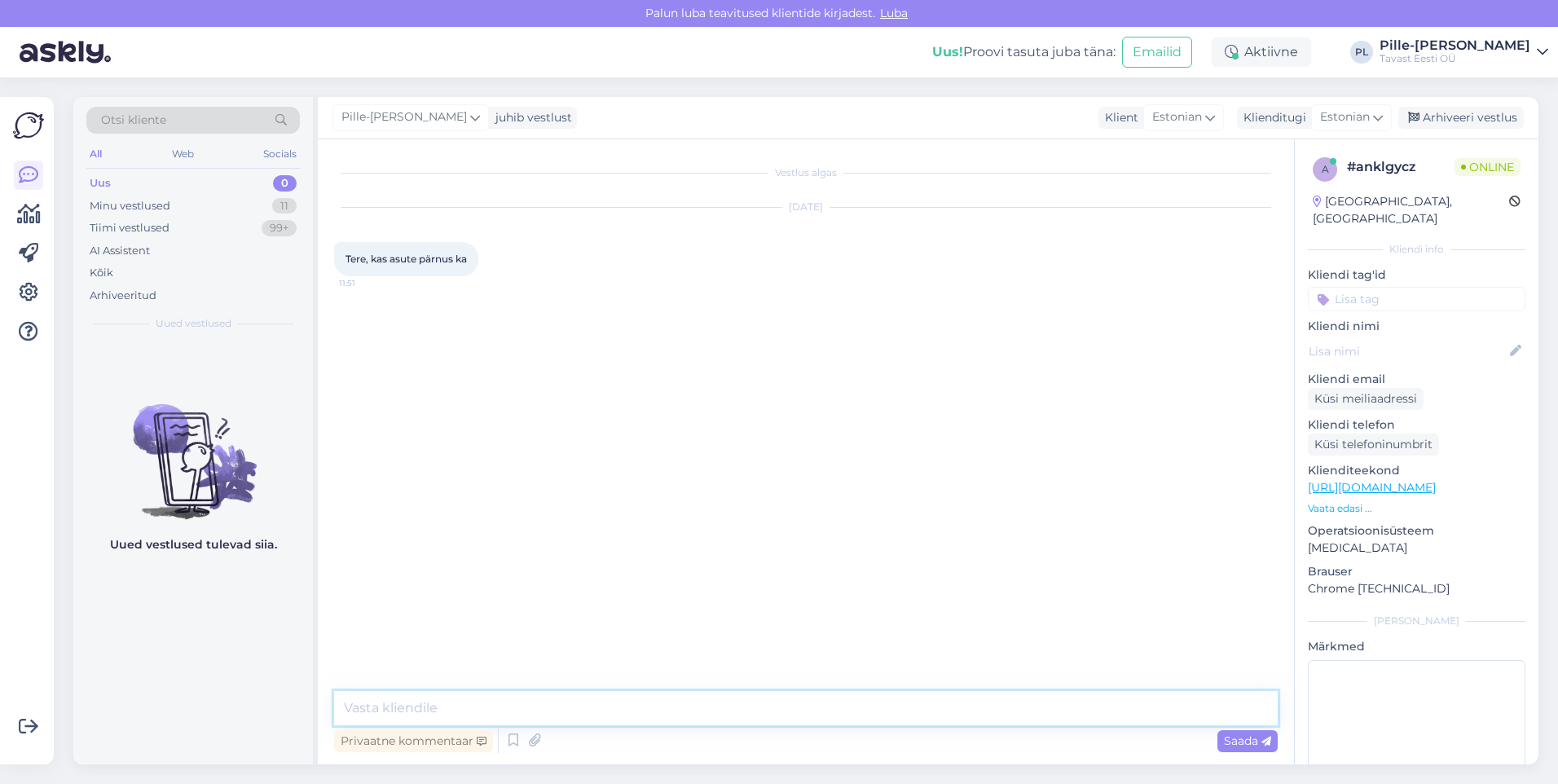
click at [765, 699] on textarea at bounding box center [806, 707] width 944 height 34
type textarea "tere!"
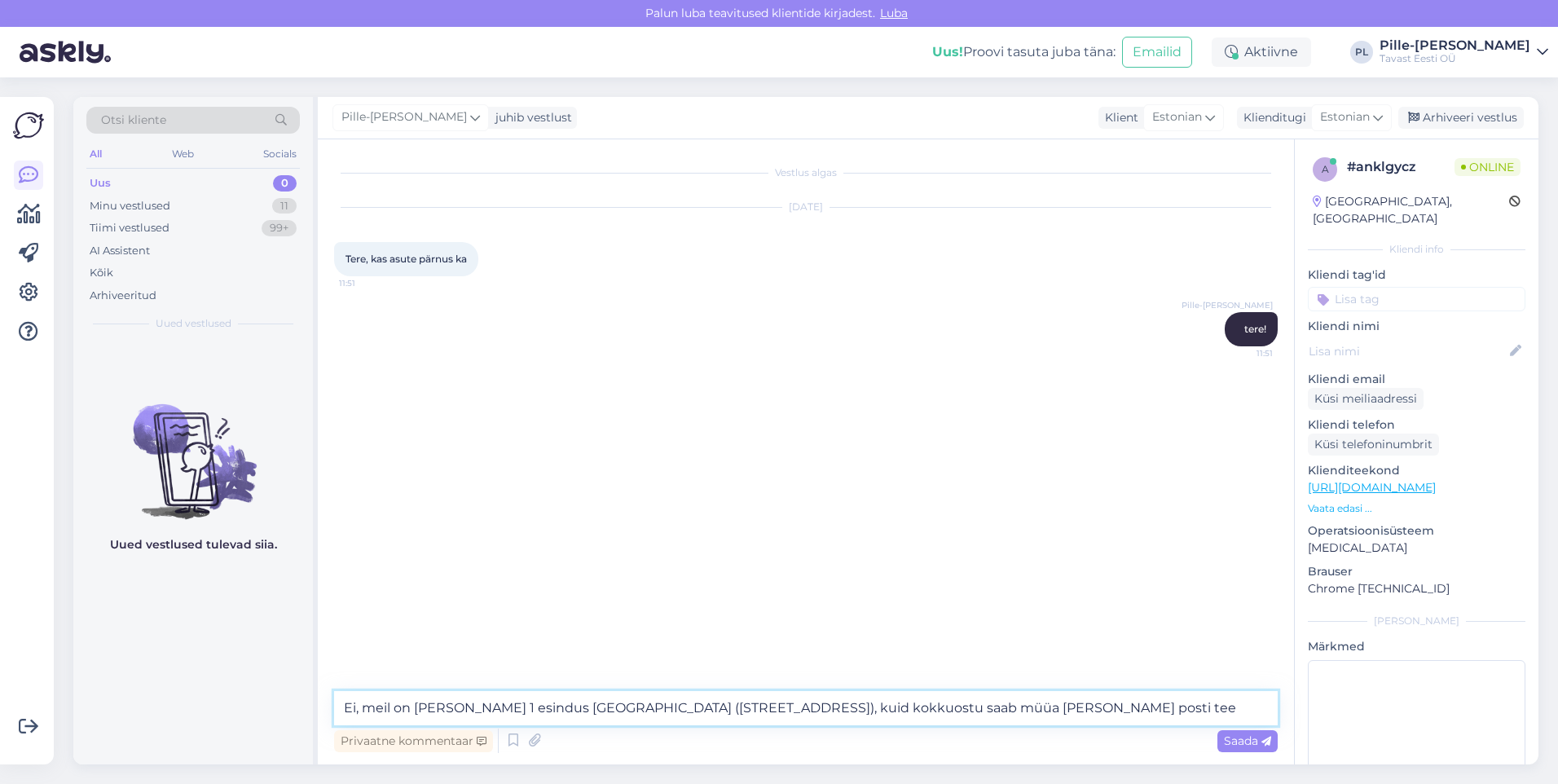
type textarea "Ei, meil on [PERSON_NAME] 1 esindus [GEOGRAPHIC_DATA] ([STREET_ADDRESS]), kuid …"
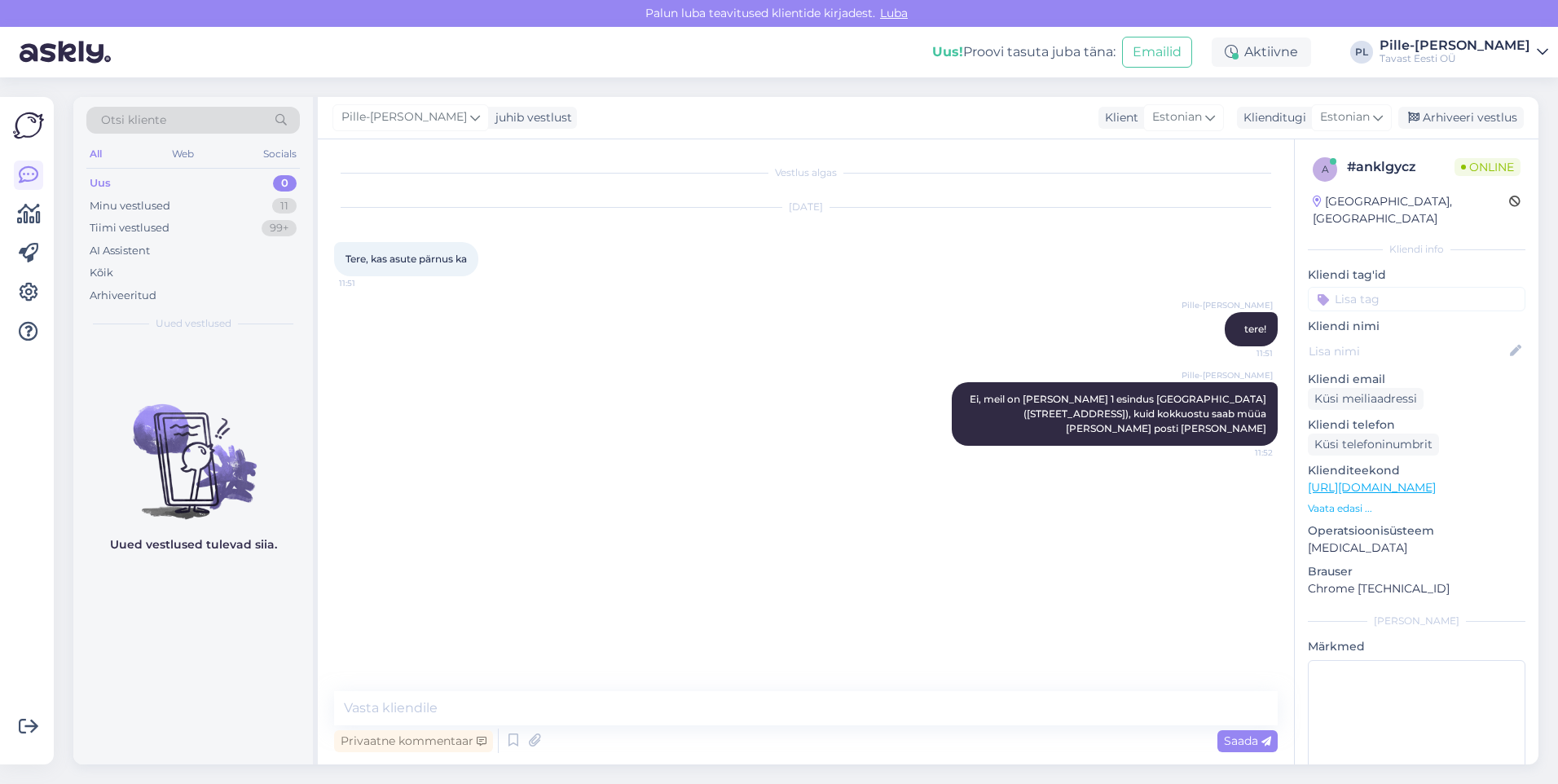
click at [1436, 480] on link "[URL][DOMAIN_NAME]" at bounding box center [1373, 487] width 128 height 15
click at [526, 704] on textarea at bounding box center [806, 707] width 944 height 34
paste textarea "[URL][DOMAIN_NAME][PERSON_NAME]"
type textarea "[URL][DOMAIN_NAME][PERSON_NAME]"
click at [266, 195] on div "Minu vestlused 11" at bounding box center [193, 207] width 214 height 23
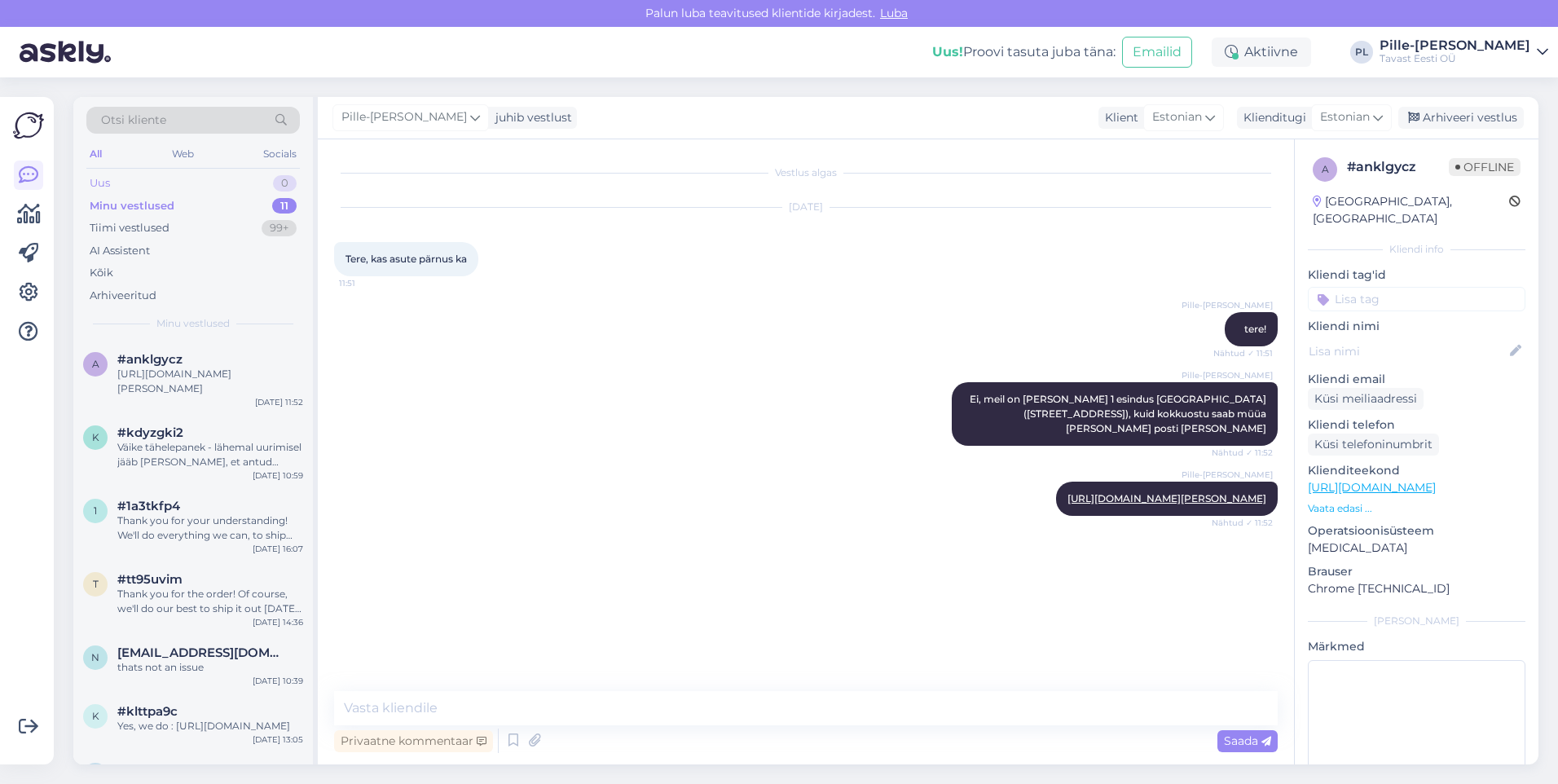
click at [256, 178] on div "Uus 0" at bounding box center [193, 183] width 214 height 23
